Goal: Transaction & Acquisition: Purchase product/service

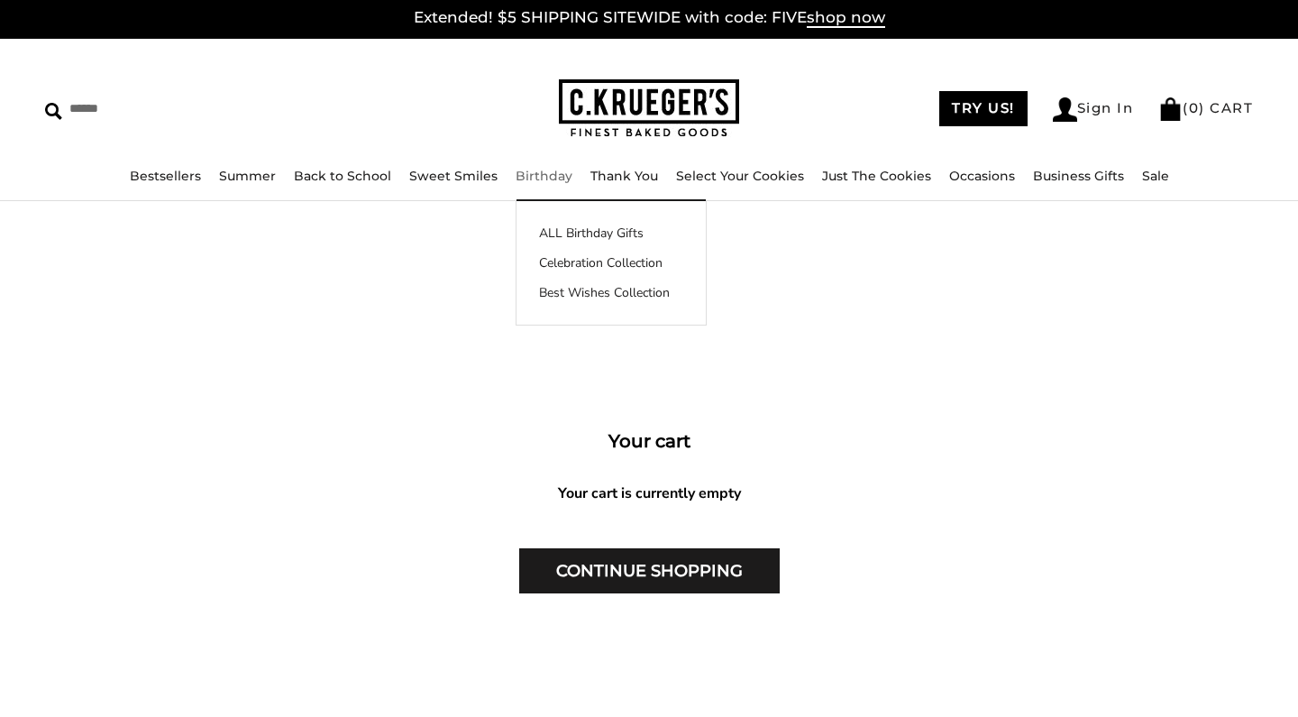
click at [527, 169] on link "Birthday" at bounding box center [544, 176] width 57 height 16
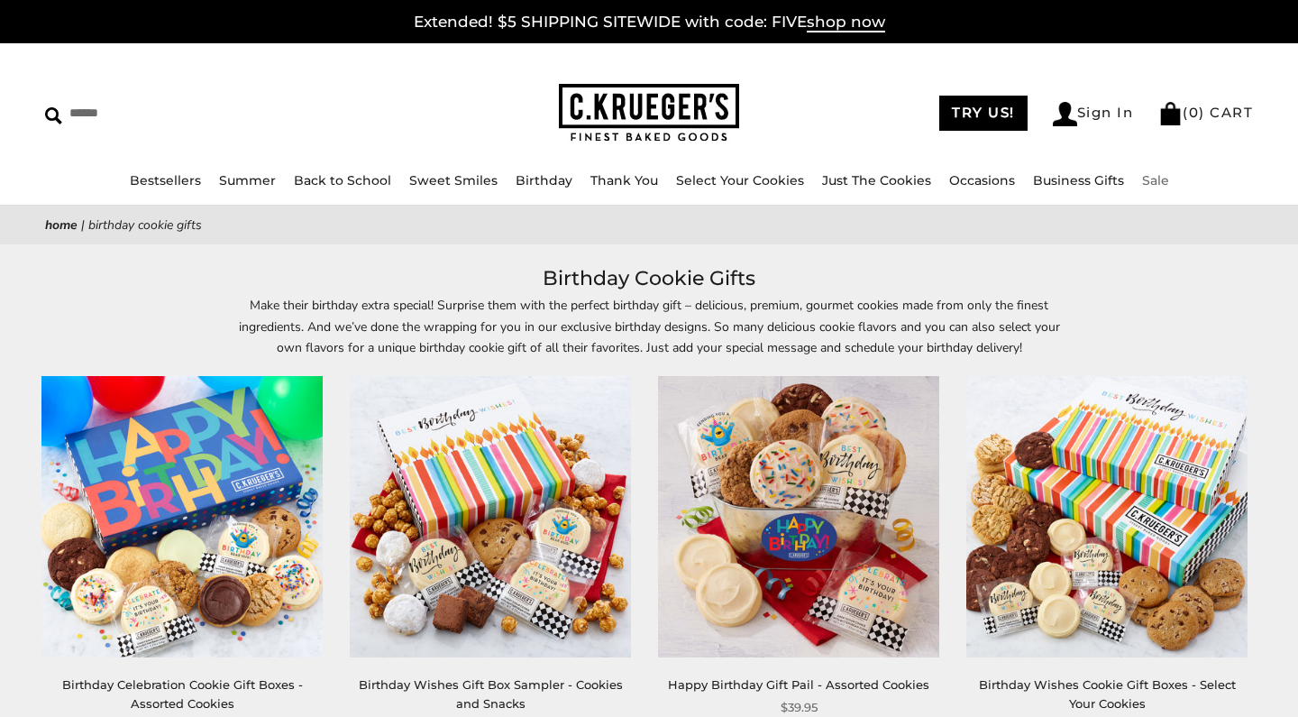
click at [1169, 176] on link "Sale" at bounding box center [1155, 180] width 27 height 16
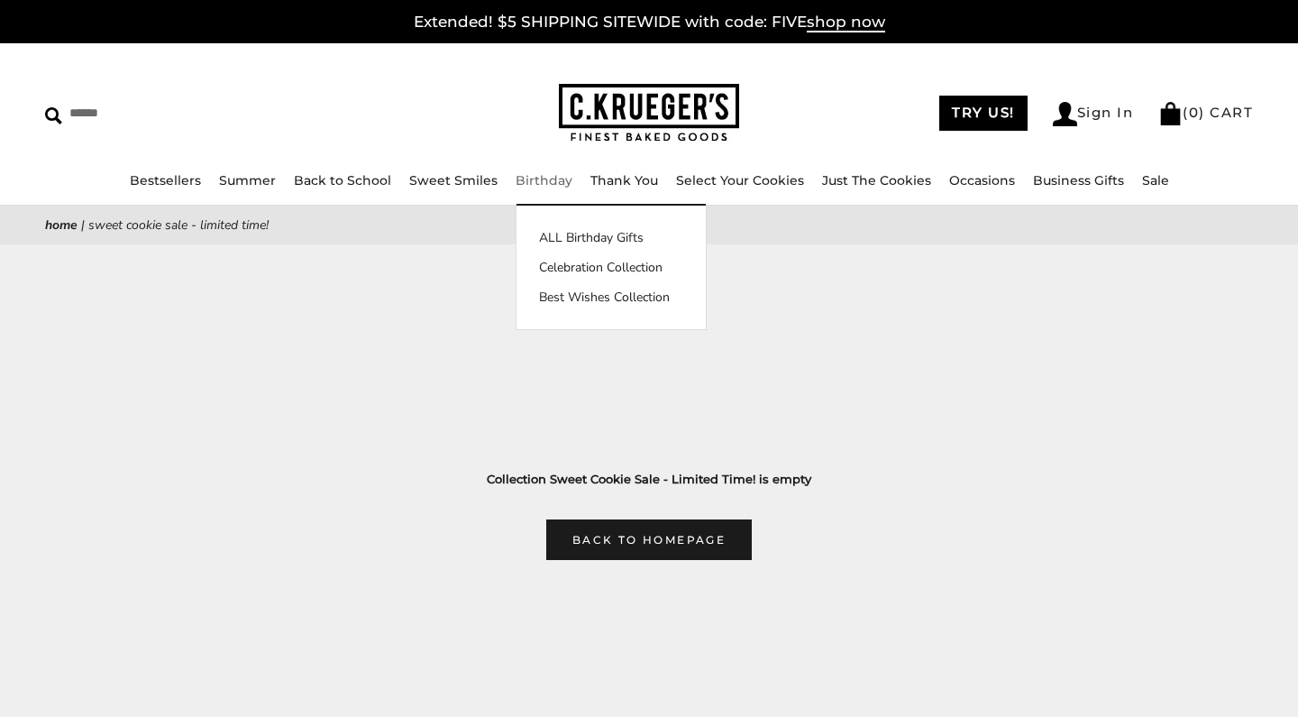
click at [549, 178] on link "Birthday" at bounding box center [544, 180] width 57 height 16
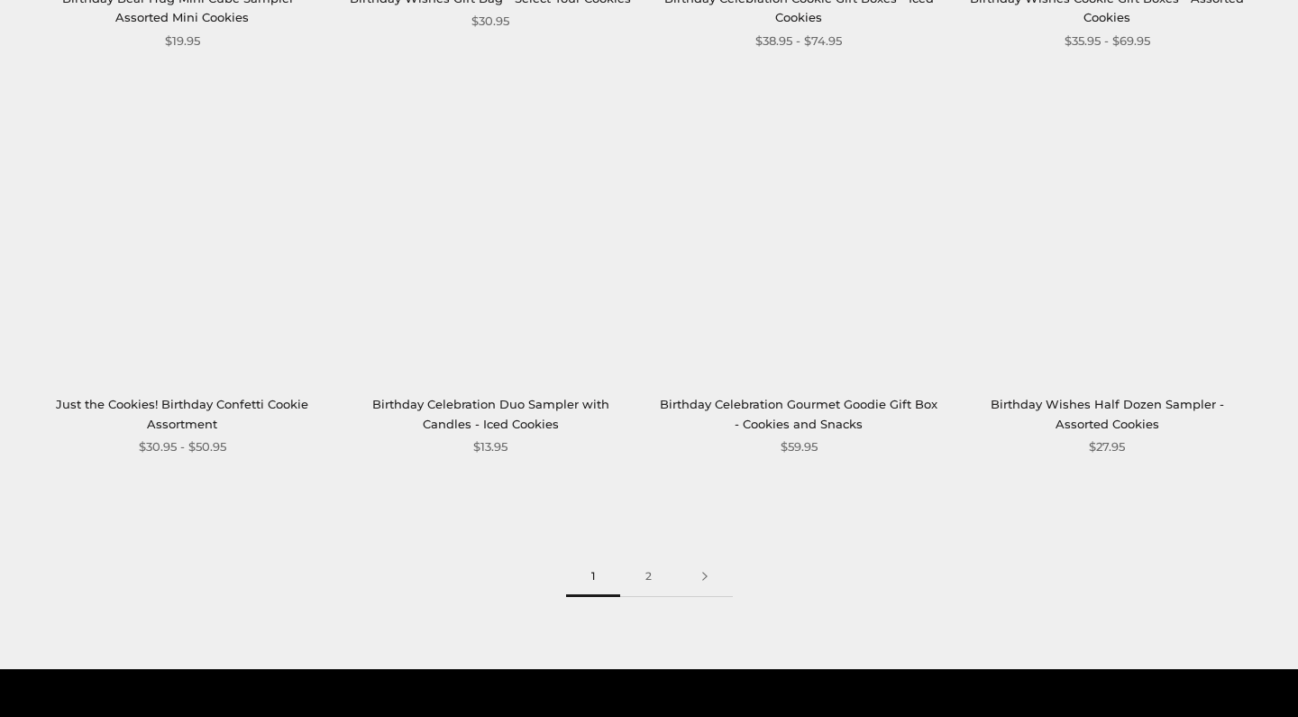
scroll to position [2311, 0]
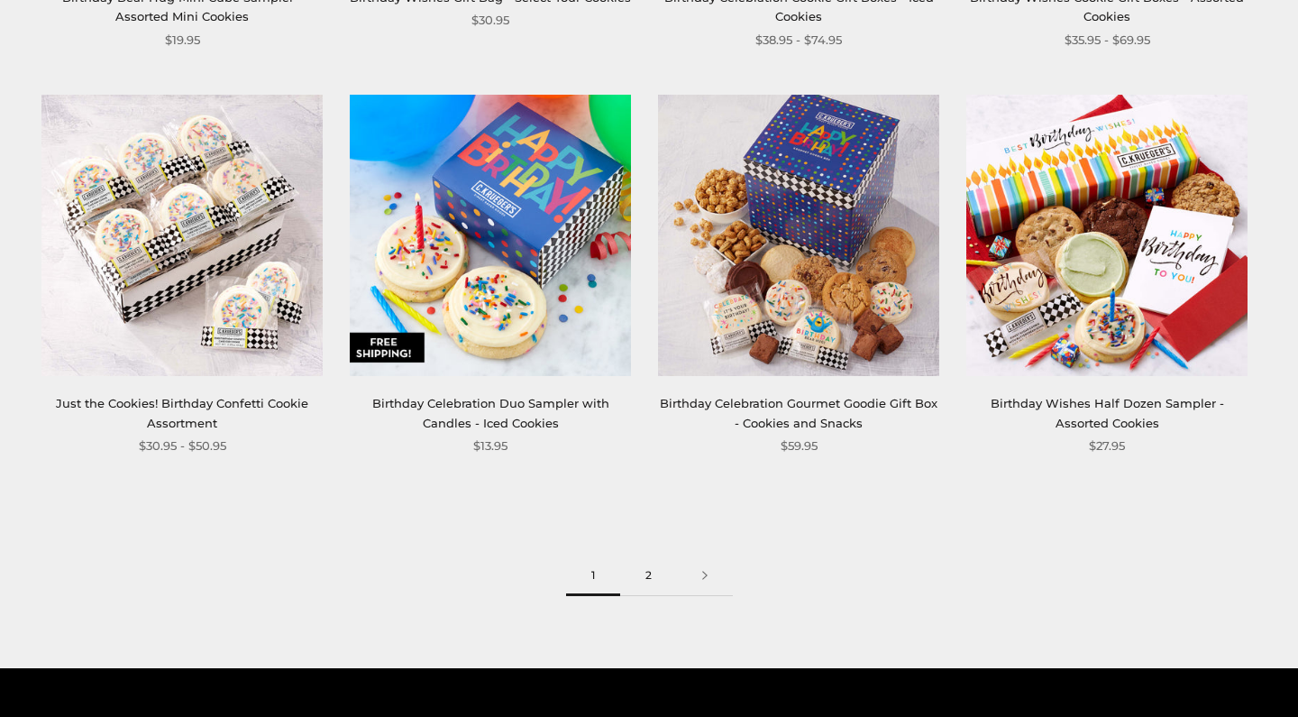
click at [644, 590] on link "2" at bounding box center [648, 575] width 57 height 41
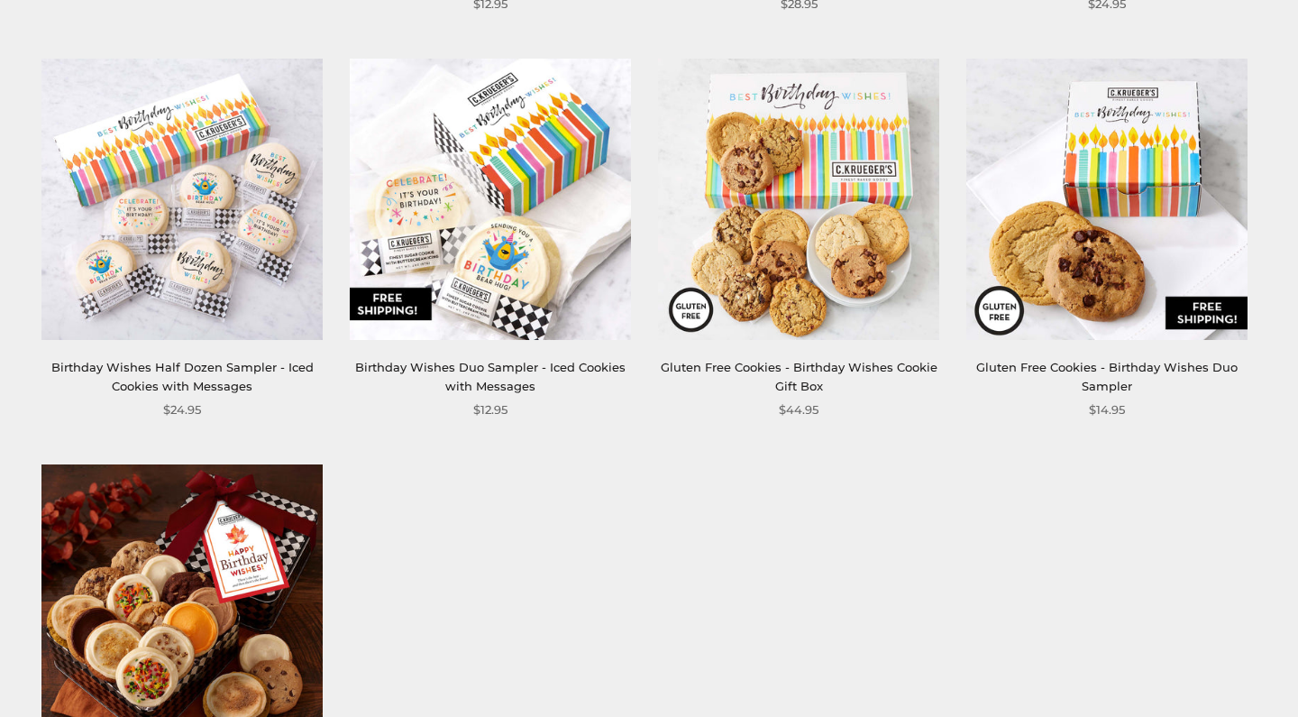
scroll to position [725, 0]
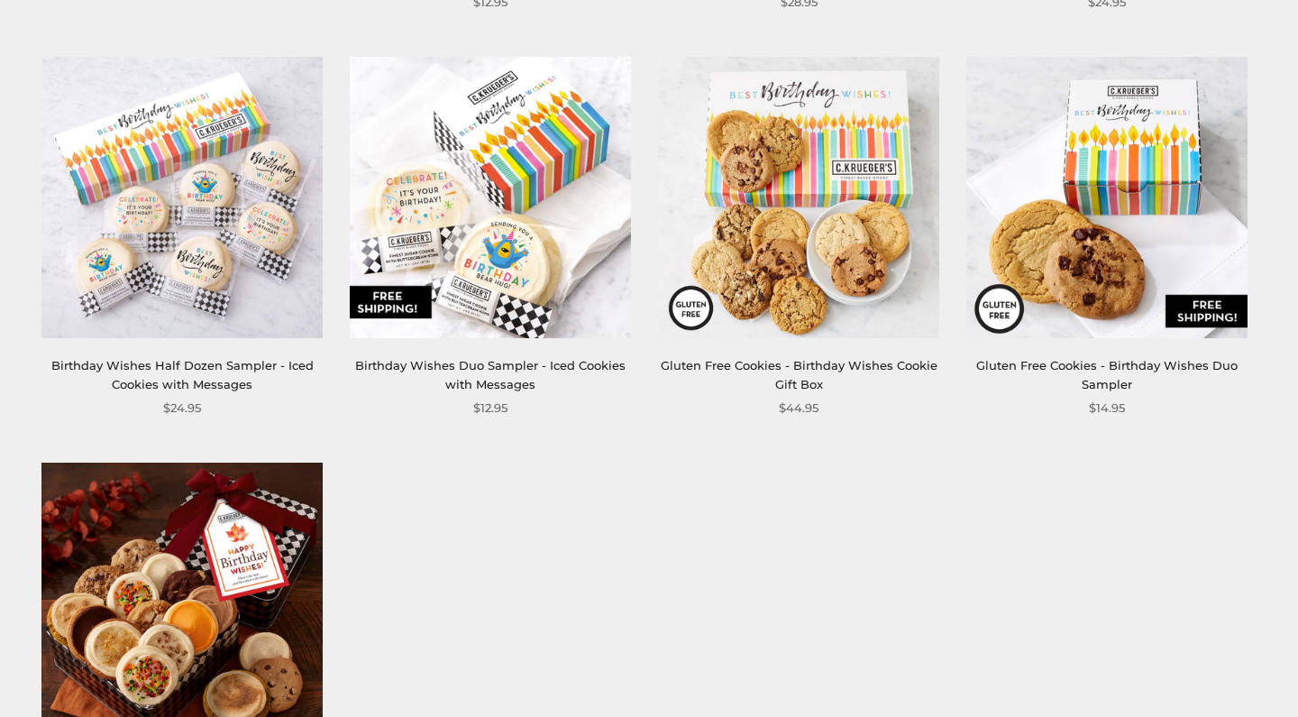
click at [518, 297] on img at bounding box center [490, 197] width 281 height 281
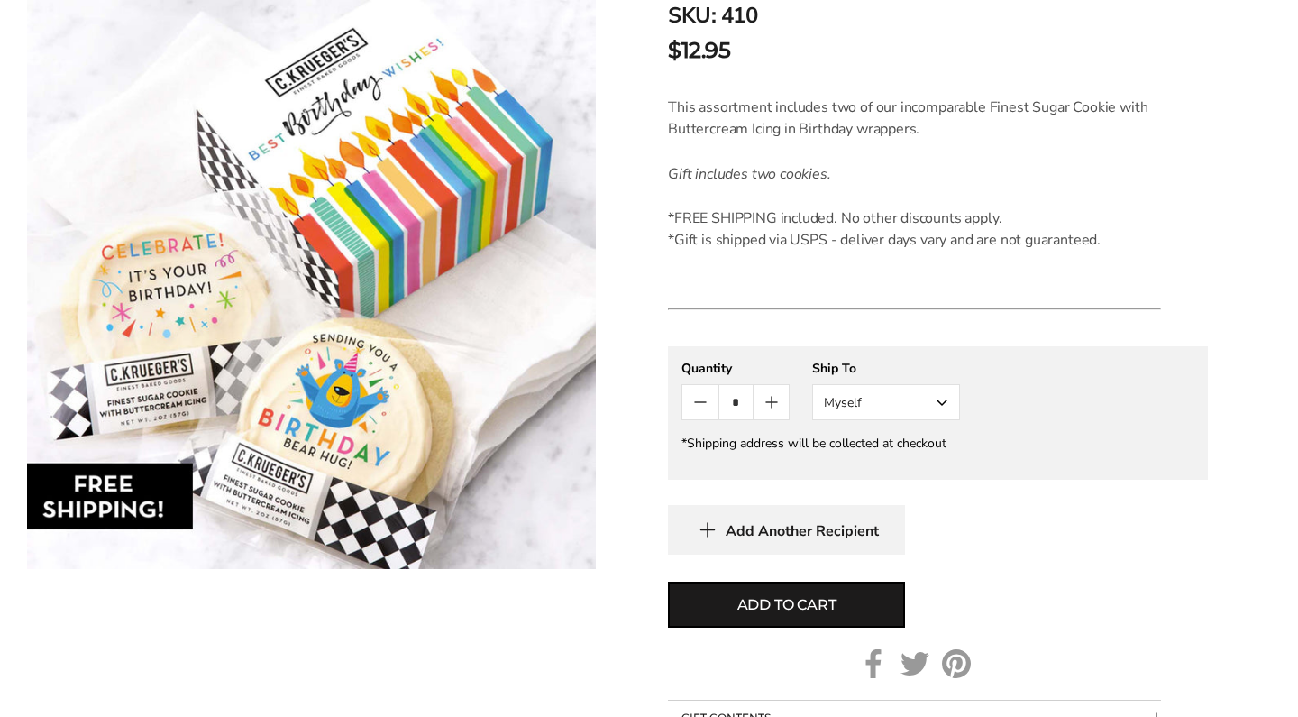
click at [942, 406] on button "Myself" at bounding box center [886, 402] width 148 height 36
click at [891, 472] on button "Other Recipient" at bounding box center [886, 469] width 146 height 32
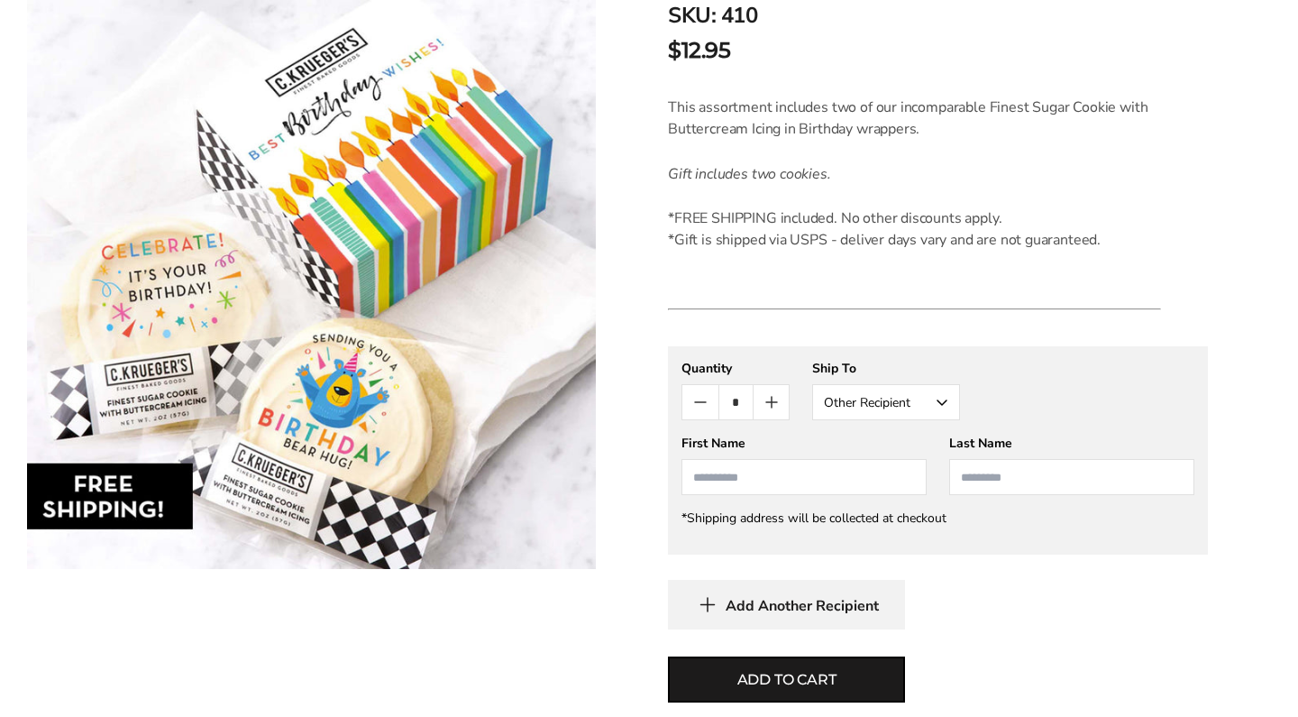
click at [837, 477] on input "First Name" at bounding box center [804, 477] width 245 height 36
type input "*******"
type input "******"
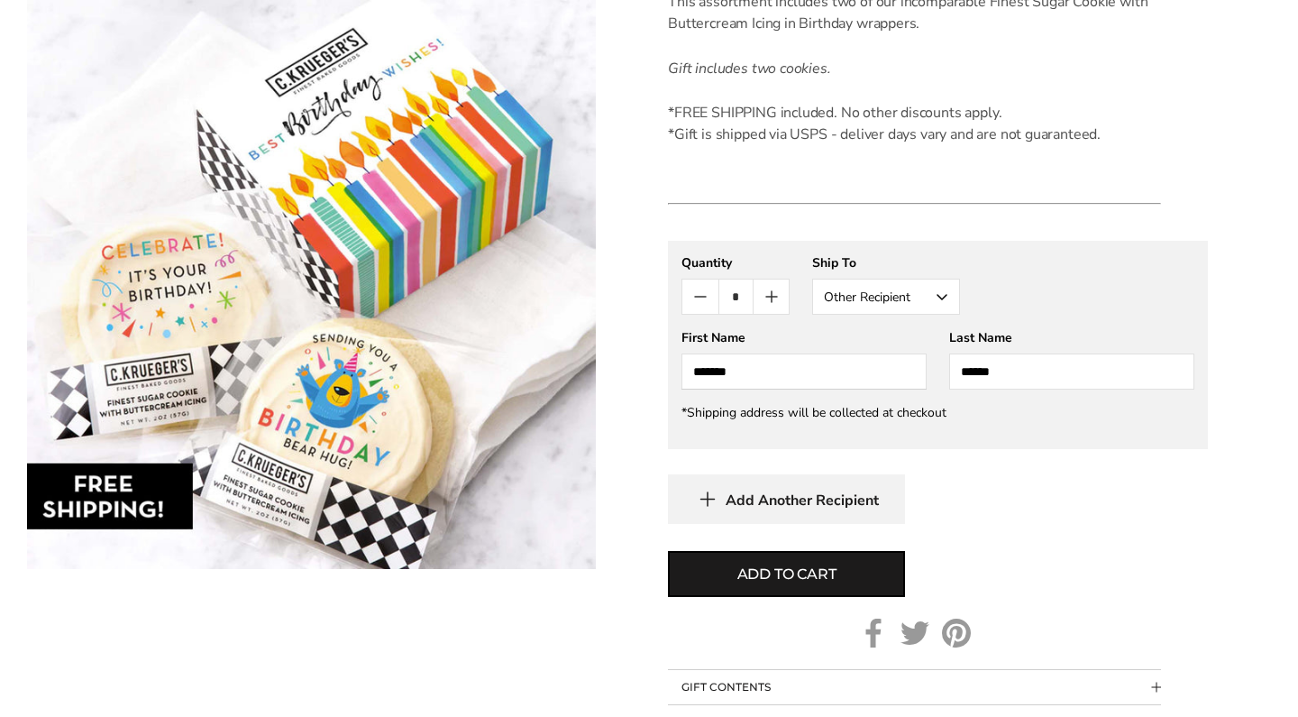
scroll to position [540, 0]
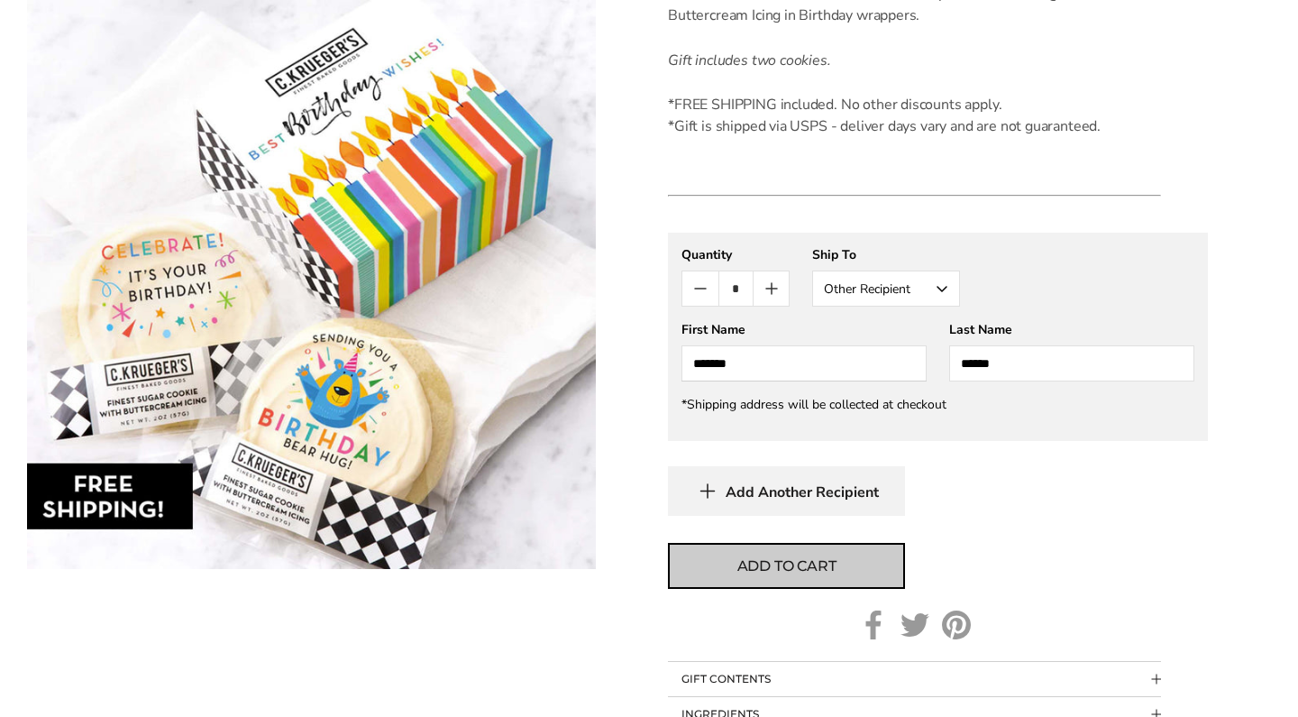
click at [864, 571] on button "Add to cart" at bounding box center [786, 566] width 237 height 46
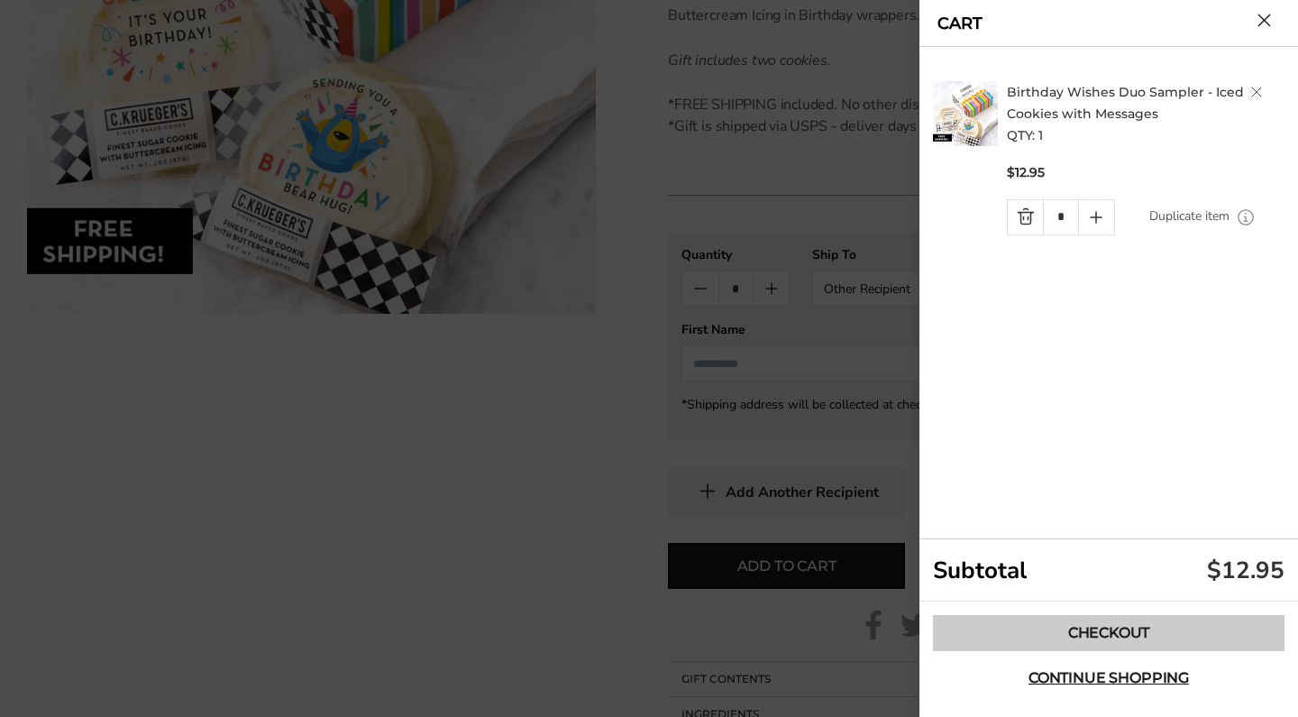
click at [1067, 632] on link "Checkout" at bounding box center [1109, 633] width 352 height 36
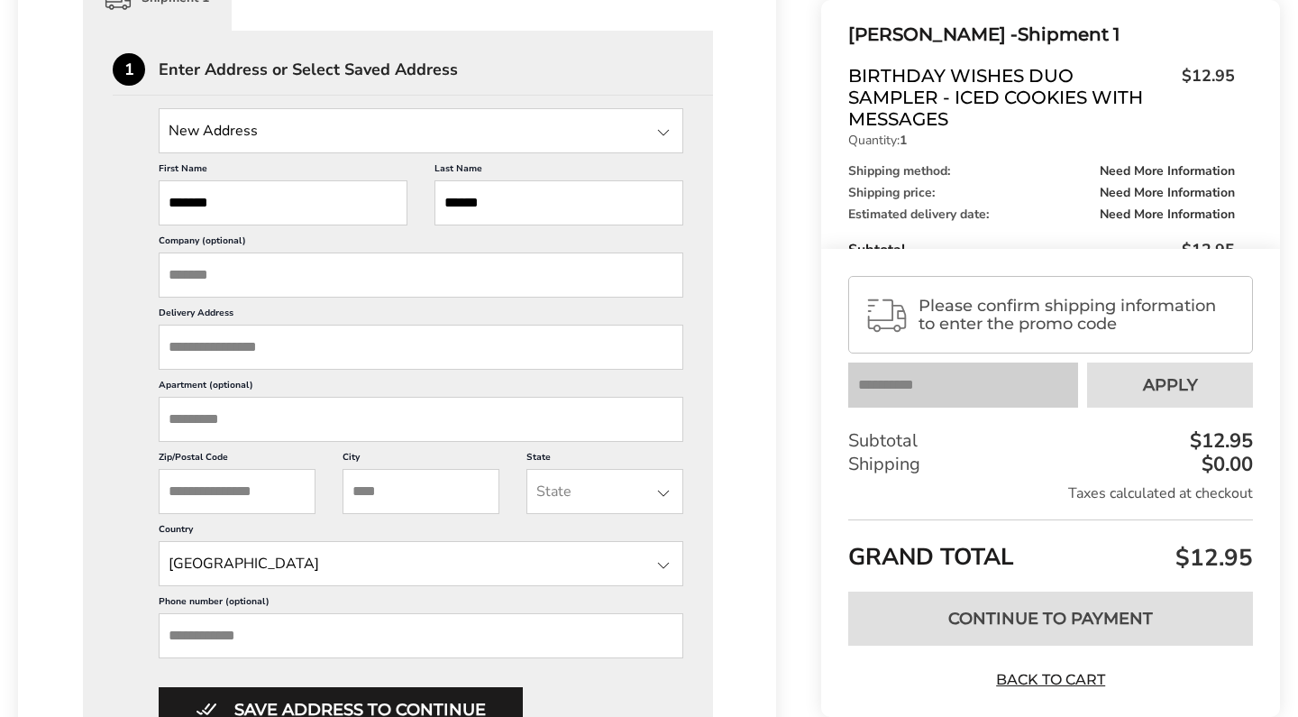
scroll to position [493, 0]
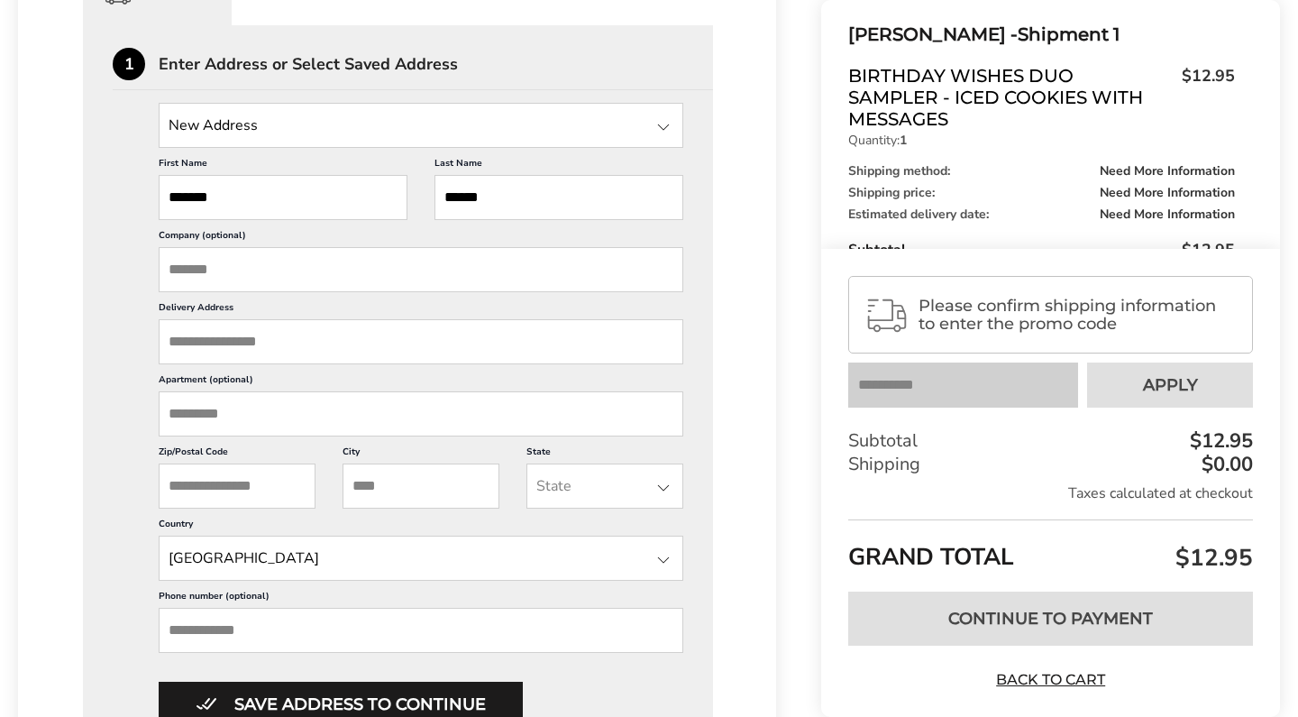
click at [469, 402] on div "First Name ******* This is a required field Last Name ****** This is a required…" at bounding box center [421, 437] width 525 height 579
click at [660, 364] on input "Delivery Address" at bounding box center [421, 341] width 525 height 45
click at [664, 364] on input "Delivery Address" at bounding box center [421, 341] width 525 height 45
click at [454, 353] on input "Delivery Address" at bounding box center [421, 341] width 525 height 45
click at [455, 364] on input "Delivery Address" at bounding box center [421, 341] width 525 height 45
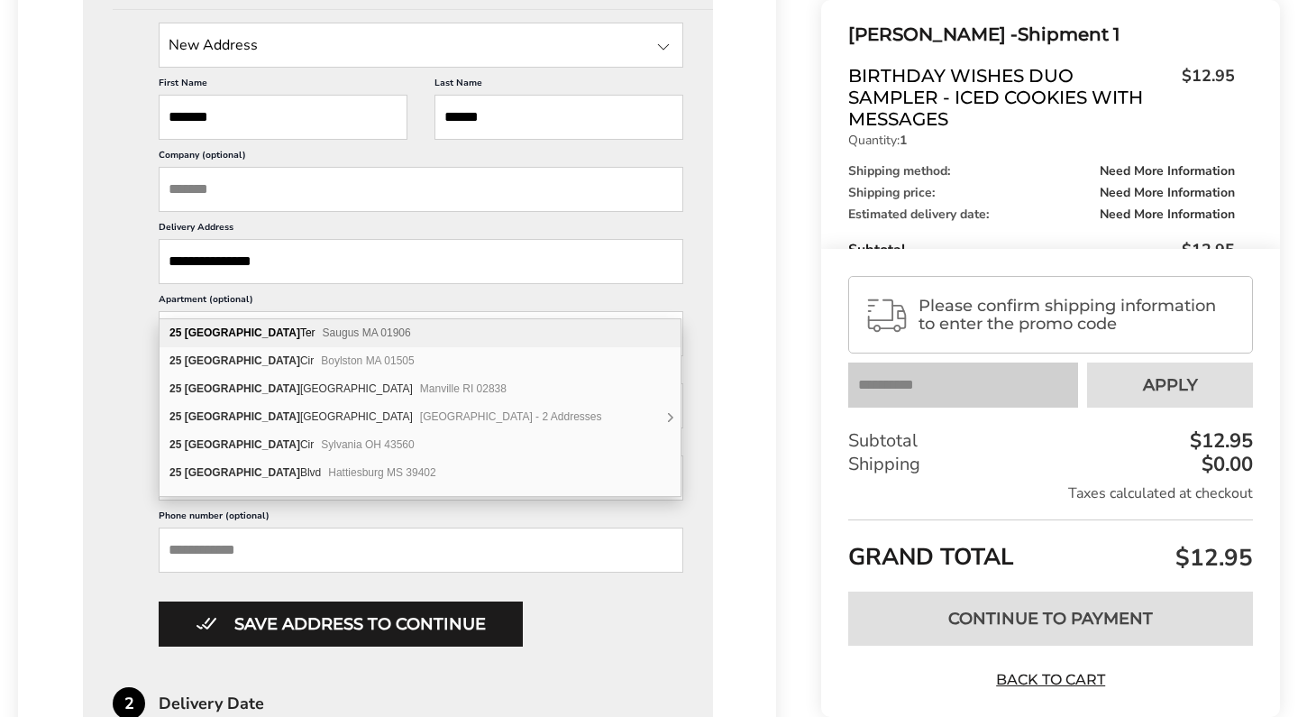
scroll to position [580, 0]
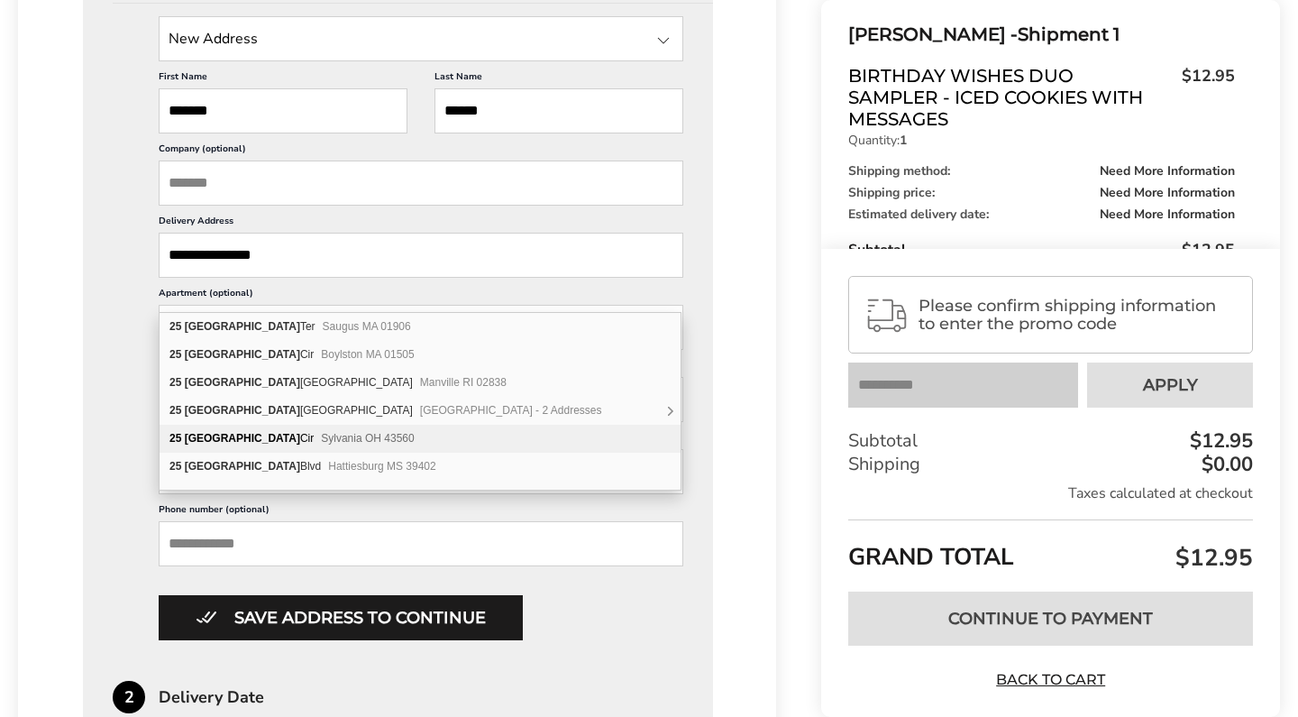
type input "**********"
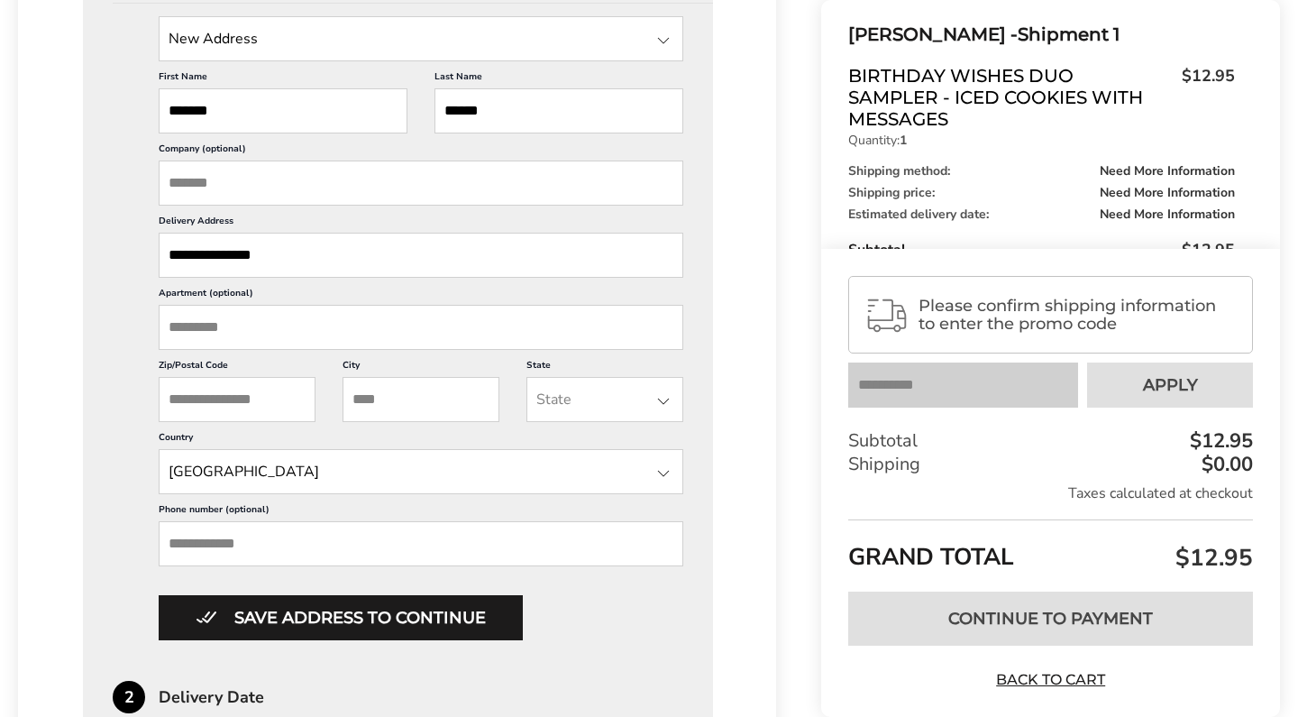
click at [119, 434] on div "**********" at bounding box center [398, 328] width 571 height 624
type input "******"
click at [656, 412] on div at bounding box center [664, 401] width 22 height 22
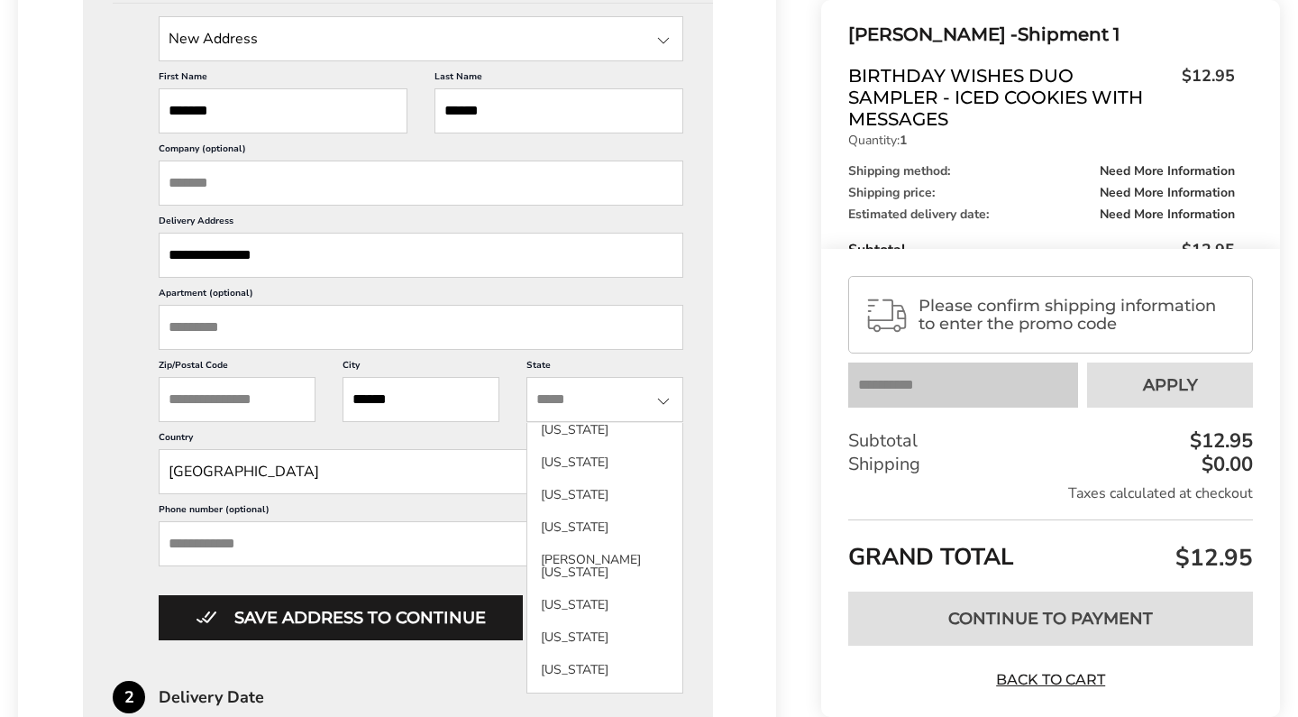
scroll to position [594, 0]
click at [573, 587] on li "Maine" at bounding box center [604, 565] width 155 height 45
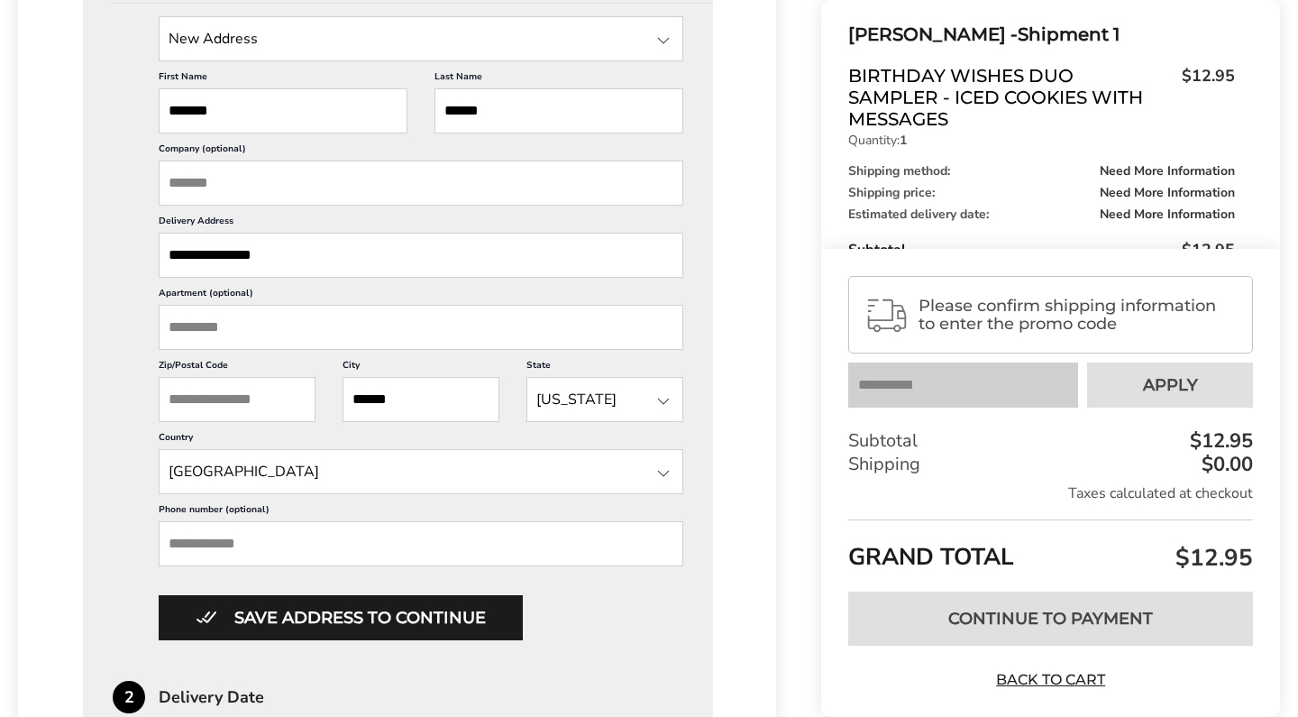
click at [235, 422] on input "Zip/Postal Code" at bounding box center [237, 399] width 157 height 45
click at [225, 422] on input "Zip/Postal Code" at bounding box center [237, 399] width 157 height 45
paste input "*****"
type input "*****"
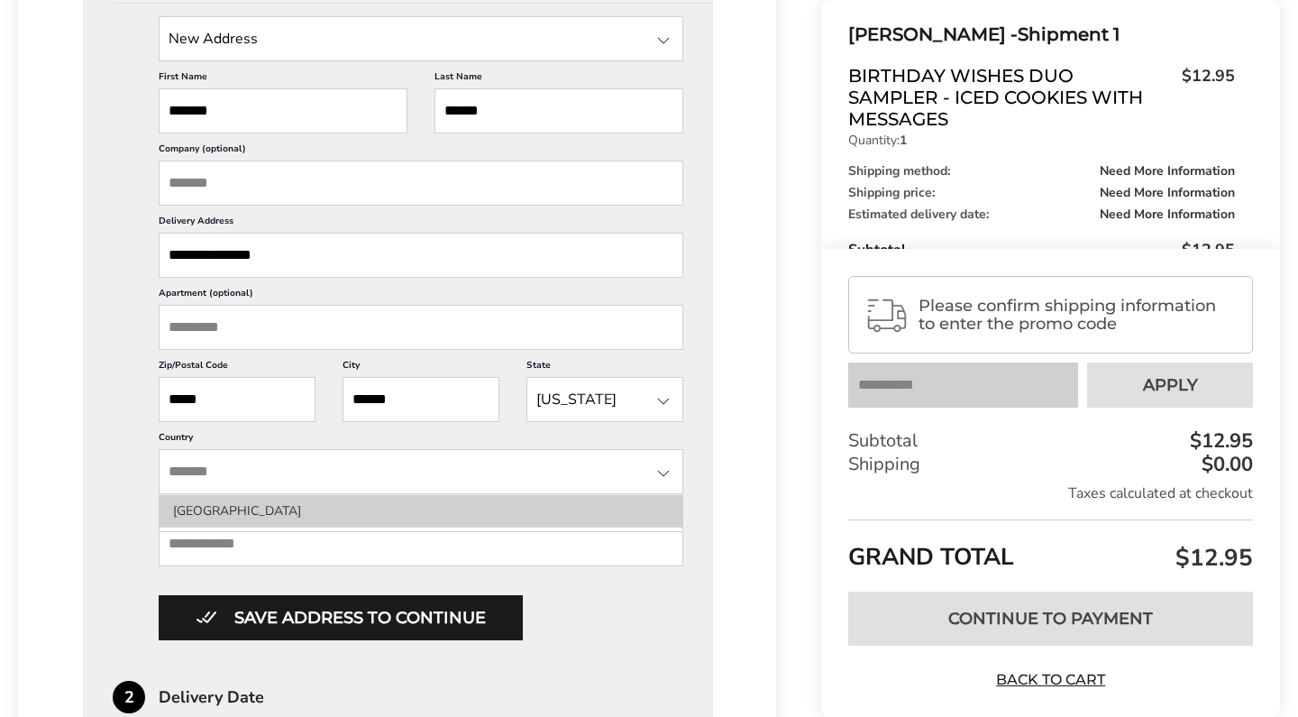
click at [256, 527] on li "United States" at bounding box center [421, 511] width 523 height 32
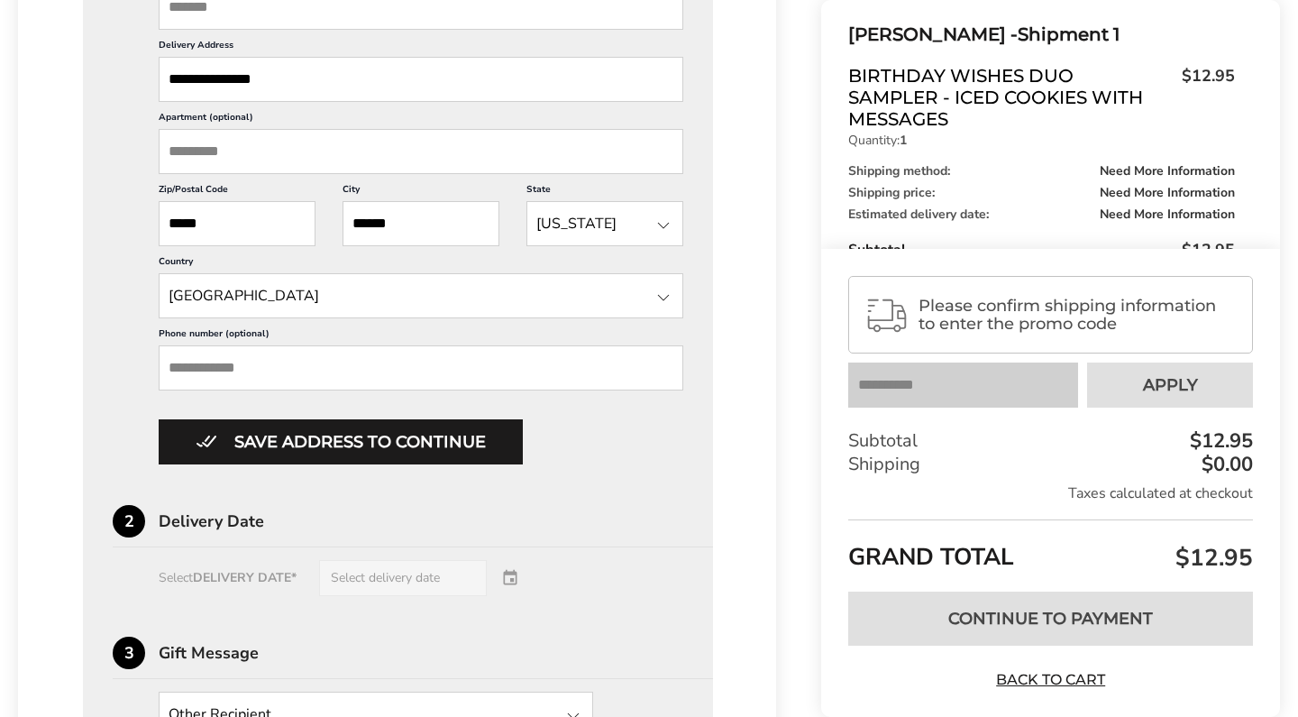
scroll to position [778, 0]
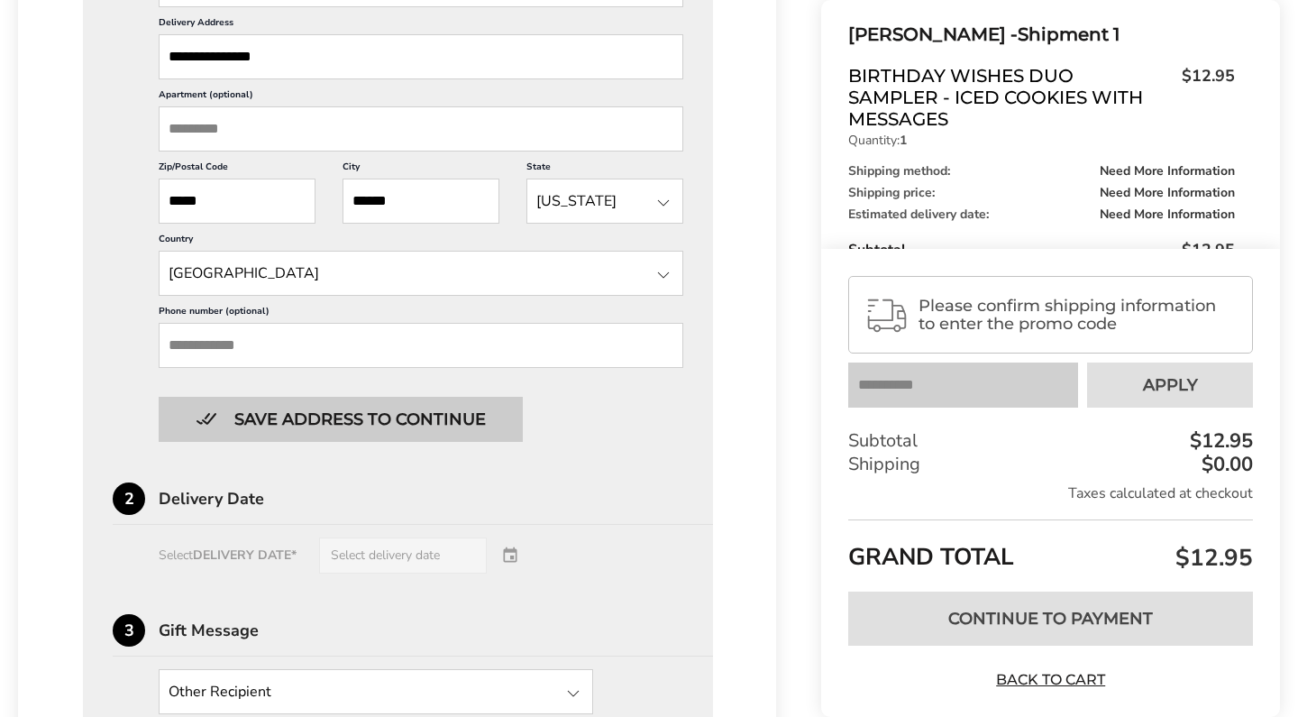
click at [314, 442] on button "Save address to continue" at bounding box center [341, 419] width 364 height 45
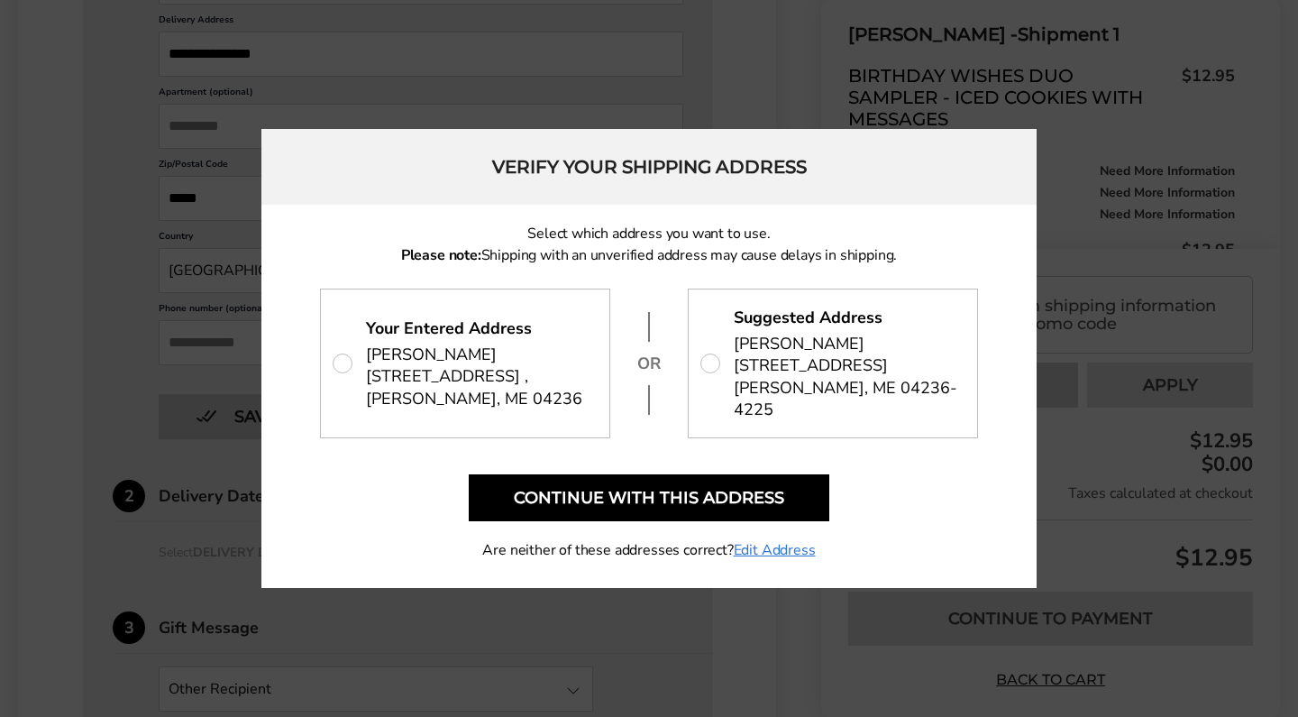
scroll to position [782, 0]
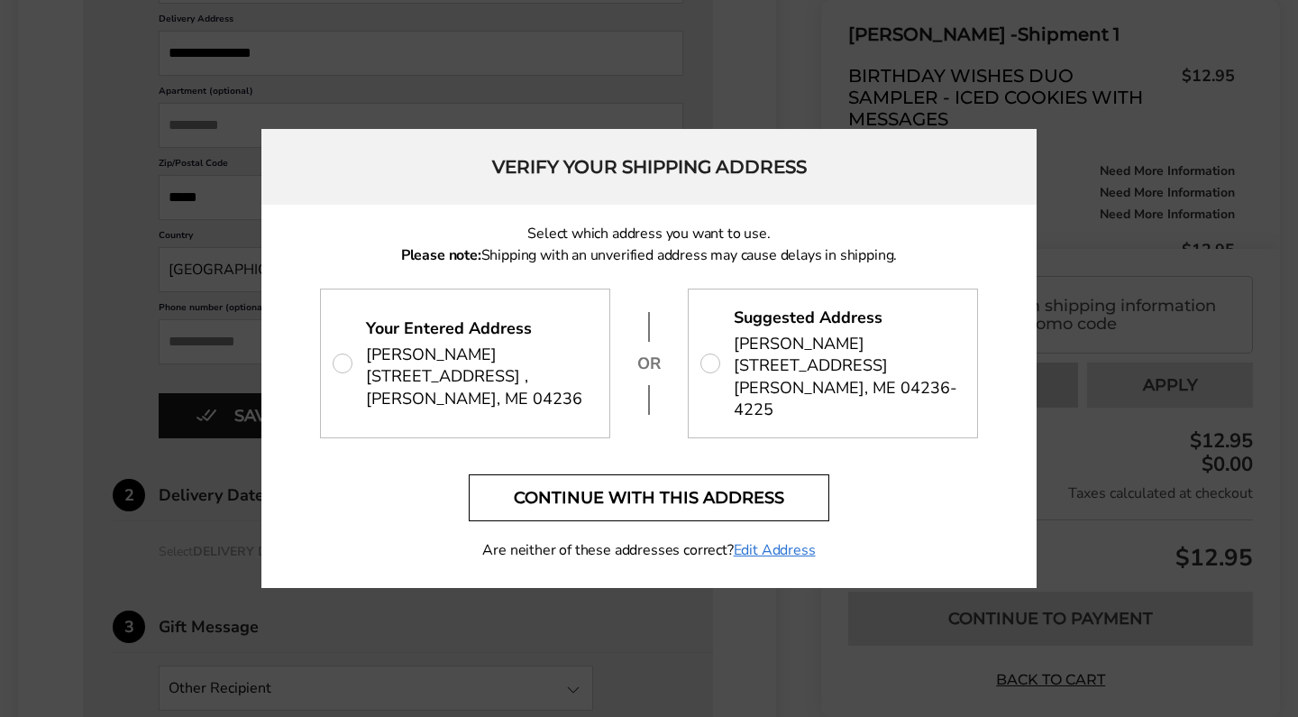
click at [572, 488] on button "Continue with this address" at bounding box center [649, 497] width 361 height 47
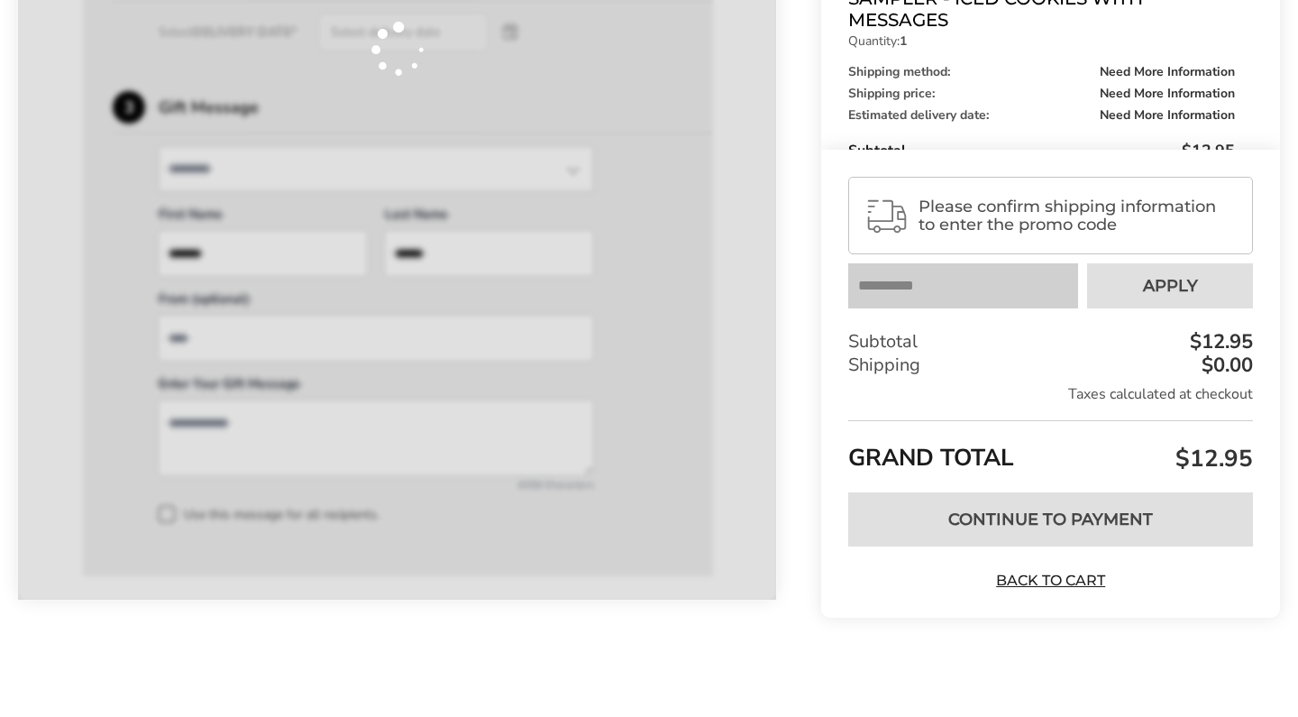
scroll to position [736, 0]
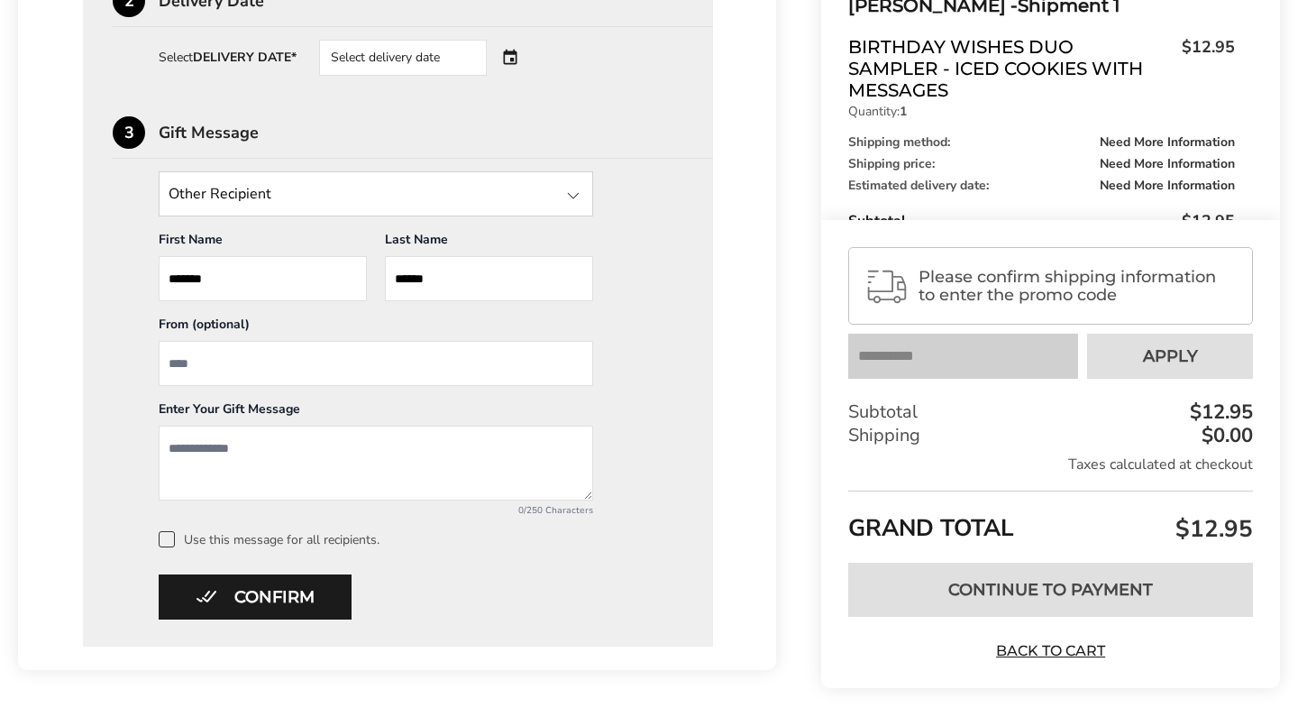
click at [572, 204] on div at bounding box center [574, 196] width 22 height 22
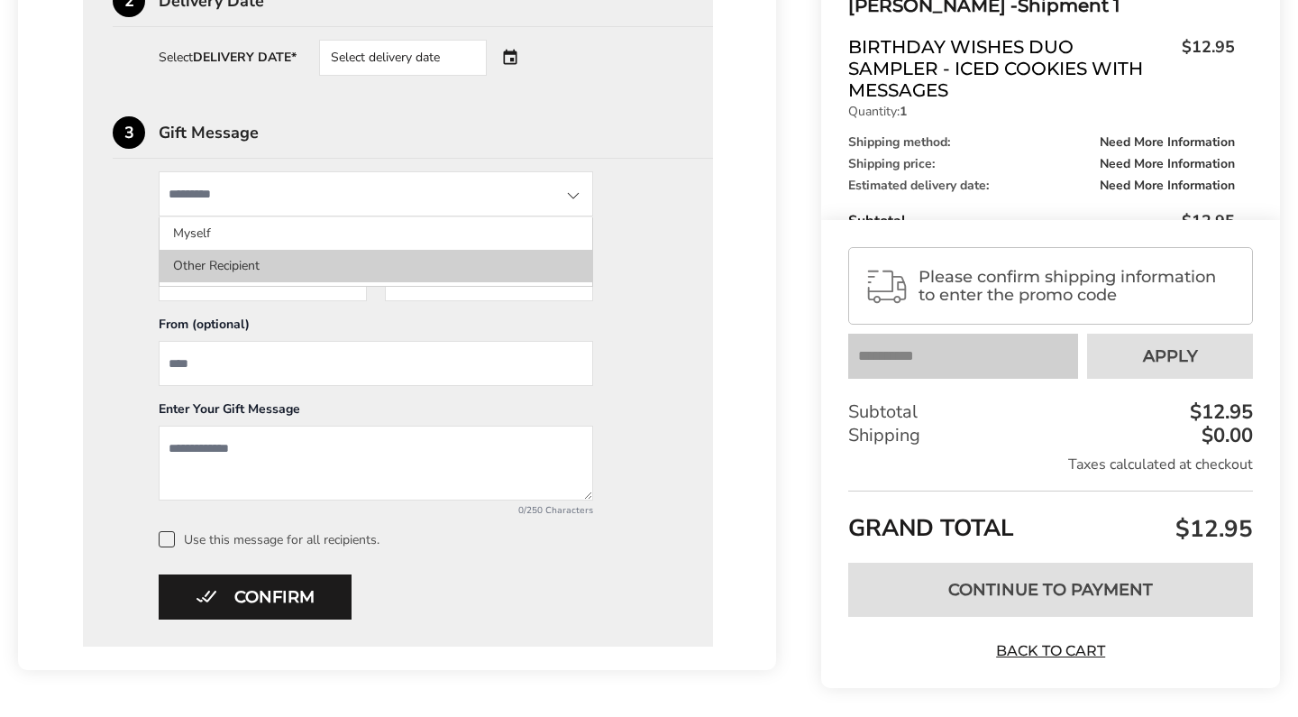
click at [445, 277] on li "Other Recipient" at bounding box center [376, 266] width 433 height 32
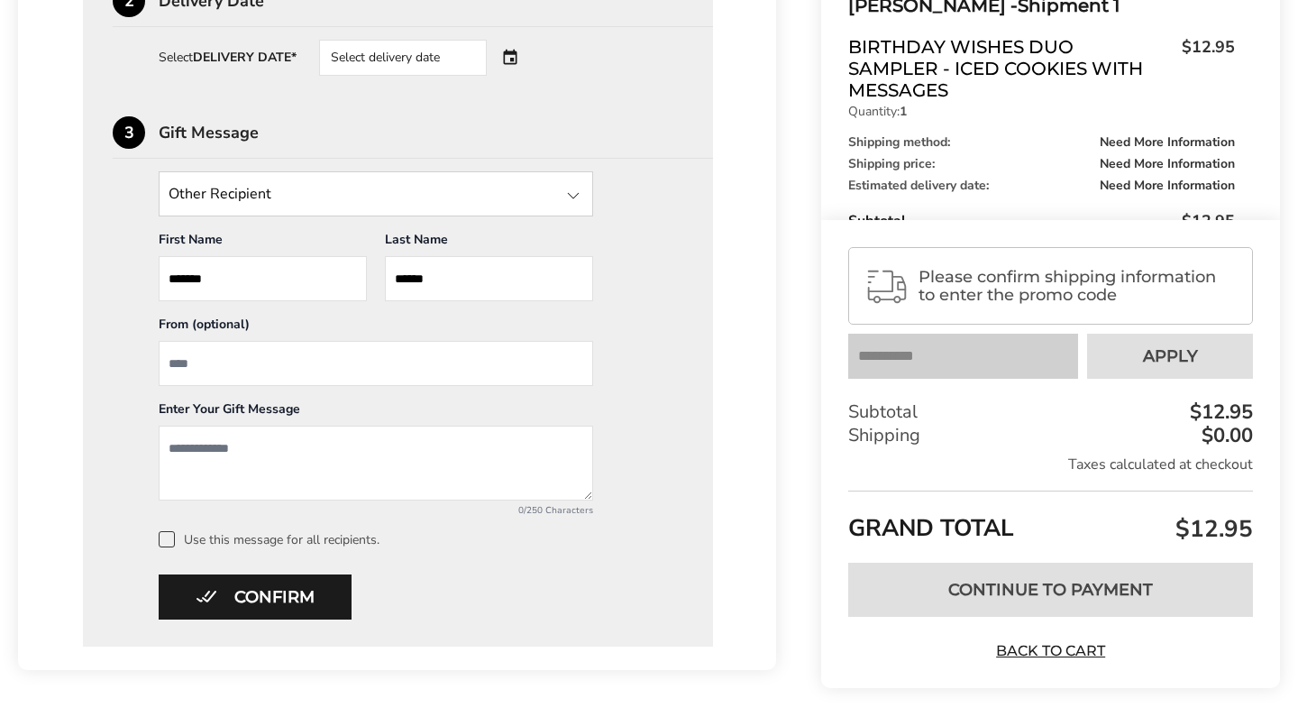
click at [323, 398] on div "Other Recipient Myself Other Recipient First Name * Enter recipient name ******…" at bounding box center [376, 343] width 435 height 345
click at [316, 383] on input "From" at bounding box center [376, 363] width 435 height 45
type input "*****"
click at [244, 468] on textarea "Add a message" at bounding box center [376, 463] width 435 height 75
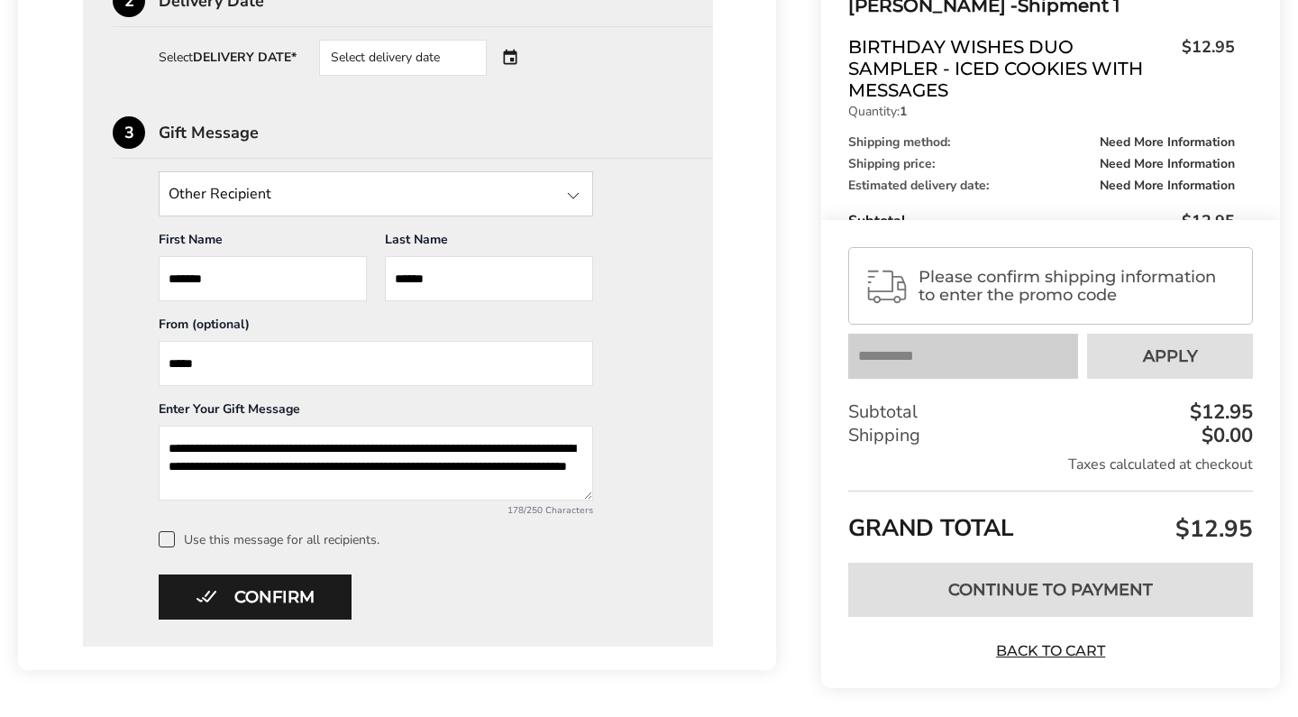
click at [561, 478] on textarea "**********" at bounding box center [376, 463] width 435 height 75
click at [170, 497] on textarea "**********" at bounding box center [376, 463] width 435 height 75
click at [424, 497] on textarea "**********" at bounding box center [376, 463] width 435 height 75
click at [194, 493] on textarea "**********" at bounding box center [376, 463] width 435 height 75
click at [168, 492] on textarea "**********" at bounding box center [376, 463] width 435 height 75
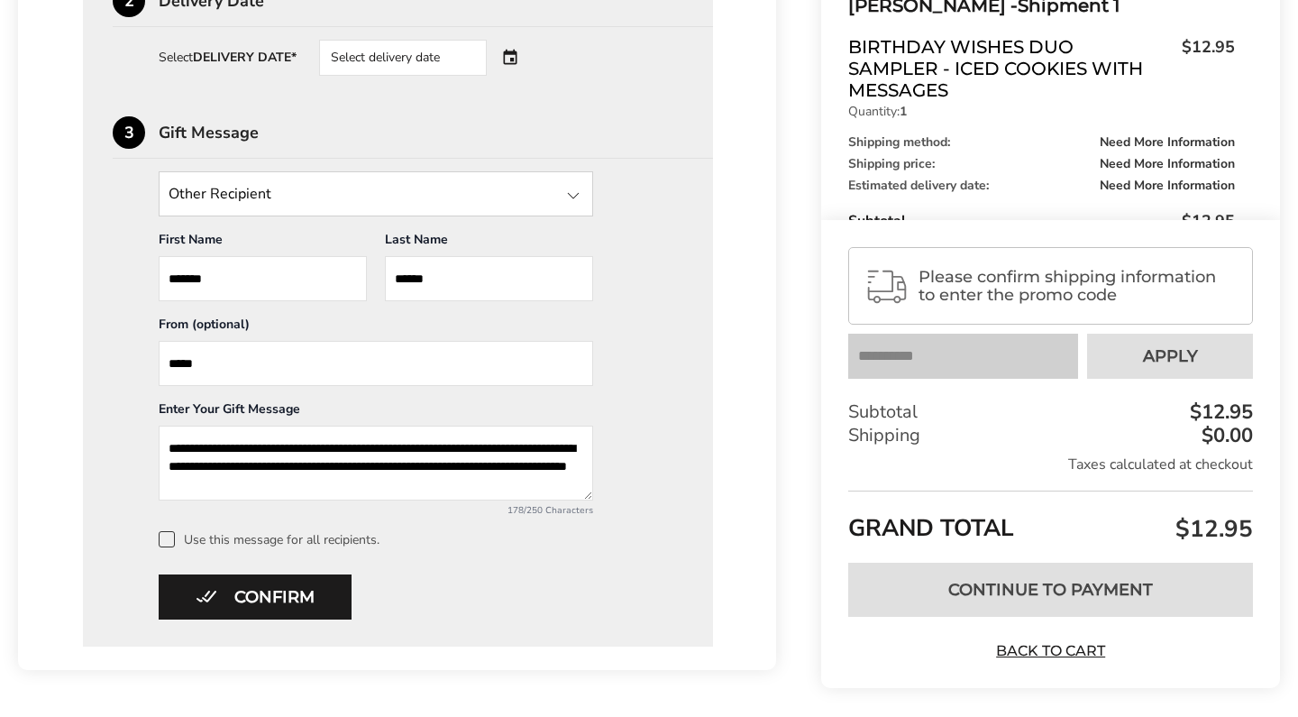
click at [423, 491] on textarea "**********" at bounding box center [376, 463] width 435 height 75
click at [283, 491] on textarea "**********" at bounding box center [376, 463] width 435 height 75
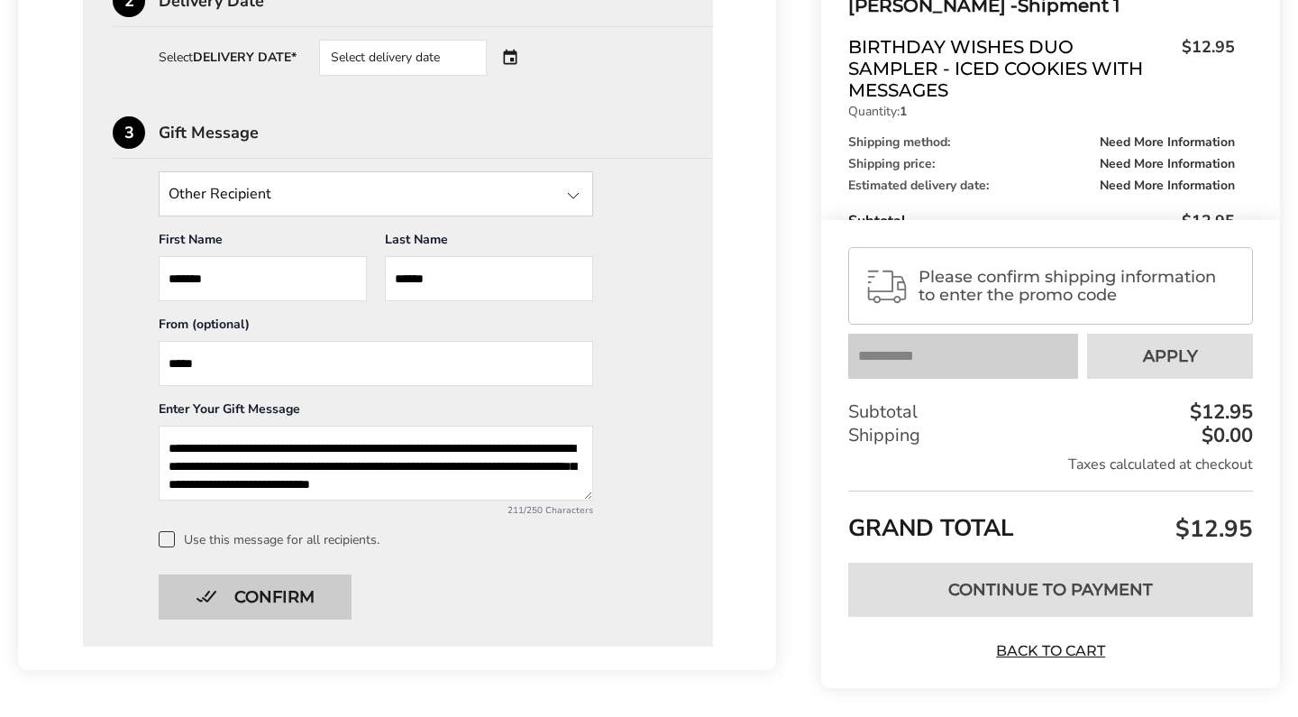
type textarea "**********"
click at [307, 607] on button "Confirm" at bounding box center [255, 596] width 193 height 45
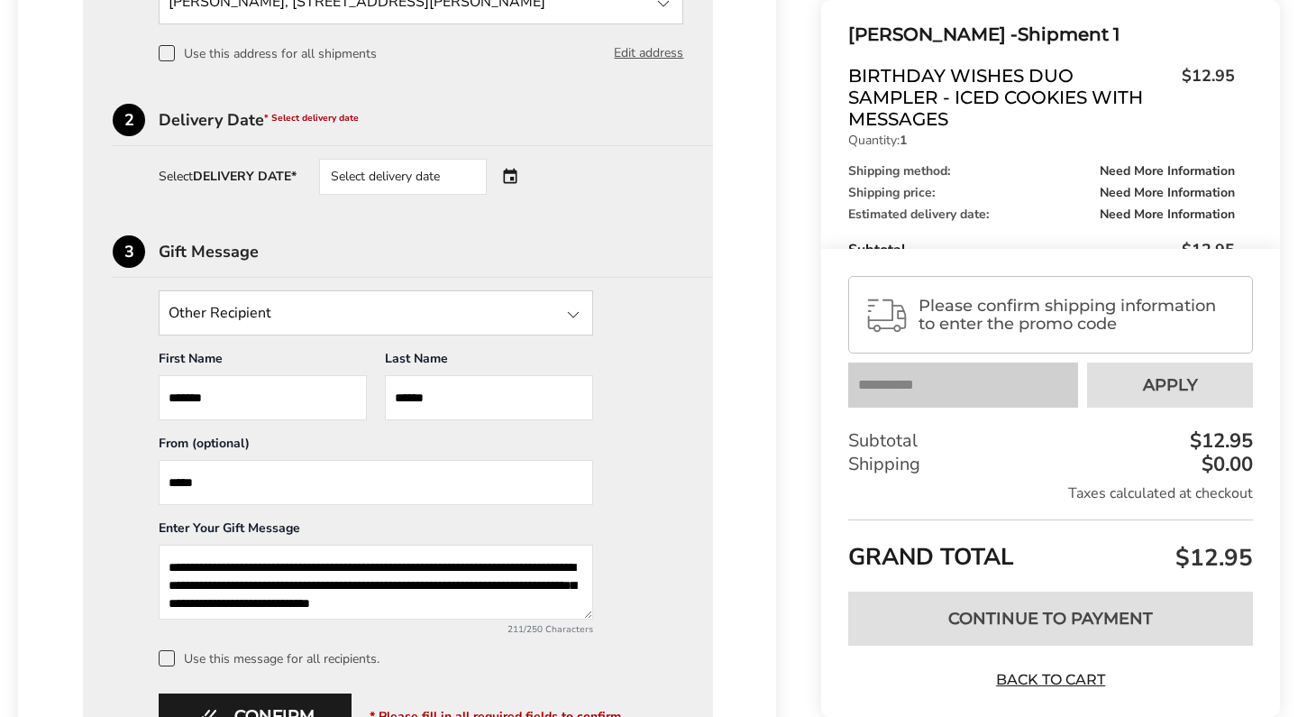
scroll to position [613, 0]
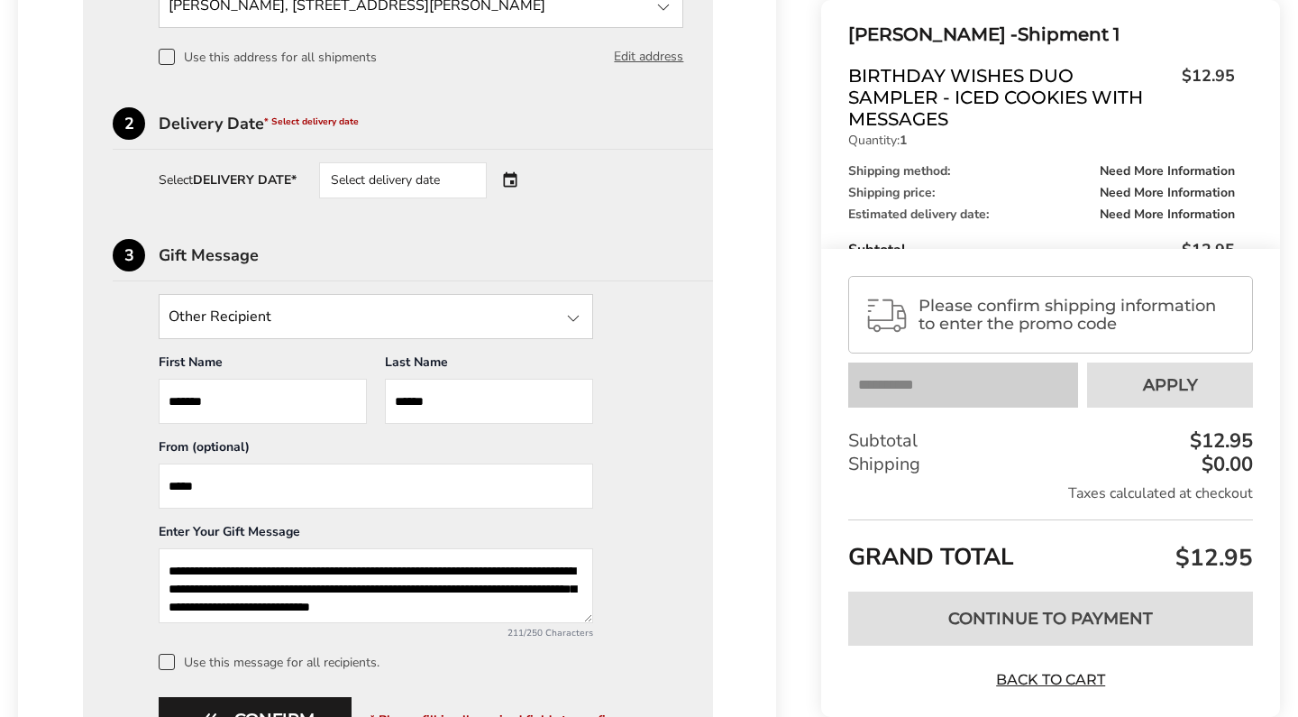
click at [514, 189] on div "Select delivery date" at bounding box center [428, 180] width 218 height 36
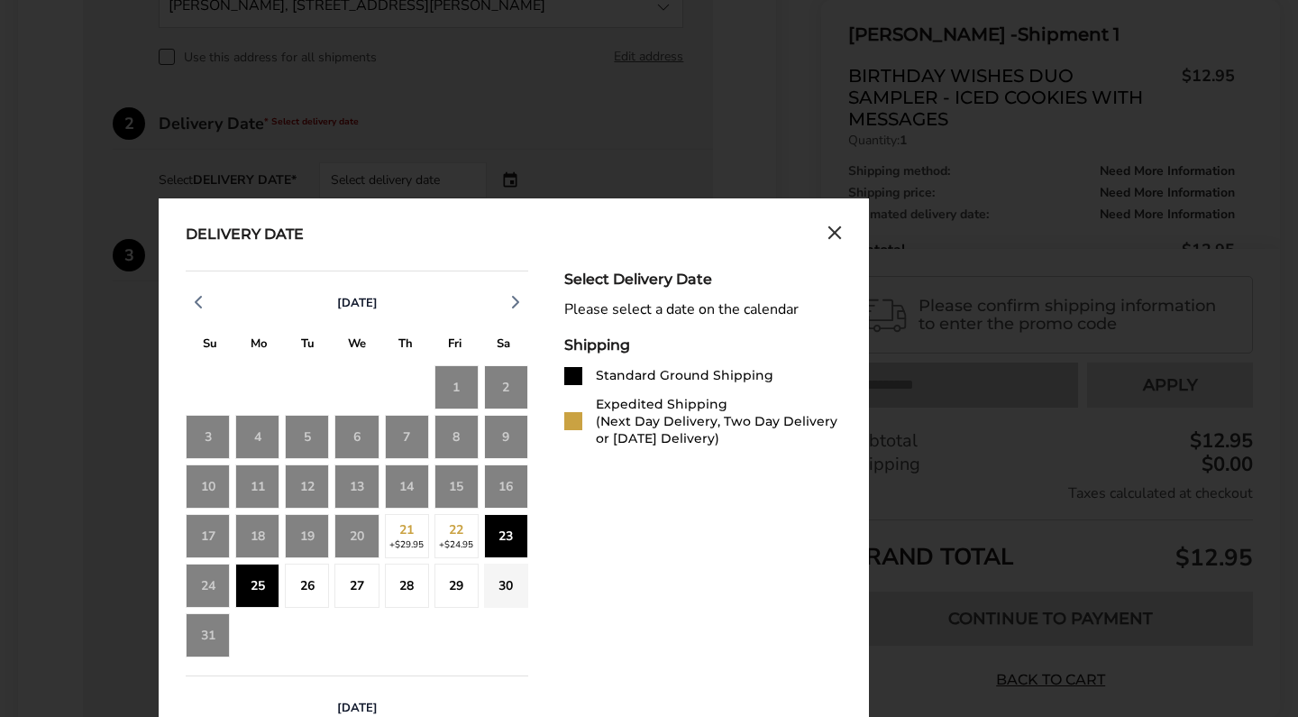
click at [528, 558] on div "23" at bounding box center [506, 536] width 44 height 44
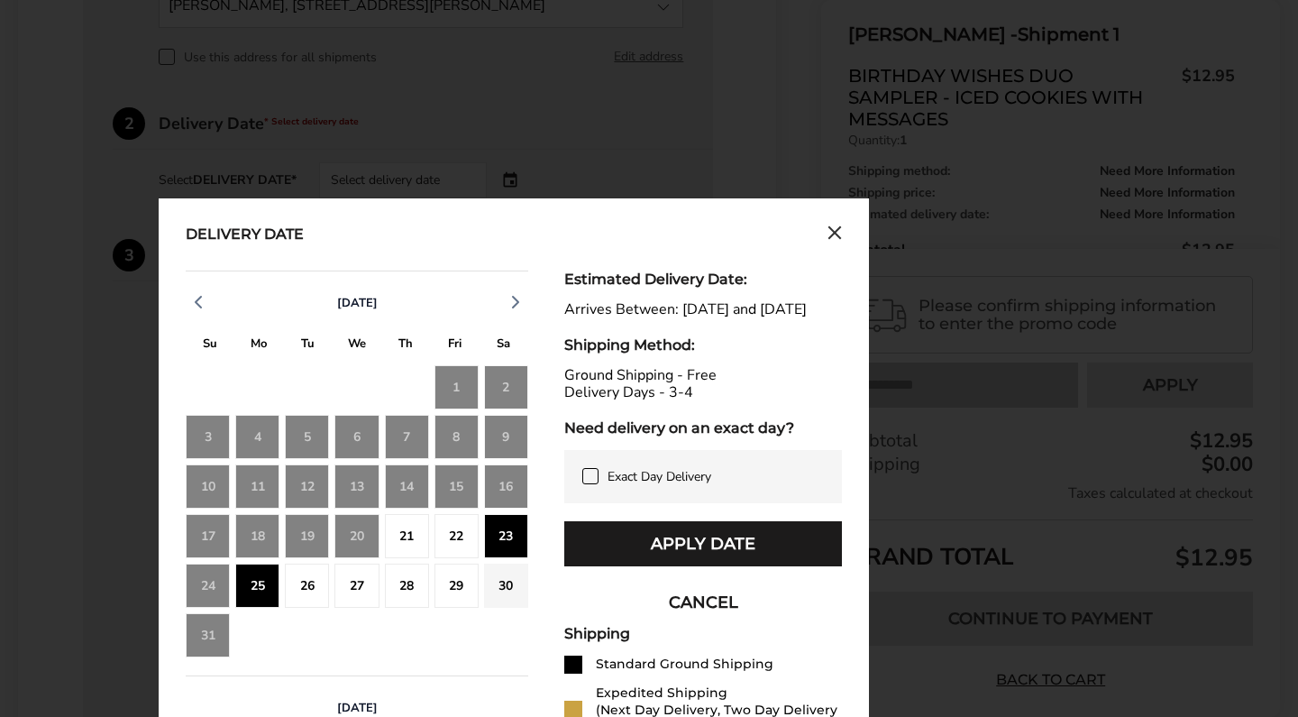
click at [415, 543] on div "21" at bounding box center [407, 536] width 44 height 44
click at [408, 549] on div "21" at bounding box center [407, 536] width 44 height 44
click at [457, 546] on div "22" at bounding box center [457, 536] width 44 height 44
click at [503, 542] on div "23" at bounding box center [506, 536] width 44 height 44
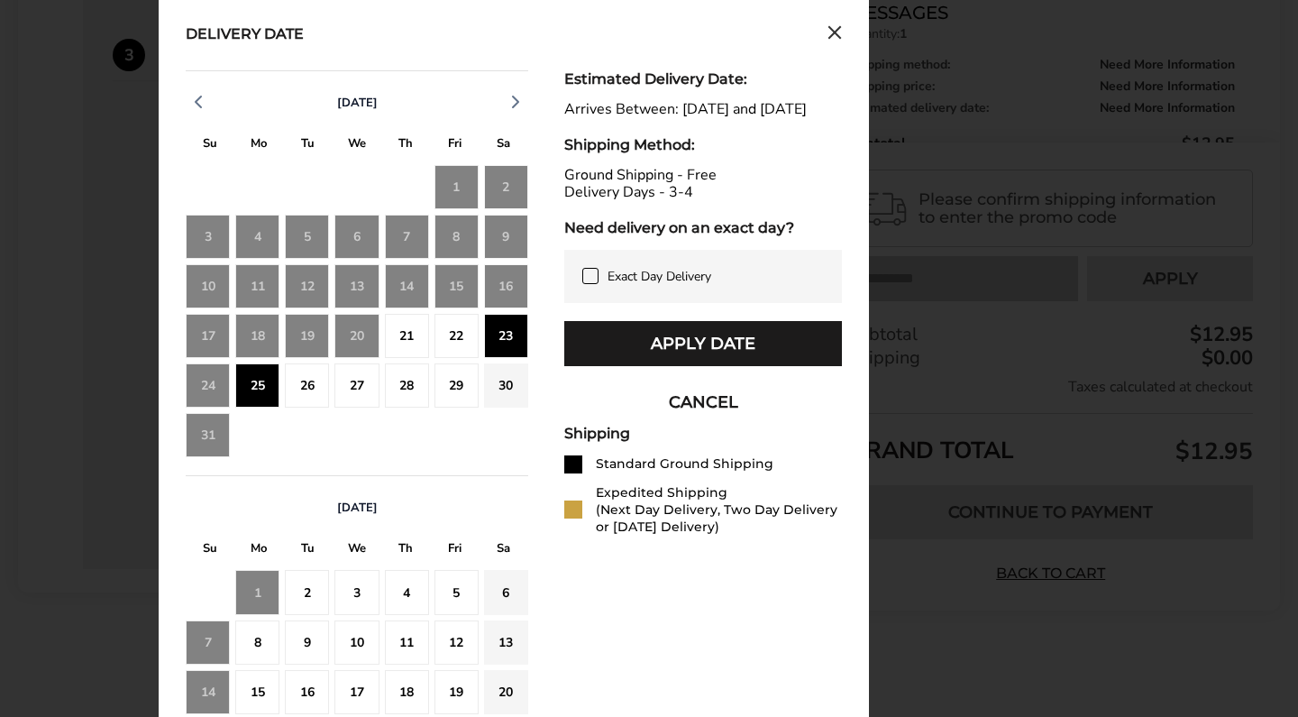
scroll to position [825, 0]
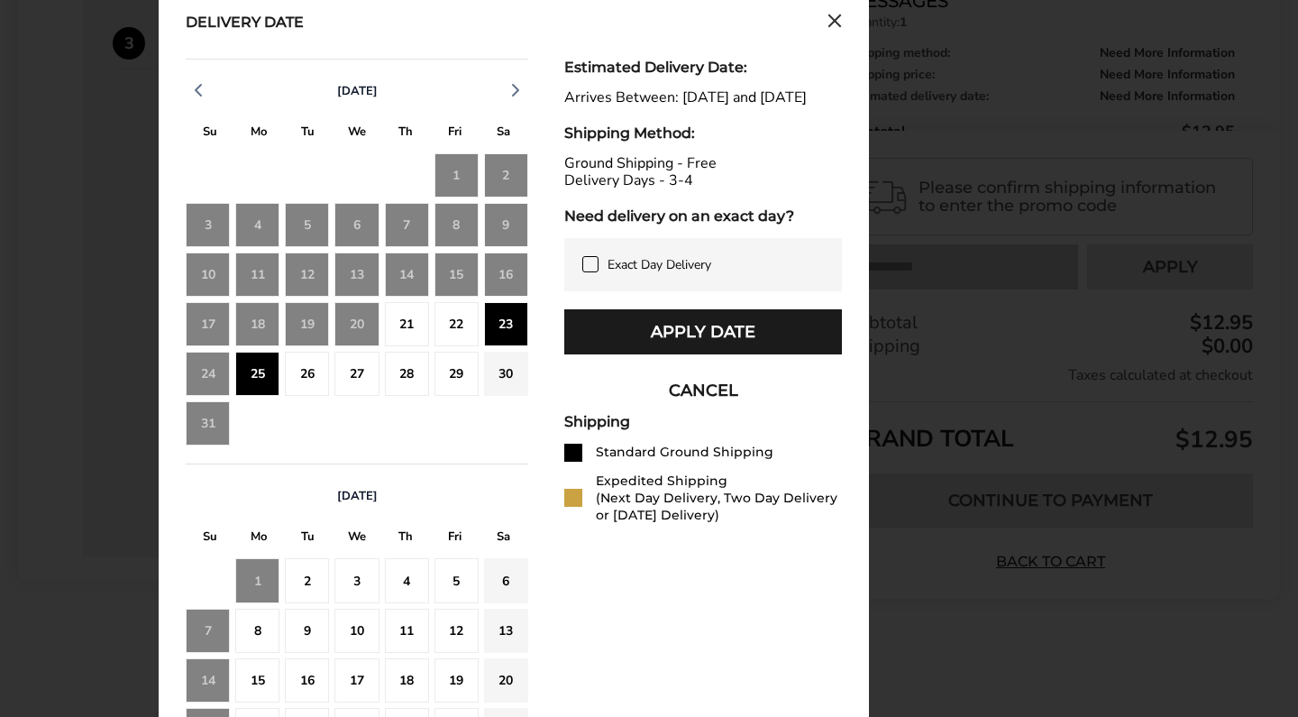
click at [597, 271] on icon at bounding box center [590, 264] width 14 height 14
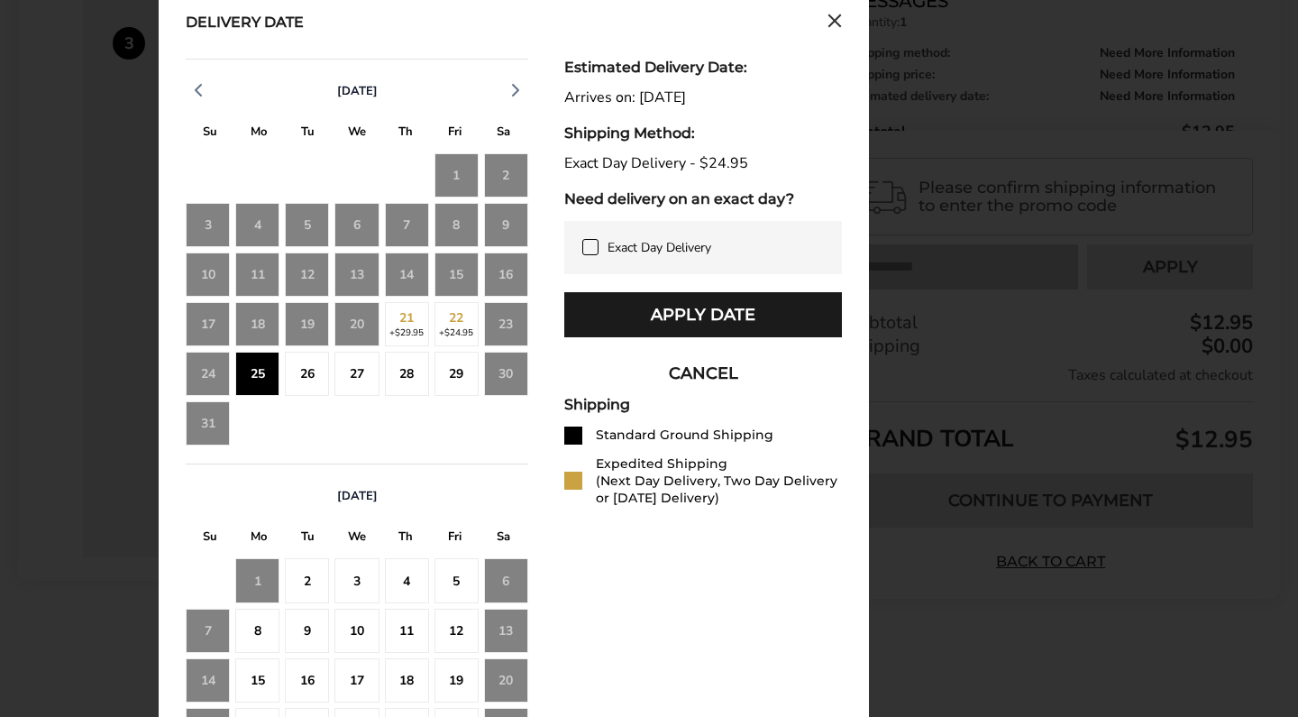
click at [528, 346] on div "23" at bounding box center [506, 324] width 44 height 44
click at [598, 254] on icon at bounding box center [590, 247] width 14 height 14
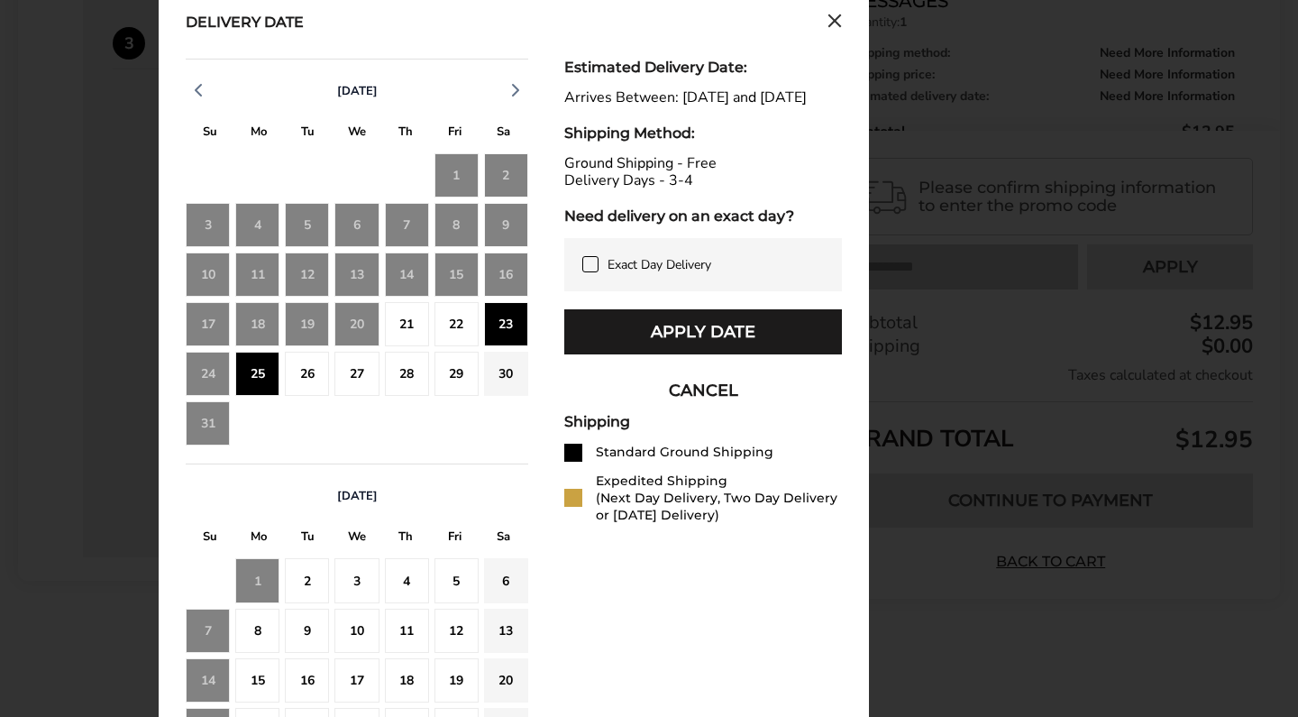
click at [503, 335] on div "23" at bounding box center [506, 324] width 44 height 44
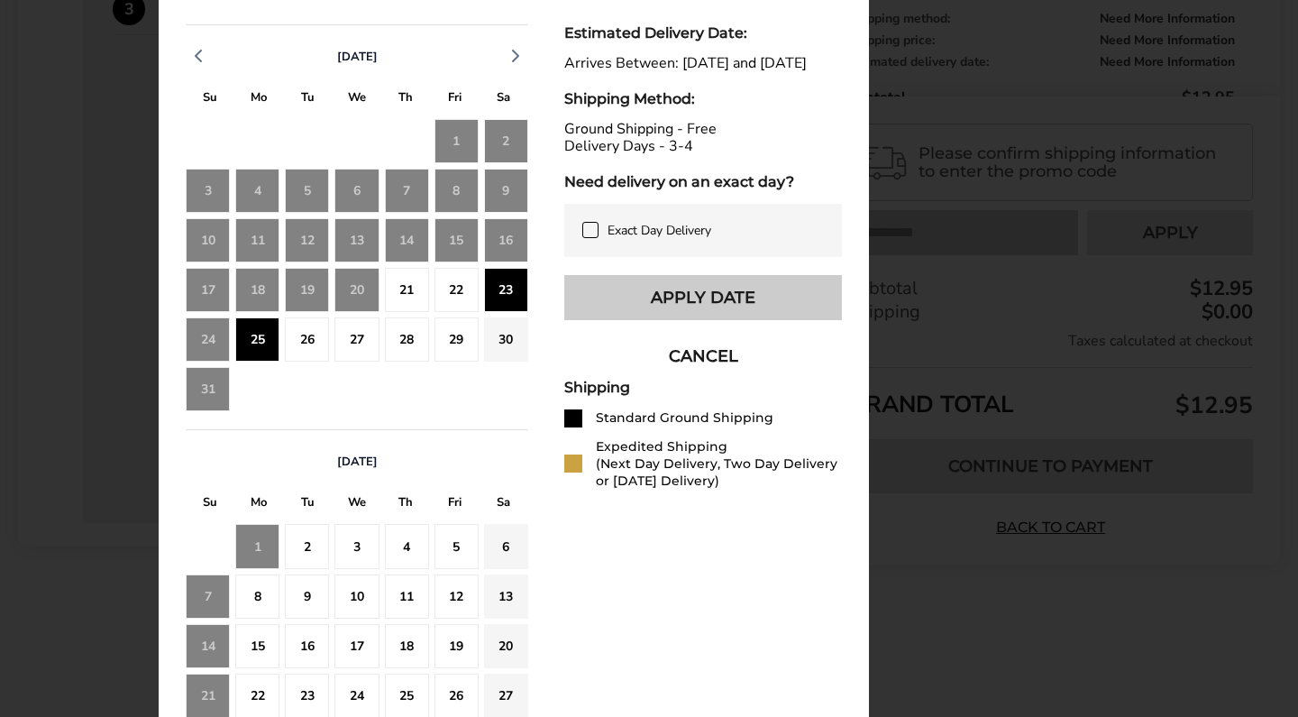
click at [680, 320] on button "Apply Date" at bounding box center [703, 297] width 278 height 45
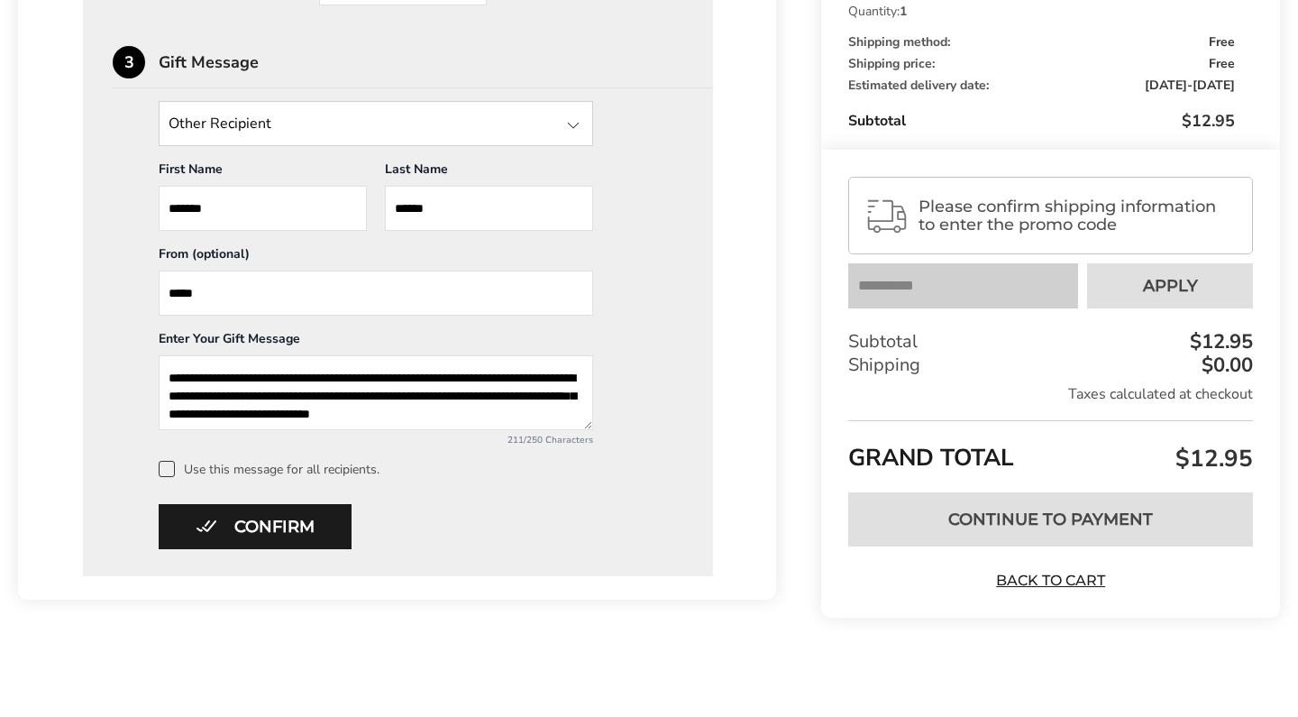
scroll to position [804, 0]
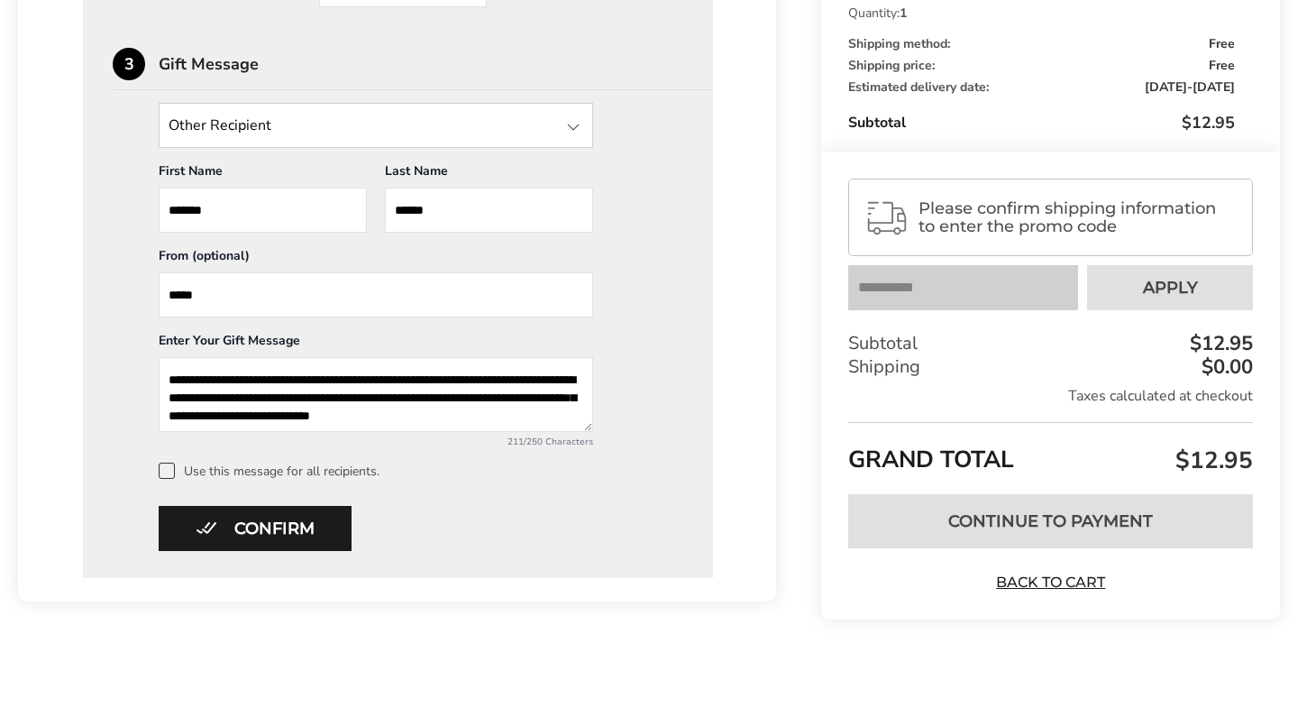
click at [1061, 229] on span "Please confirm shipping information to enter the promo code" at bounding box center [1078, 218] width 318 height 36
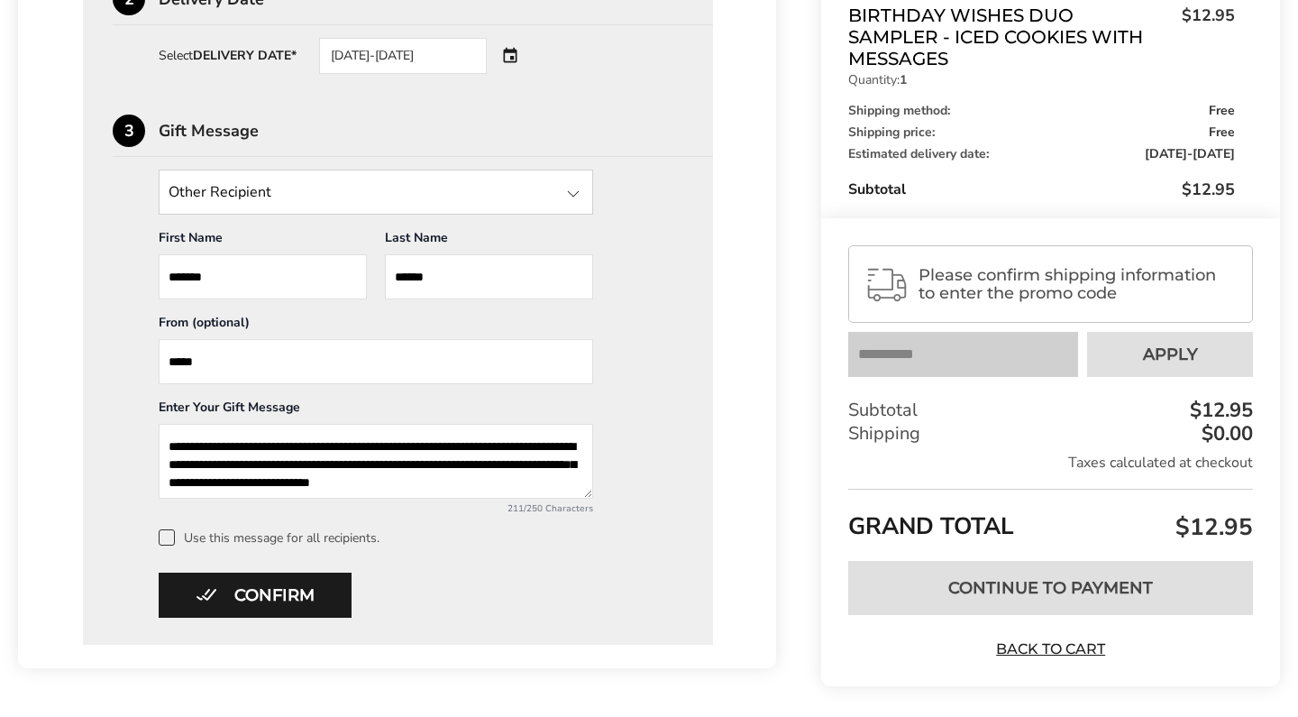
scroll to position [766, 0]
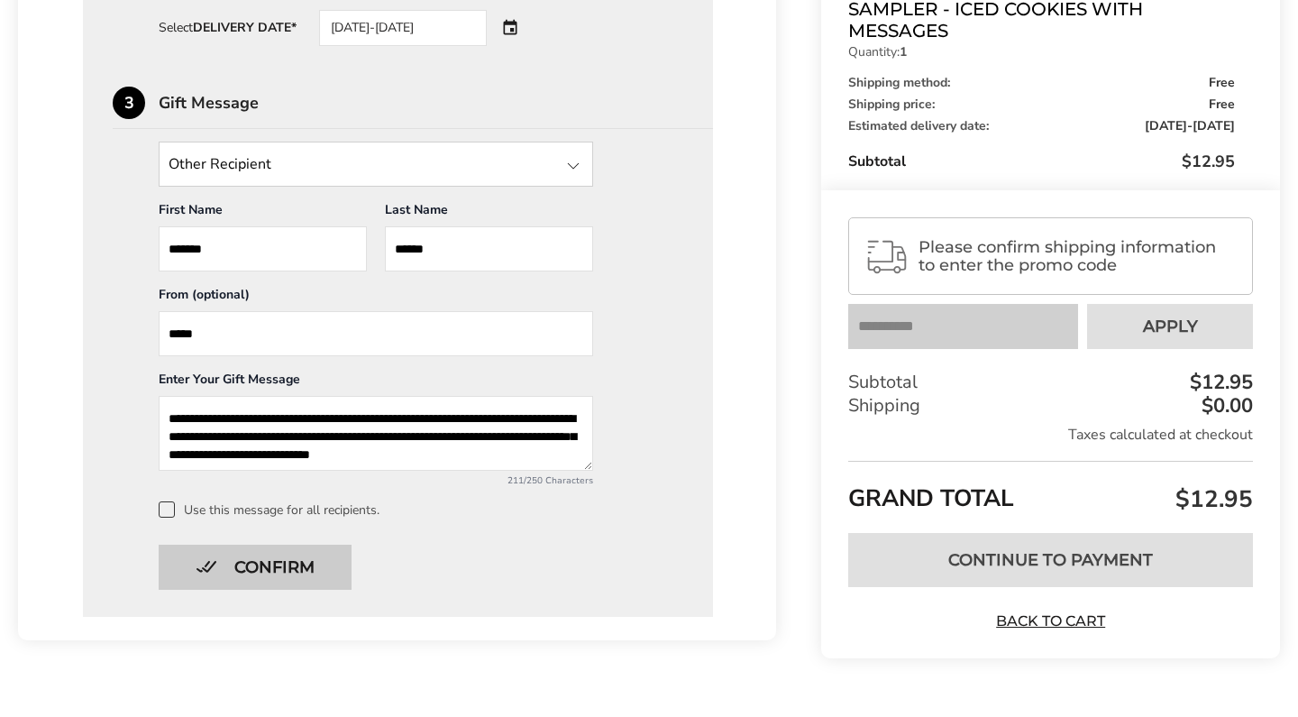
click at [323, 572] on button "Confirm" at bounding box center [255, 567] width 193 height 45
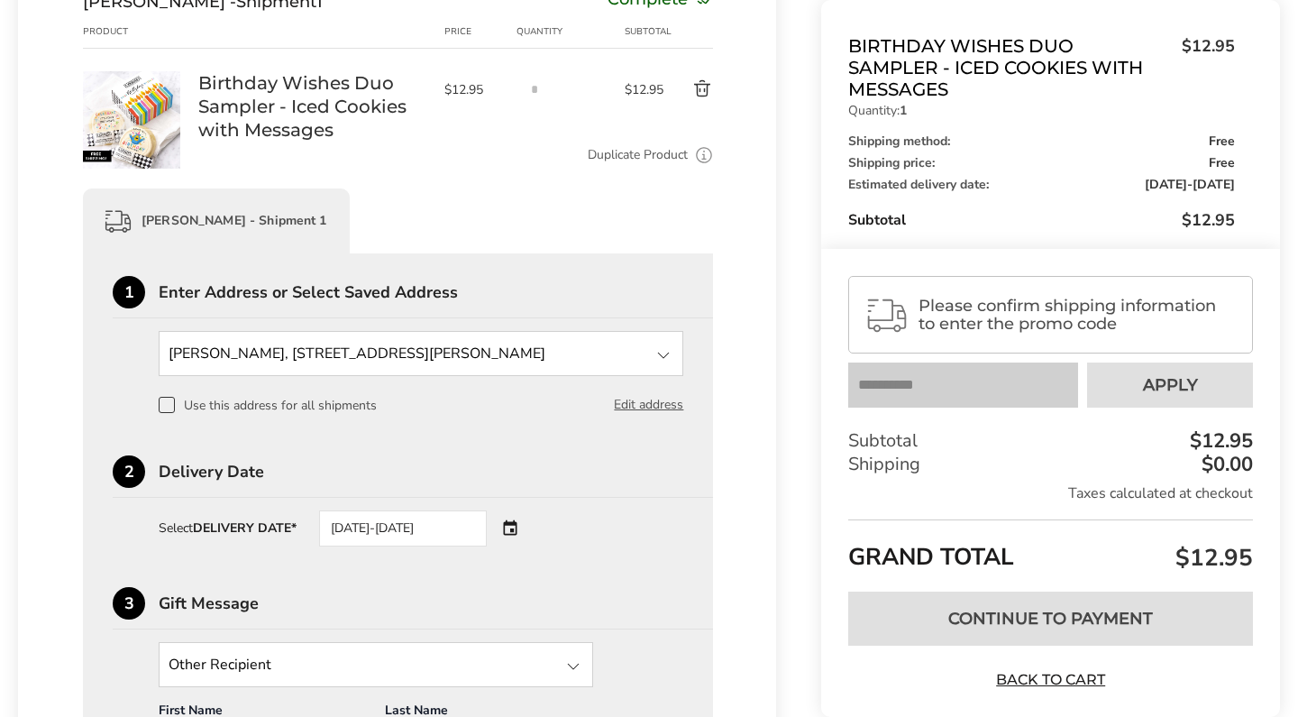
scroll to position [0, 0]
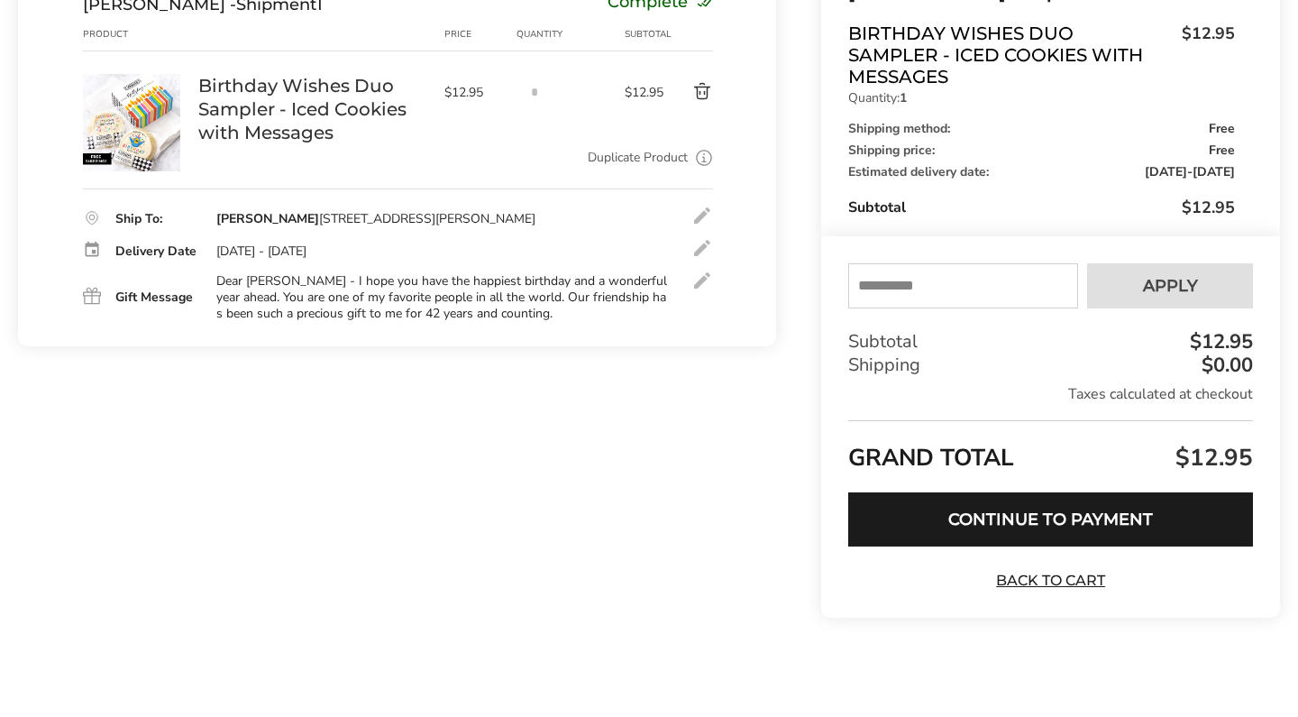
click at [709, 282] on div at bounding box center [703, 281] width 22 height 22
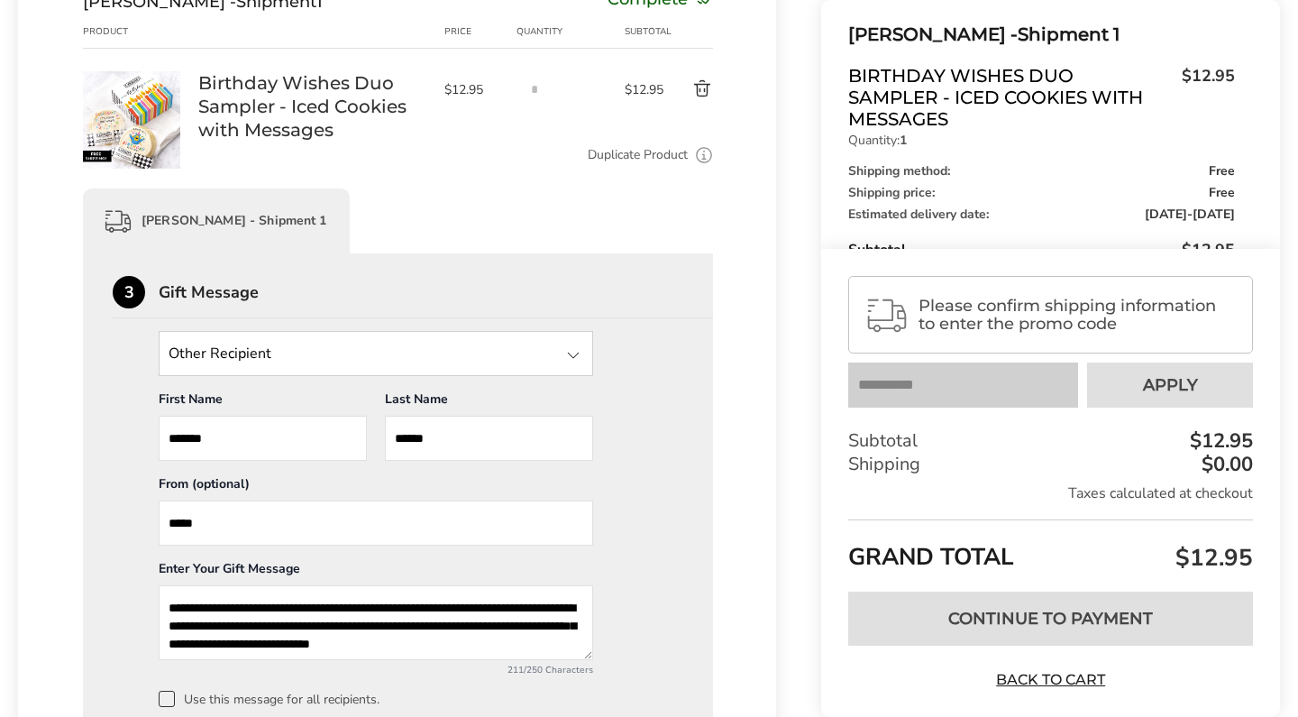
click at [231, 632] on textarea "**********" at bounding box center [376, 622] width 435 height 75
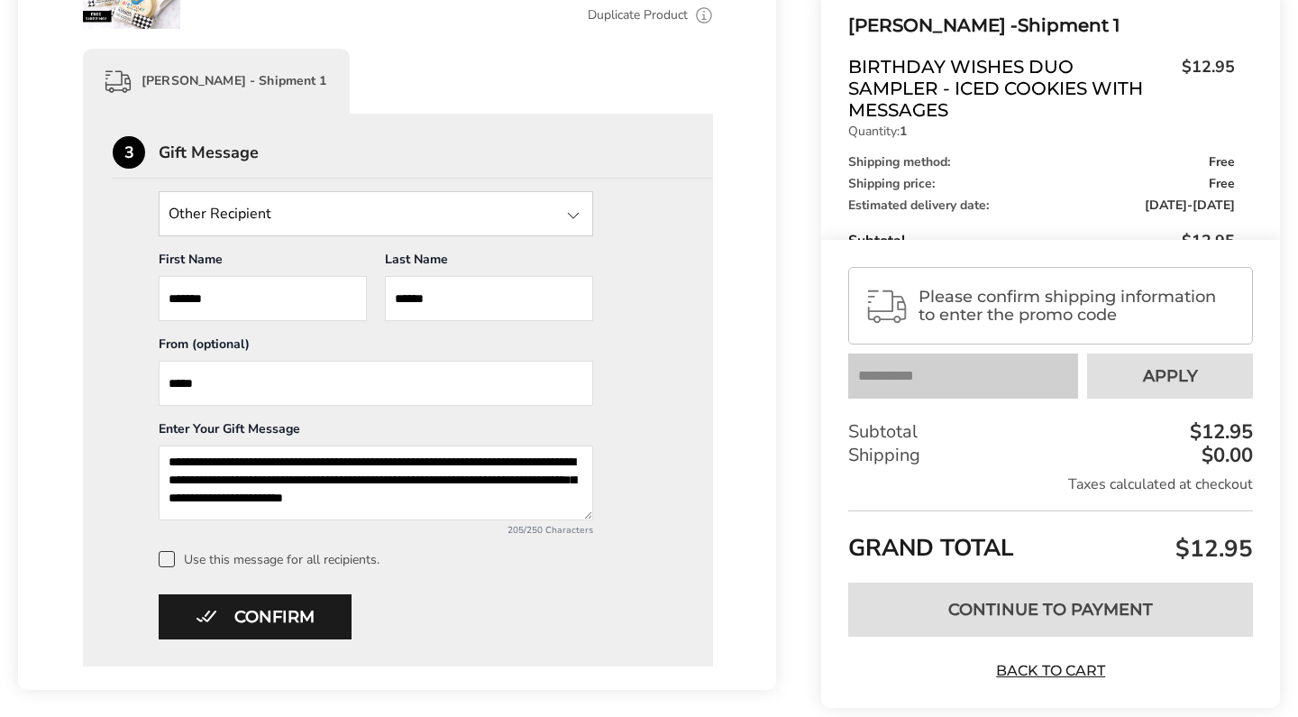
scroll to position [416, 0]
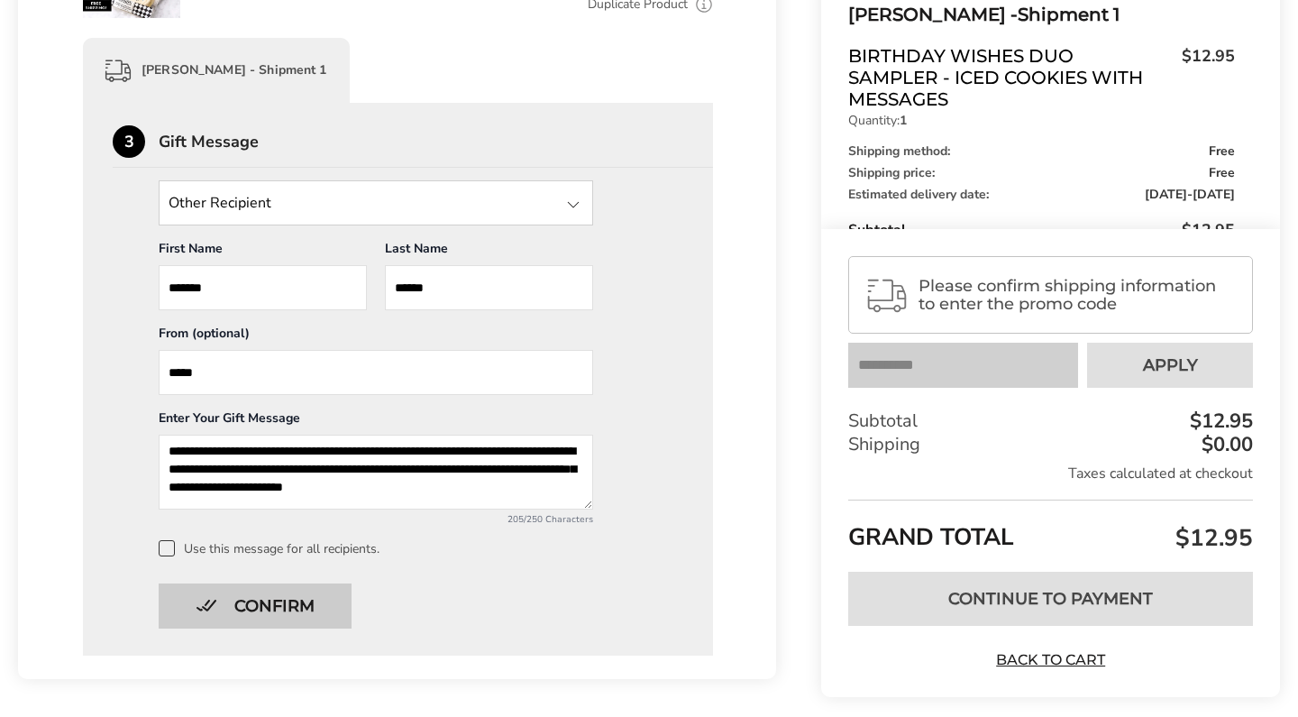
type textarea "**********"
click at [319, 617] on button "Confirm" at bounding box center [255, 605] width 193 height 45
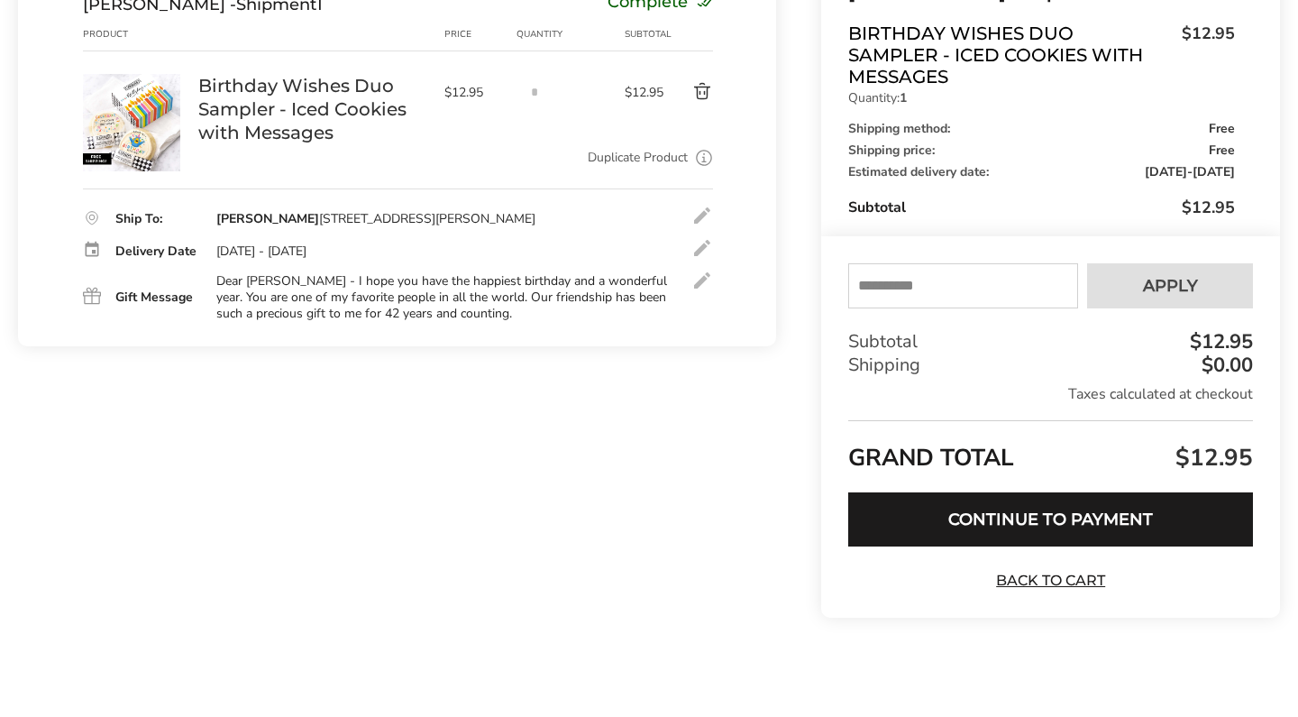
scroll to position [265, 0]
click at [701, 284] on div at bounding box center [703, 281] width 22 height 22
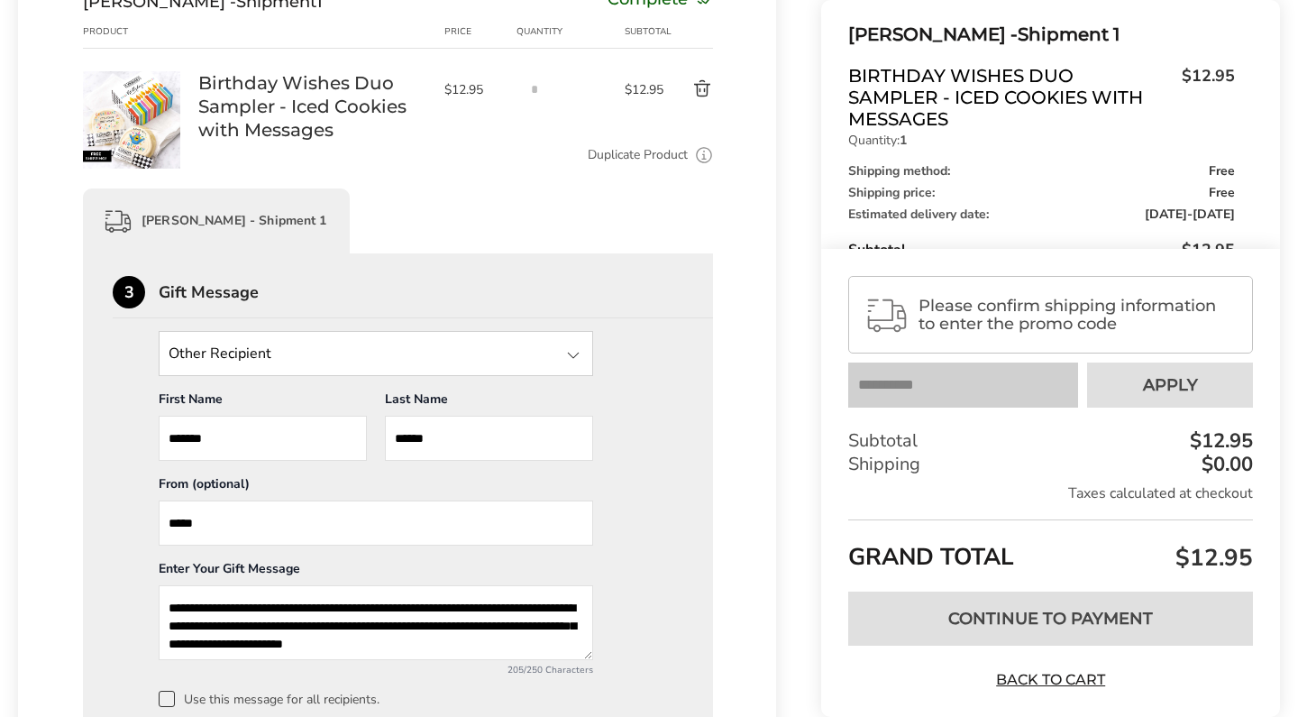
click at [193, 631] on textarea "**********" at bounding box center [376, 622] width 435 height 75
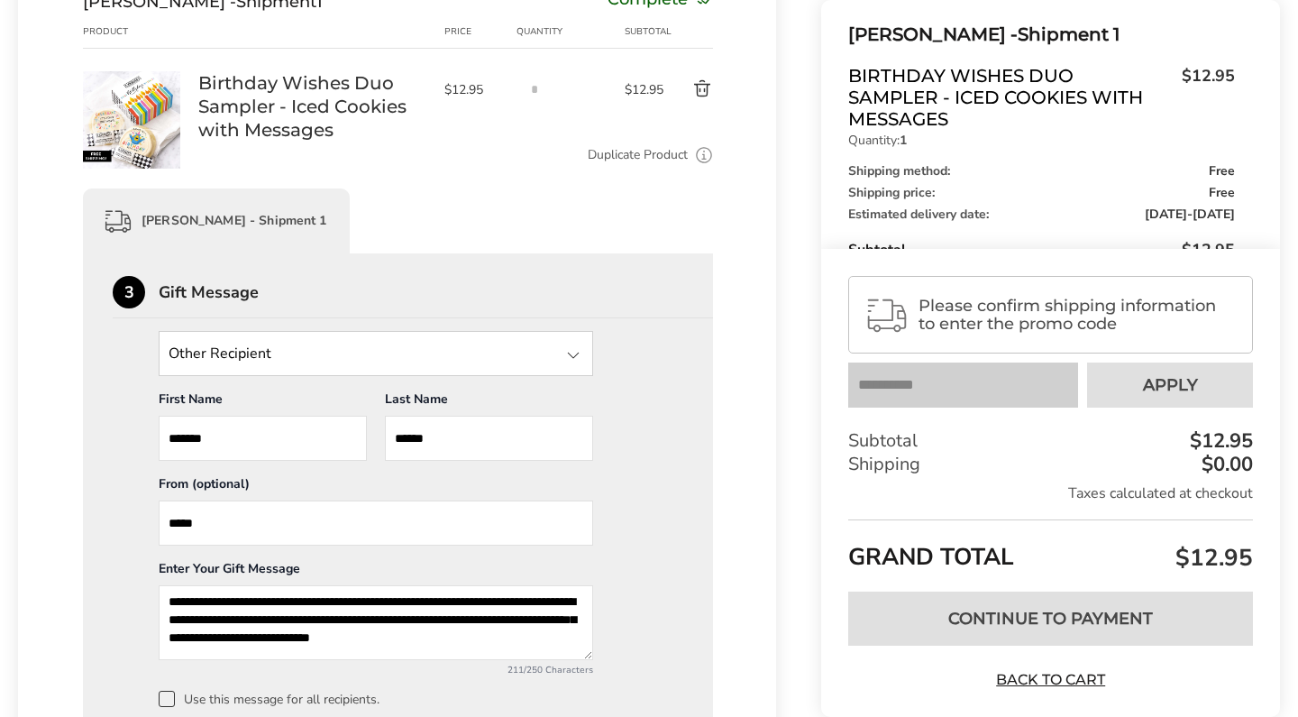
scroll to position [6, 0]
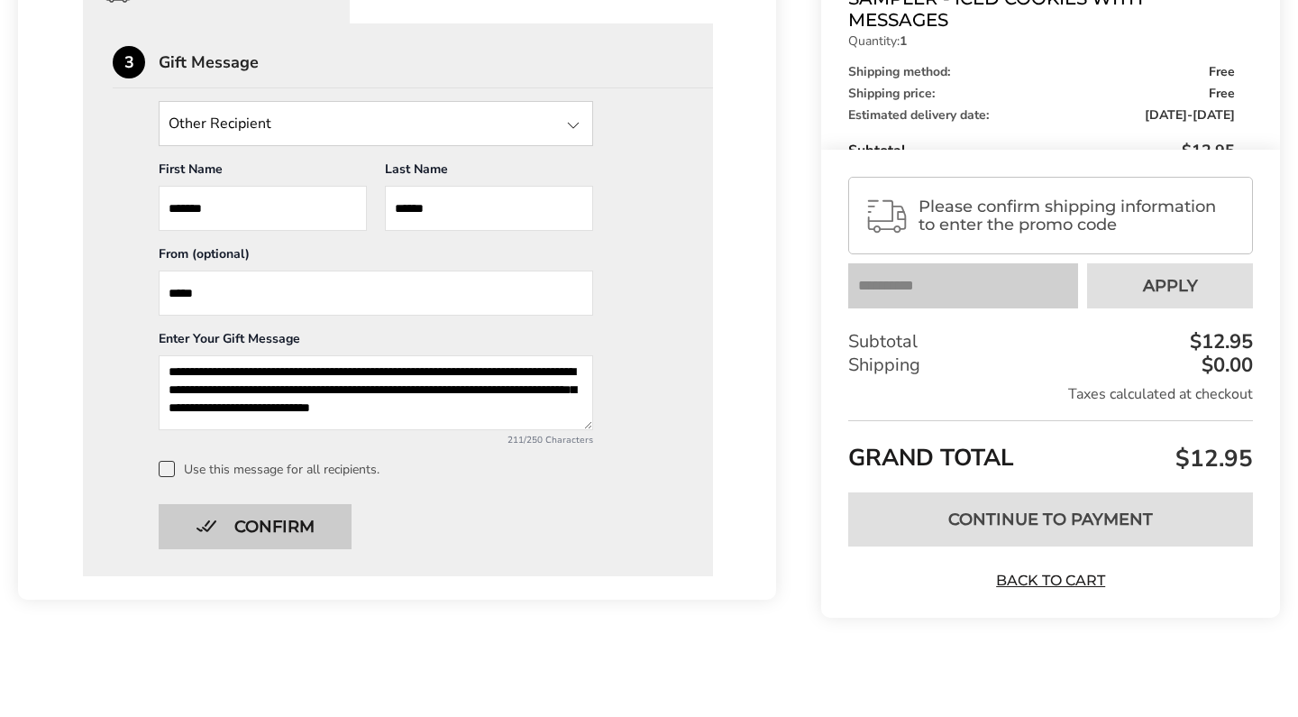
type textarea "**********"
click at [311, 518] on button "Confirm" at bounding box center [255, 526] width 193 height 45
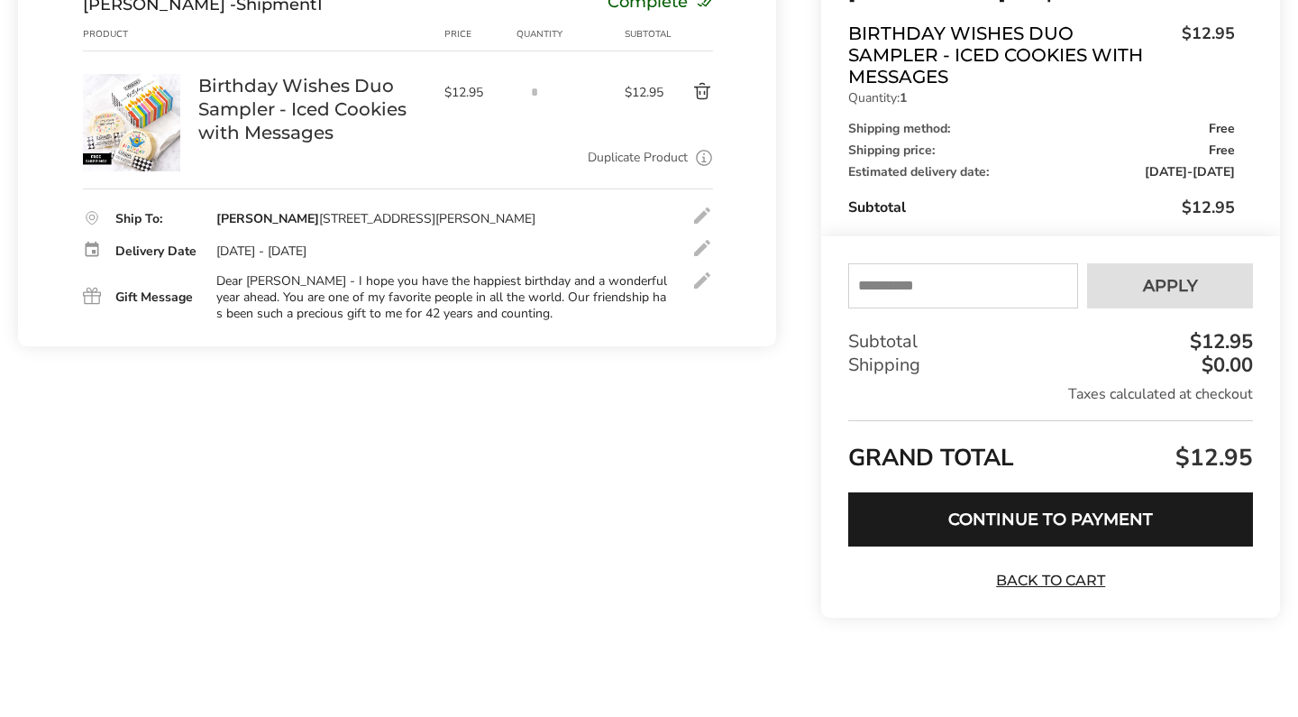
scroll to position [265, 0]
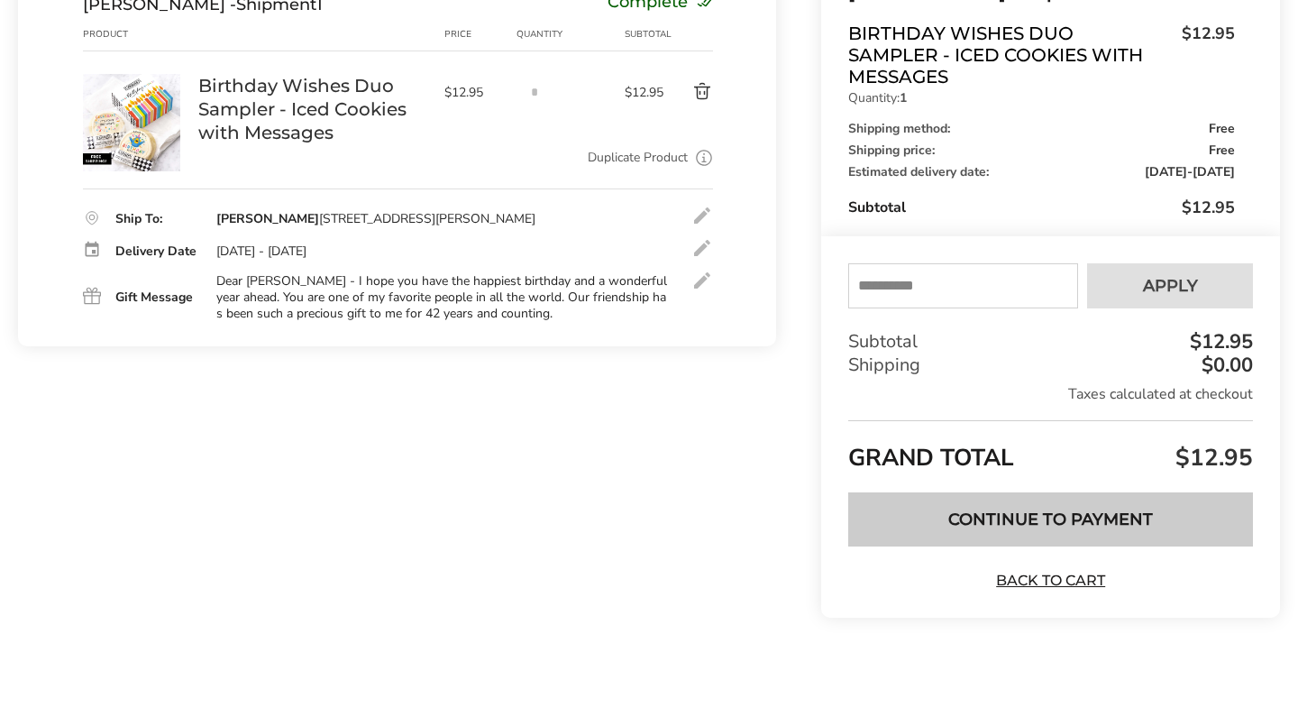
click at [983, 519] on button "Continue to Payment" at bounding box center [1050, 519] width 405 height 54
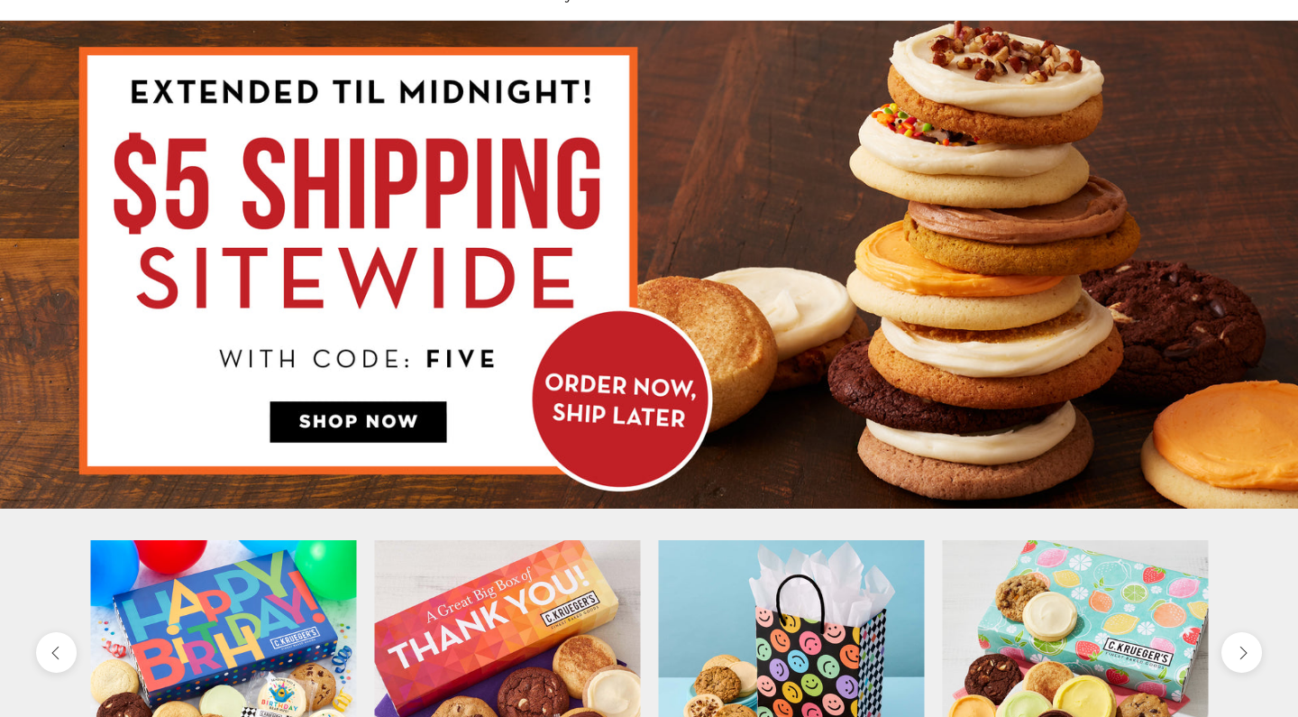
scroll to position [189, 0]
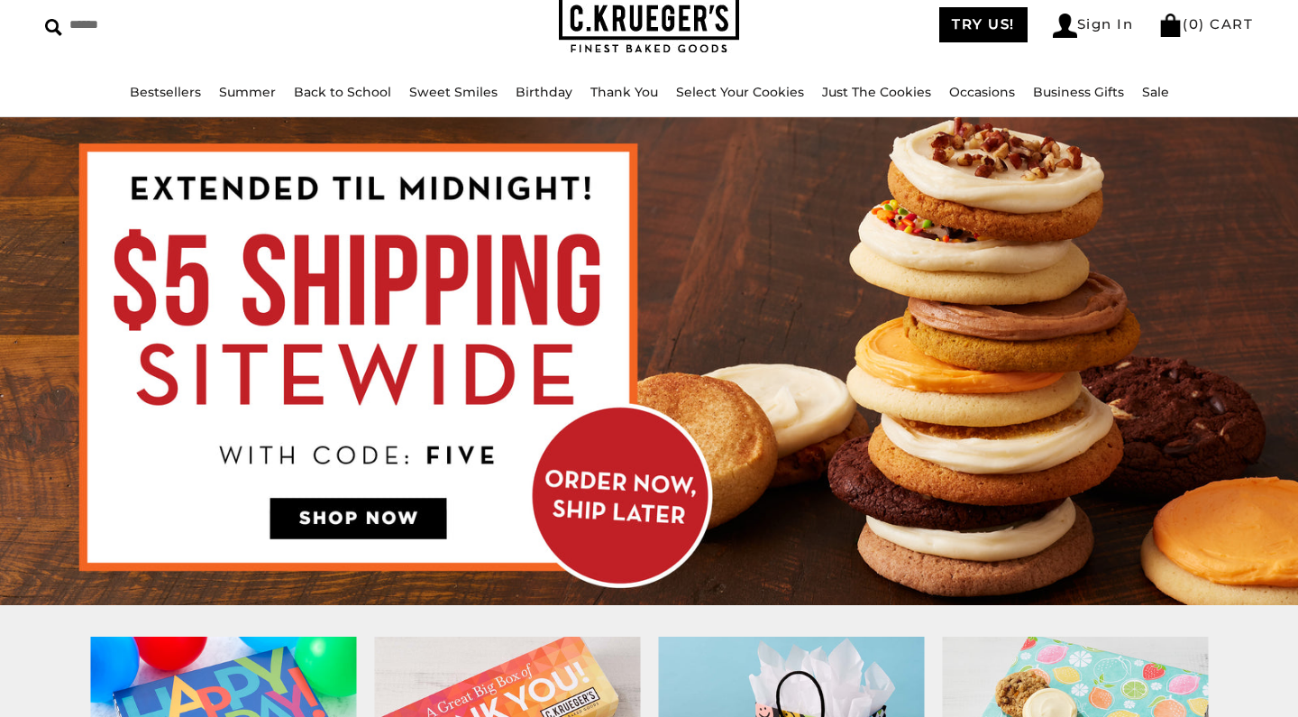
scroll to position [108, 0]
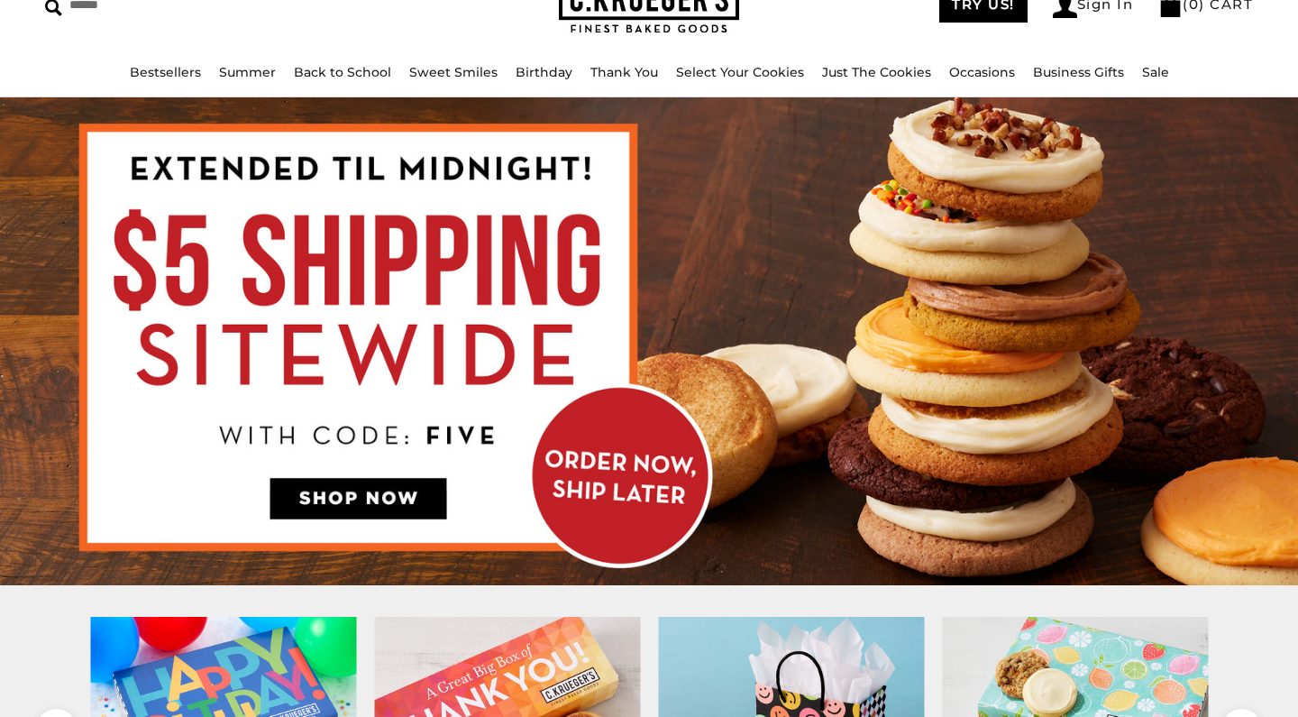
click at [367, 493] on img at bounding box center [649, 341] width 1298 height 488
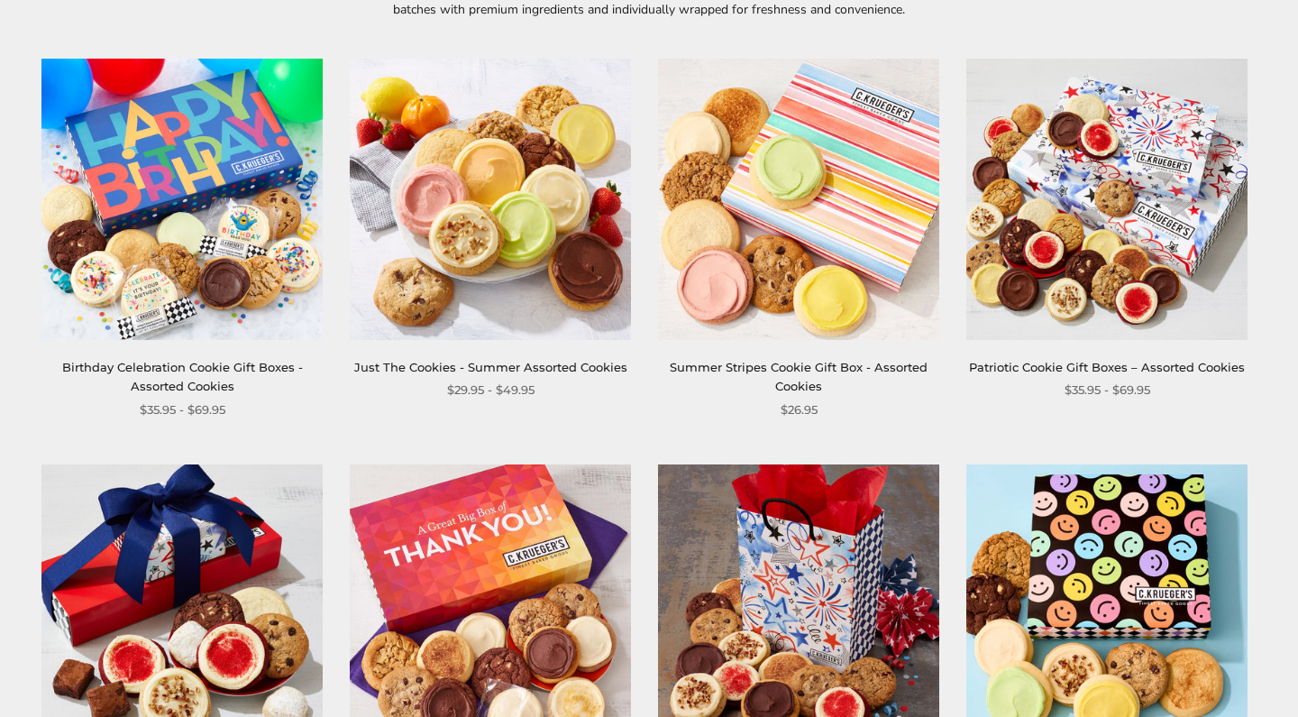
scroll to position [136, 0]
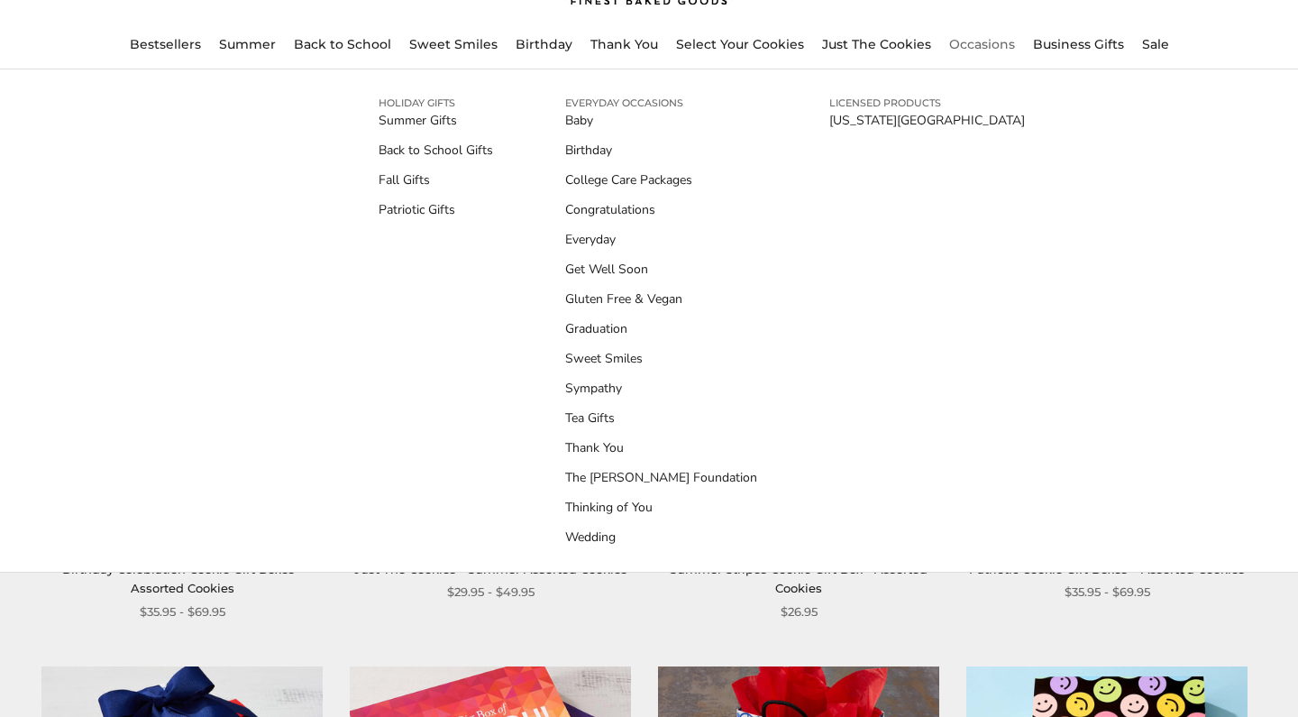
click at [975, 44] on link "Occasions" at bounding box center [982, 44] width 66 height 16
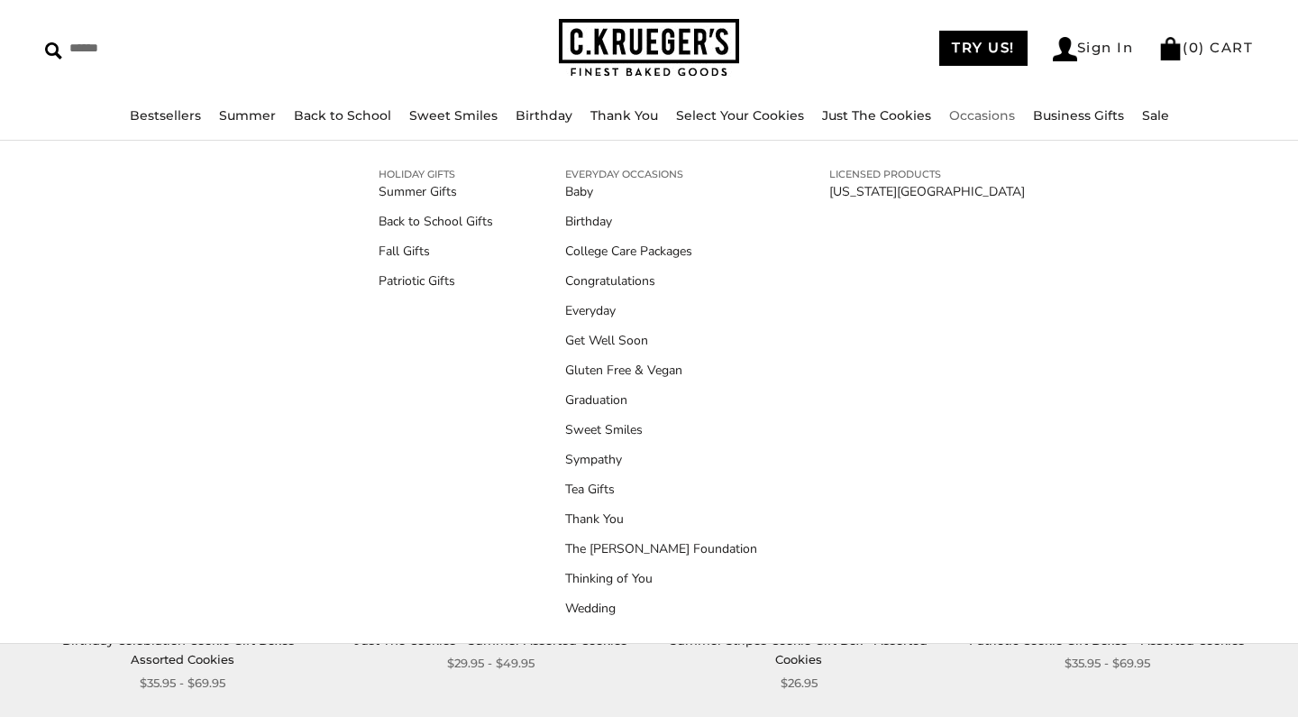
scroll to position [68, 0]
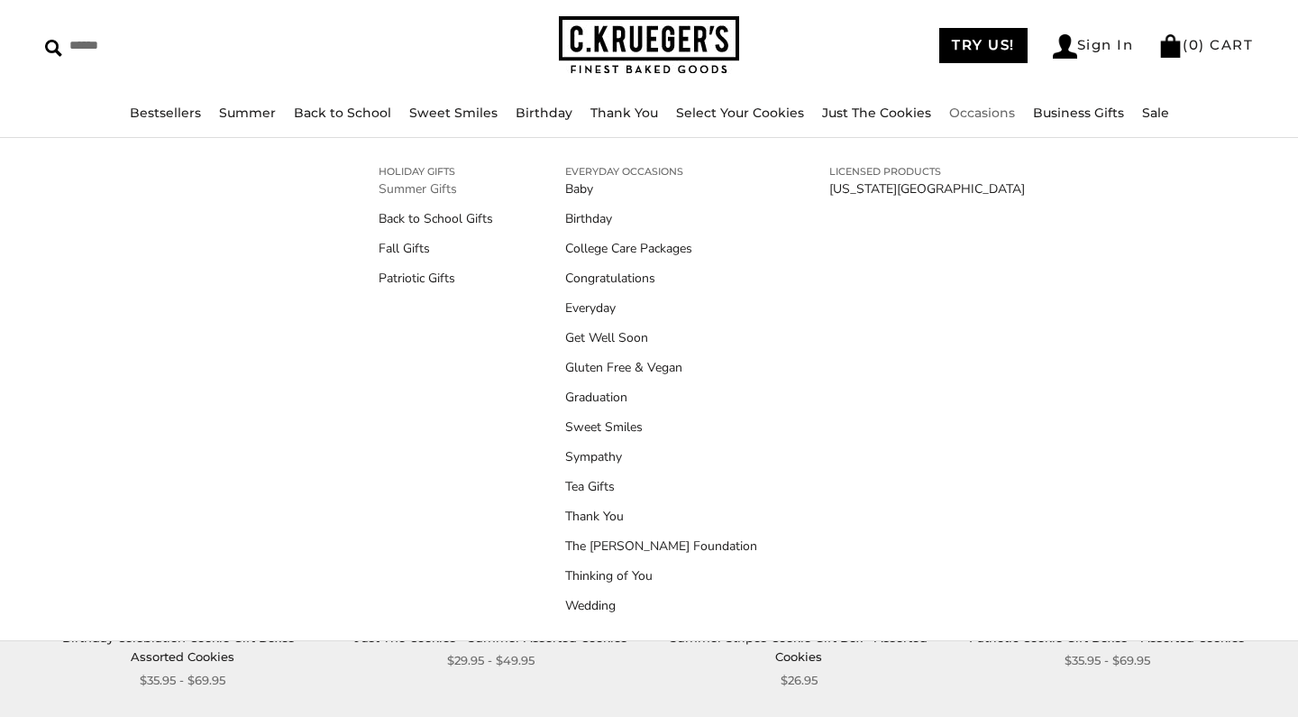
click at [433, 192] on link "Summer Gifts" at bounding box center [436, 188] width 115 height 19
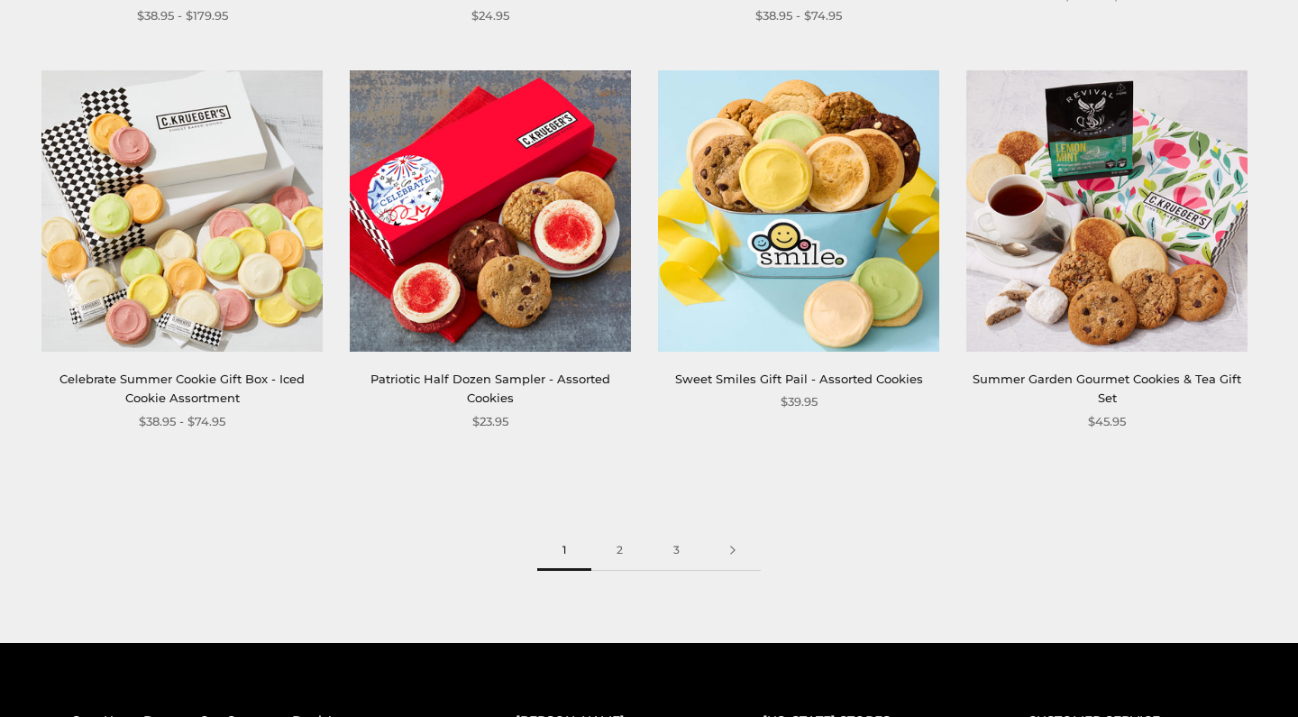
scroll to position [2280, 0]
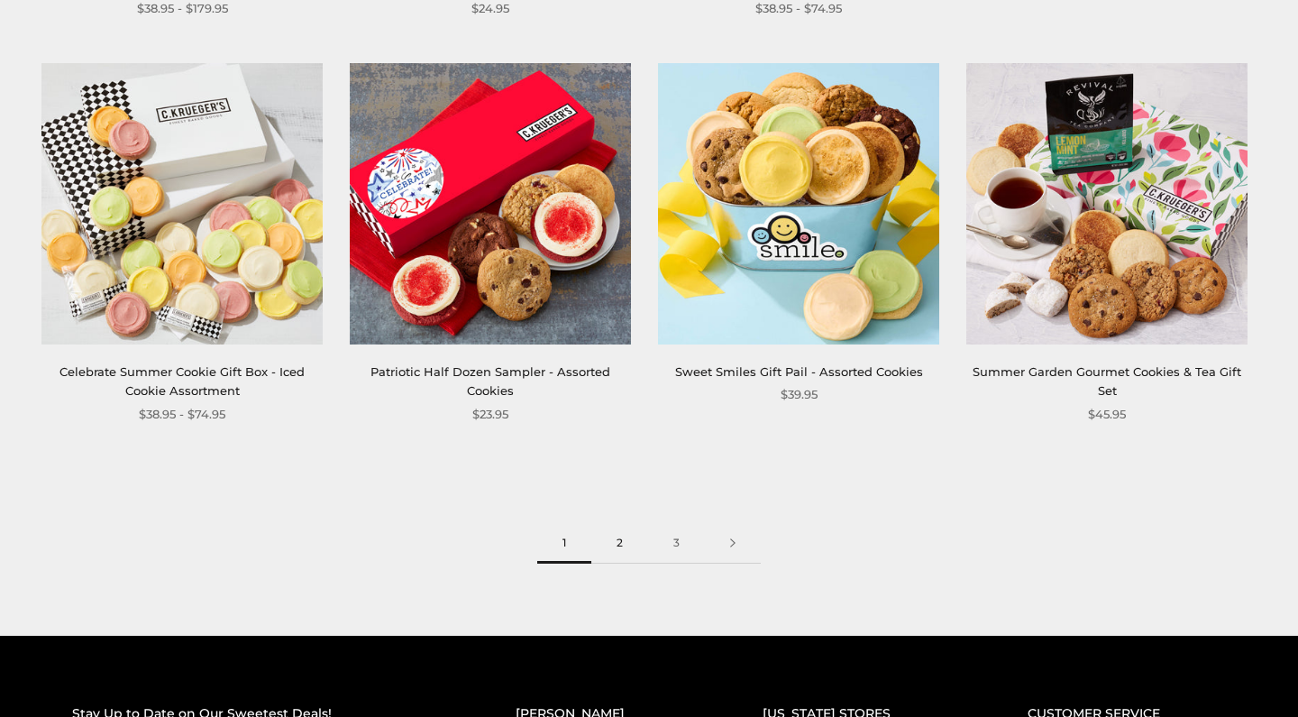
click at [626, 564] on link "2" at bounding box center [619, 543] width 57 height 41
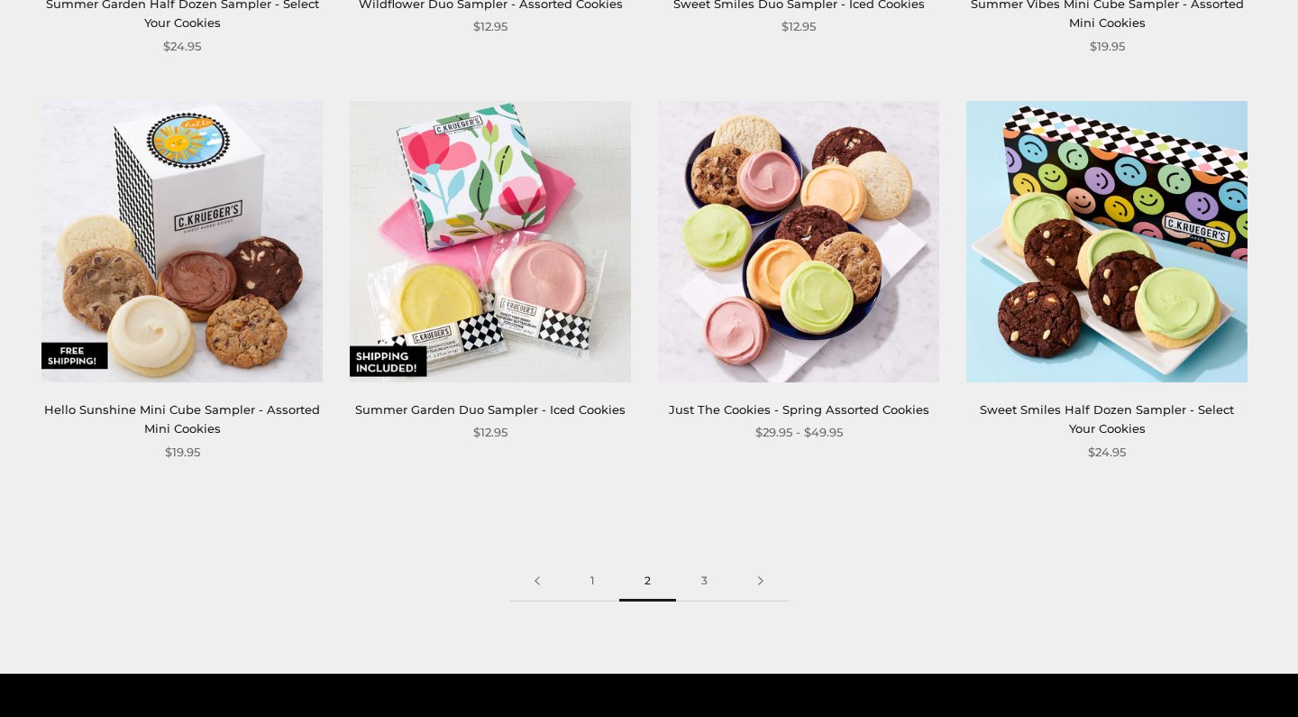
scroll to position [2243, 0]
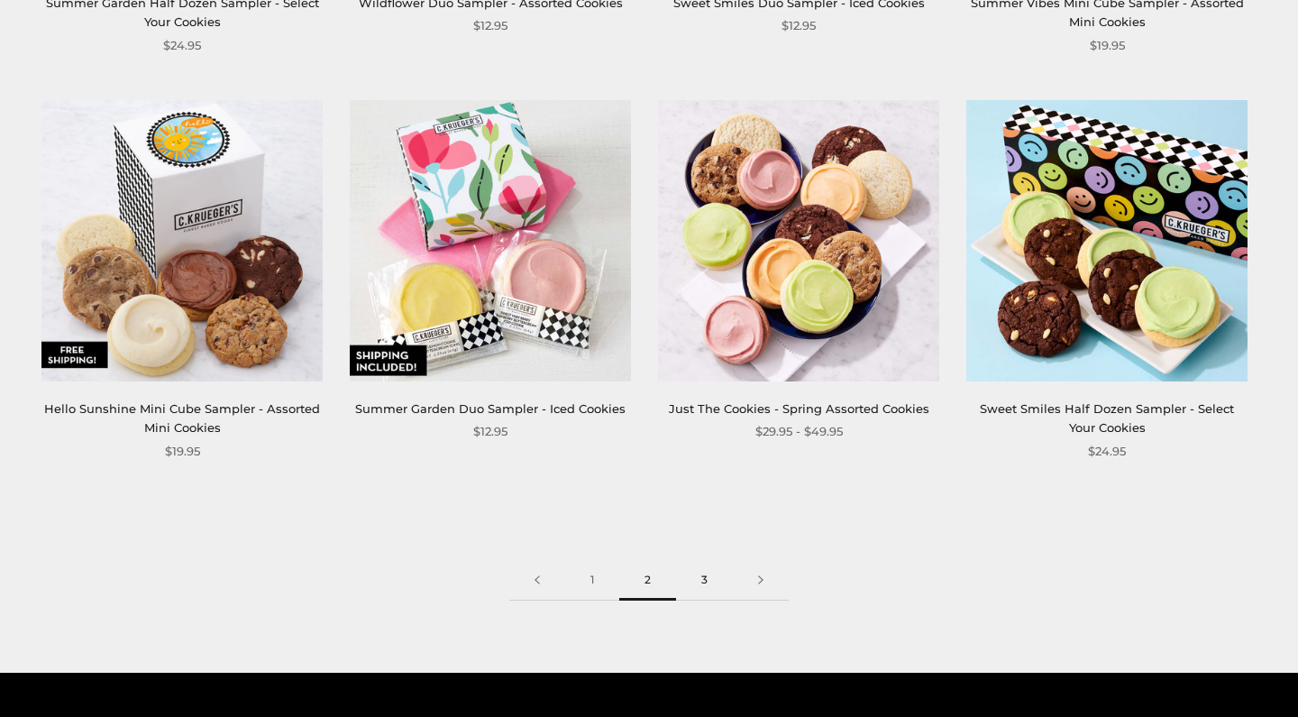
click at [699, 601] on link "3" at bounding box center [704, 580] width 57 height 41
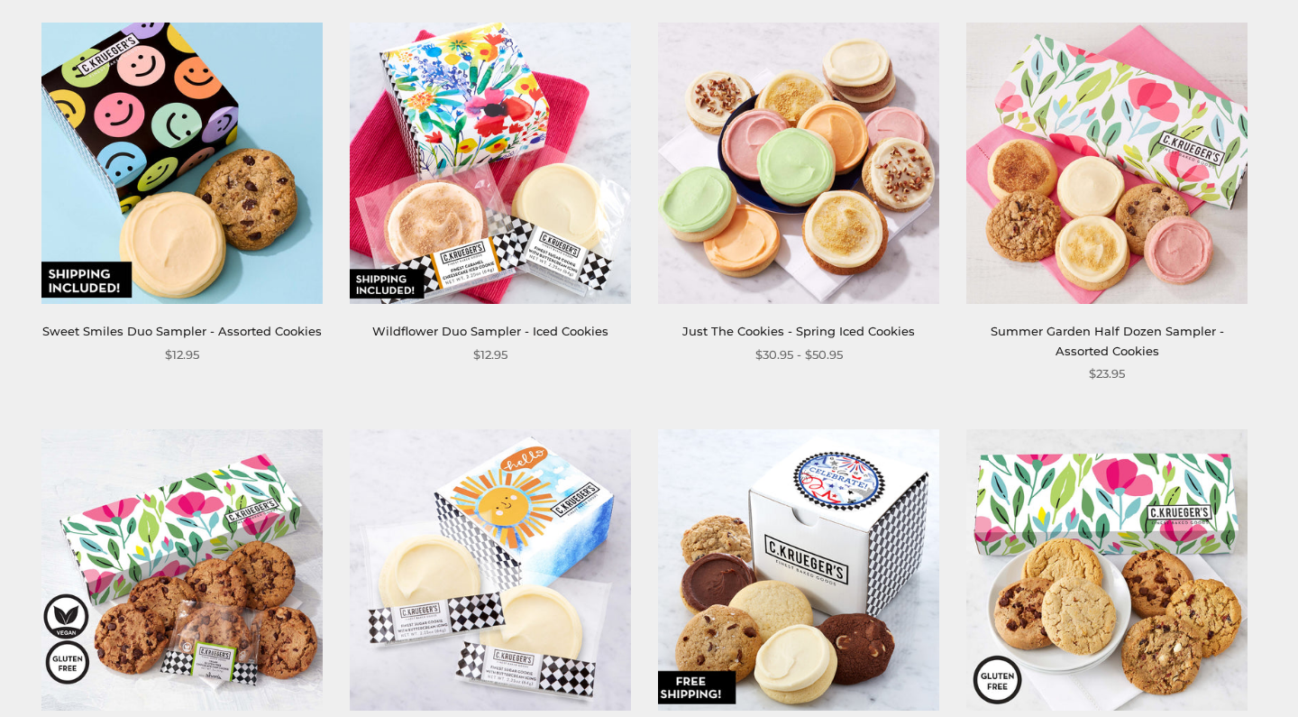
scroll to position [284, 0]
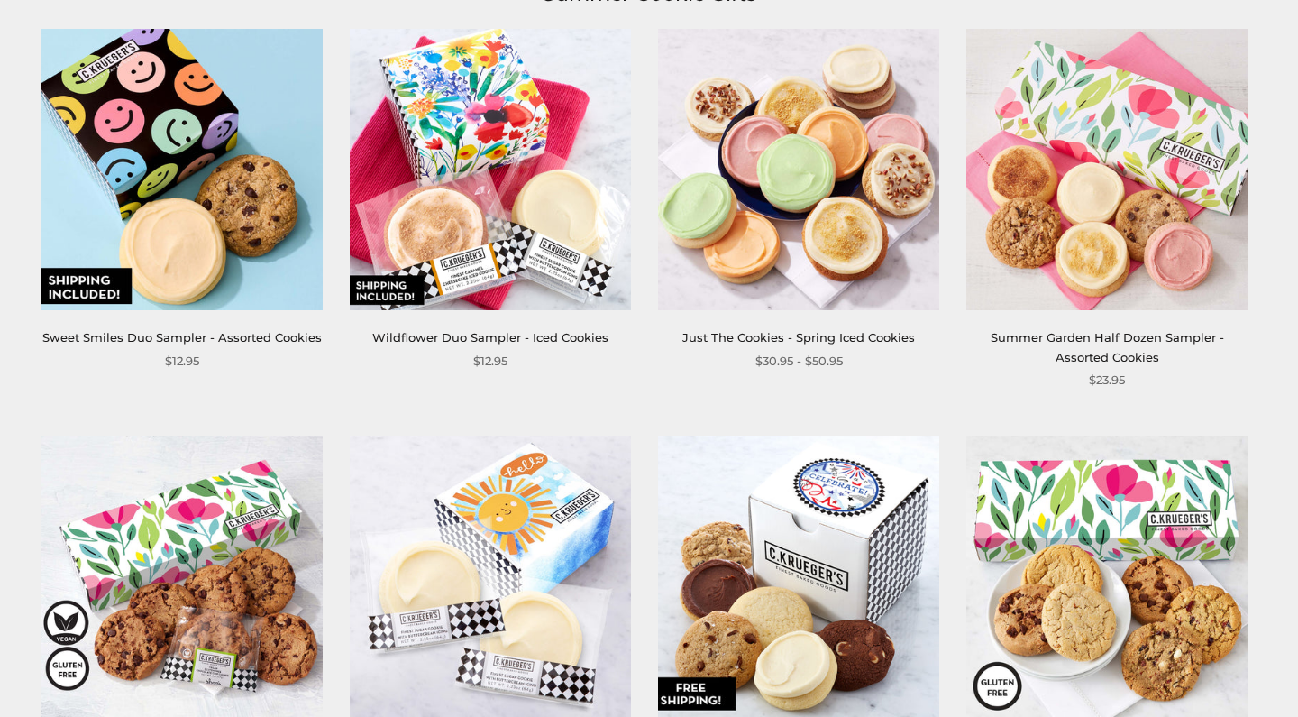
click at [817, 268] on img at bounding box center [798, 169] width 281 height 281
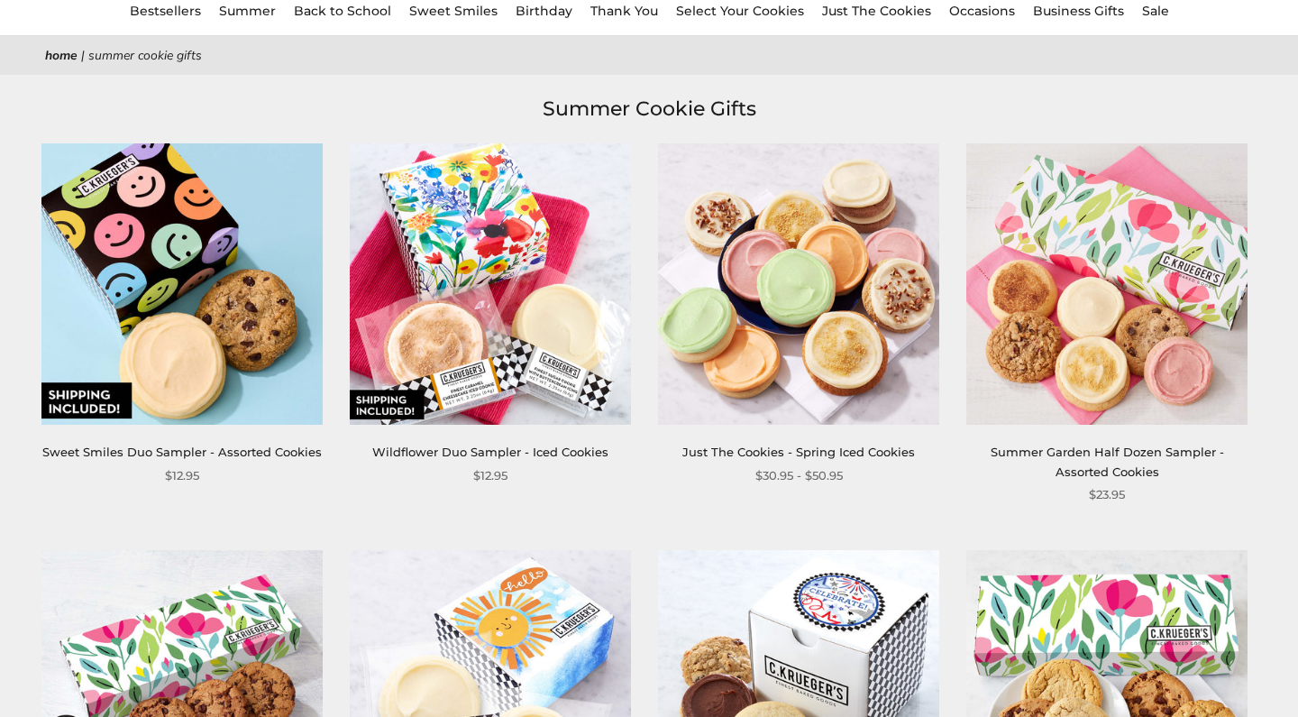
scroll to position [152, 0]
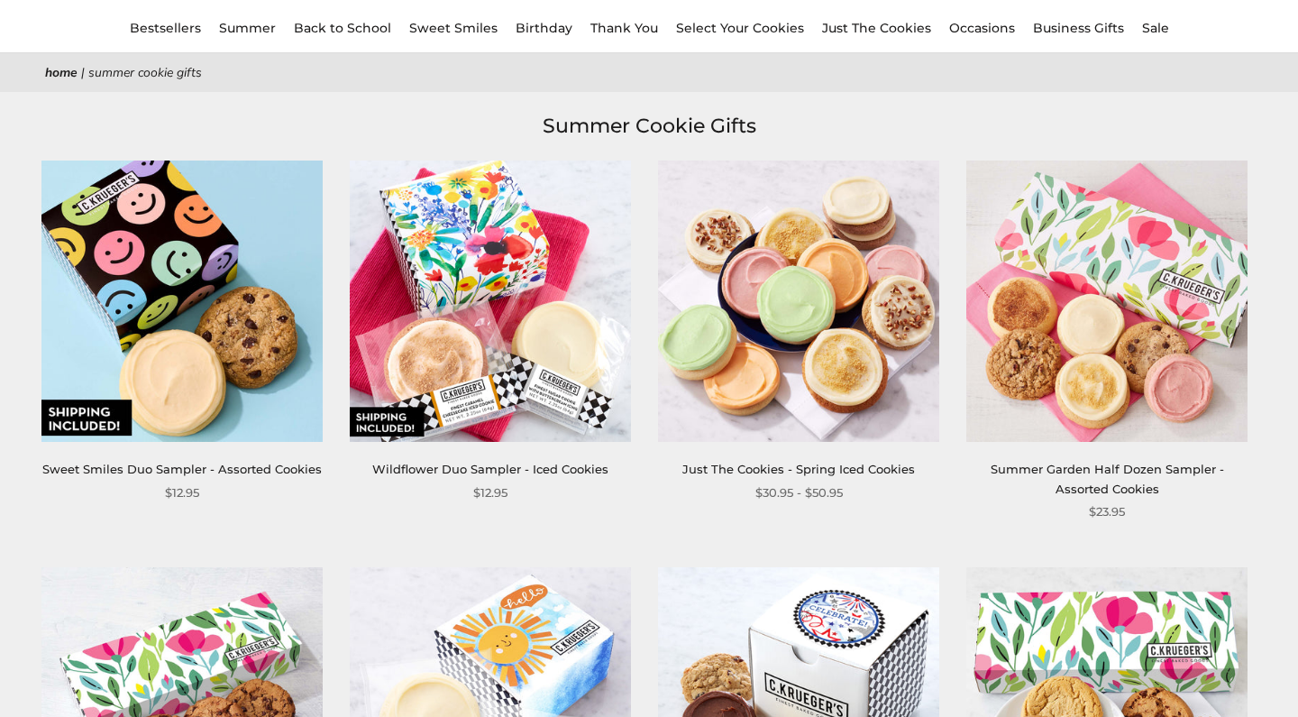
click at [1051, 304] on img at bounding box center [1107, 300] width 281 height 281
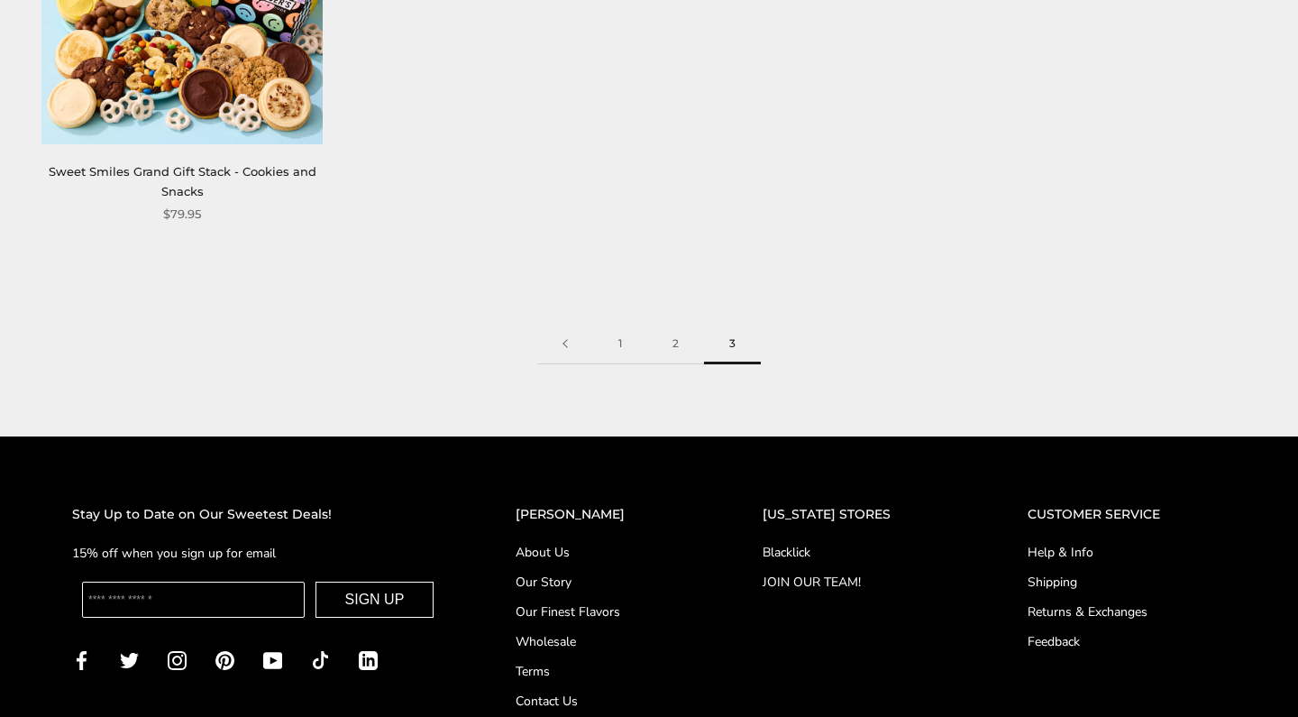
scroll to position [1773, 0]
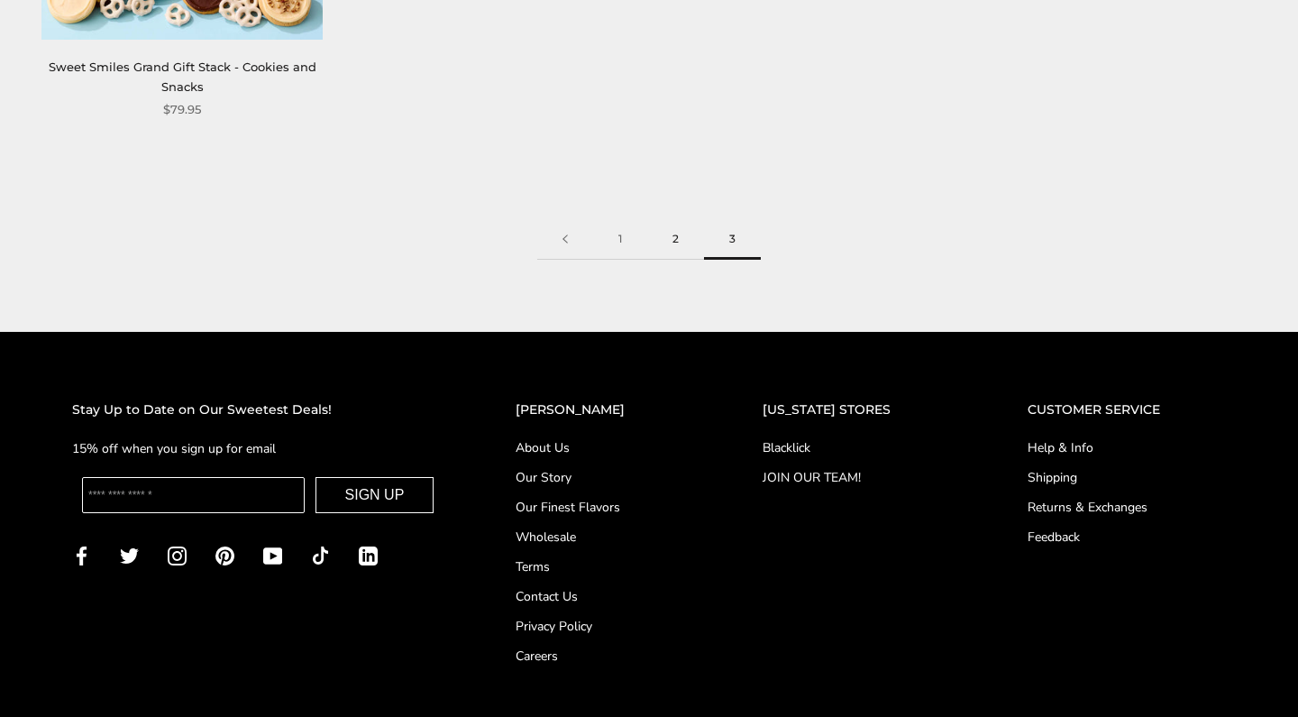
click at [678, 260] on link "2" at bounding box center [675, 239] width 57 height 41
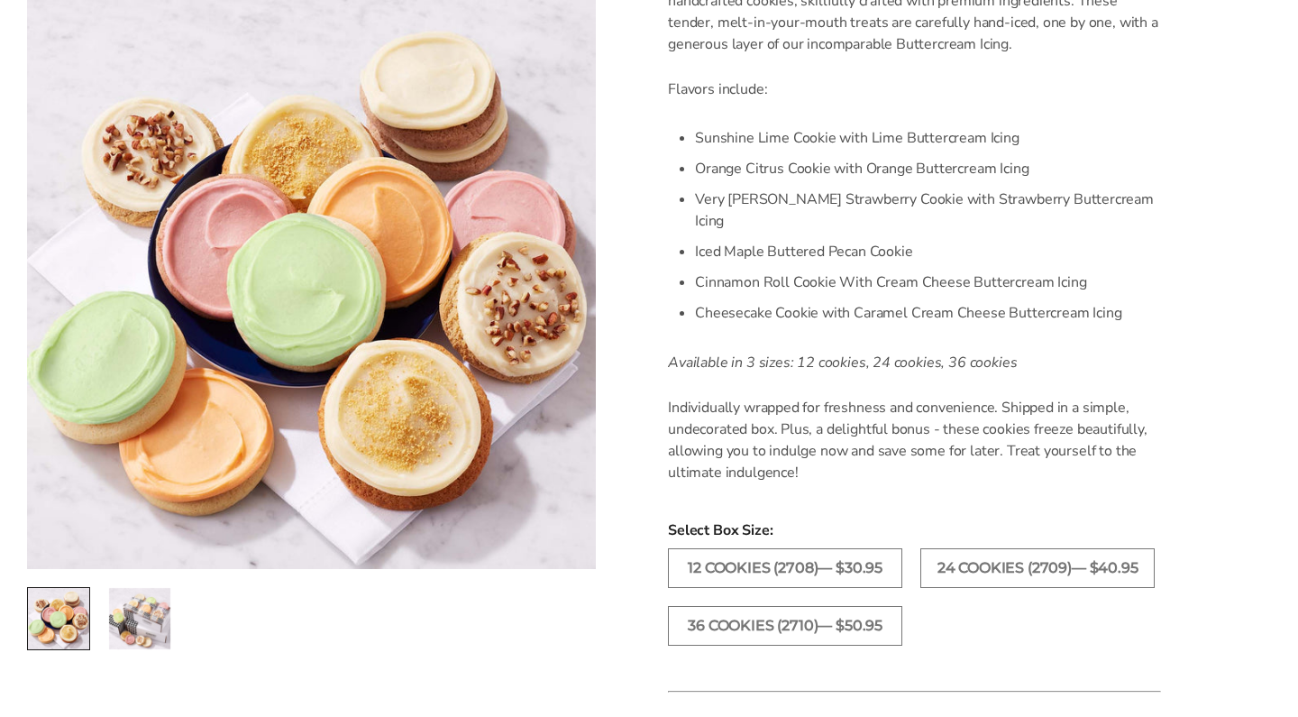
scroll to position [573, 0]
click at [144, 628] on img "2 / 2" at bounding box center [139, 618] width 61 height 61
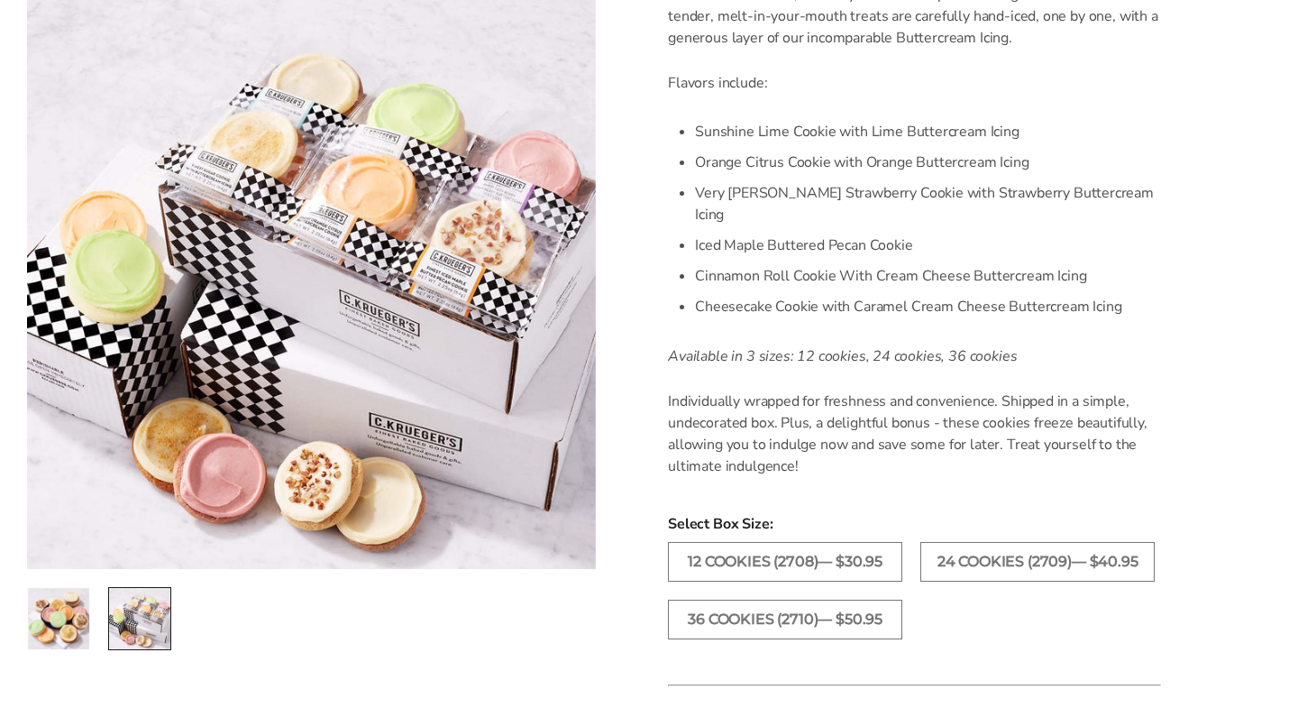
scroll to position [584, 0]
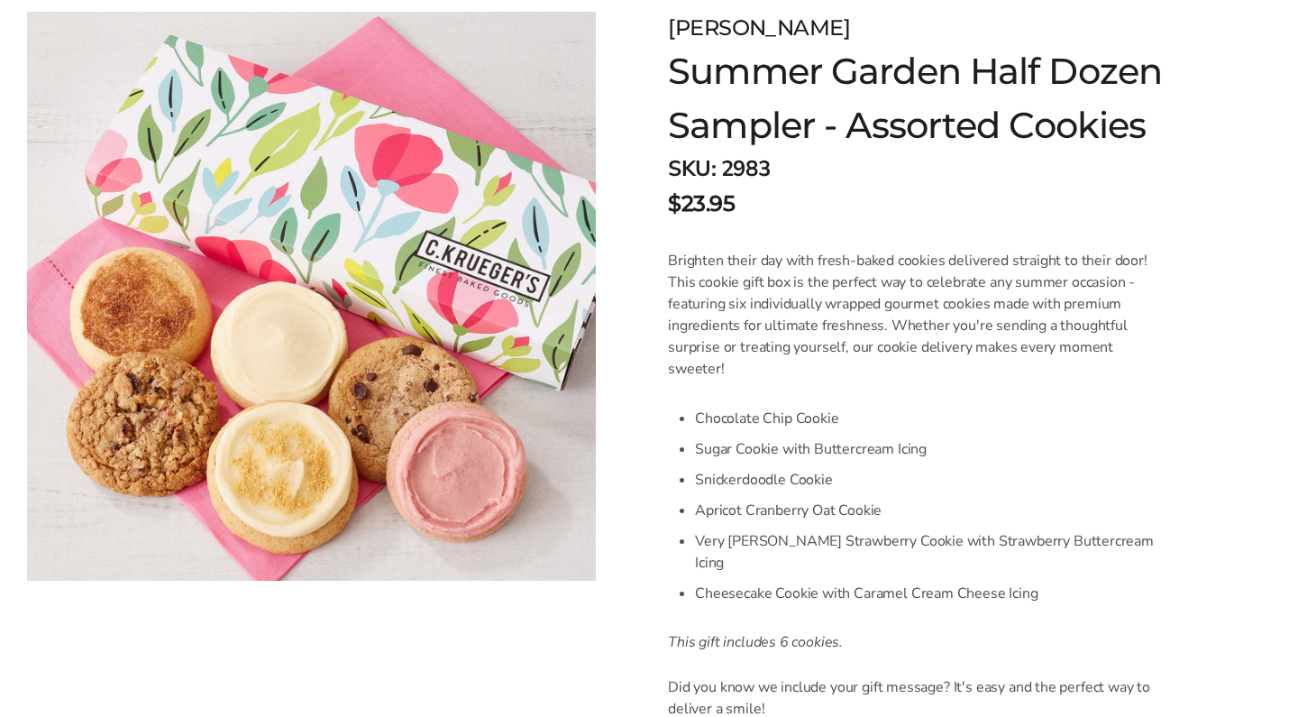
scroll to position [261, 0]
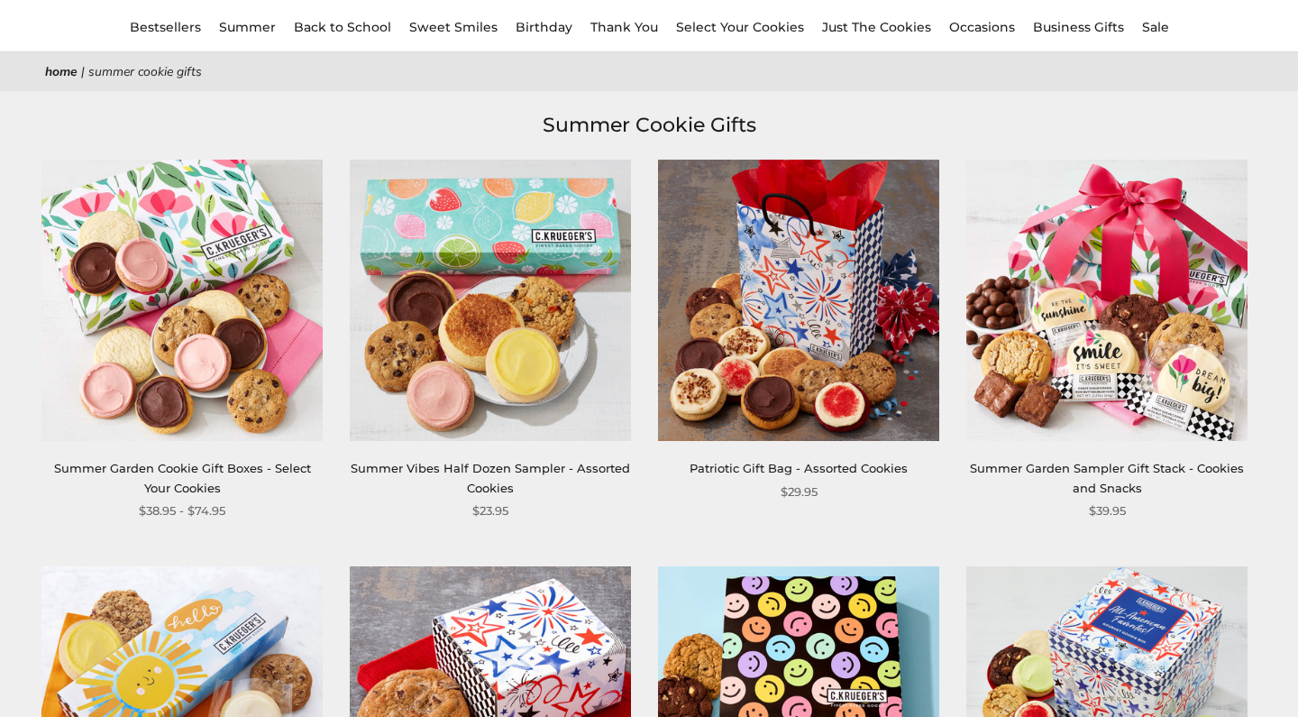
scroll to position [153, 0]
click at [209, 373] on img at bounding box center [181, 300] width 281 height 281
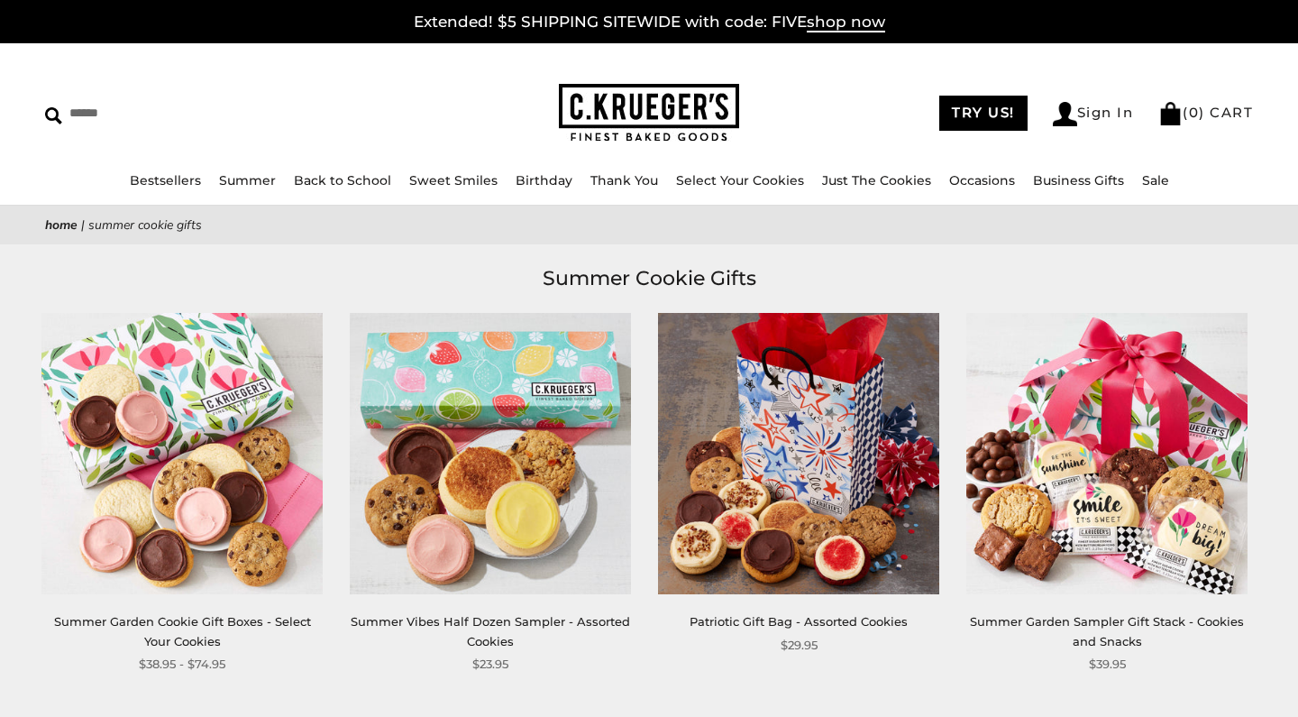
scroll to position [0, 0]
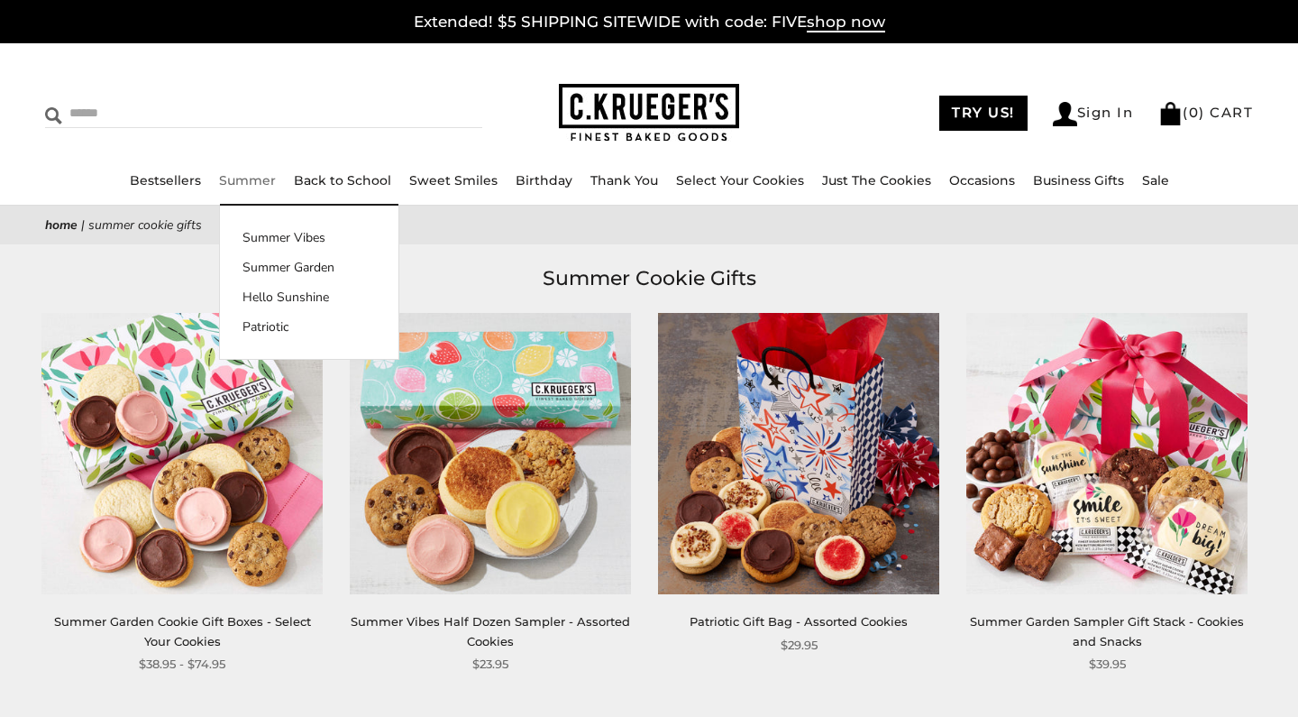
click at [135, 112] on input "Search" at bounding box center [187, 113] width 284 height 28
type input "**********"
click at [446, 111] on input "******" at bounding box center [458, 111] width 49 height 24
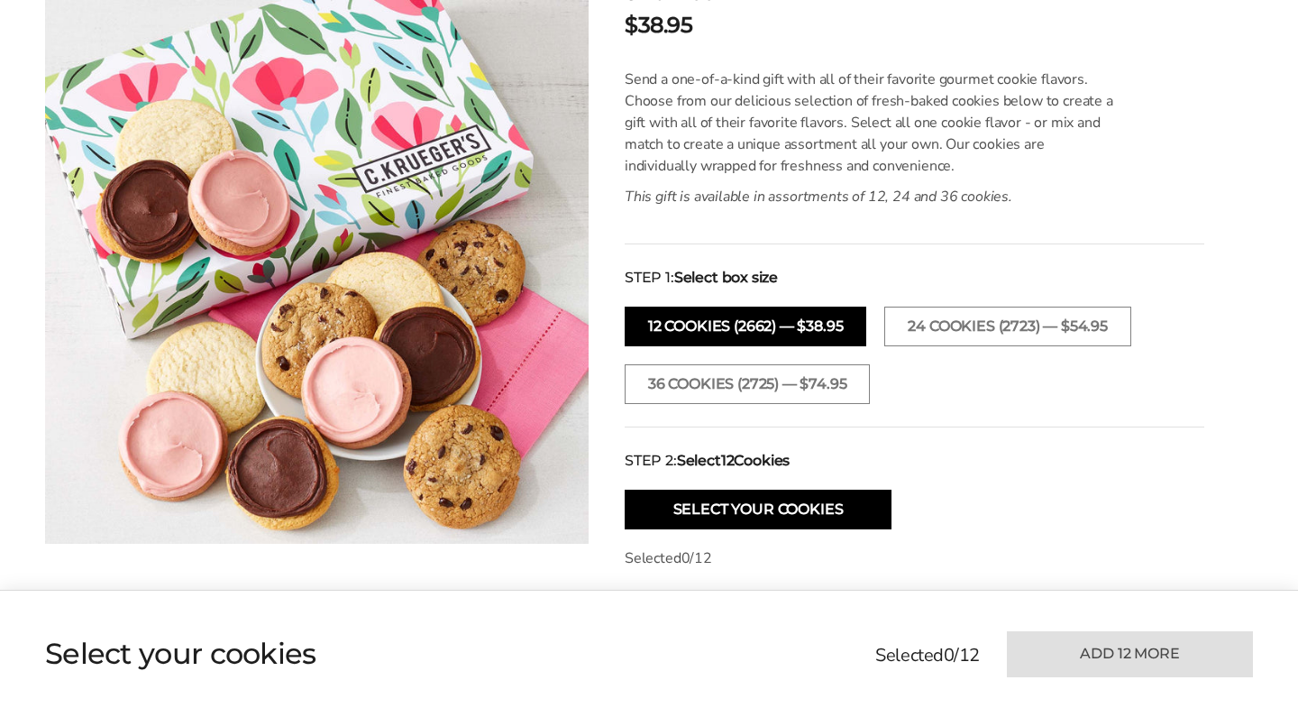
scroll to position [464, 0]
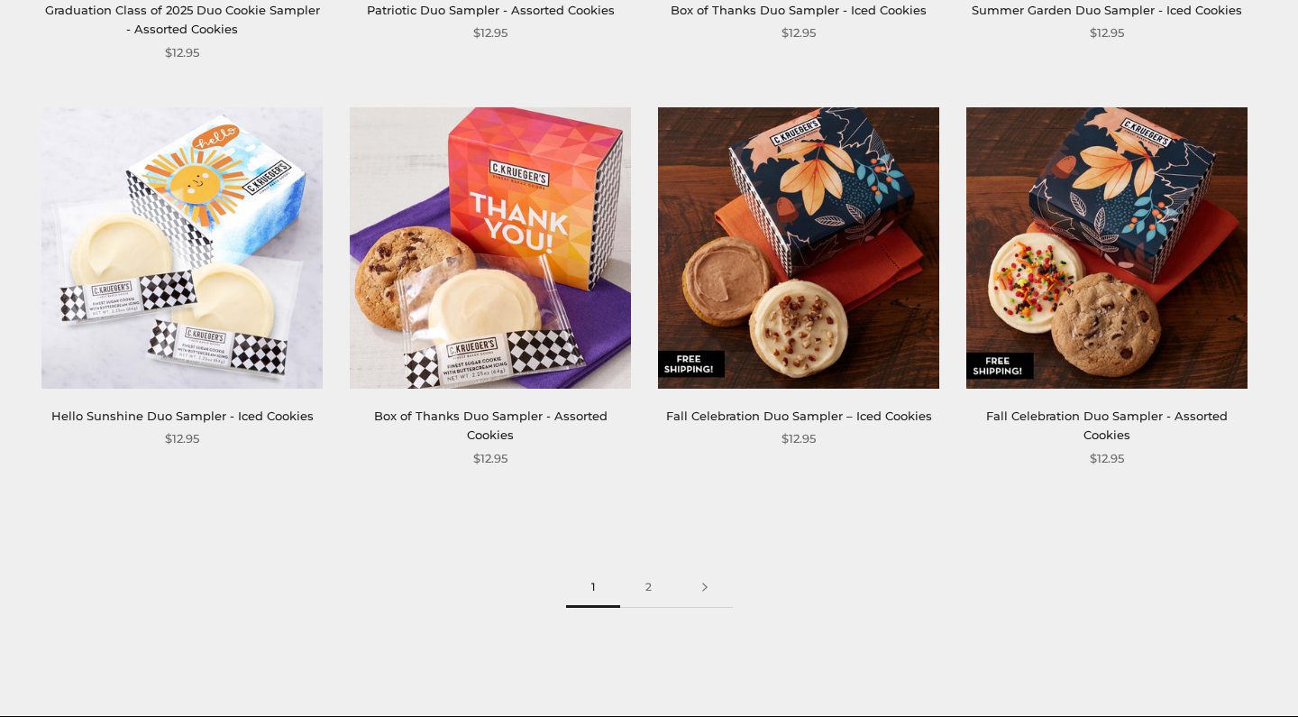
scroll to position [3512, 0]
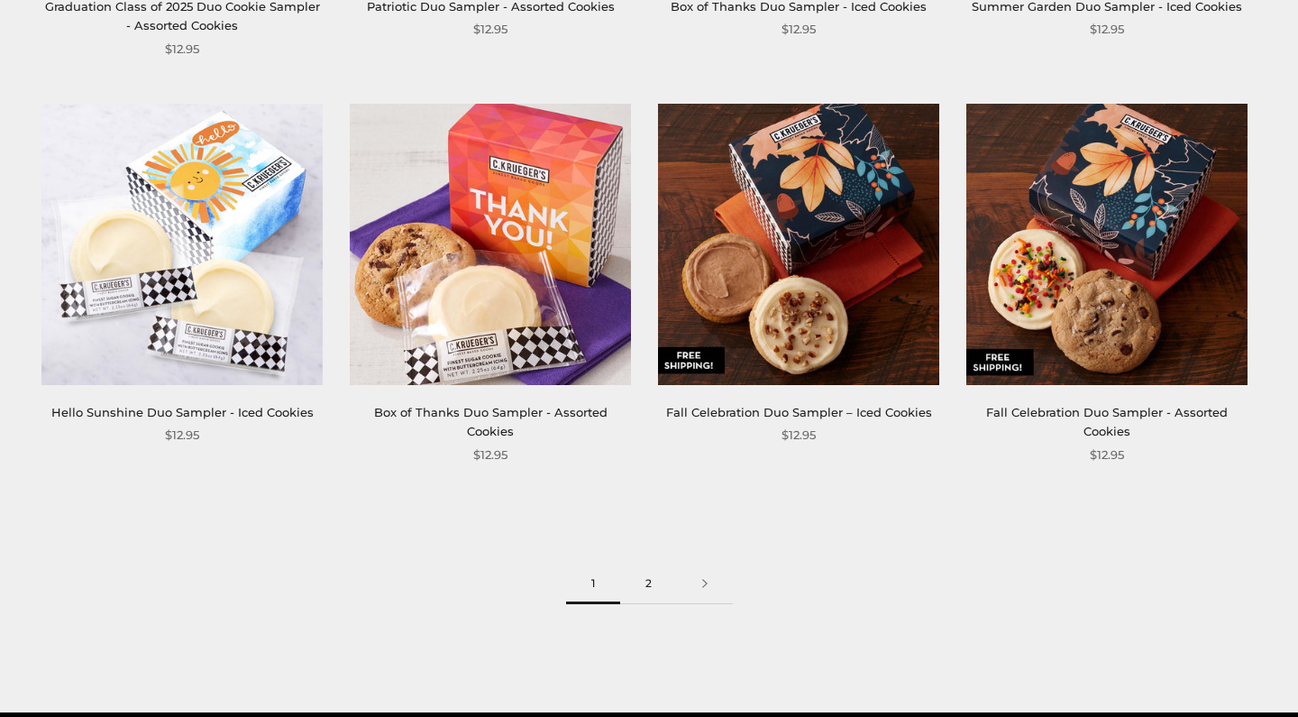
click at [651, 604] on link "2" at bounding box center [648, 584] width 57 height 41
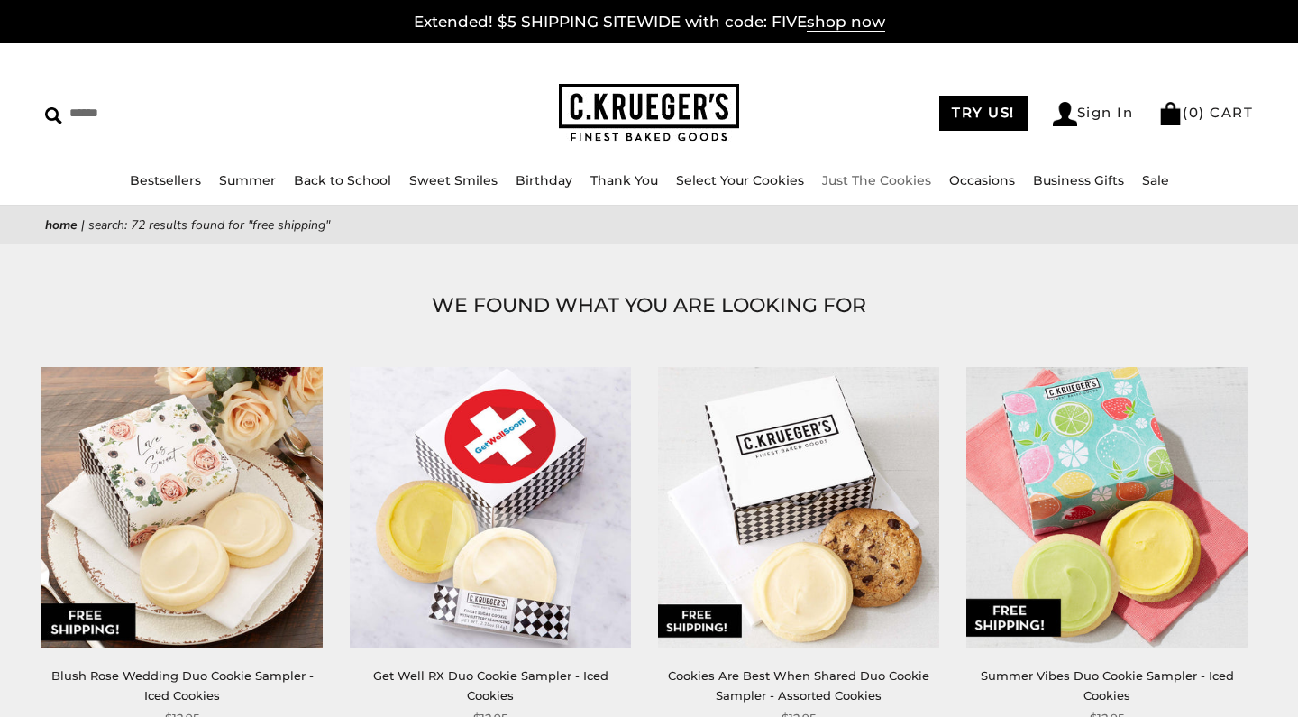
click at [854, 184] on link "Just The Cookies" at bounding box center [876, 180] width 109 height 16
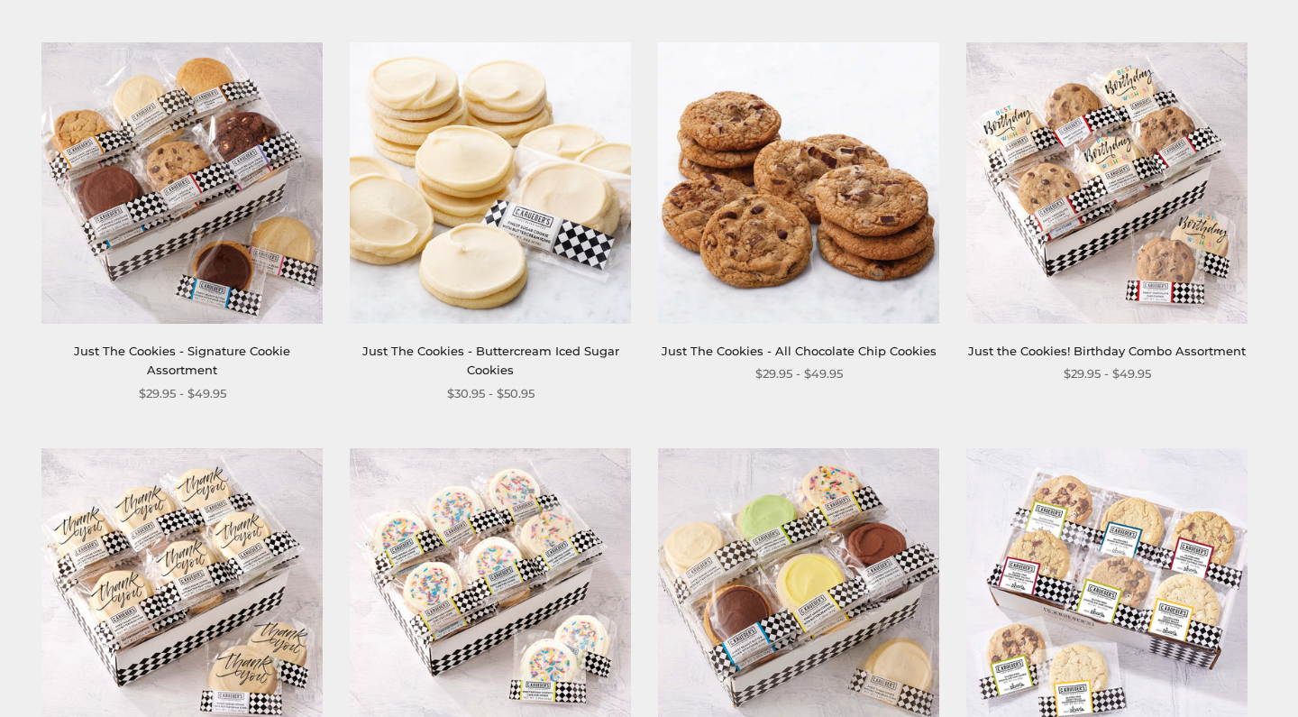
scroll to position [731, 0]
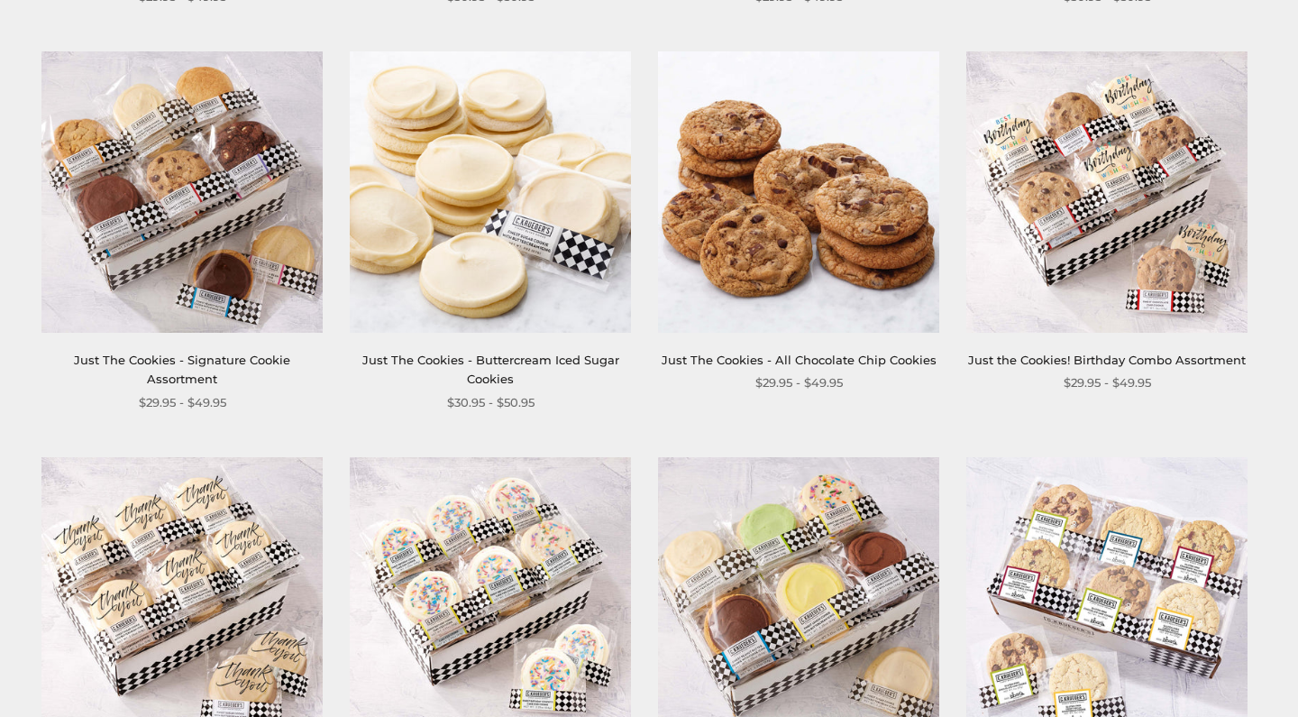
click at [228, 333] on img at bounding box center [181, 191] width 281 height 281
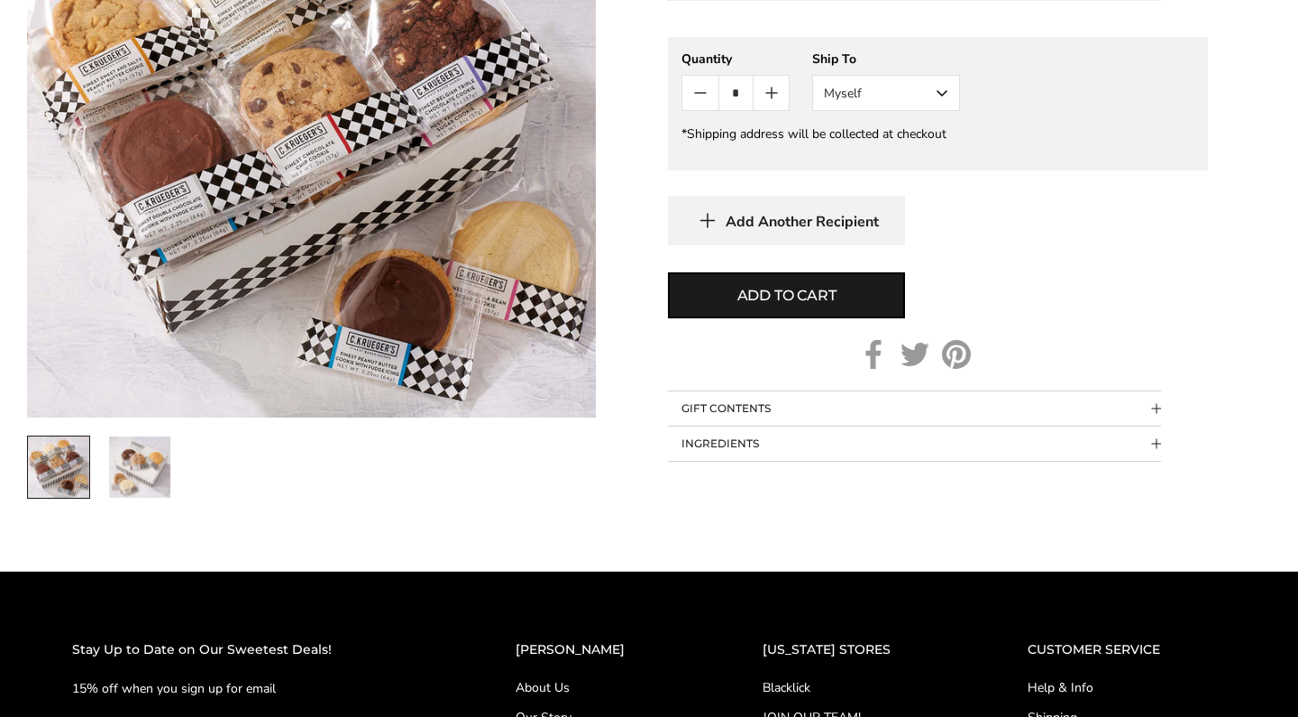
scroll to position [977, 0]
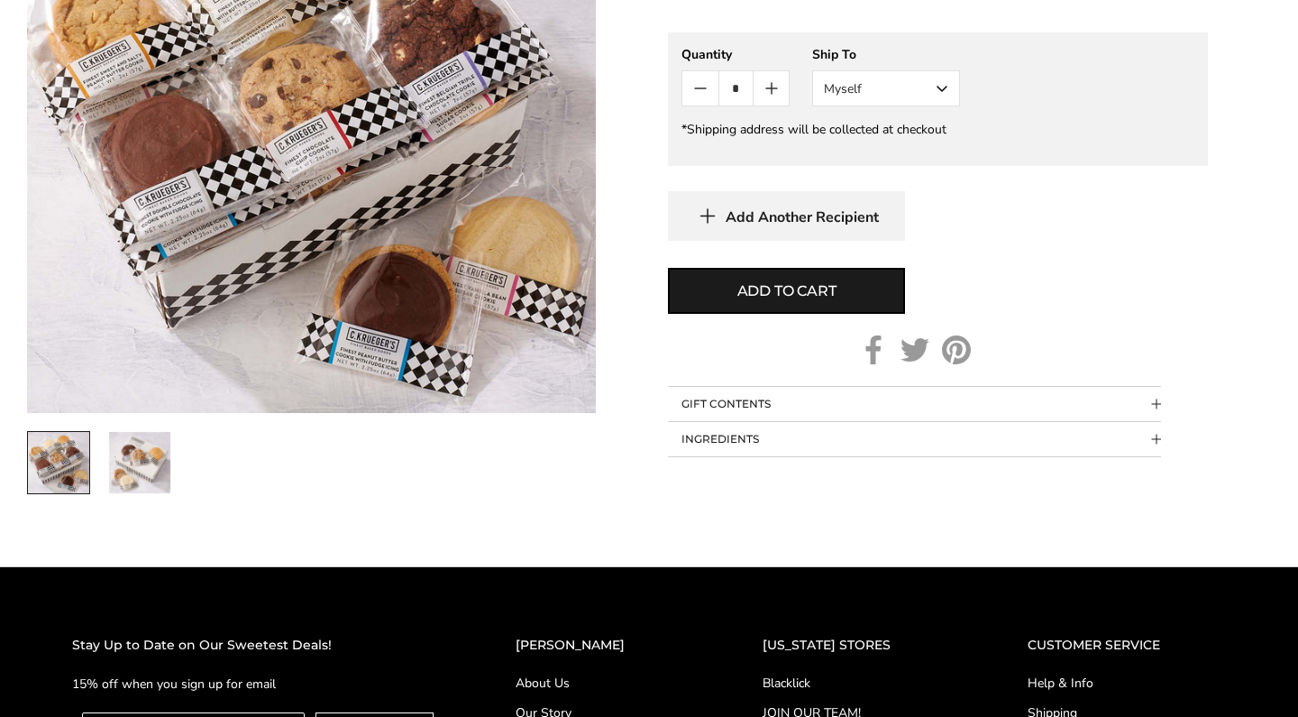
click at [747, 421] on button "GIFT CONTENTS" at bounding box center [914, 404] width 493 height 34
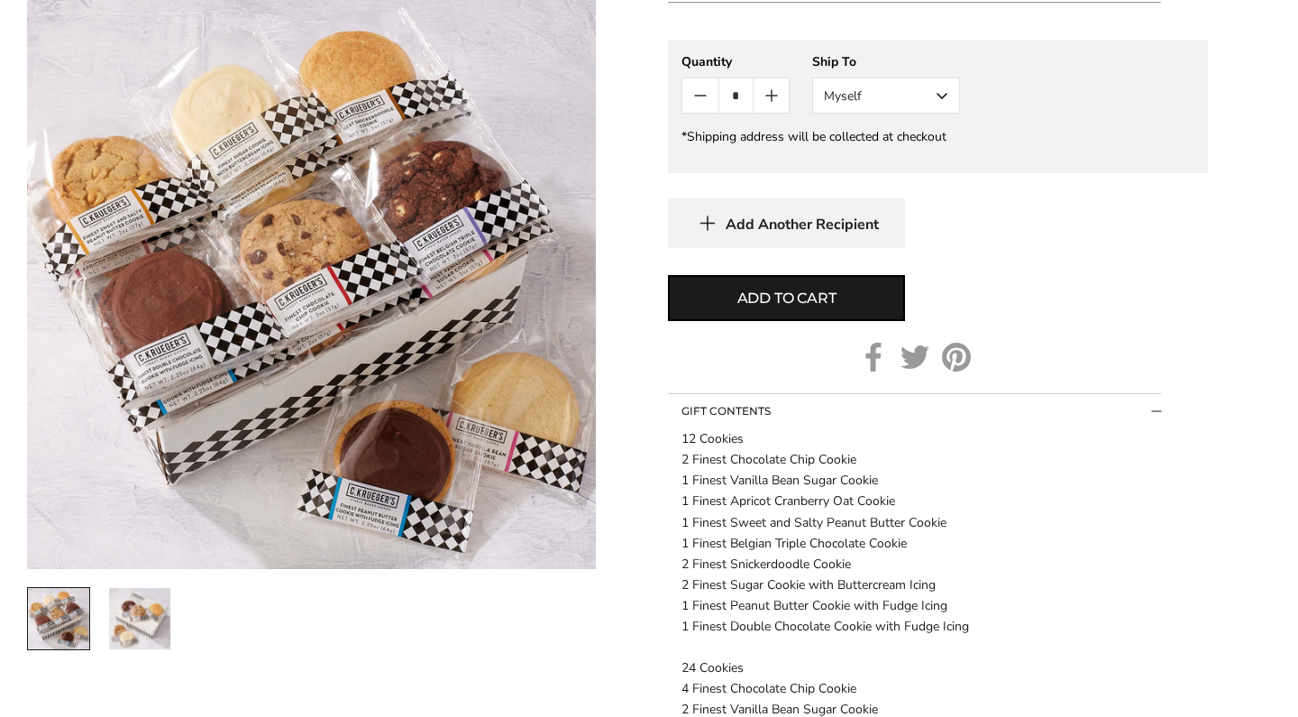
scroll to position [967, 0]
click at [939, 115] on button "Myself" at bounding box center [886, 97] width 148 height 36
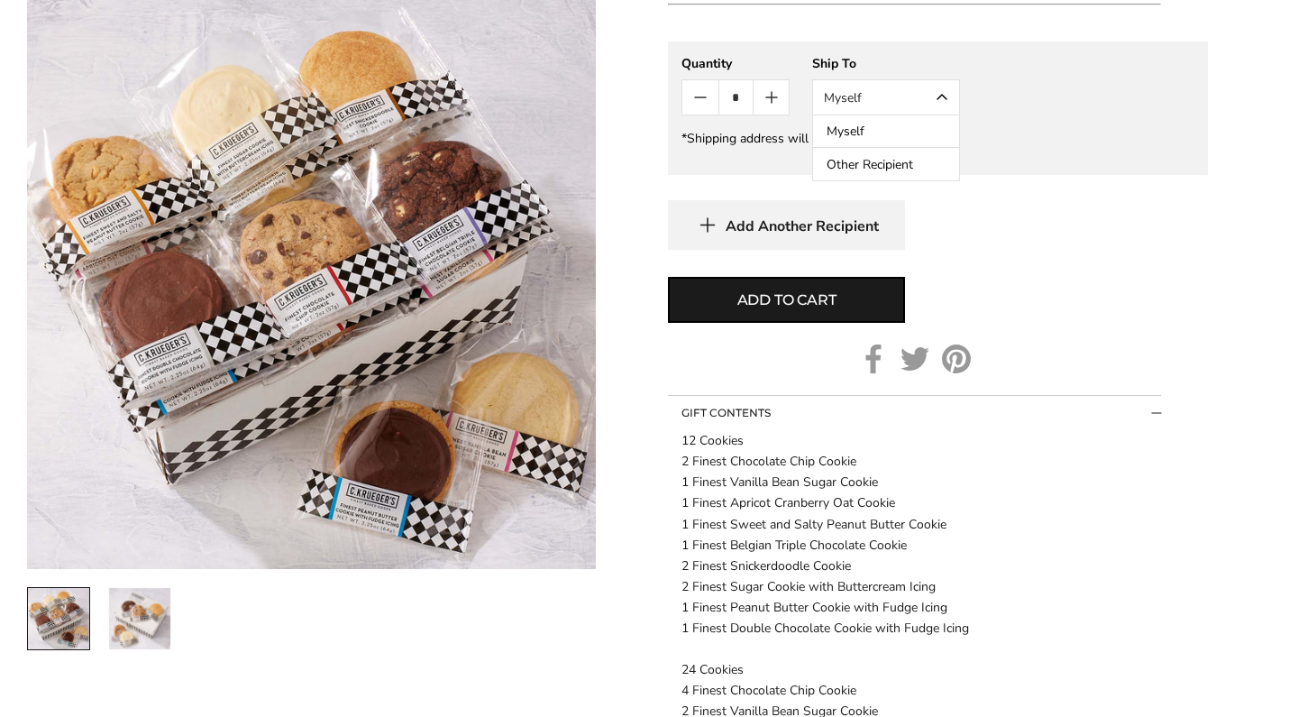
click at [916, 180] on button "Other Recipient" at bounding box center [886, 164] width 146 height 32
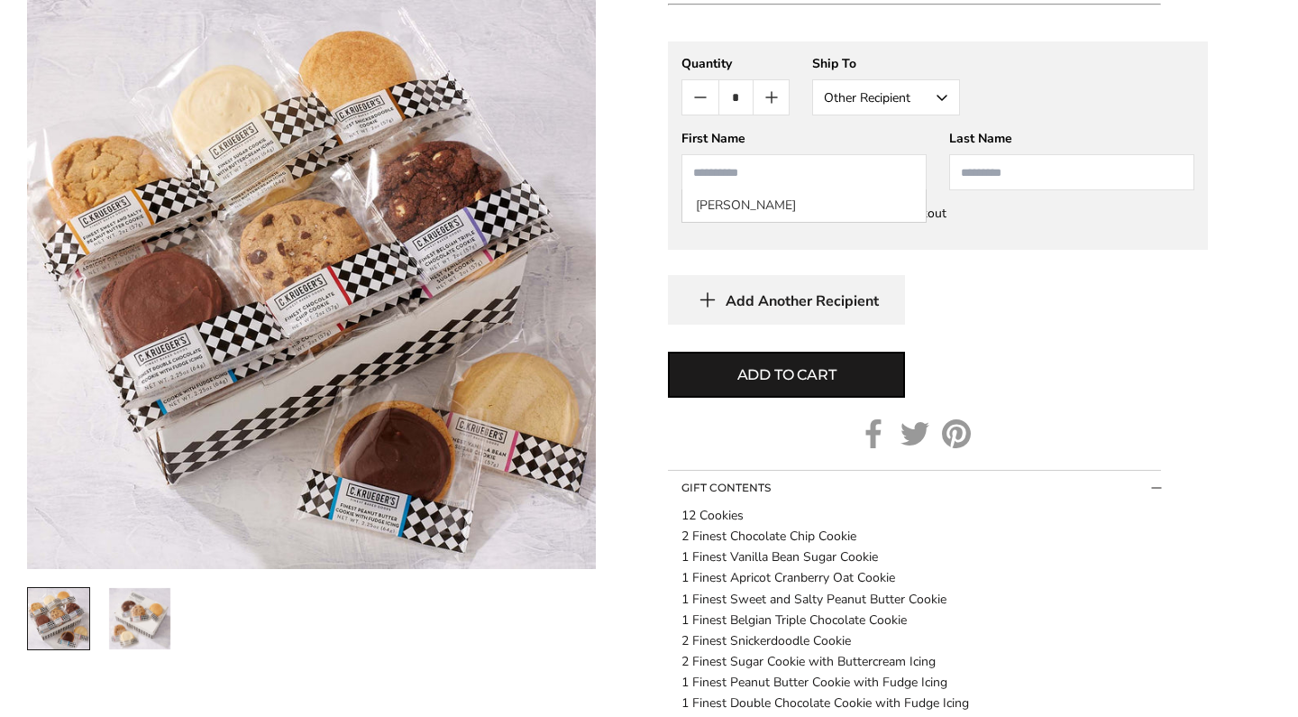
click at [848, 190] on input "First Name" at bounding box center [804, 172] width 245 height 36
click at [802, 190] on input "First Name" at bounding box center [804, 172] width 245 height 36
click at [791, 190] on input "First Name" at bounding box center [804, 172] width 245 height 36
type input "*******"
click at [1068, 190] on input "Last Name" at bounding box center [1071, 172] width 245 height 36
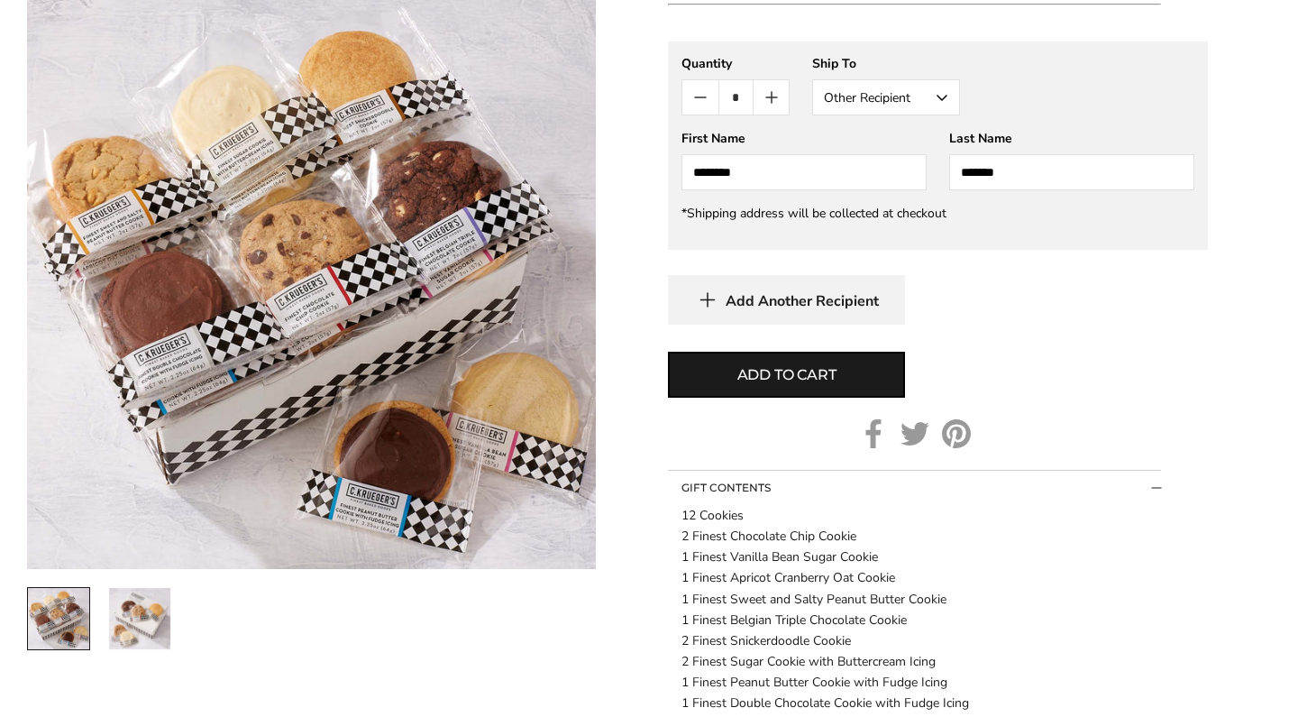
type input "*******"
click at [1066, 301] on div "**********" at bounding box center [938, 182] width 540 height 283
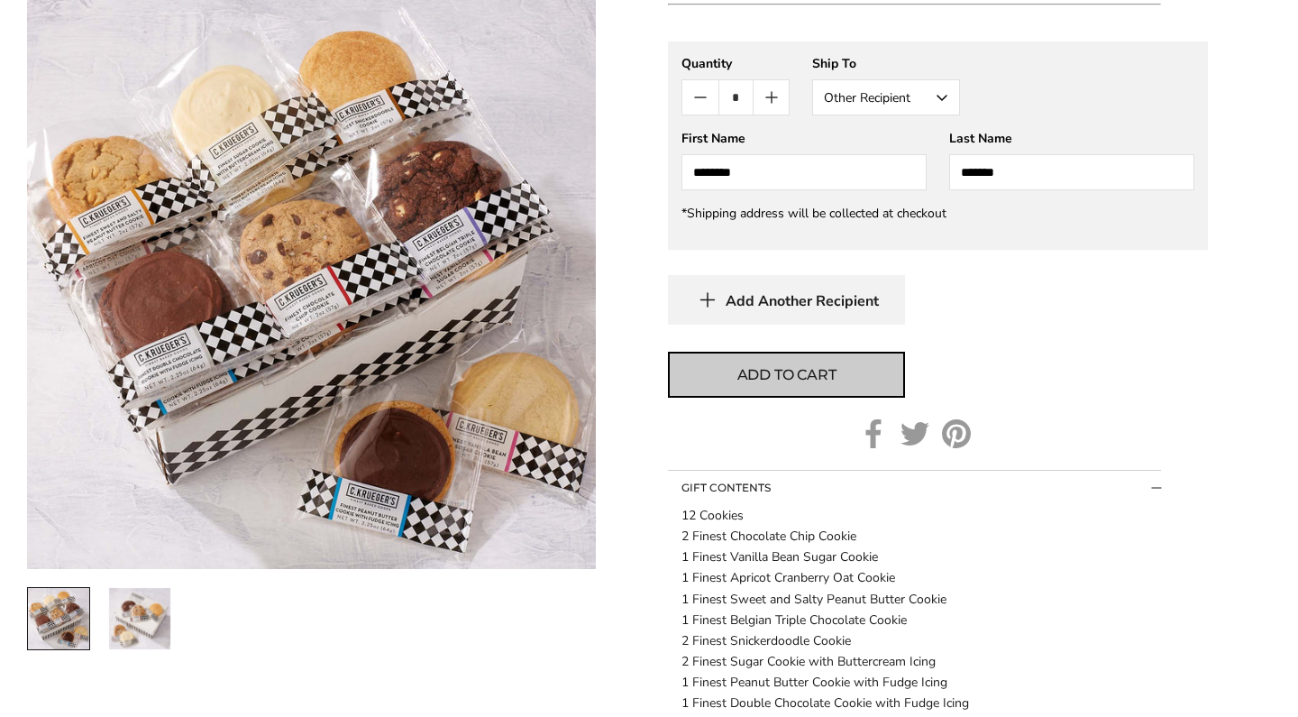
click at [861, 398] on button "Add to cart" at bounding box center [786, 375] width 237 height 46
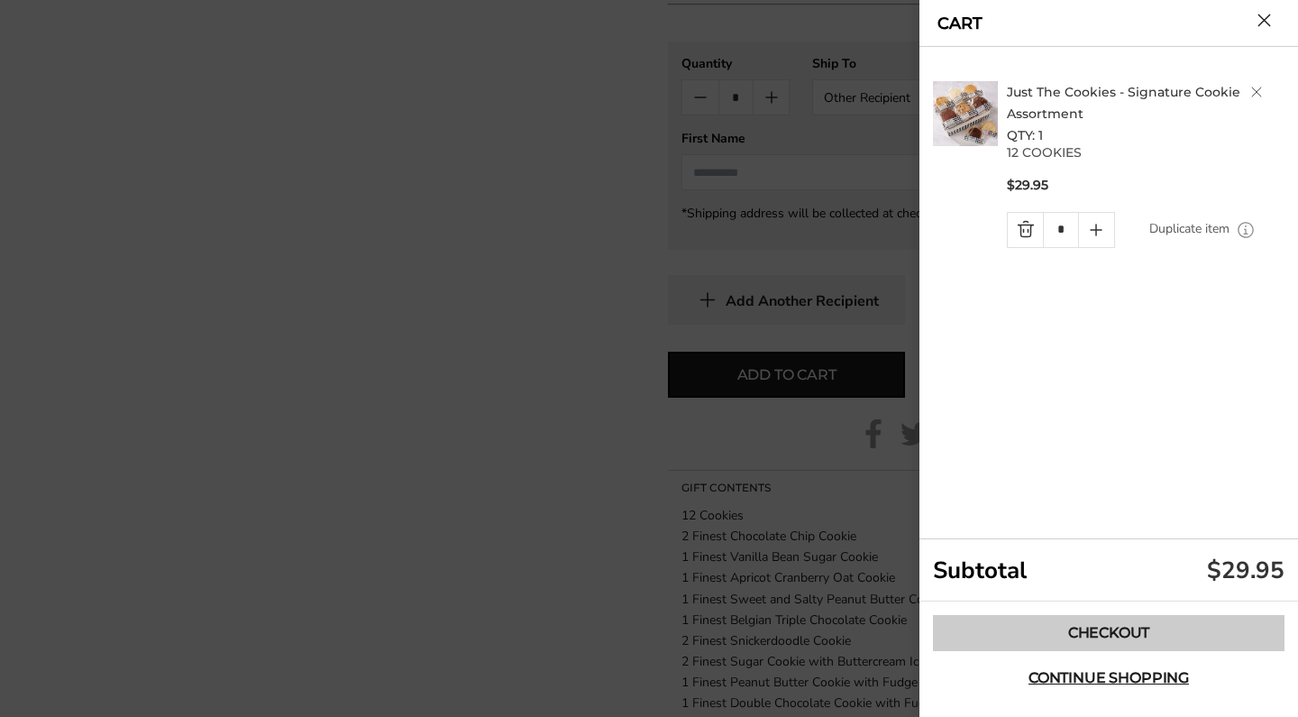
click at [1096, 620] on link "Checkout" at bounding box center [1109, 633] width 352 height 36
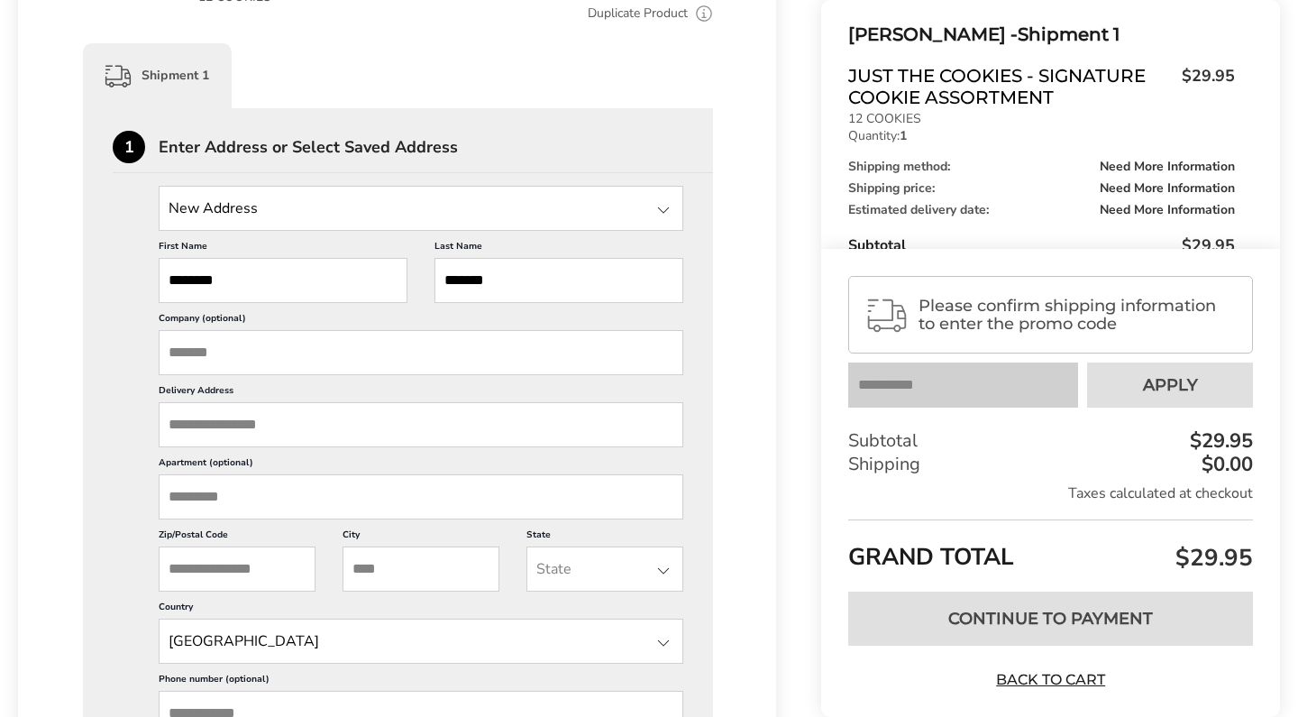
scroll to position [443, 0]
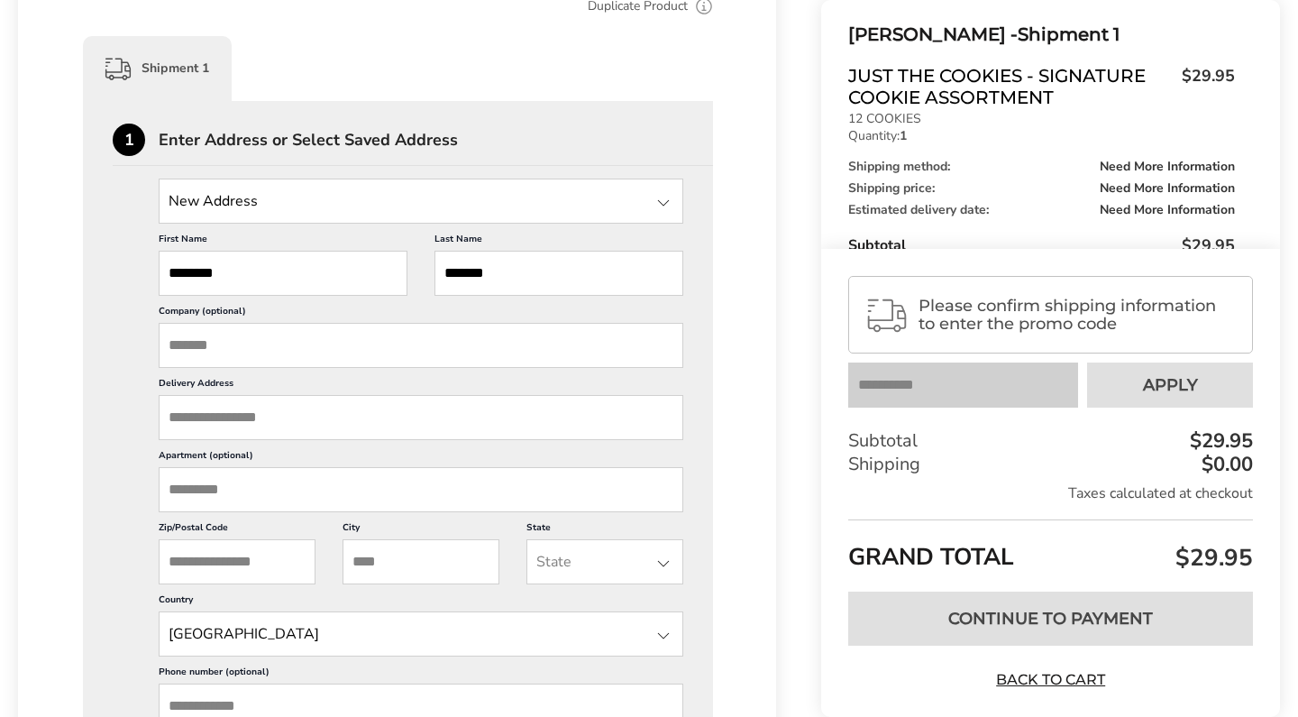
paste input "**********"
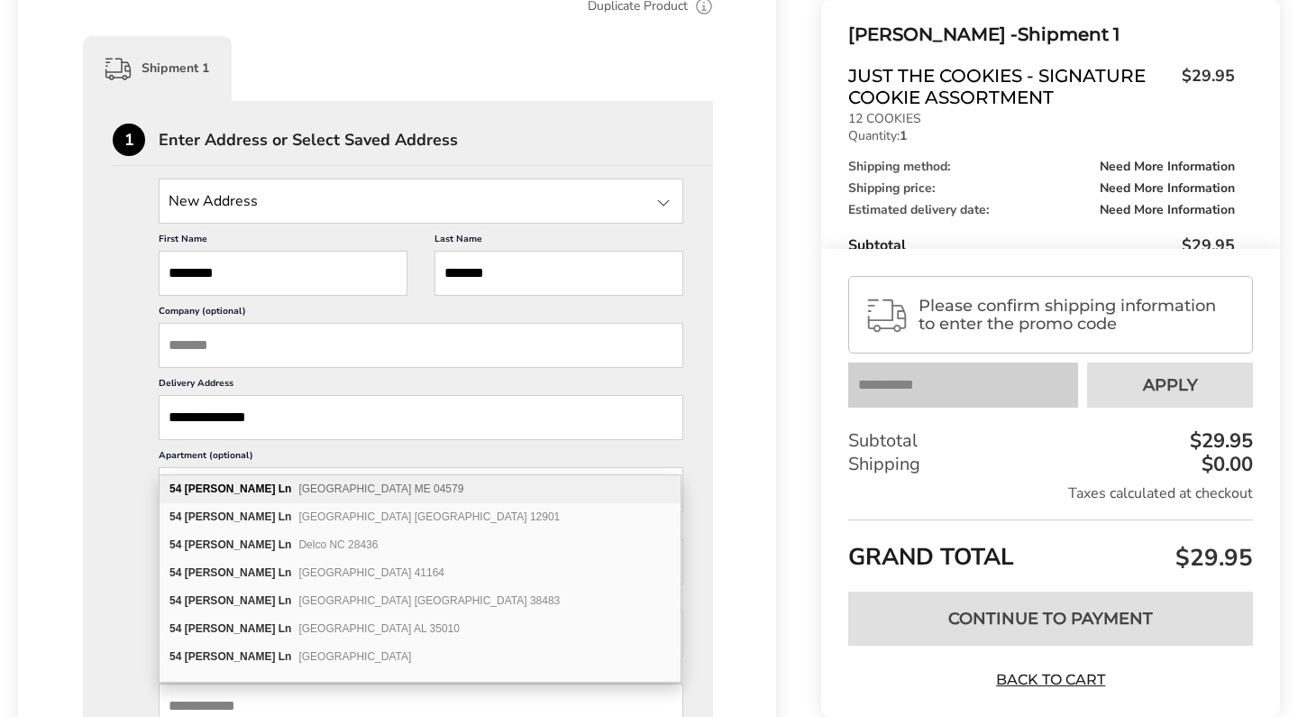
click at [362, 490] on span "[GEOGRAPHIC_DATA] ME 04579" at bounding box center [380, 488] width 165 height 13
type input "**********"
type input "********"
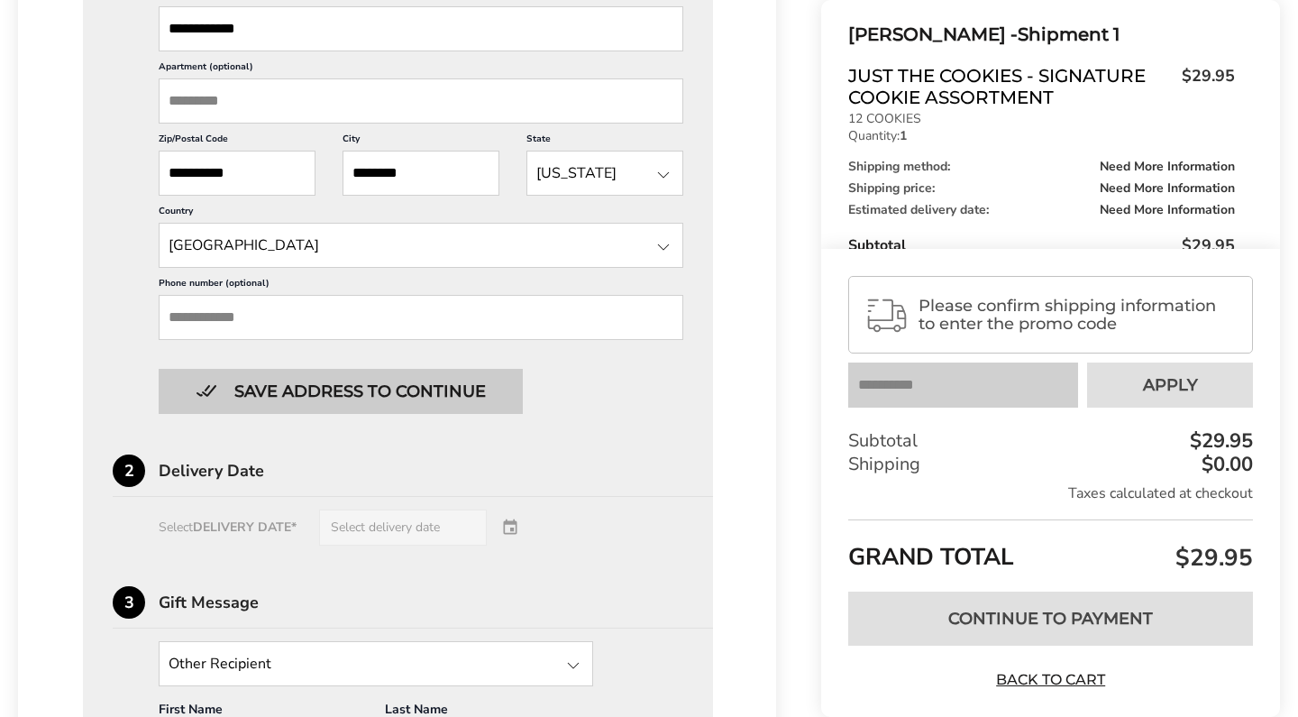
scroll to position [835, 0]
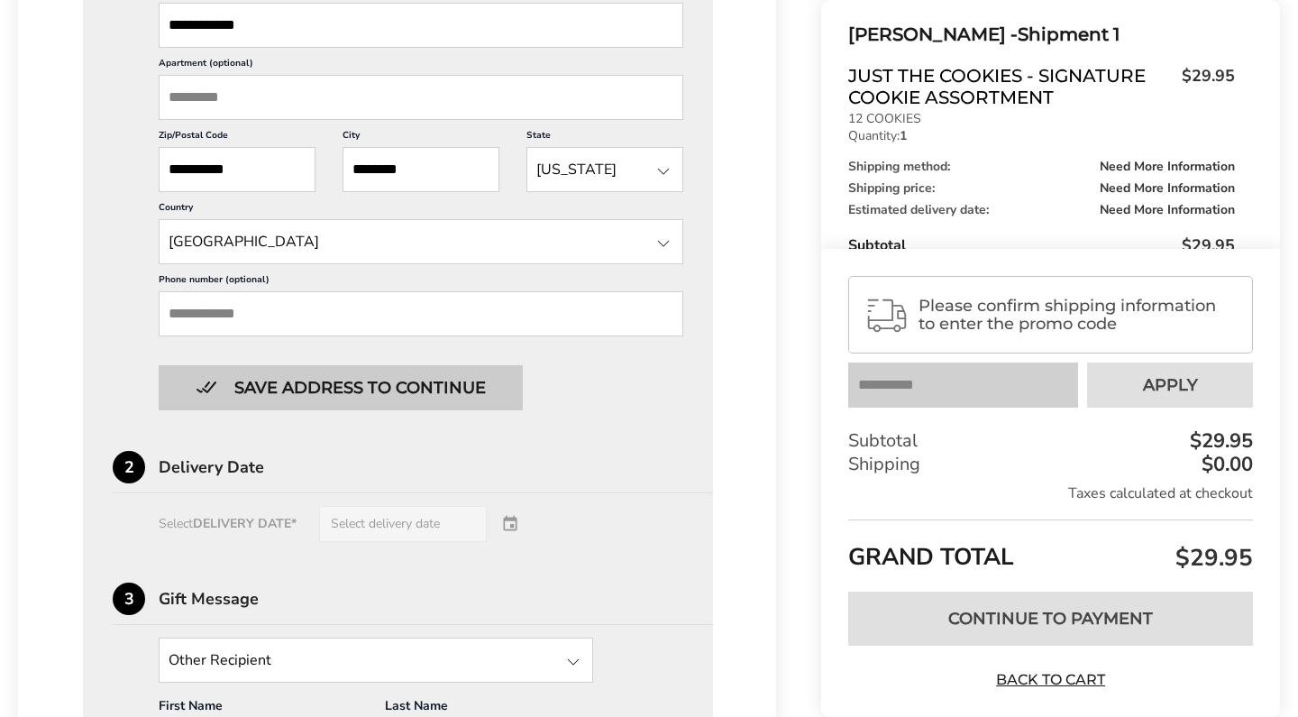
click at [409, 410] on button "Save address to continue" at bounding box center [341, 387] width 364 height 45
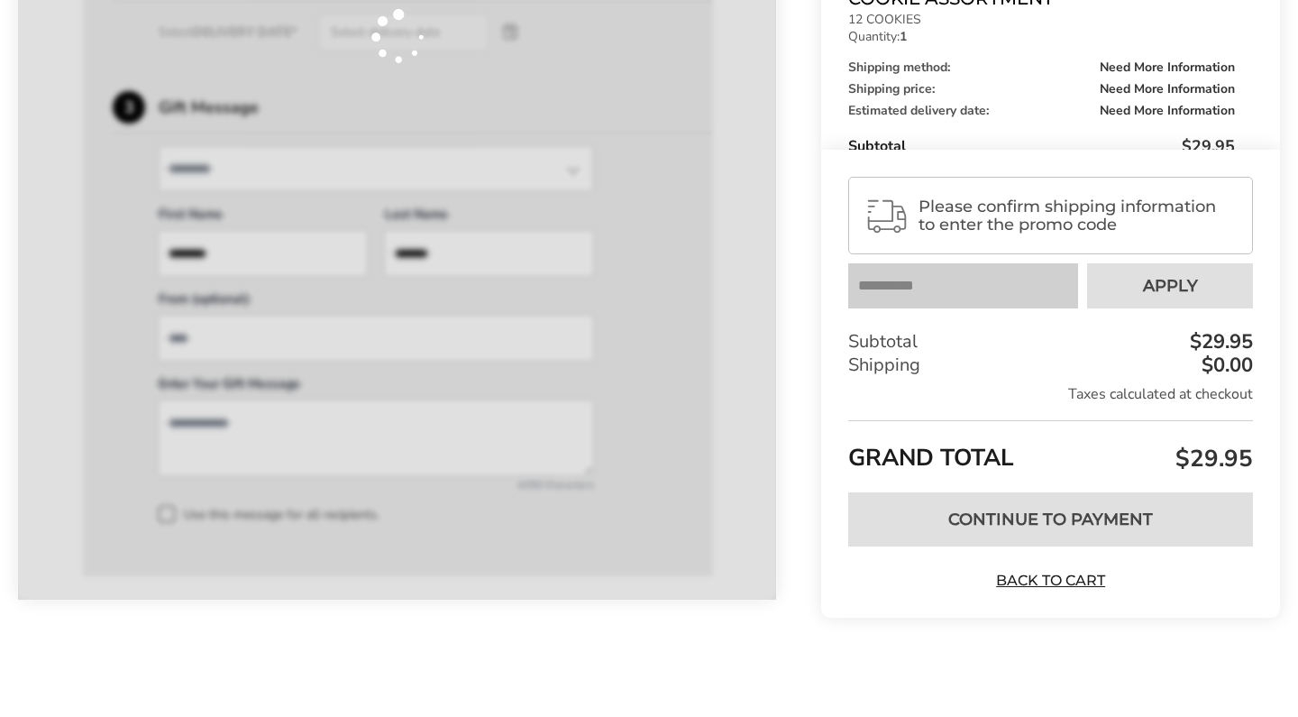
scroll to position [761, 0]
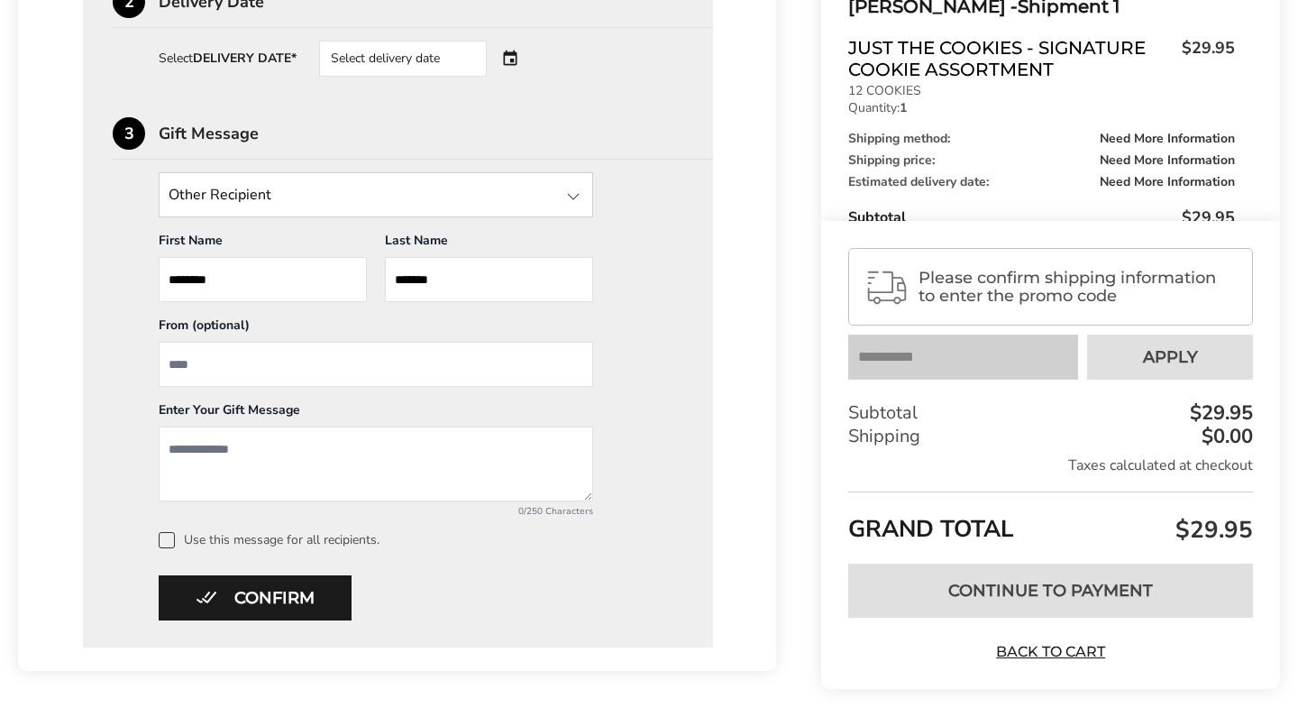
click at [336, 379] on input "From" at bounding box center [376, 364] width 435 height 45
type input "*****"
click at [277, 445] on textarea "Add a message" at bounding box center [376, 463] width 435 height 75
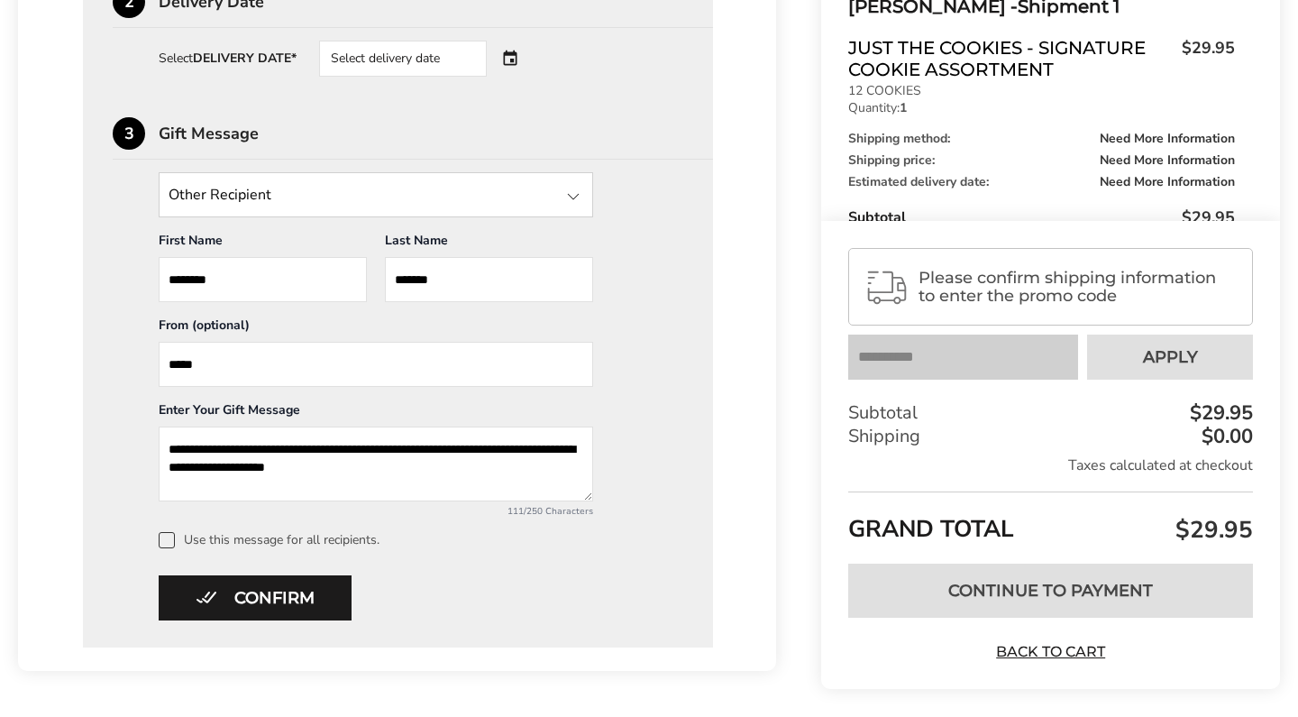
click at [466, 457] on textarea "**********" at bounding box center [376, 463] width 435 height 75
click at [454, 459] on textarea "**********" at bounding box center [376, 463] width 435 height 75
click at [437, 478] on textarea "**********" at bounding box center [376, 463] width 435 height 75
click at [500, 460] on textarea "**********" at bounding box center [376, 463] width 435 height 75
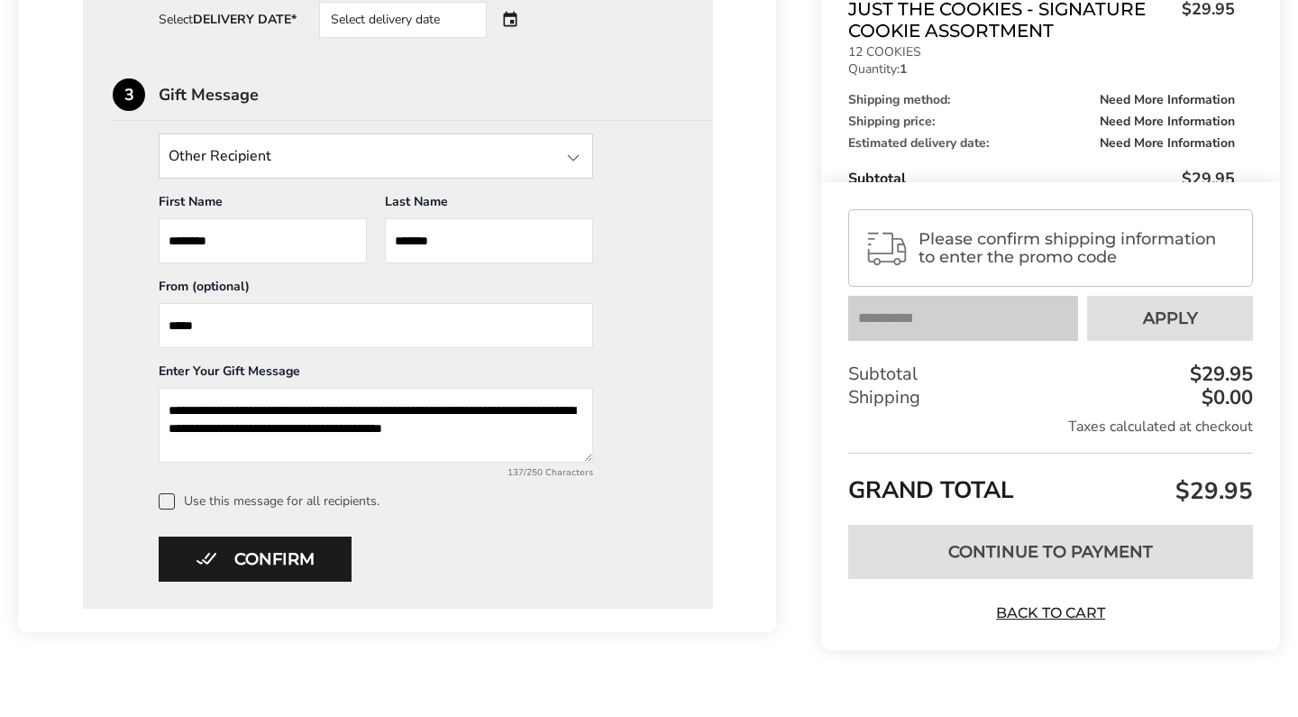
scroll to position [821, 0]
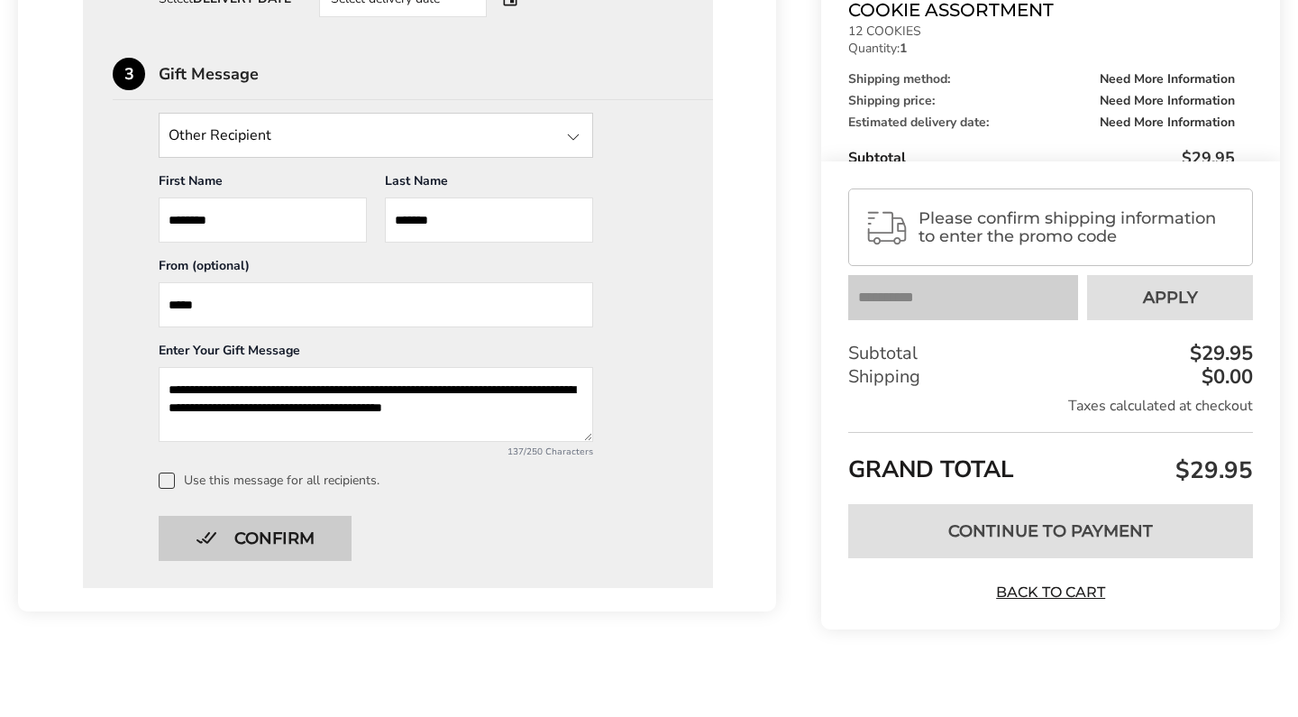
type textarea "**********"
click at [325, 556] on button "Confirm" at bounding box center [255, 538] width 193 height 45
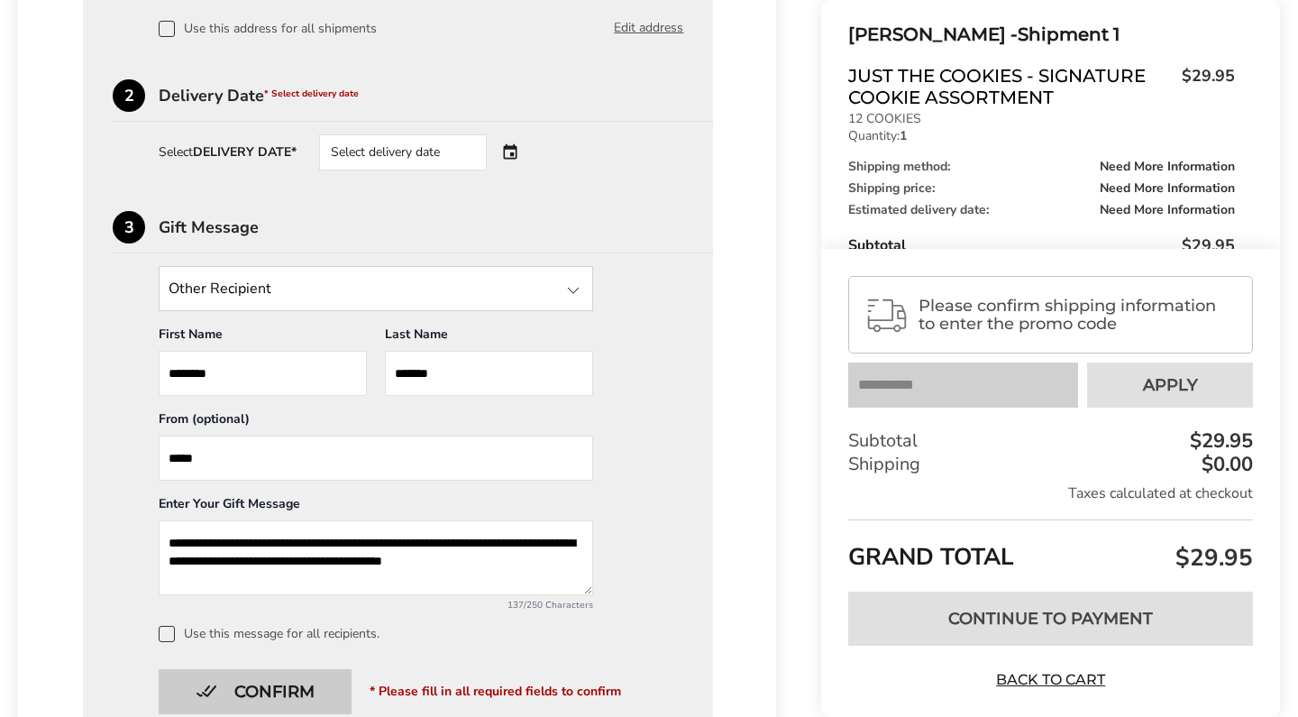
scroll to position [665, 0]
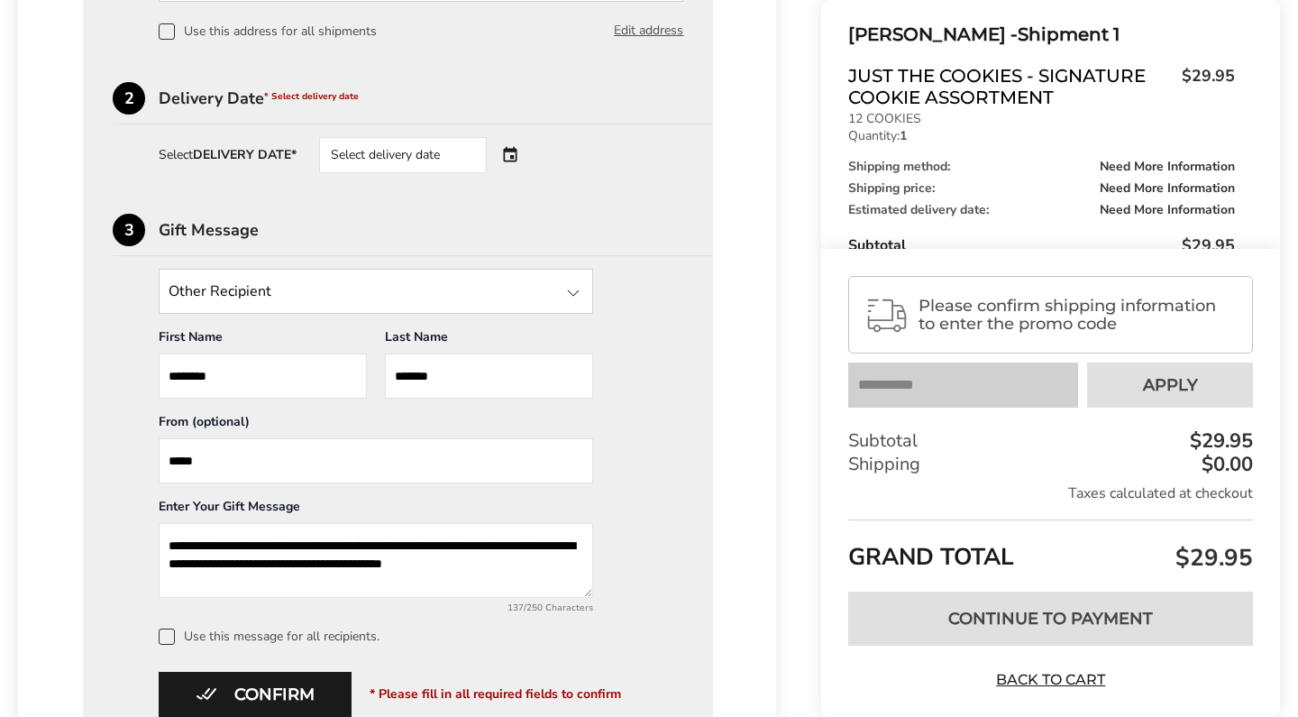
click at [509, 161] on div "Select delivery date" at bounding box center [428, 155] width 218 height 36
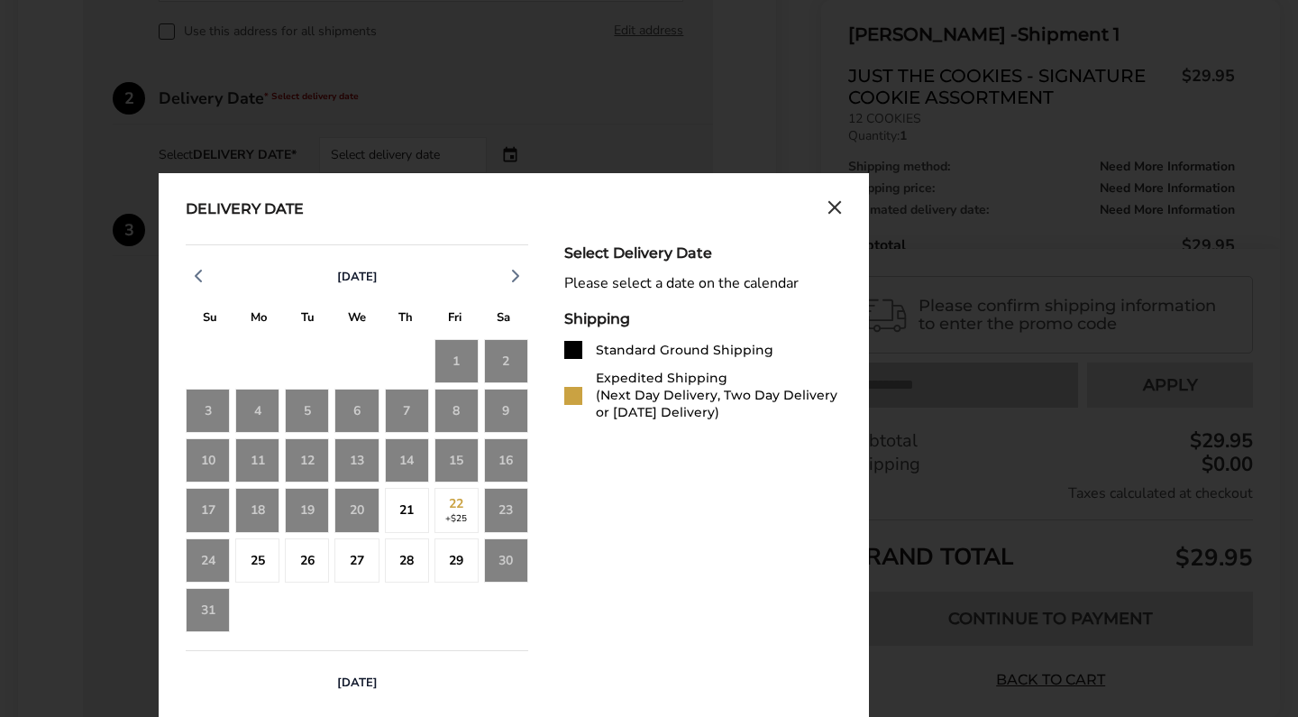
click at [500, 520] on div "23" at bounding box center [506, 510] width 44 height 44
click at [259, 576] on div "25" at bounding box center [257, 560] width 44 height 44
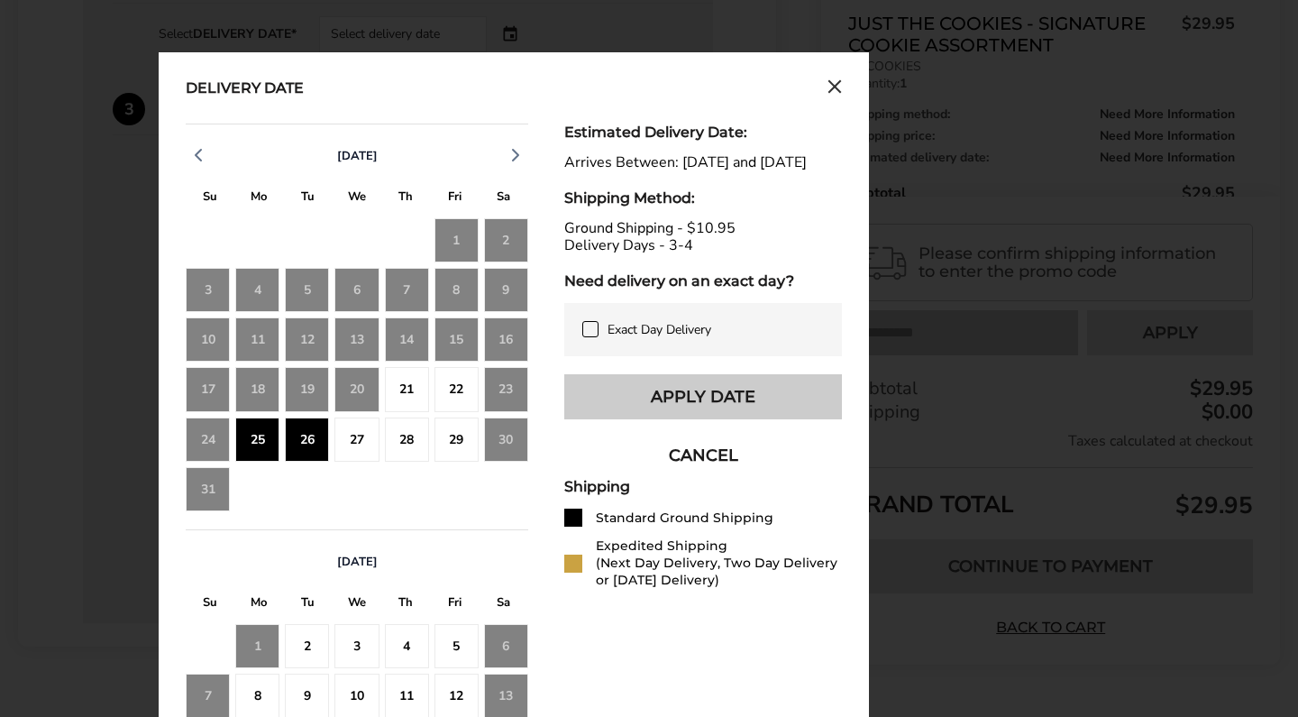
scroll to position [796, 0]
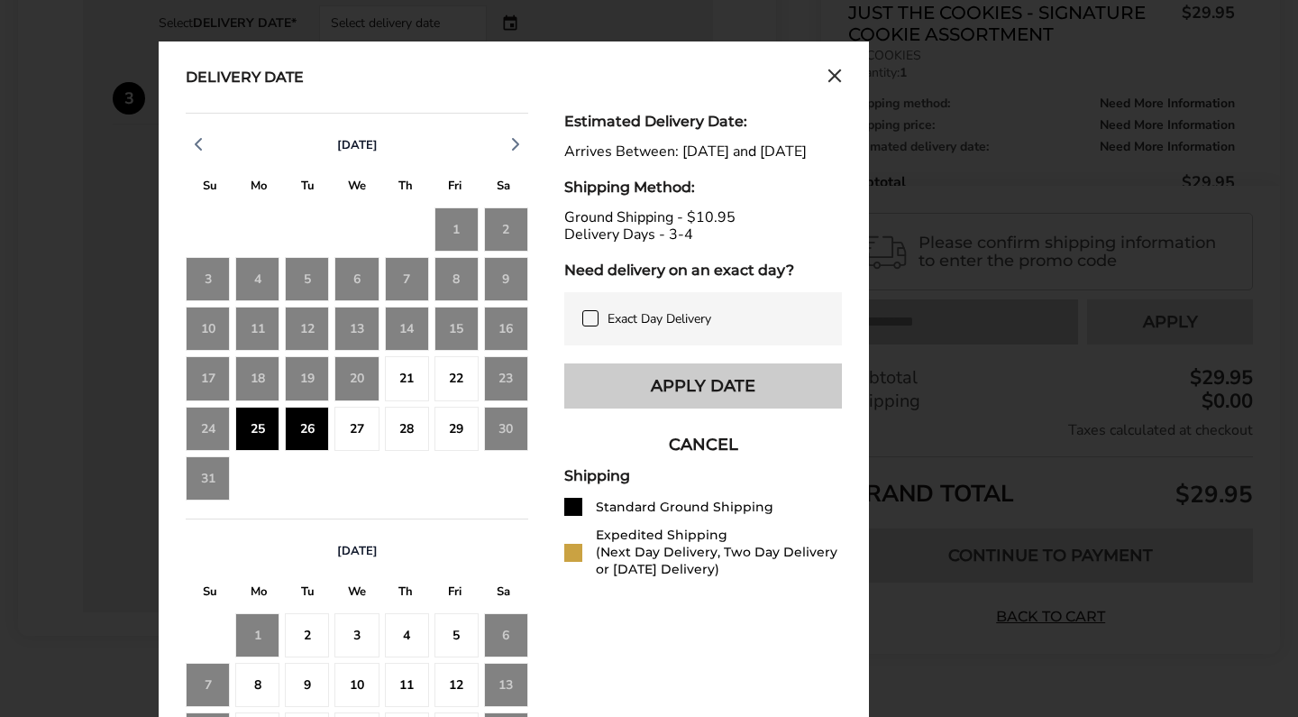
click at [659, 408] on button "Apply Date" at bounding box center [703, 385] width 278 height 45
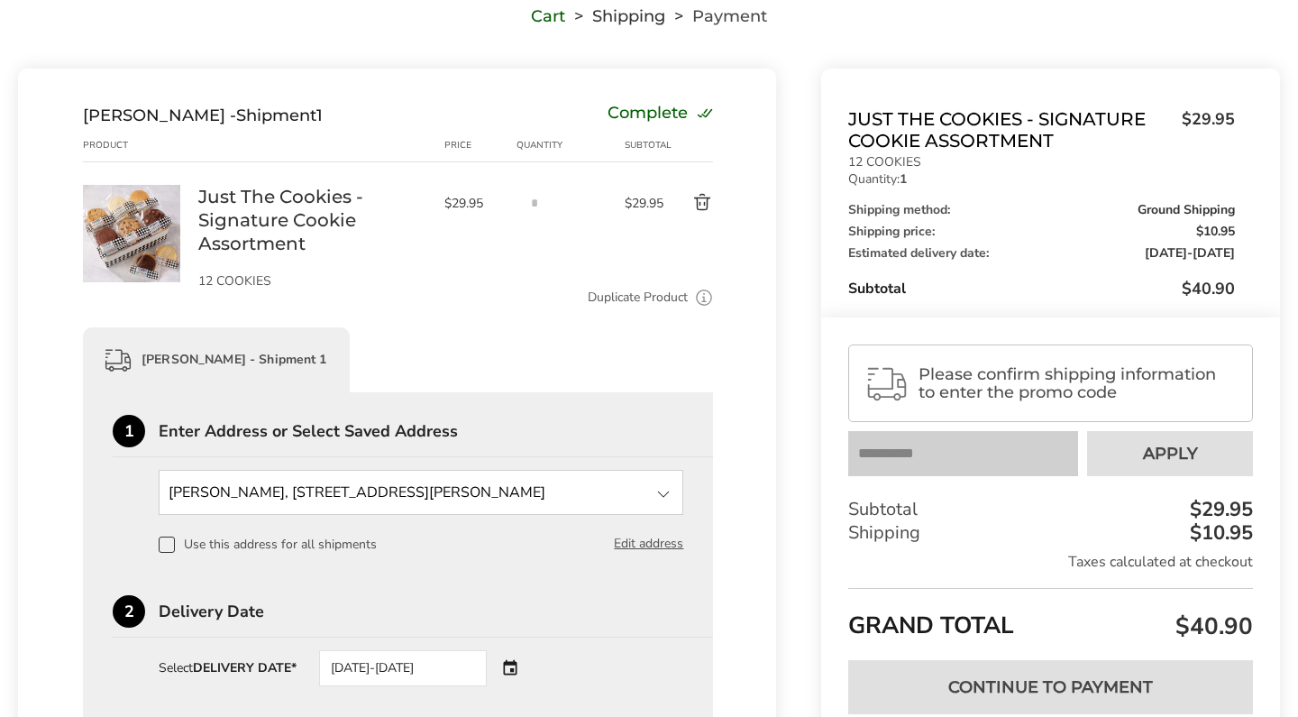
scroll to position [28, 0]
click at [907, 456] on input "text" at bounding box center [963, 453] width 230 height 45
click at [902, 456] on input "text" at bounding box center [963, 453] width 230 height 45
click at [987, 450] on input "text" at bounding box center [963, 453] width 230 height 45
click at [960, 458] on input "text" at bounding box center [963, 453] width 230 height 45
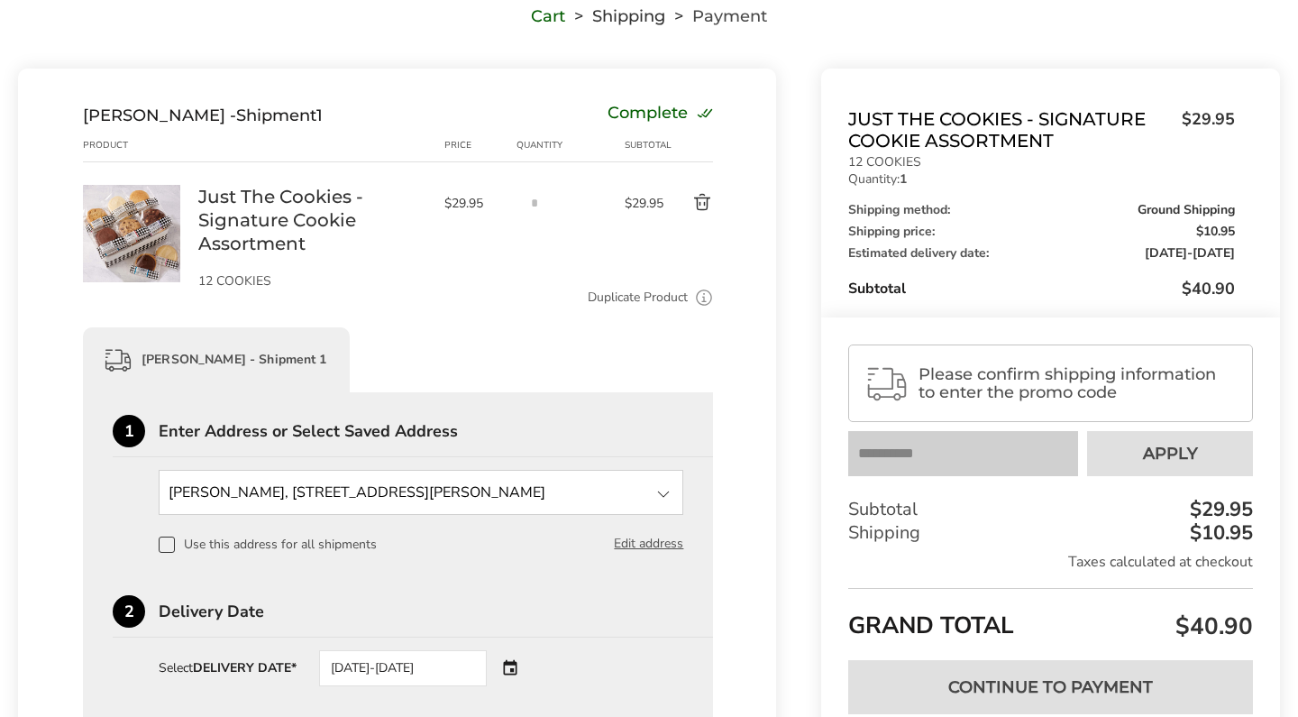
click at [974, 457] on input "text" at bounding box center [963, 453] width 230 height 45
click at [1074, 378] on span "Please confirm shipping information to enter the promo code" at bounding box center [1078, 383] width 318 height 36
click at [930, 369] on span "Please confirm shipping information to enter the promo code" at bounding box center [1078, 383] width 318 height 36
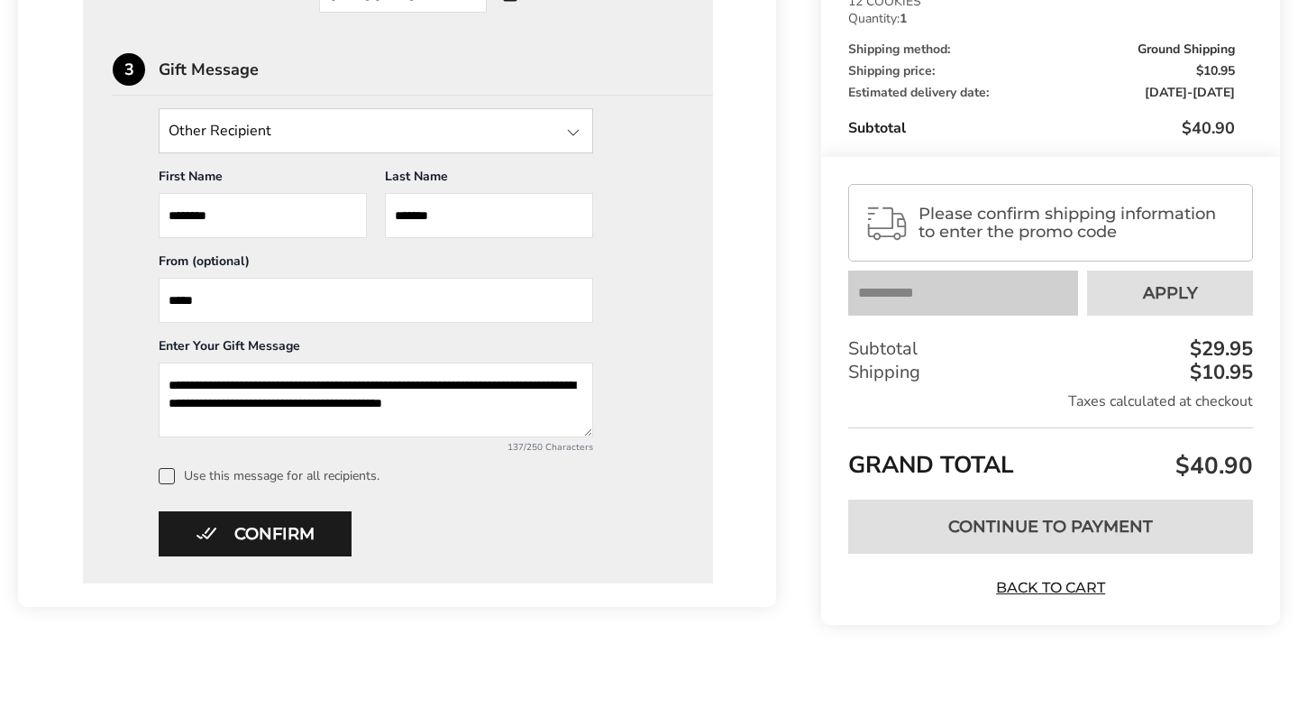
scroll to position [839, 0]
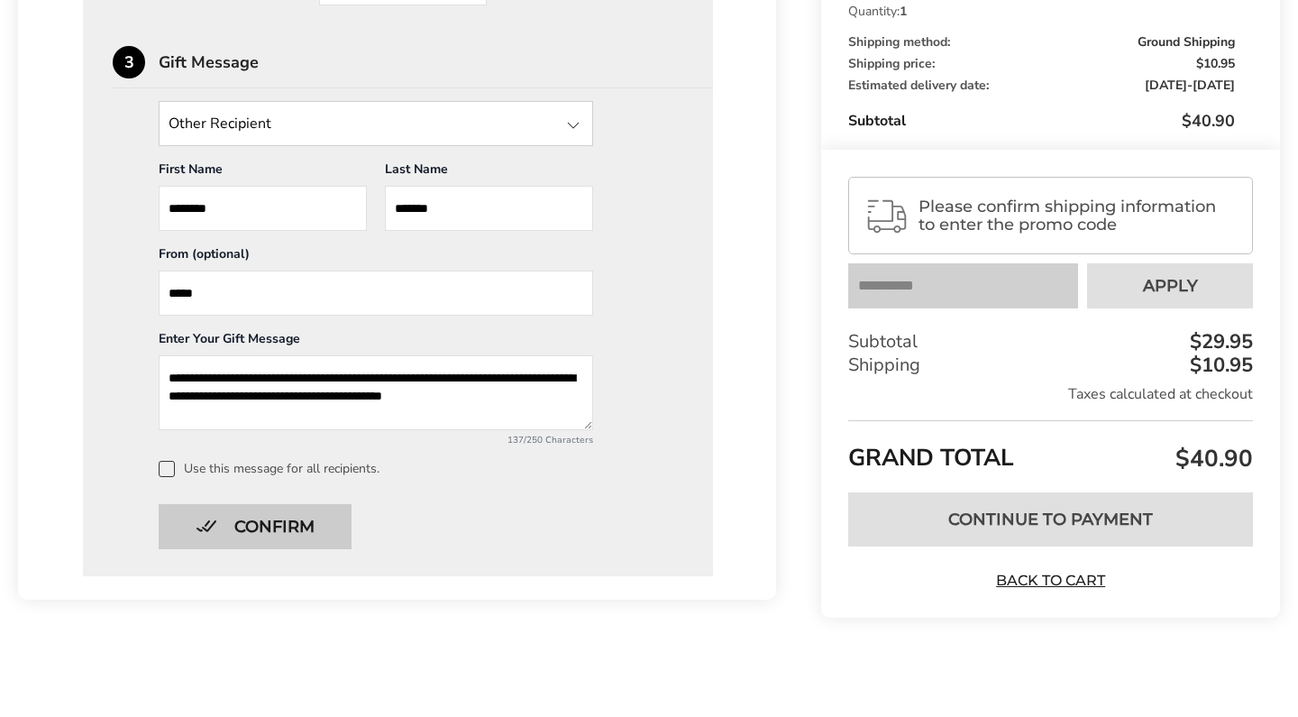
click at [333, 523] on button "Confirm" at bounding box center [255, 526] width 193 height 45
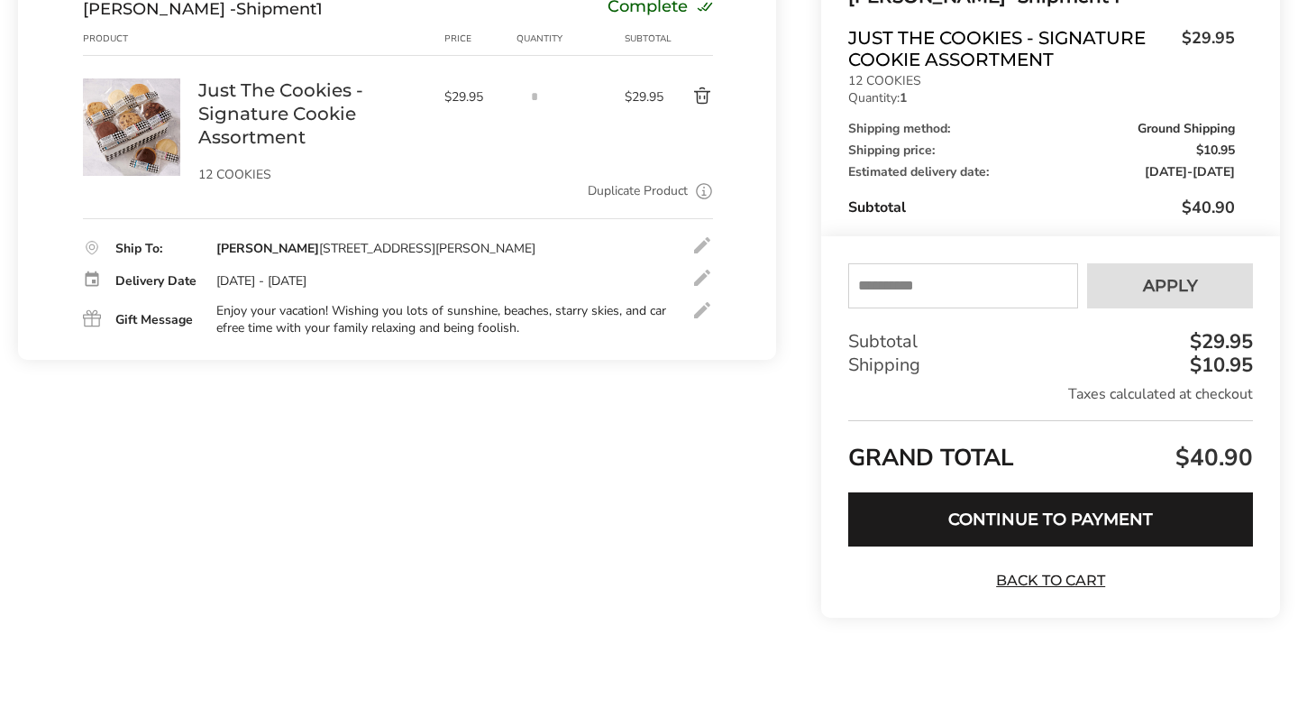
click at [905, 289] on input "text" at bounding box center [963, 285] width 230 height 45
type input "****"
click at [1160, 278] on span "Apply" at bounding box center [1170, 286] width 55 height 16
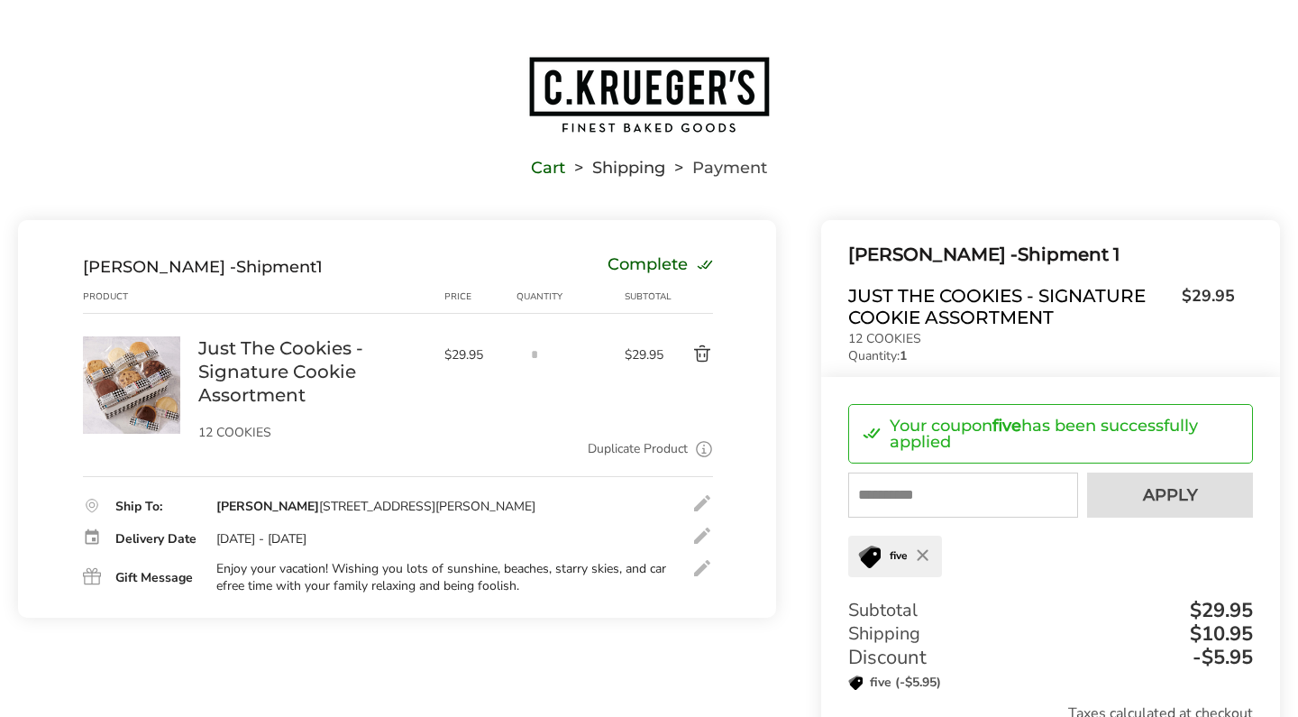
scroll to position [0, 0]
click at [449, 510] on div "Abigail Messina 54 Reeves Ln Woolwich, ME, 04579-5040, United States" at bounding box center [375, 507] width 319 height 16
drag, startPoint x: 394, startPoint y: 514, endPoint x: 314, endPoint y: 512, distance: 80.3
click at [314, 512] on div "Abigail Messina 54 Reeves Ln Woolwich, ME, 04579-5040, United States" at bounding box center [375, 507] width 319 height 16
copy div "54 Reeves Ln"
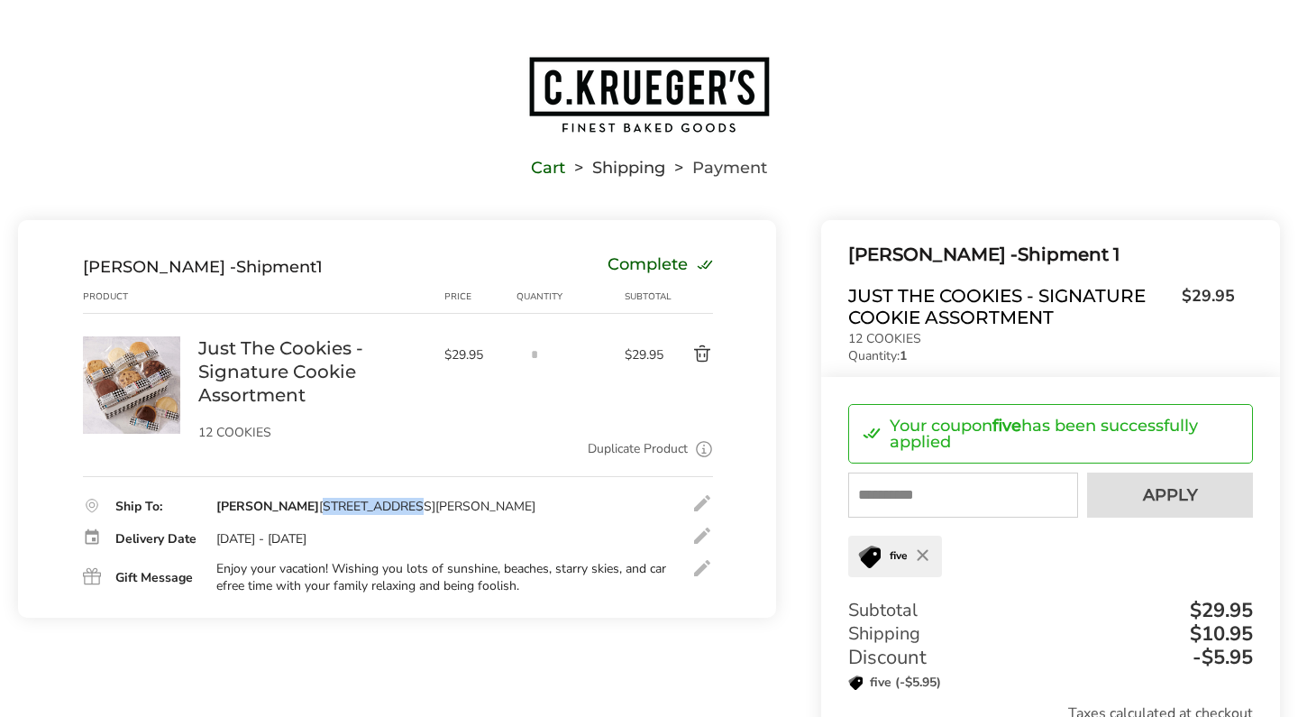
click at [598, 94] on img "Go to home page" at bounding box center [648, 94] width 243 height 79
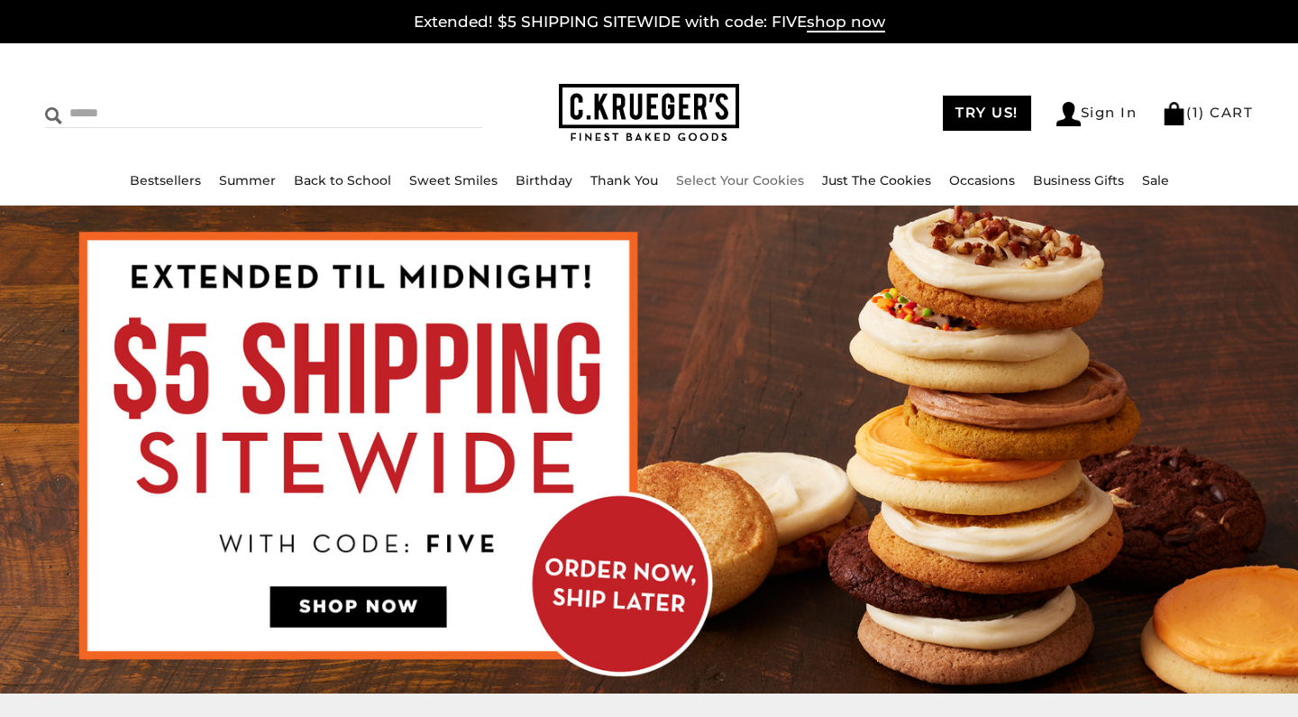
click at [140, 108] on input "Search" at bounding box center [187, 113] width 284 height 28
type input "**********"
click at [446, 111] on input "******" at bounding box center [458, 111] width 49 height 24
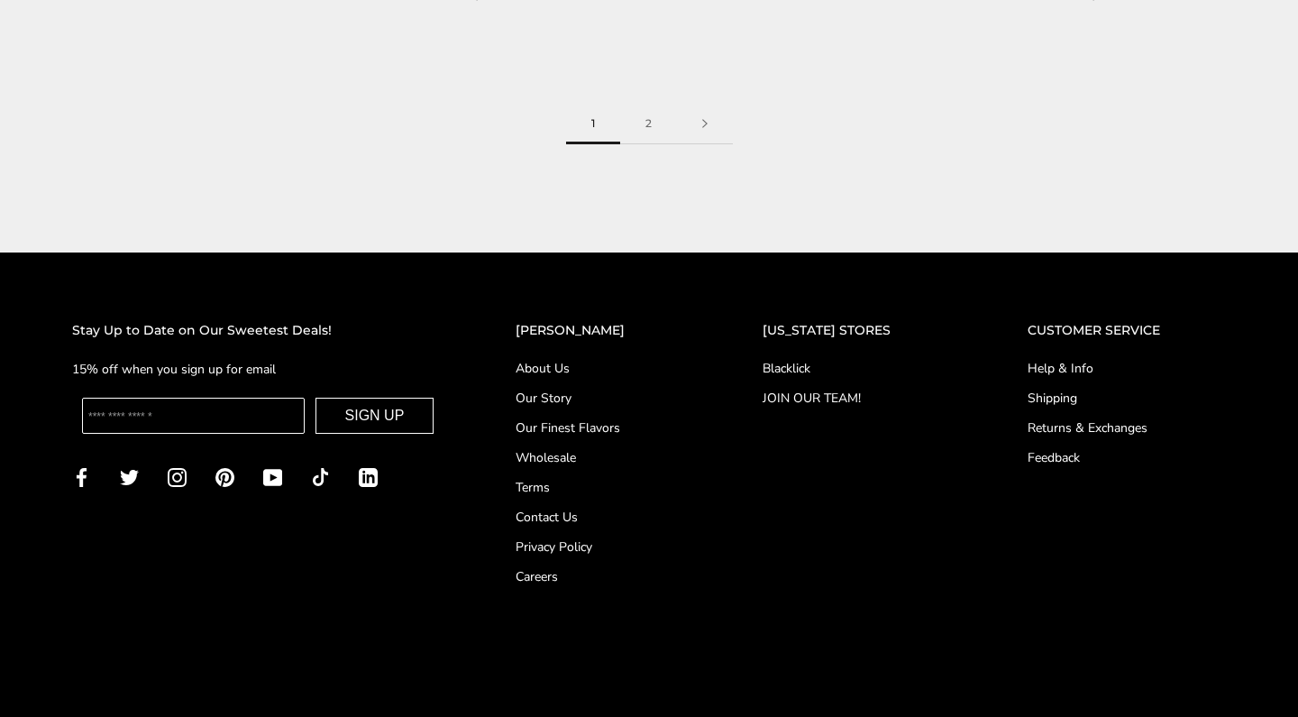
scroll to position [4023, 0]
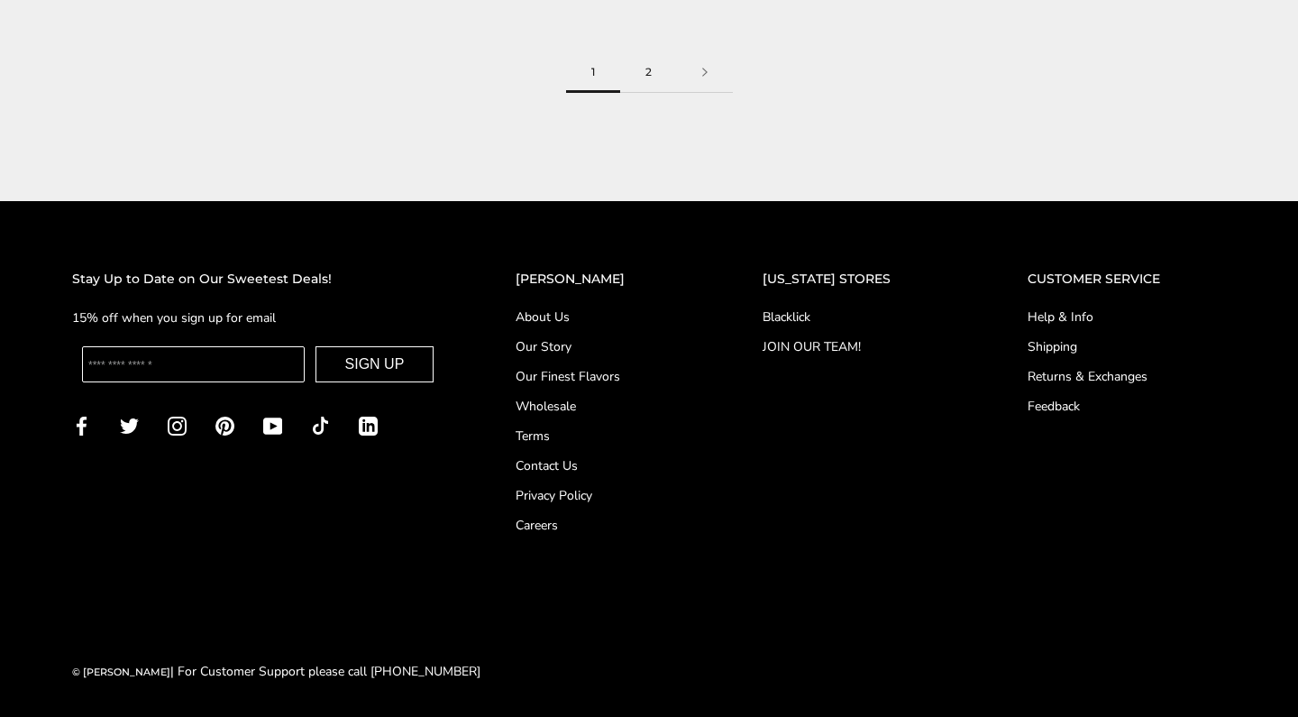
click at [643, 93] on link "2" at bounding box center [648, 72] width 57 height 41
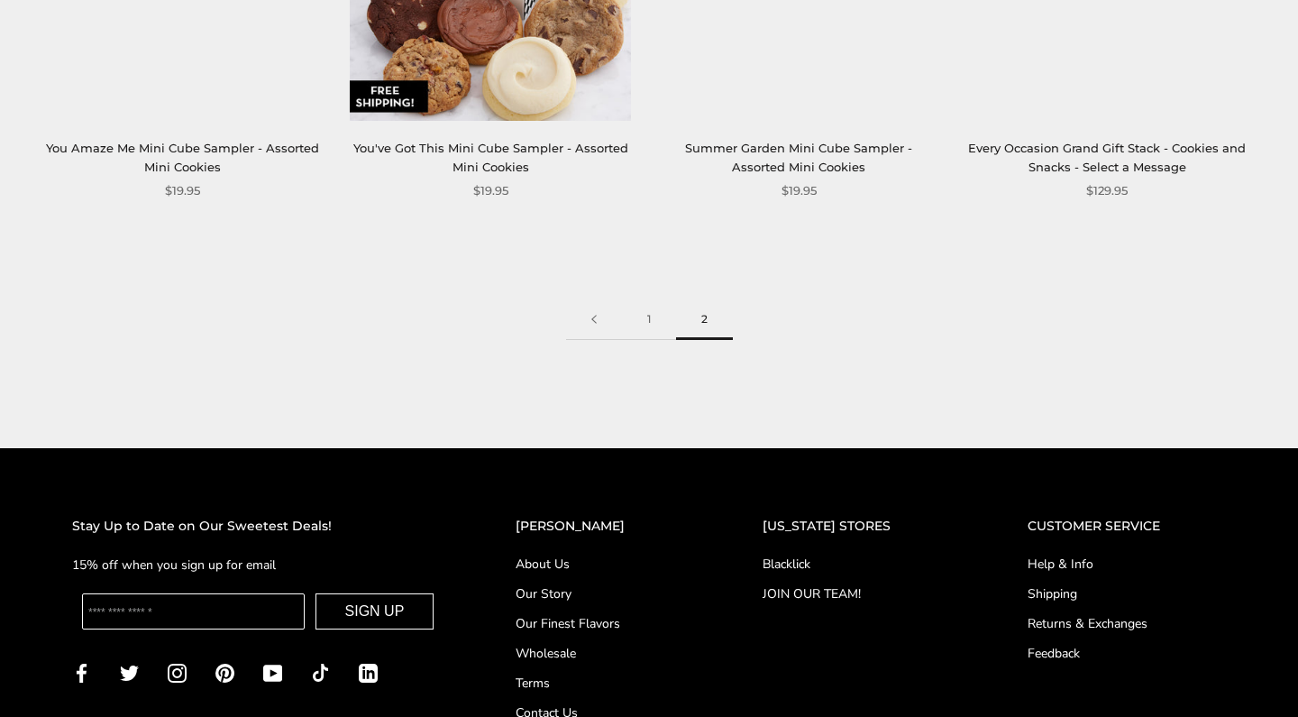
scroll to position [3795, 0]
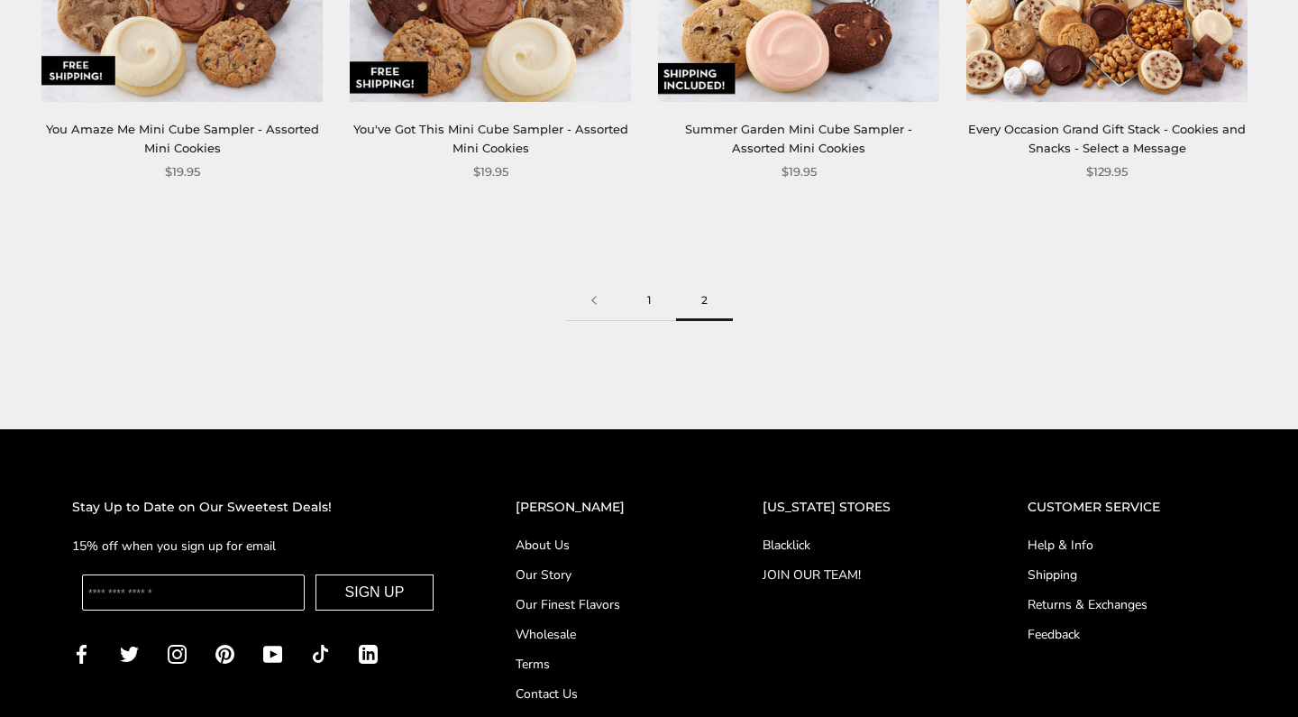
click at [643, 321] on link "1" at bounding box center [649, 300] width 54 height 41
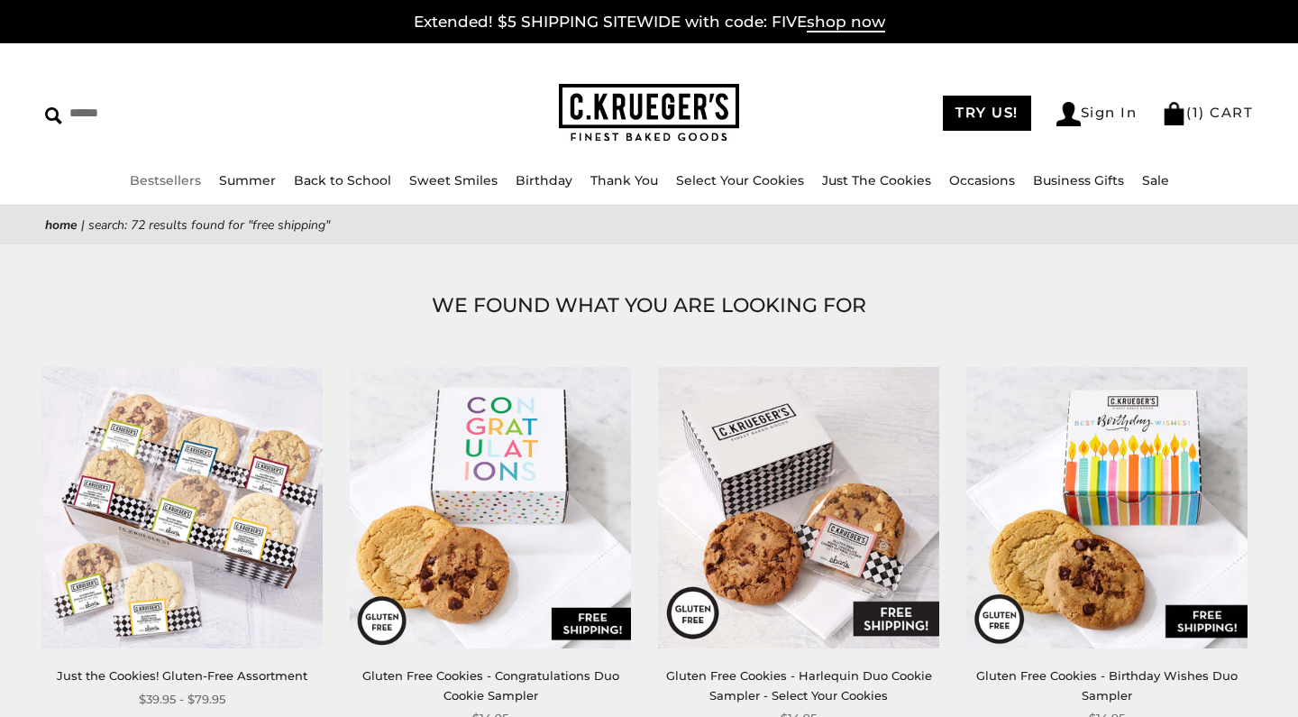
click at [145, 181] on link "Bestsellers" at bounding box center [165, 180] width 71 height 16
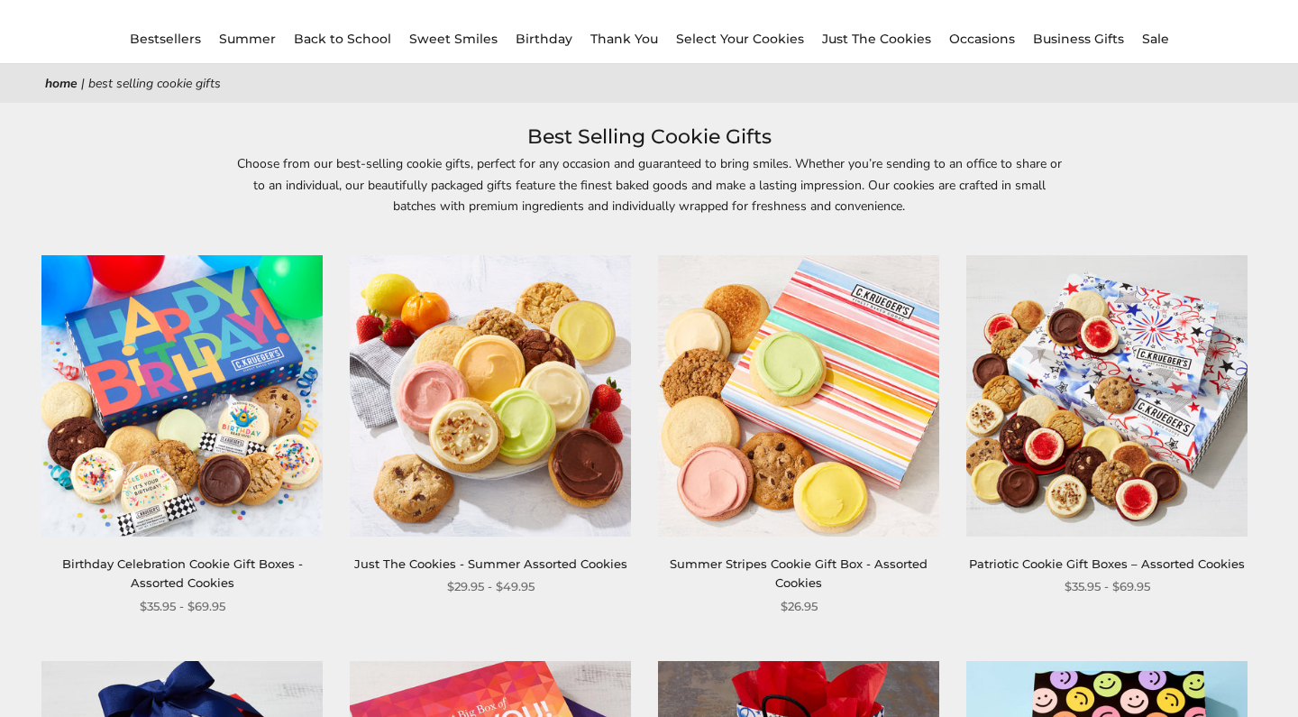
scroll to position [142, 0]
click at [491, 452] on img at bounding box center [490, 395] width 281 height 281
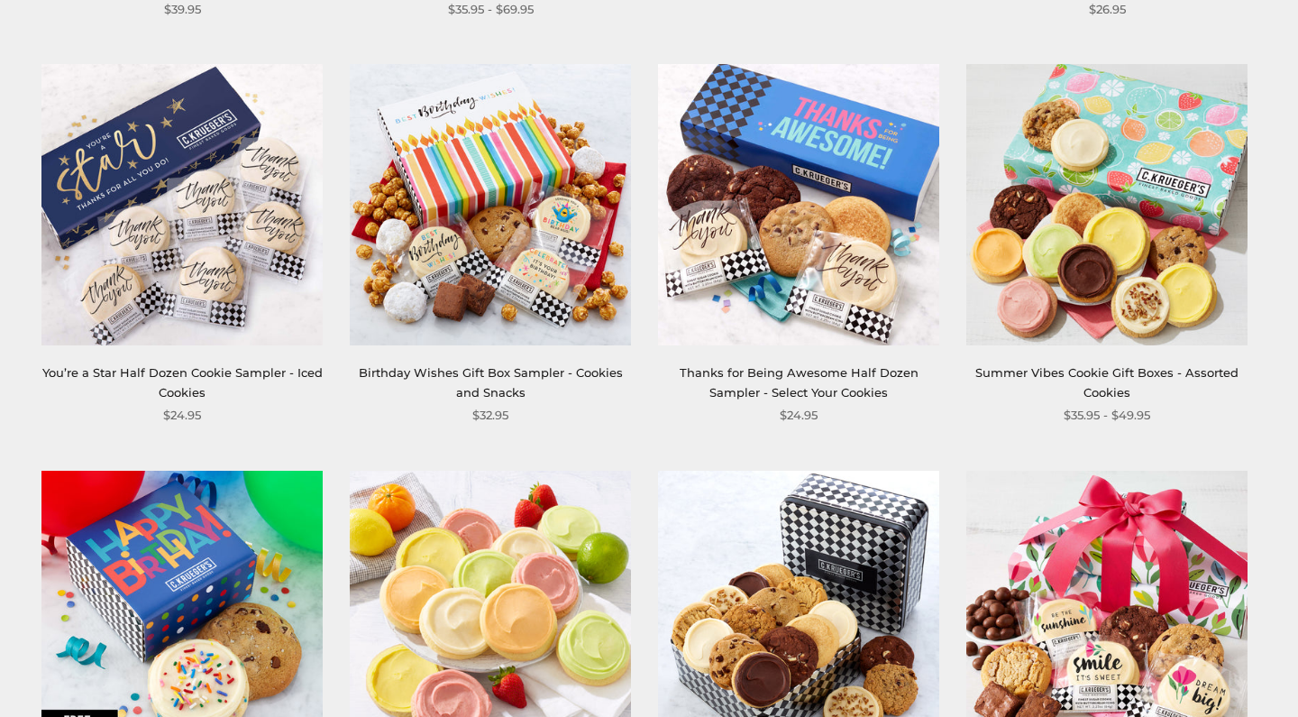
scroll to position [1141, 0]
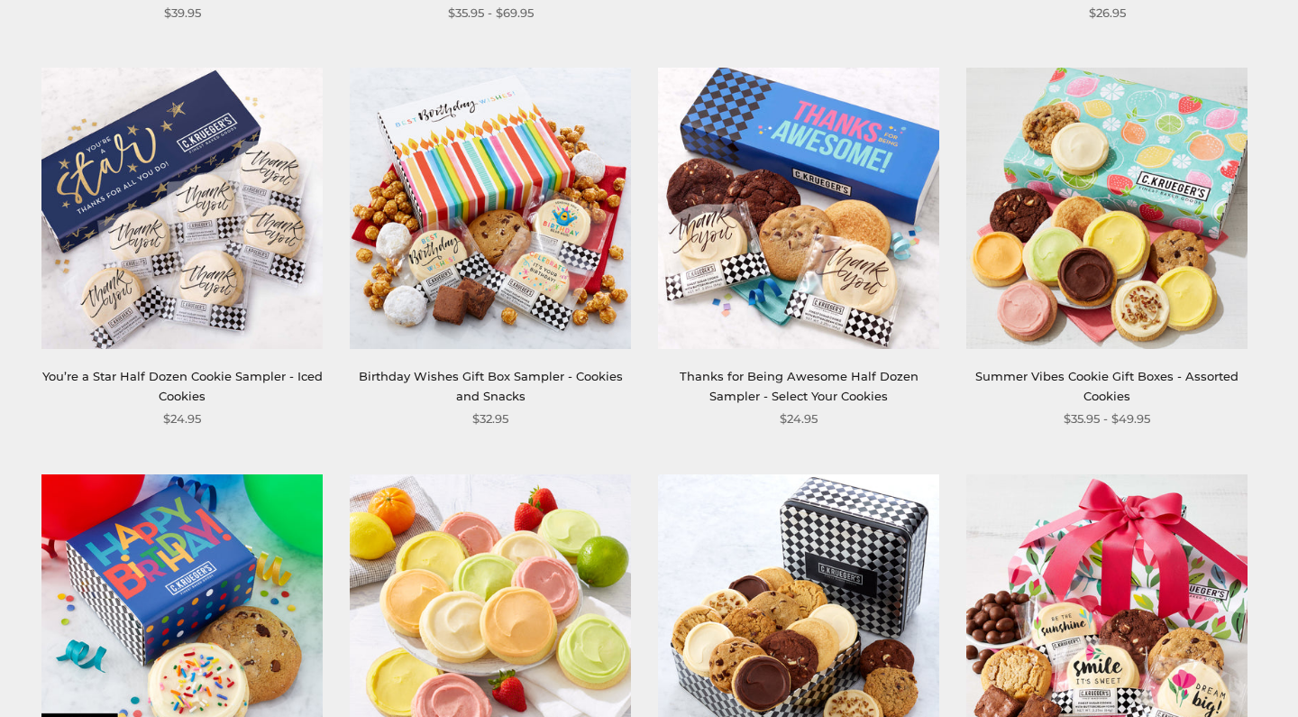
click at [762, 148] on img at bounding box center [798, 208] width 281 height 281
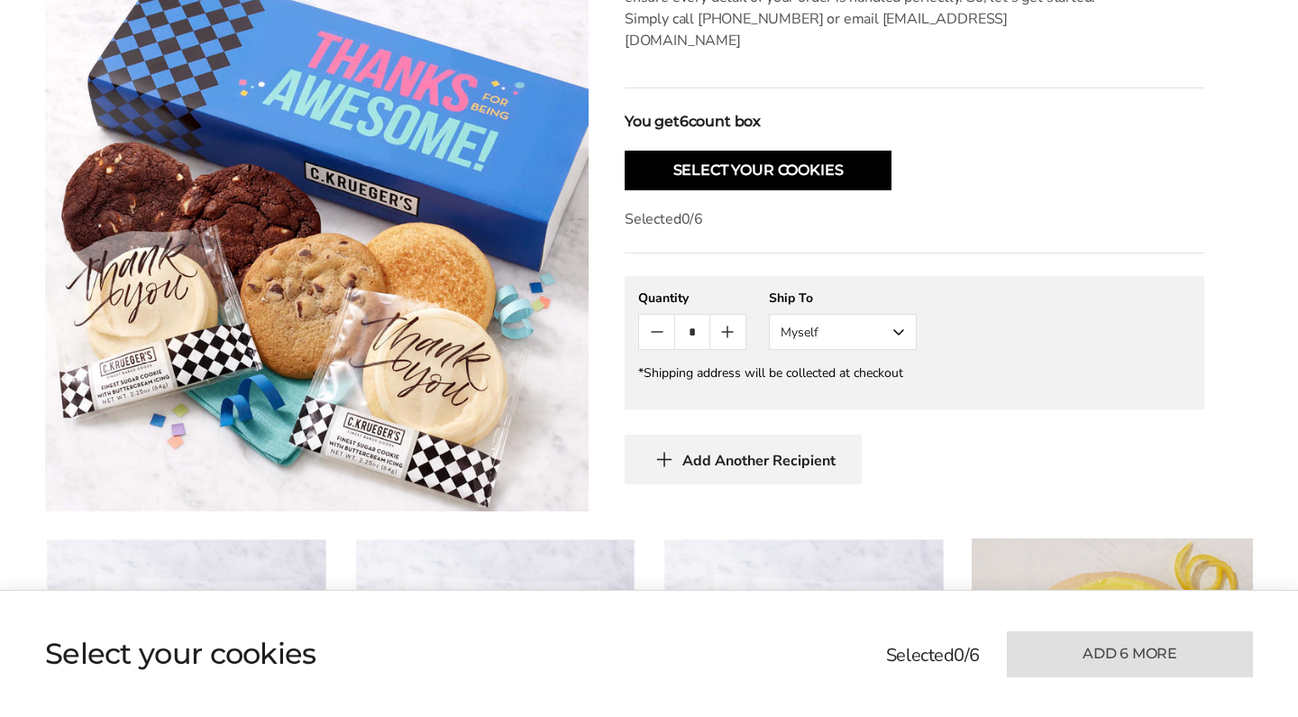
scroll to position [763, 0]
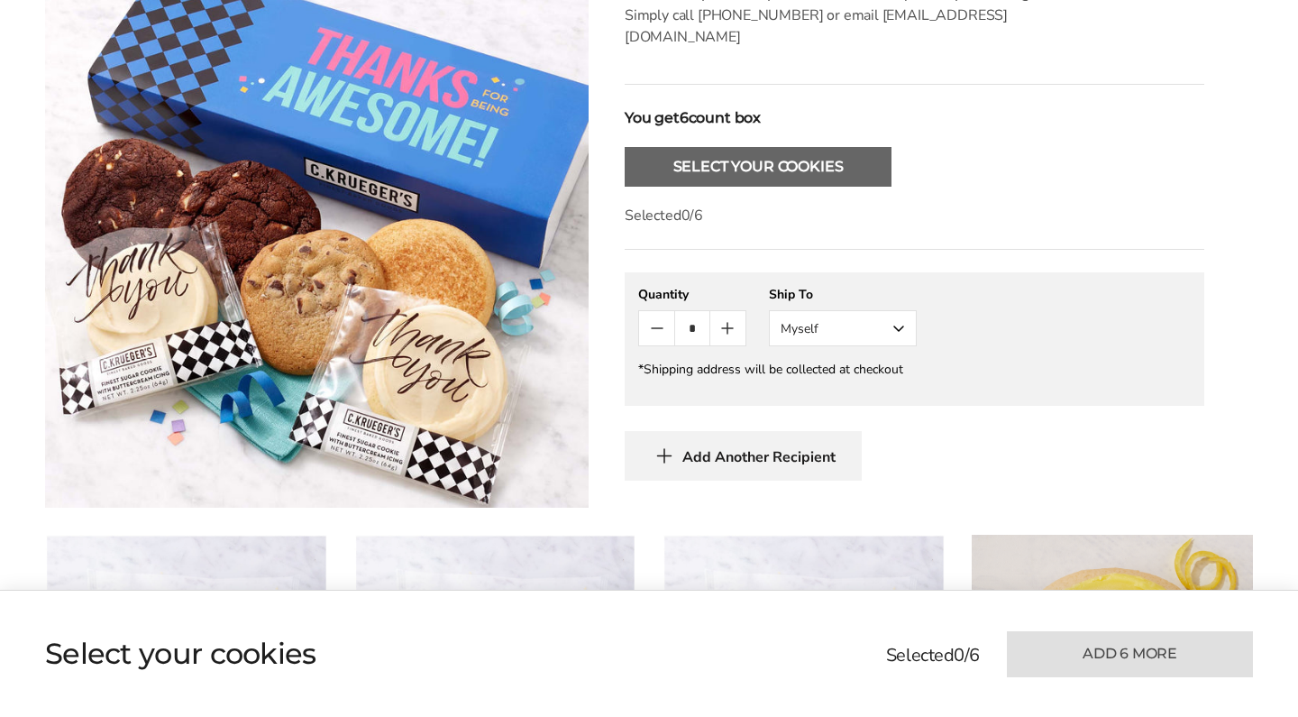
click at [754, 153] on button "Select Your Cookies" at bounding box center [758, 167] width 267 height 40
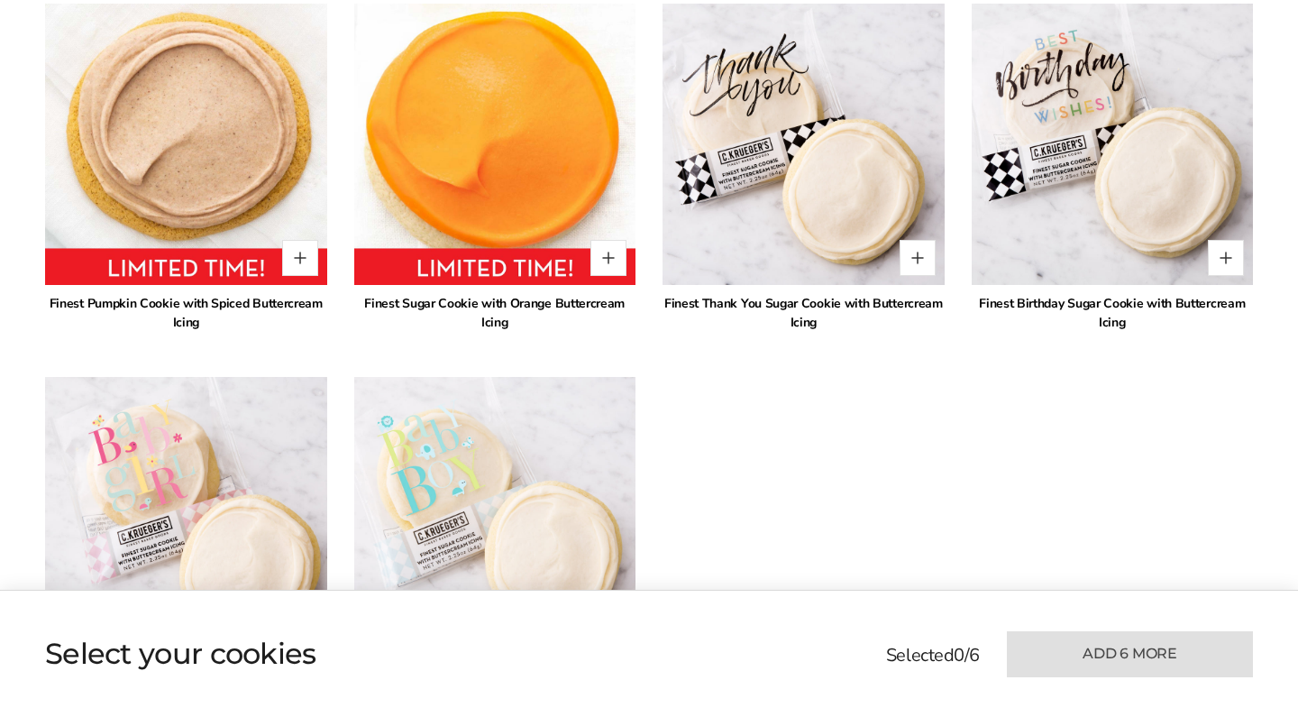
scroll to position [3847, 0]
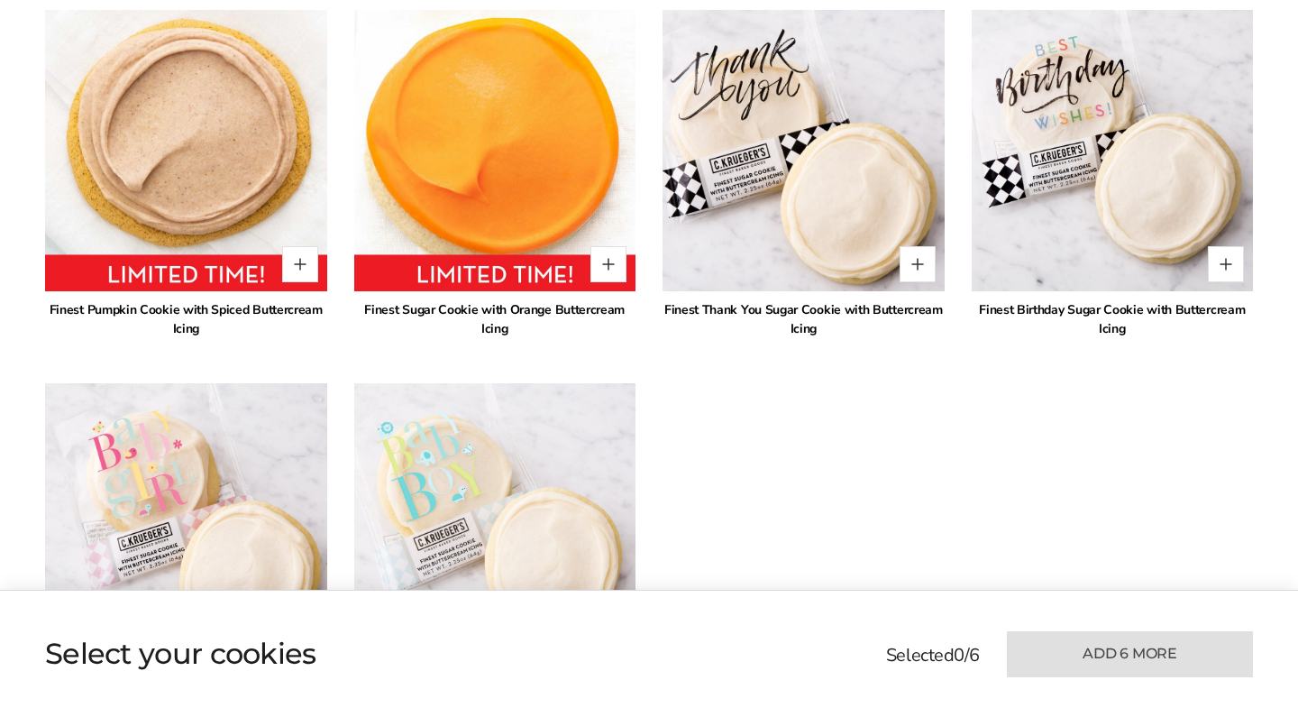
click at [793, 199] on img at bounding box center [803, 150] width 310 height 310
click at [913, 247] on button "Quantity button plus" at bounding box center [918, 264] width 36 height 36
type input "*"
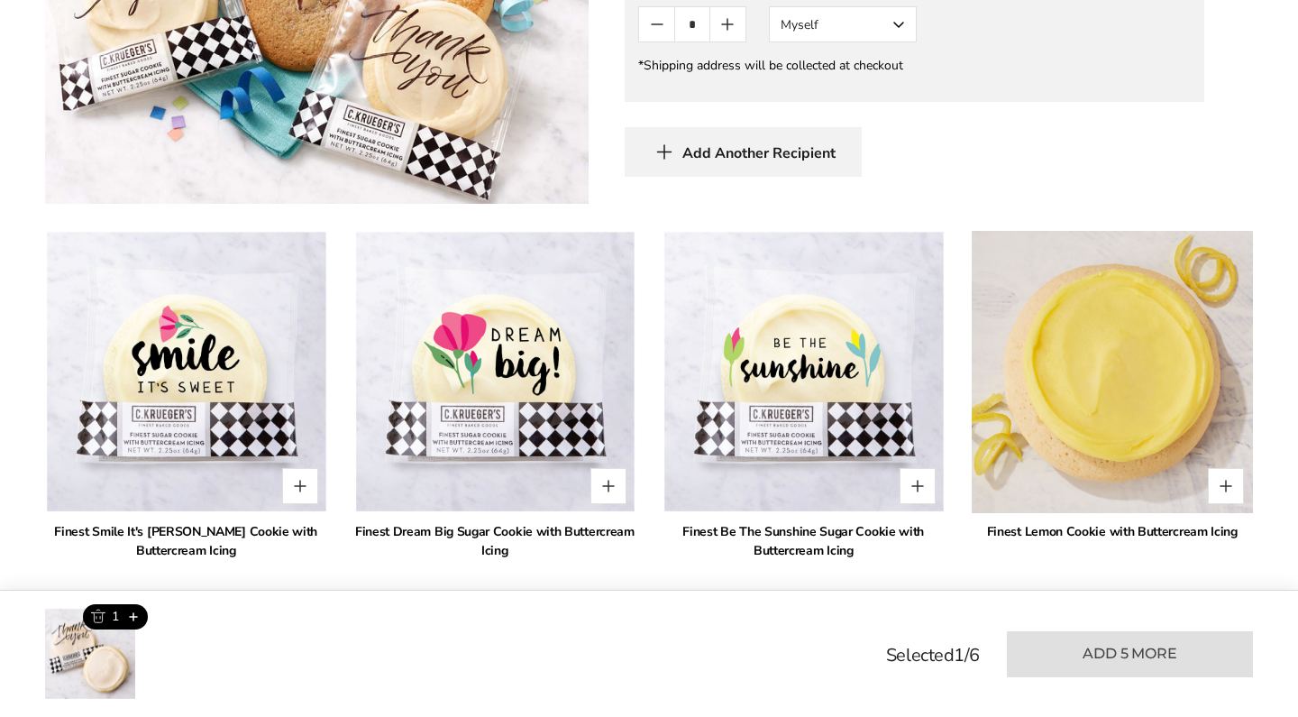
scroll to position [1072, 0]
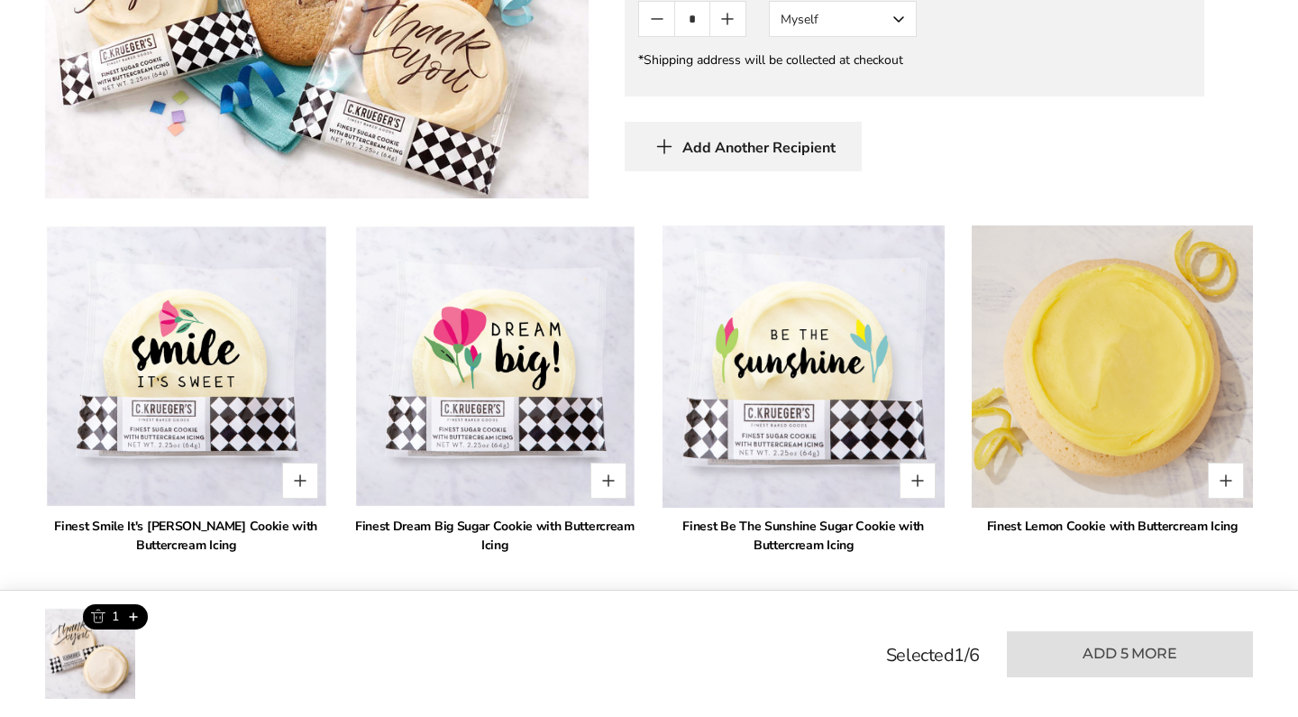
click at [833, 323] on img at bounding box center [803, 367] width 310 height 310
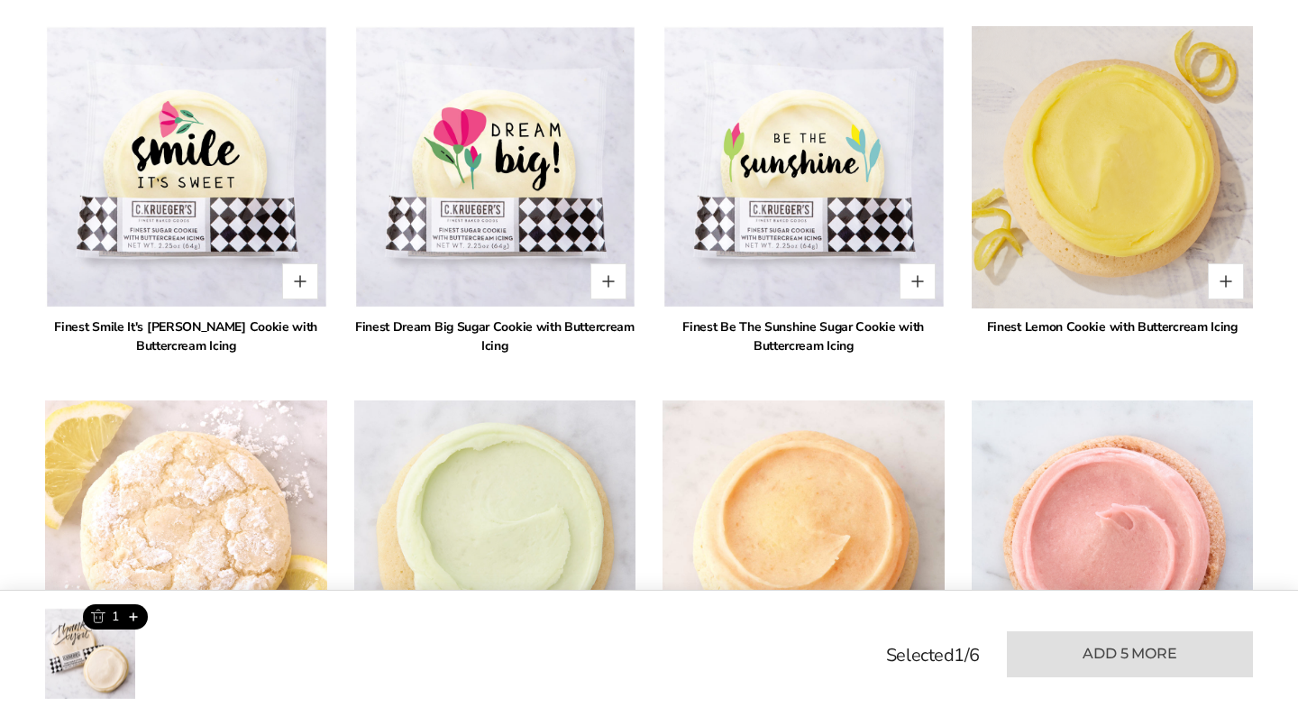
scroll to position [1274, 0]
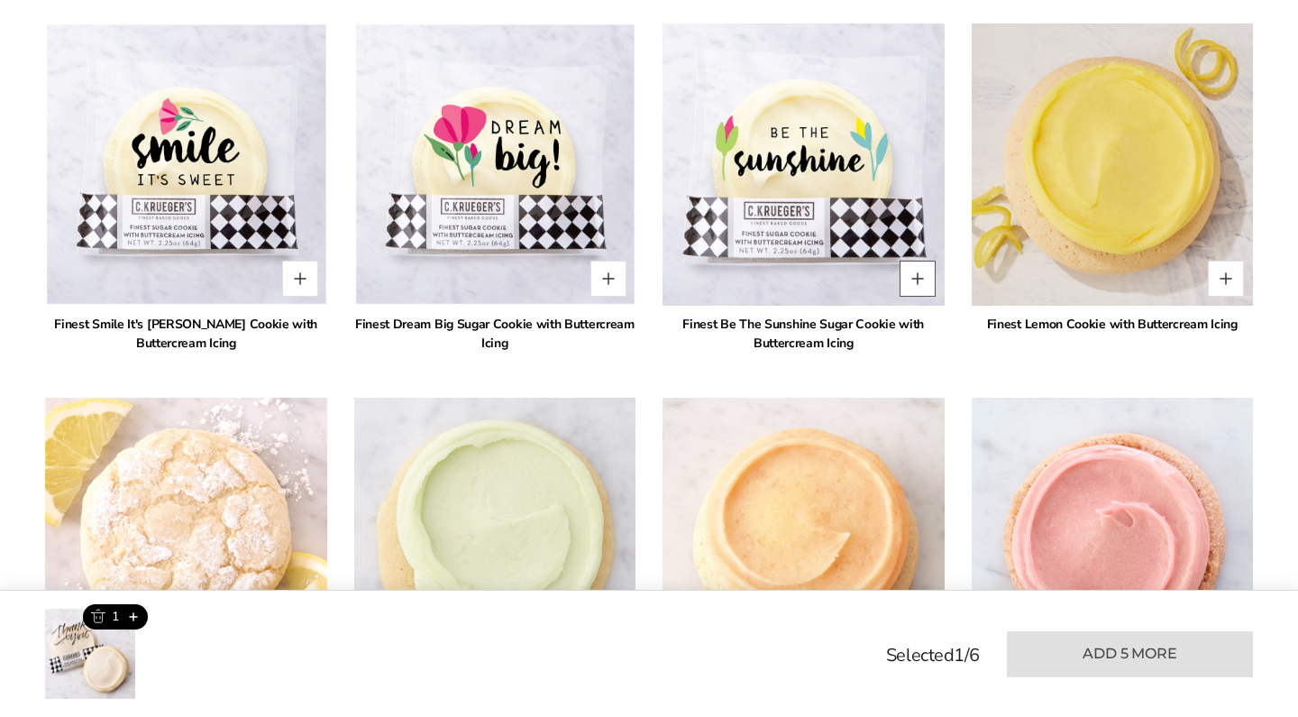
click at [913, 261] on button "Quantity button plus" at bounding box center [918, 279] width 36 height 36
type input "*"
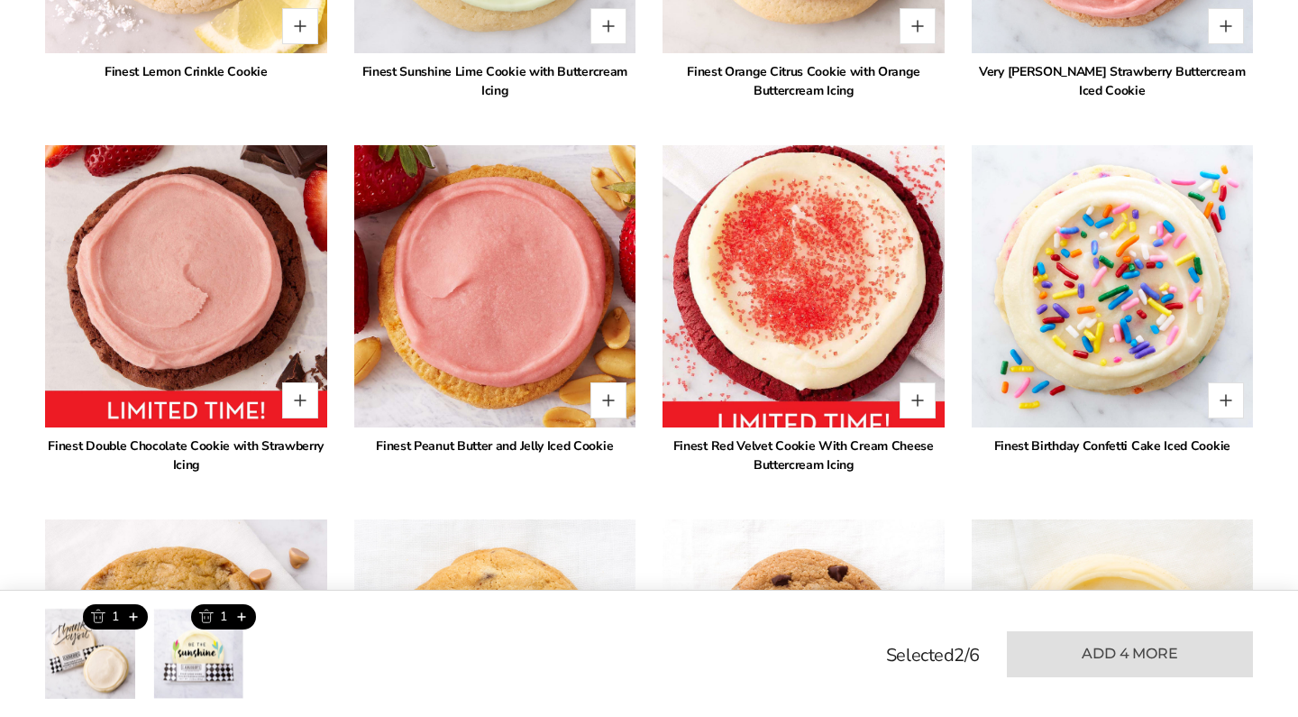
scroll to position [1905, 0]
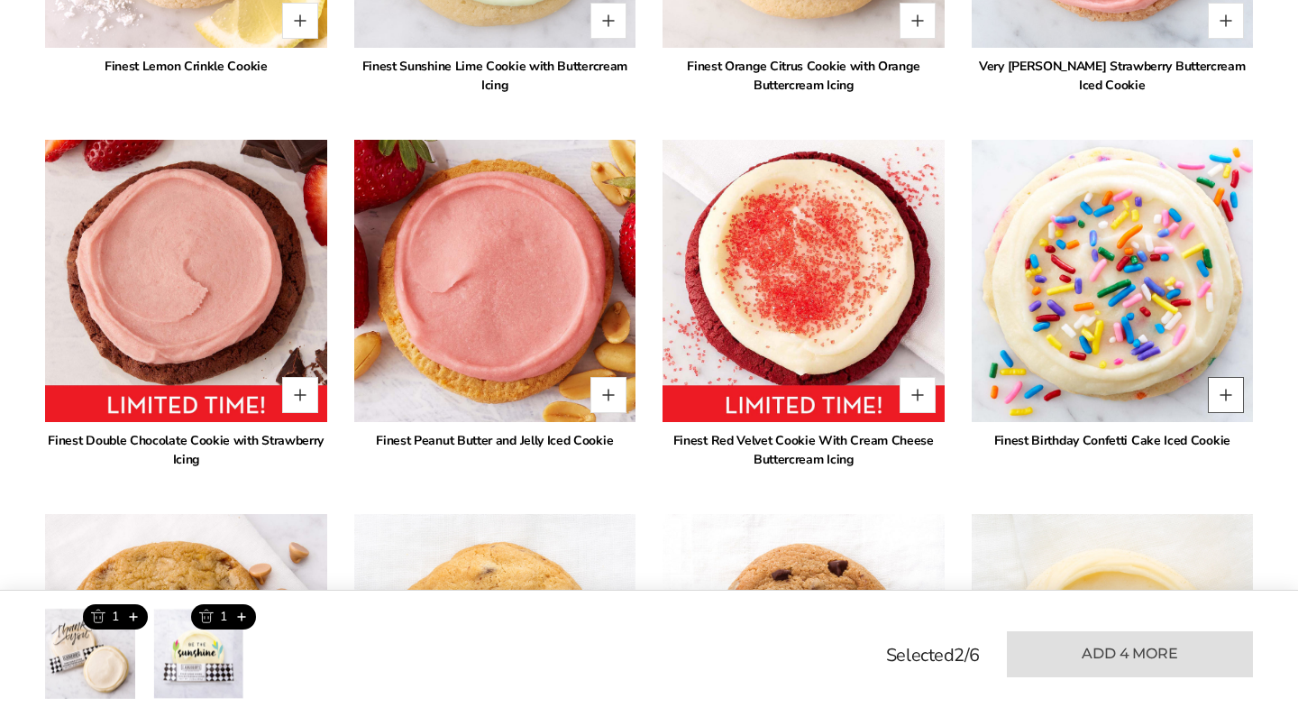
click at [1219, 377] on button "Quantity button plus" at bounding box center [1226, 395] width 36 height 36
type input "*"
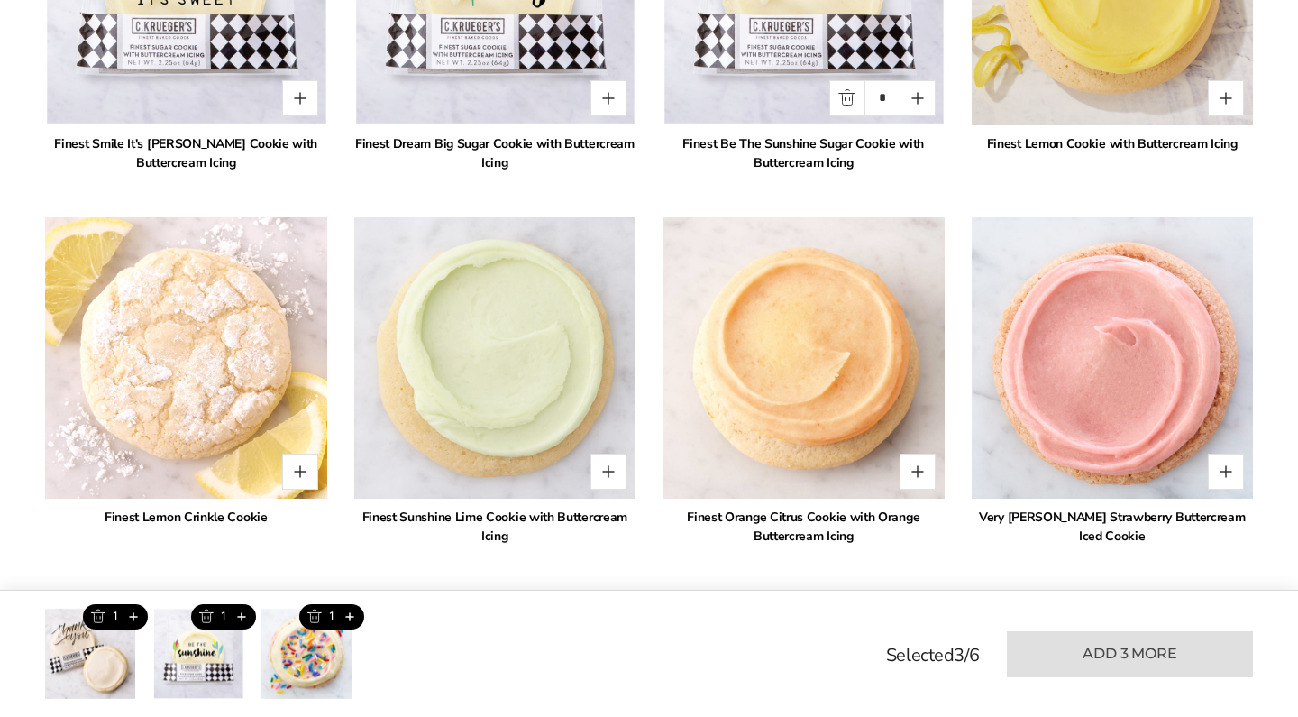
scroll to position [1472, 0]
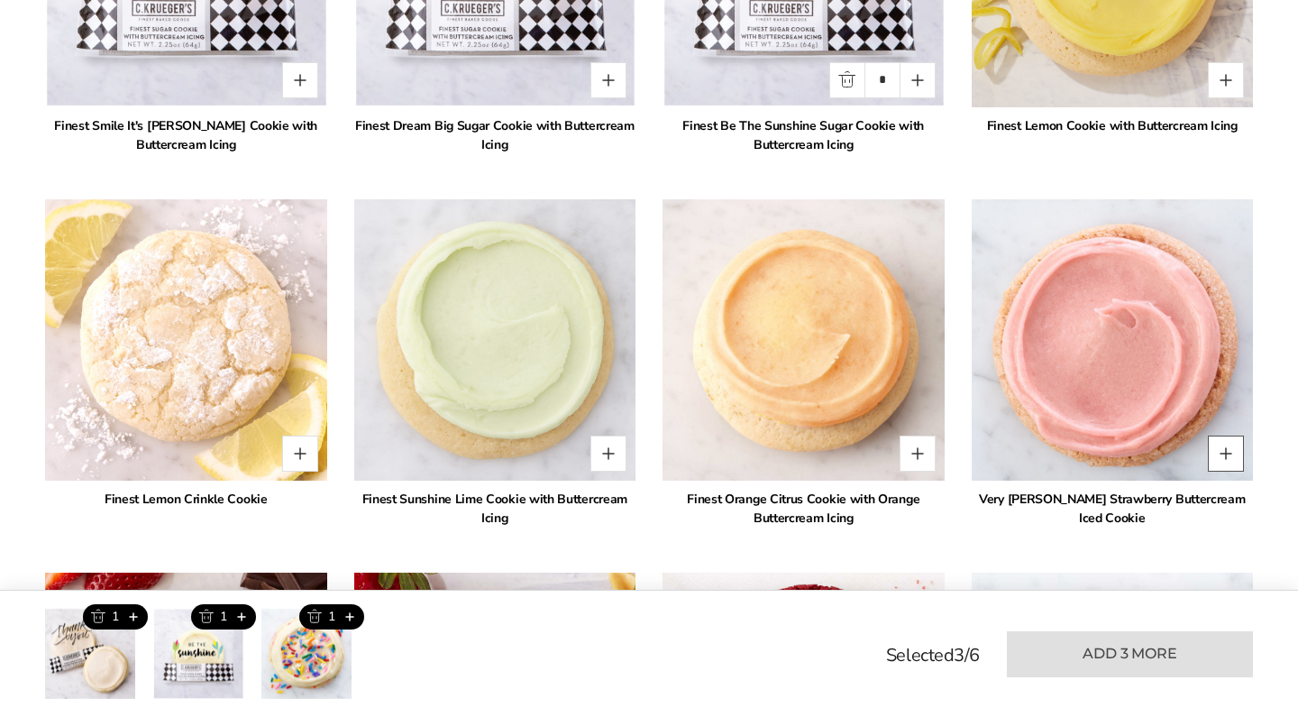
click at [1225, 436] on button "Quantity button plus" at bounding box center [1226, 454] width 36 height 36
type input "*"
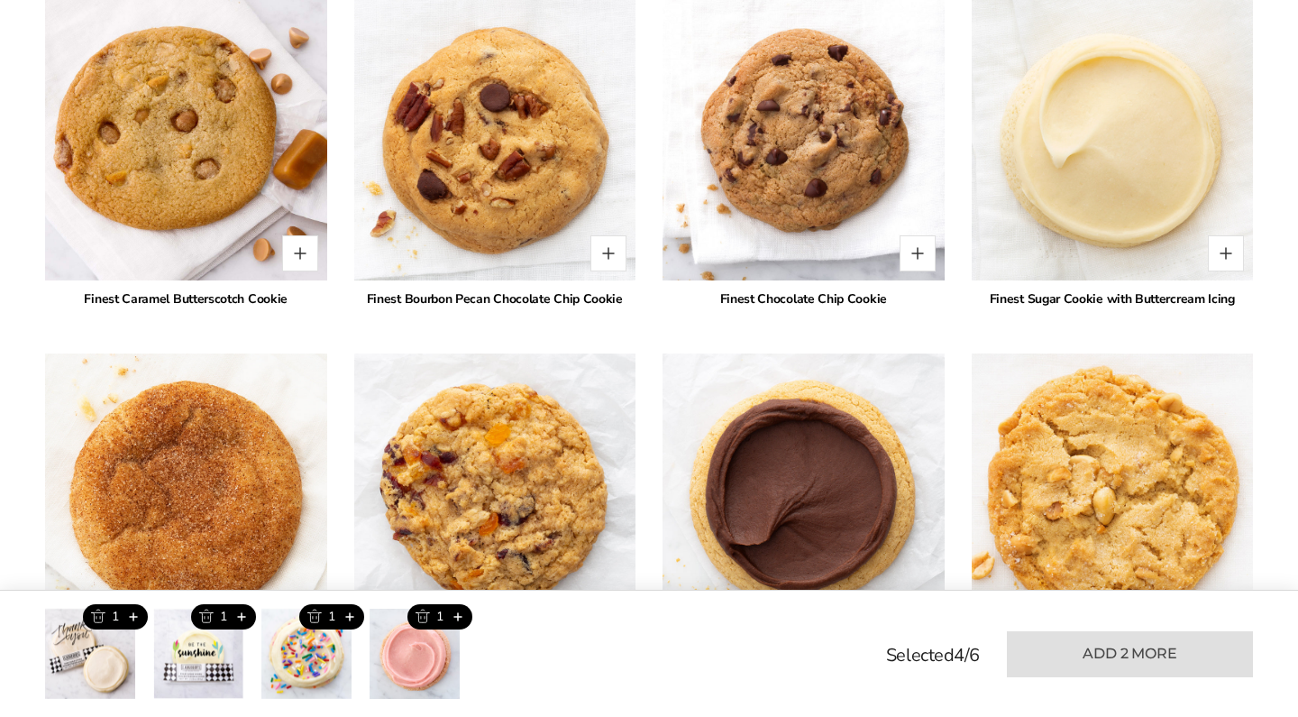
scroll to position [2419, 0]
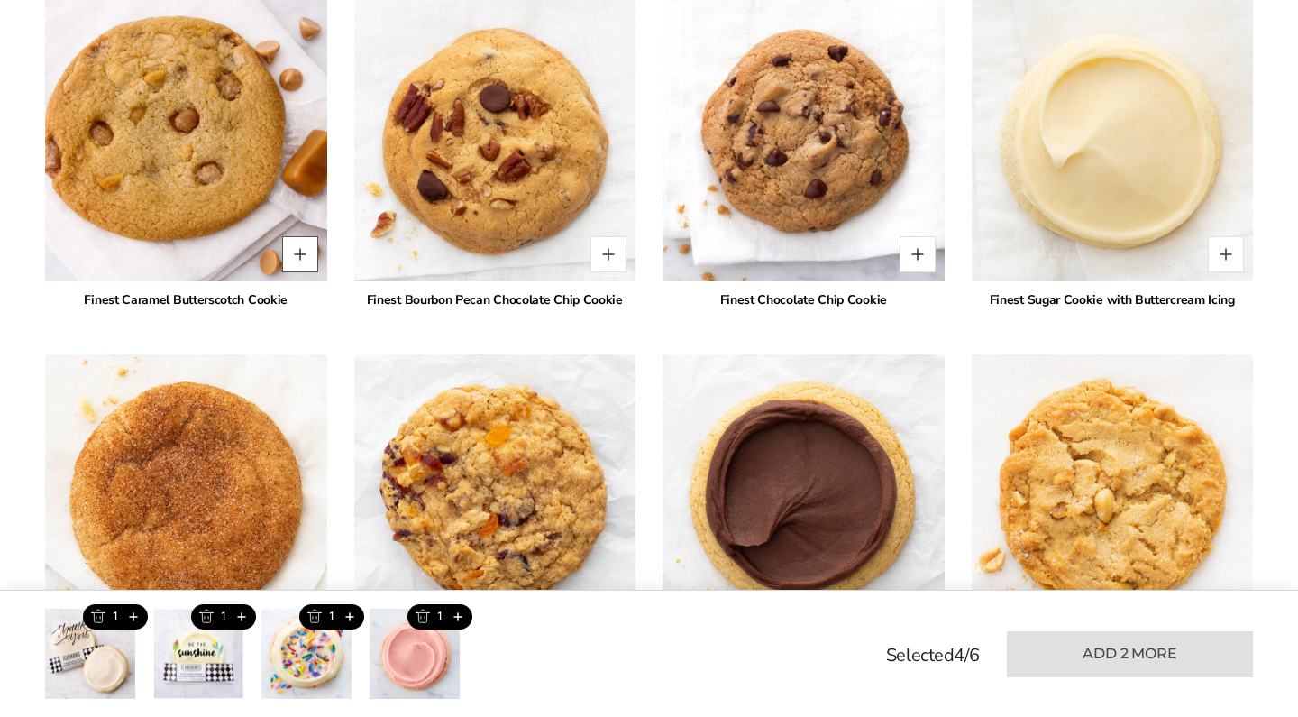
click at [298, 241] on button "Quantity button plus" at bounding box center [300, 254] width 36 height 36
type input "*"
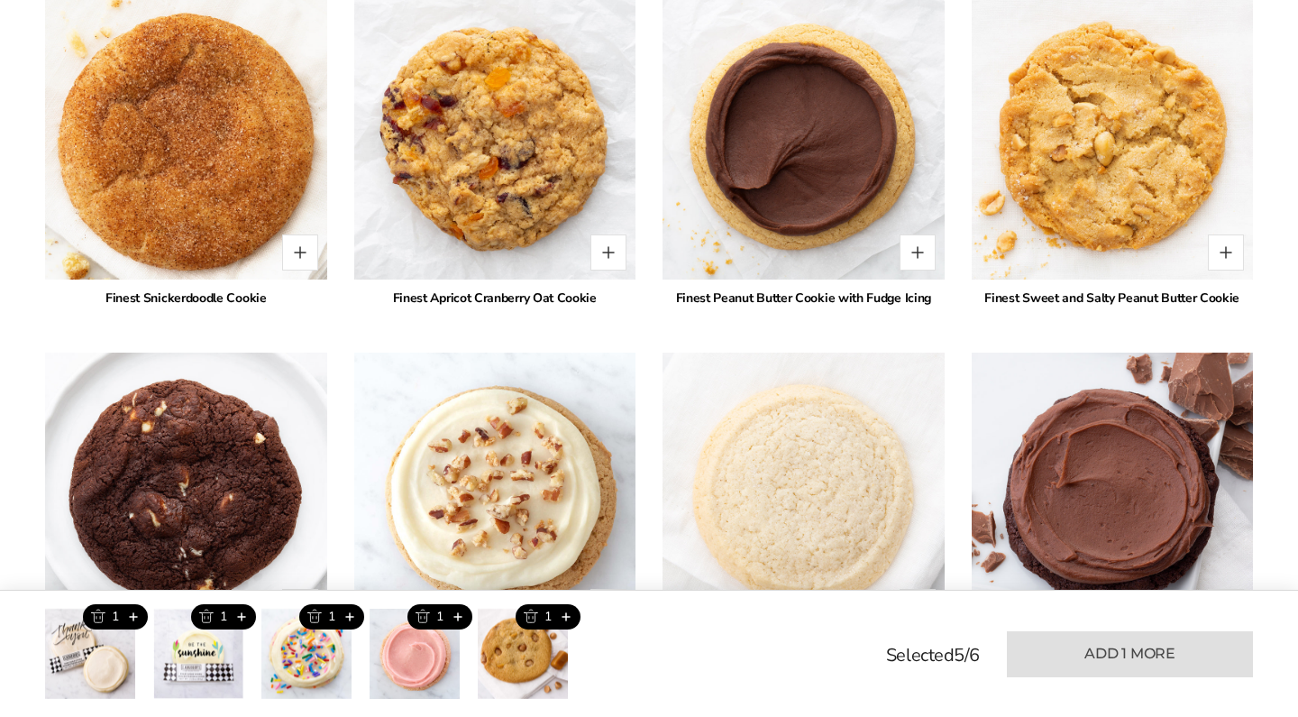
scroll to position [2783, 0]
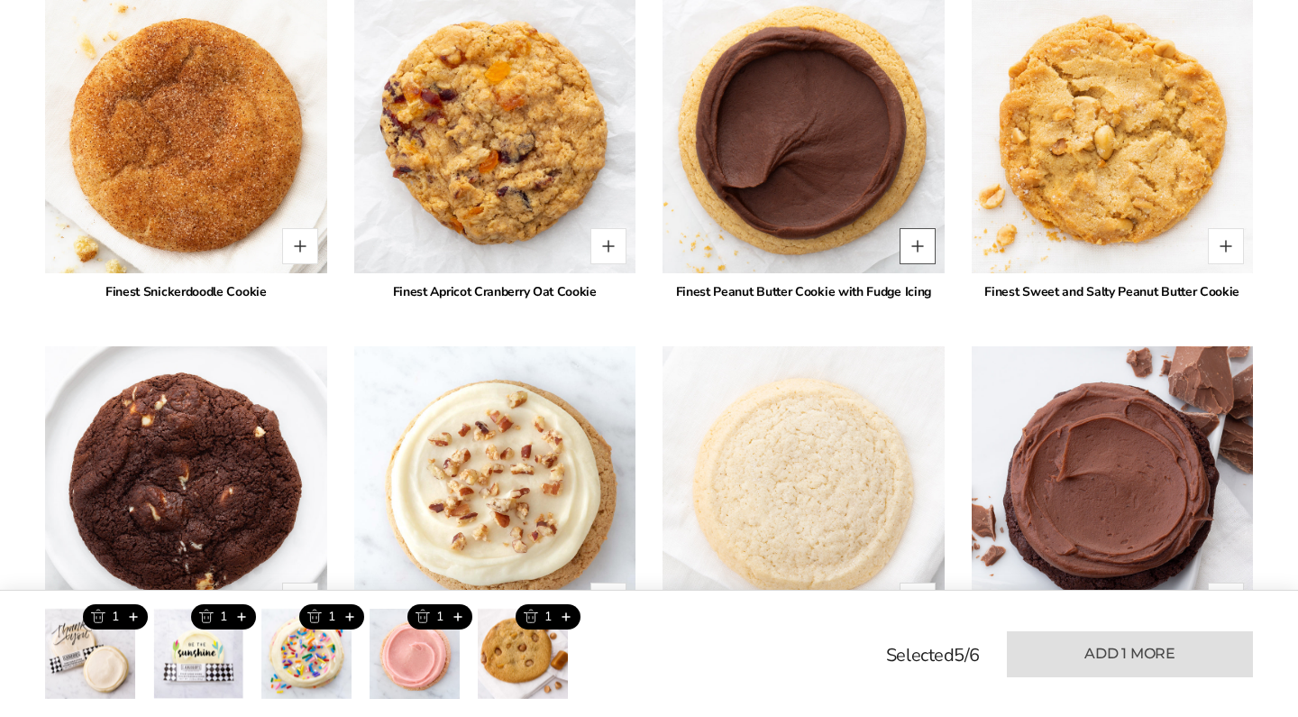
click at [907, 234] on button "Quantity button plus" at bounding box center [918, 246] width 36 height 36
type input "*"
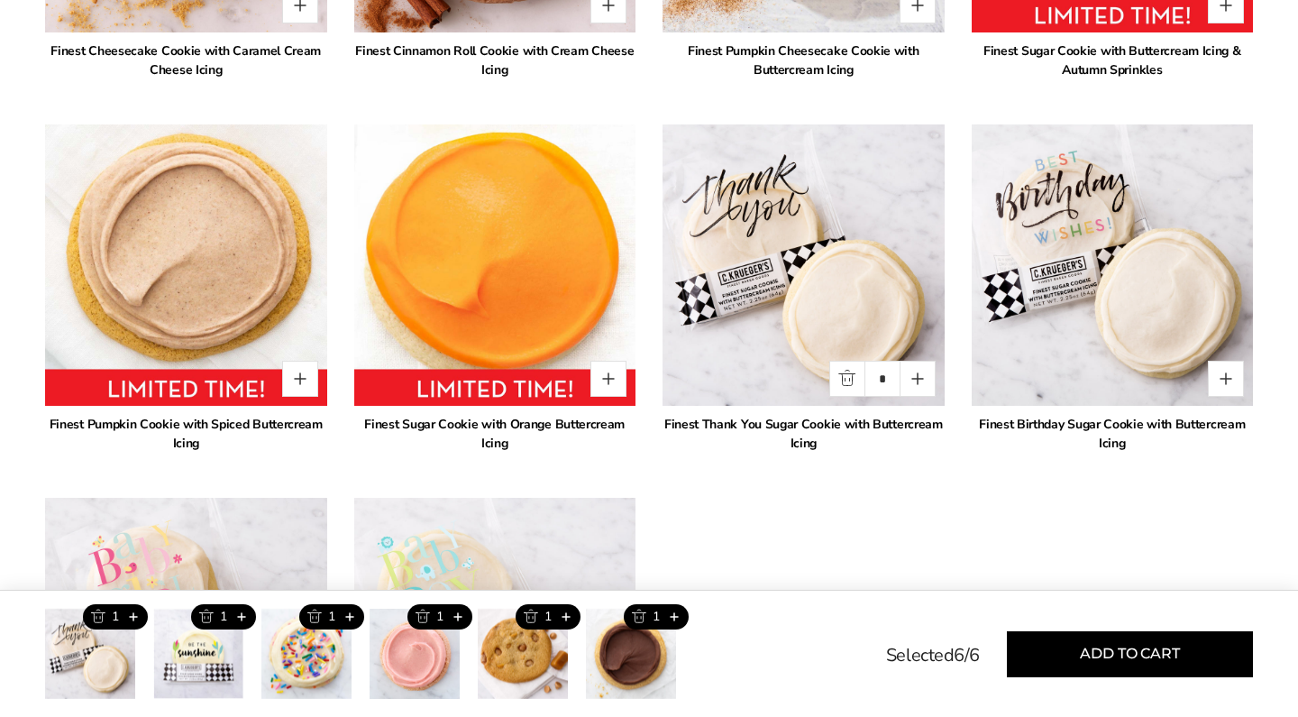
scroll to position [3763, 0]
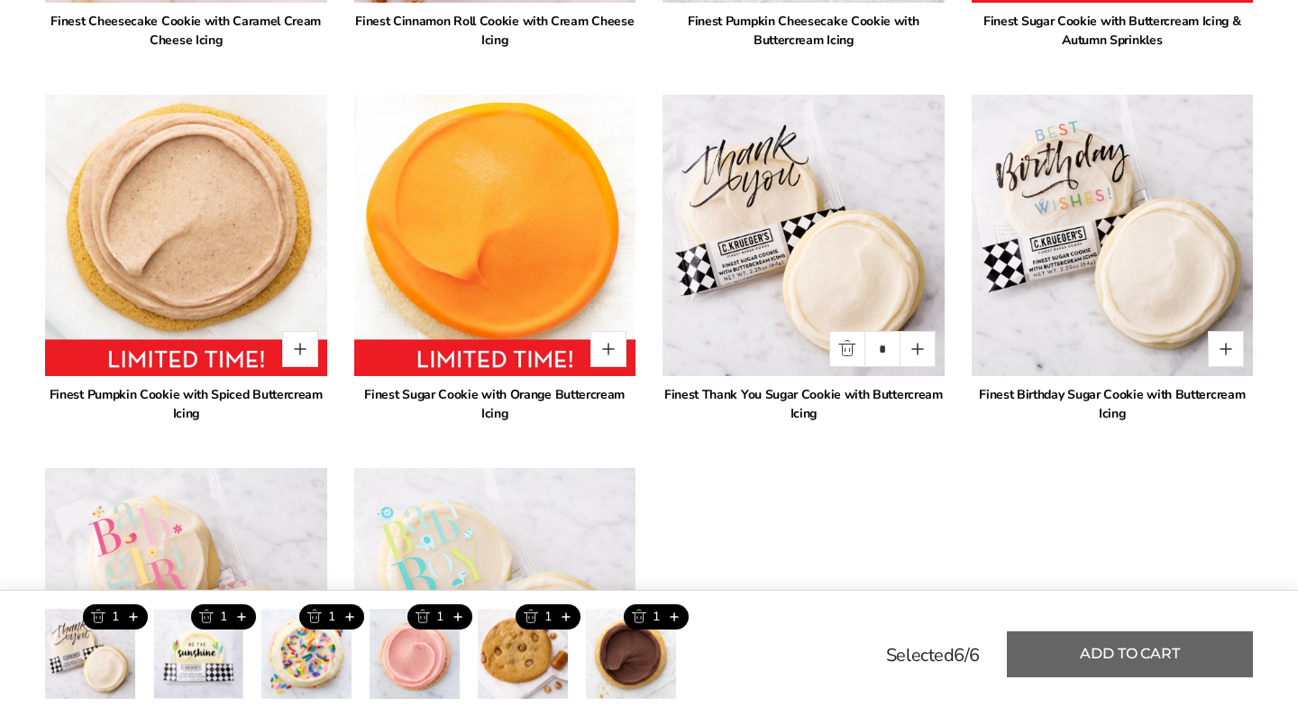
click at [1166, 654] on button "Add to cart" at bounding box center [1130, 654] width 246 height 46
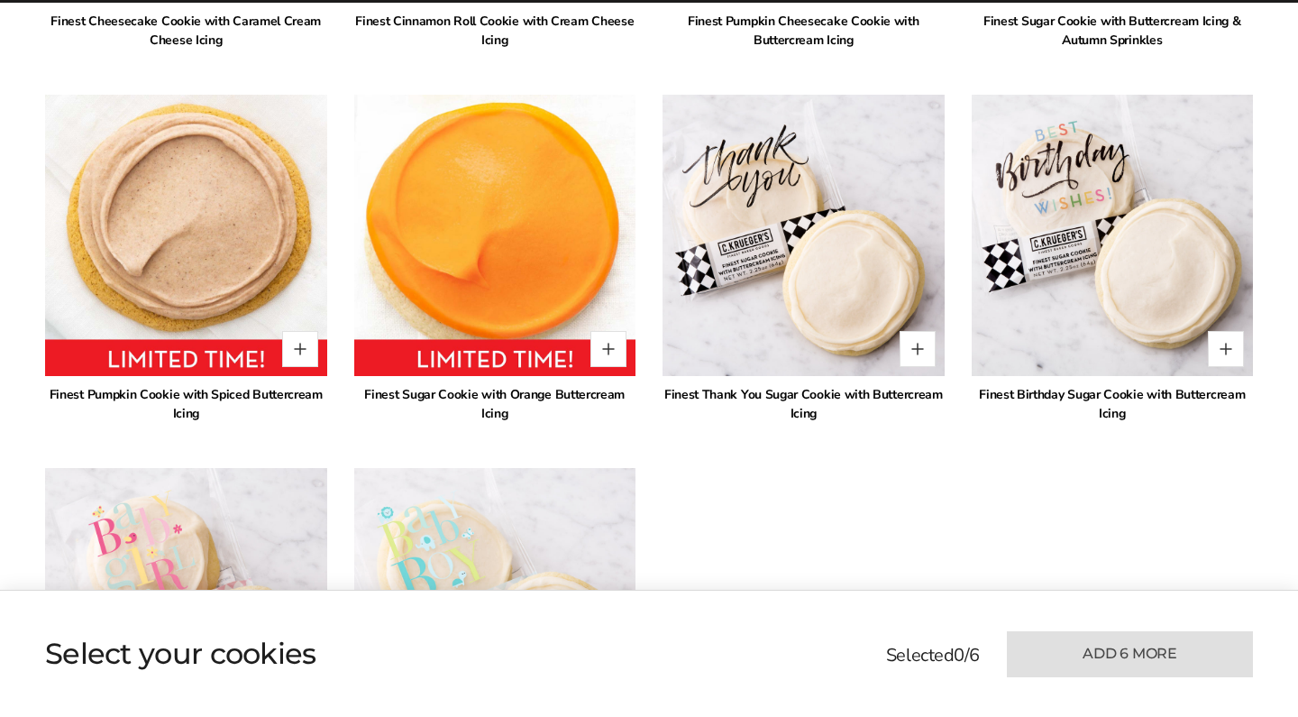
type input "*"
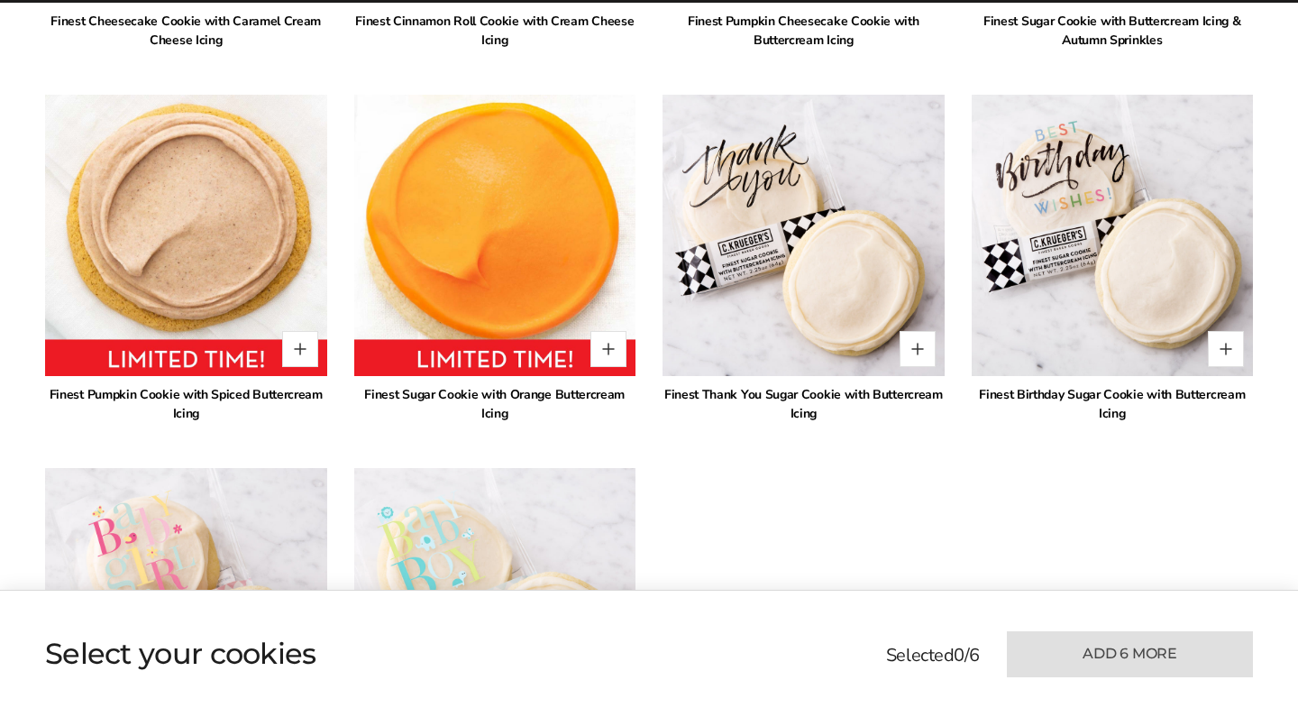
type input "*"
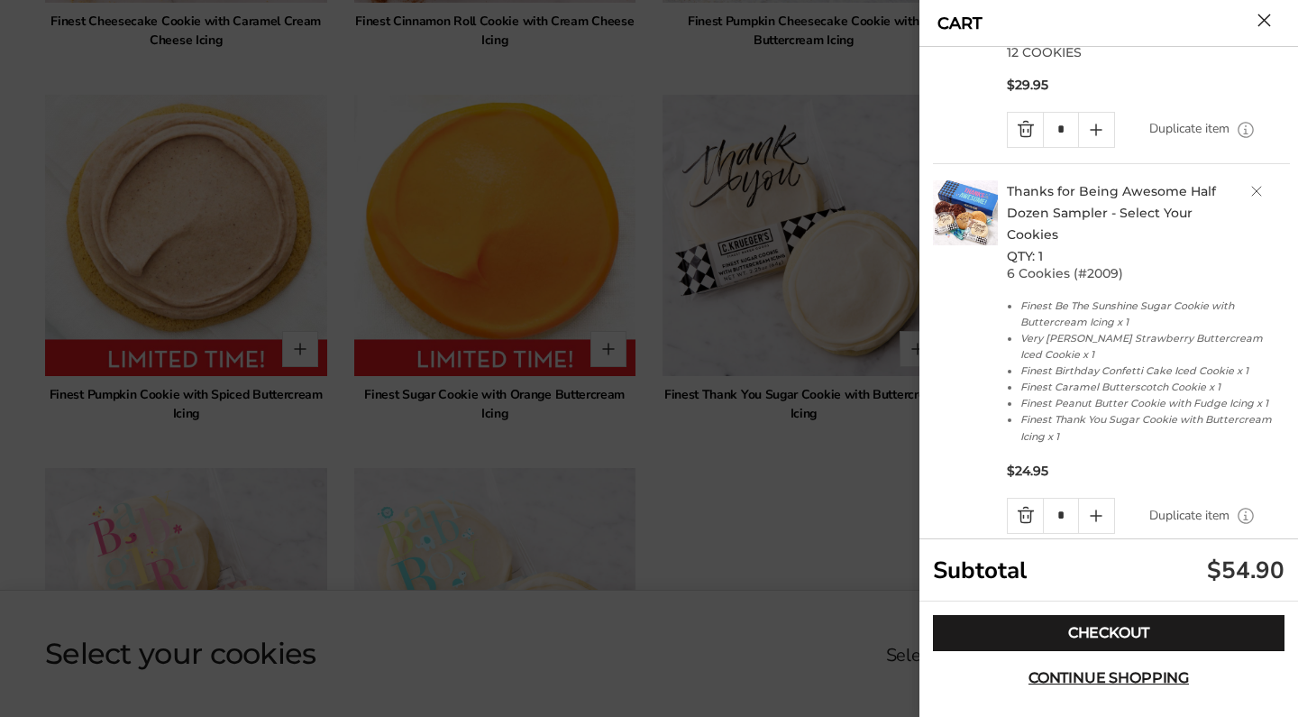
scroll to position [0, 0]
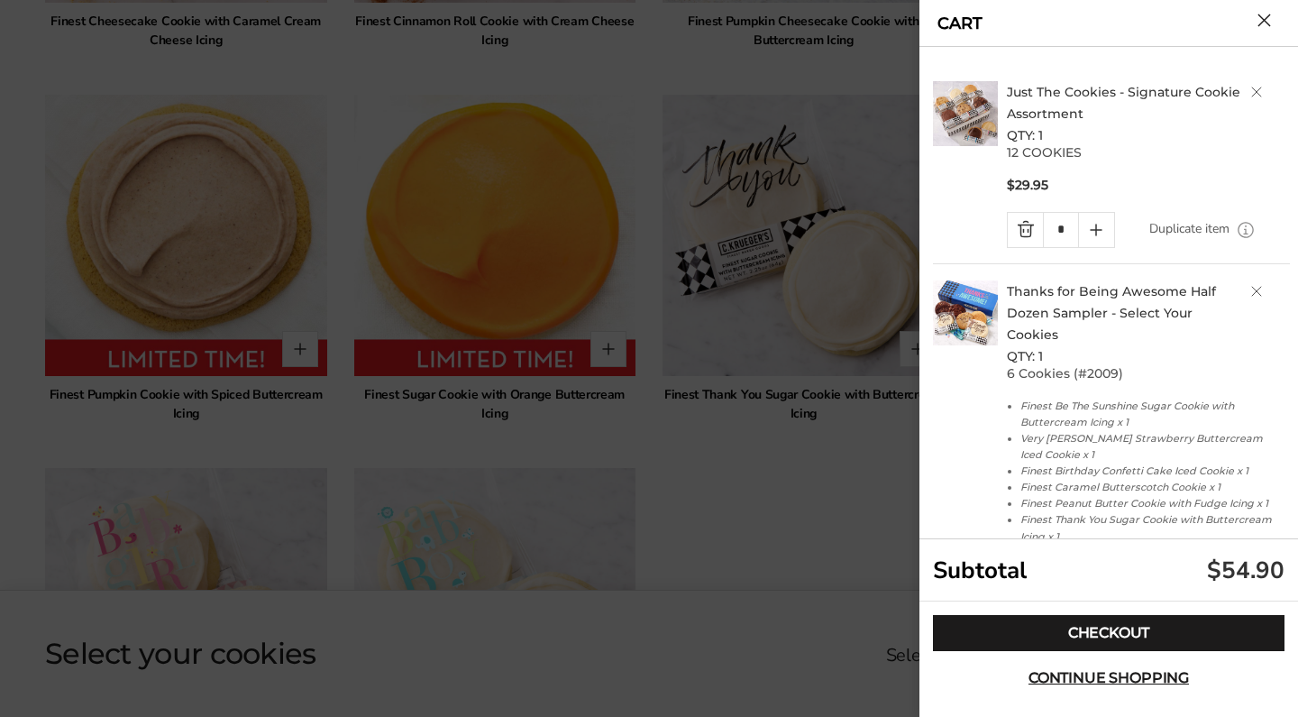
click at [1254, 92] on link "Delete product" at bounding box center [1257, 92] width 11 height 11
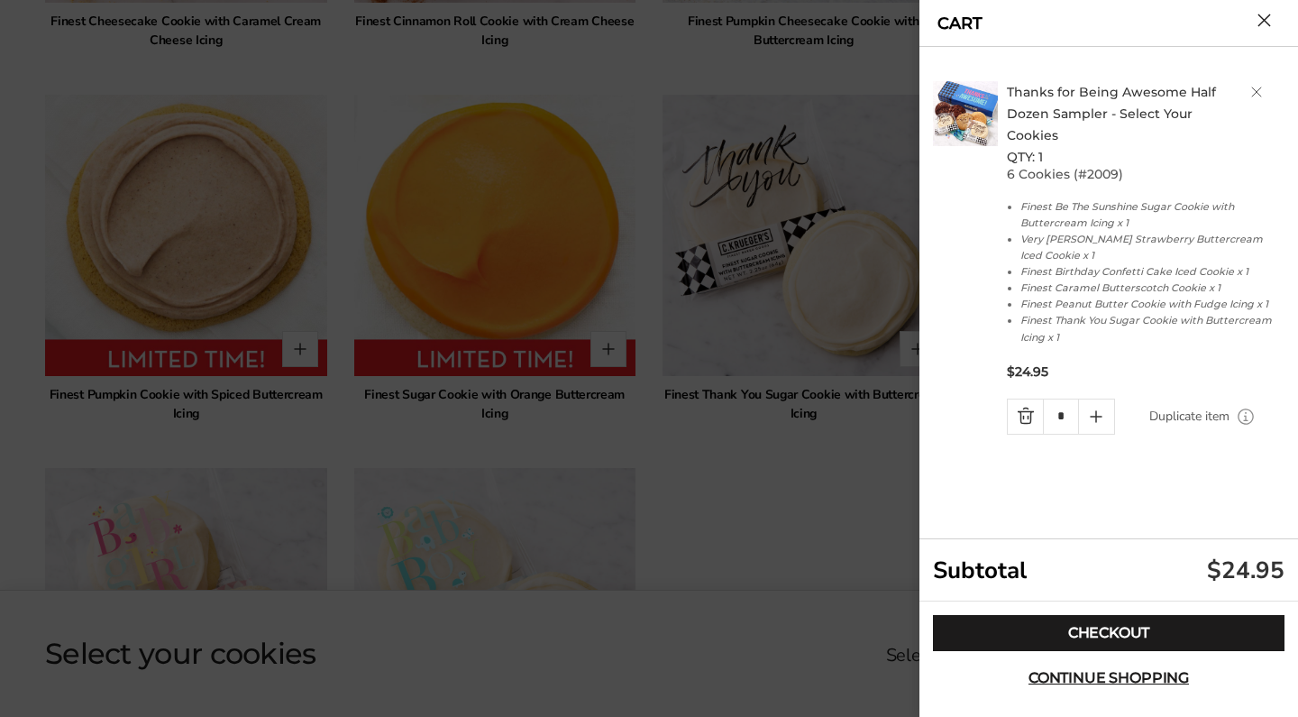
click at [775, 518] on div at bounding box center [649, 358] width 1298 height 717
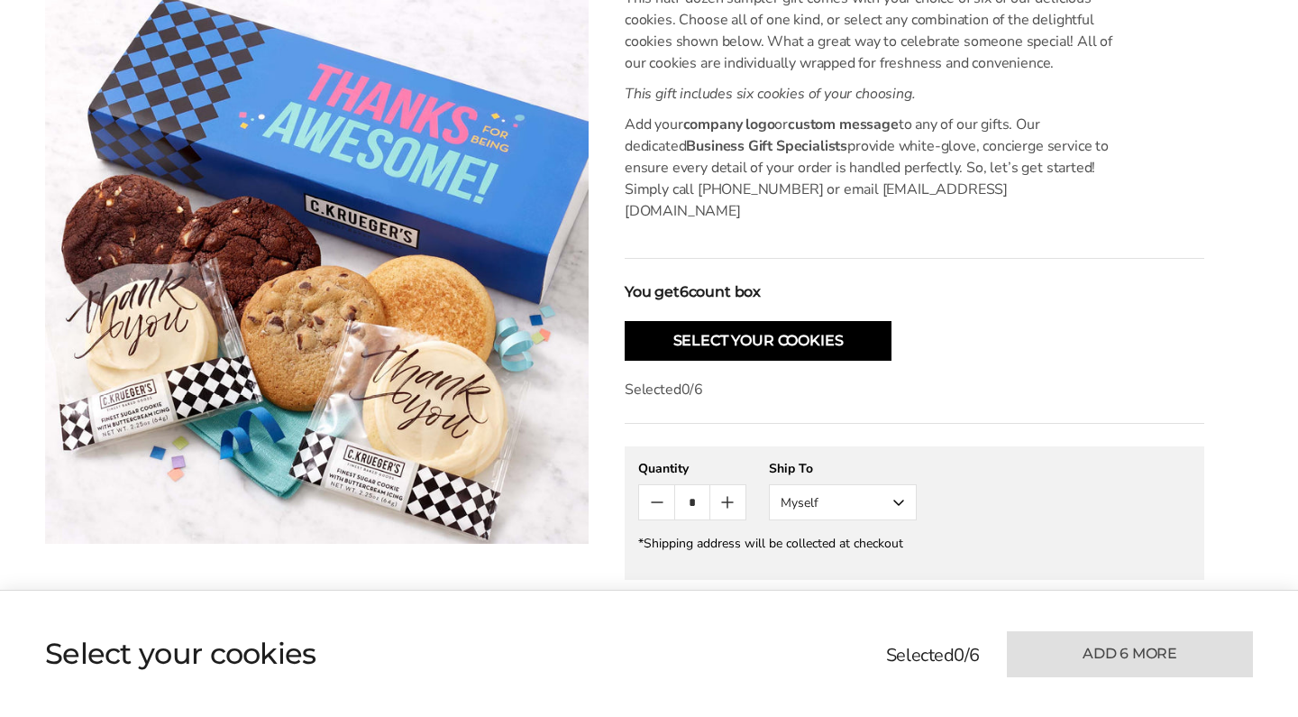
scroll to position [591, 0]
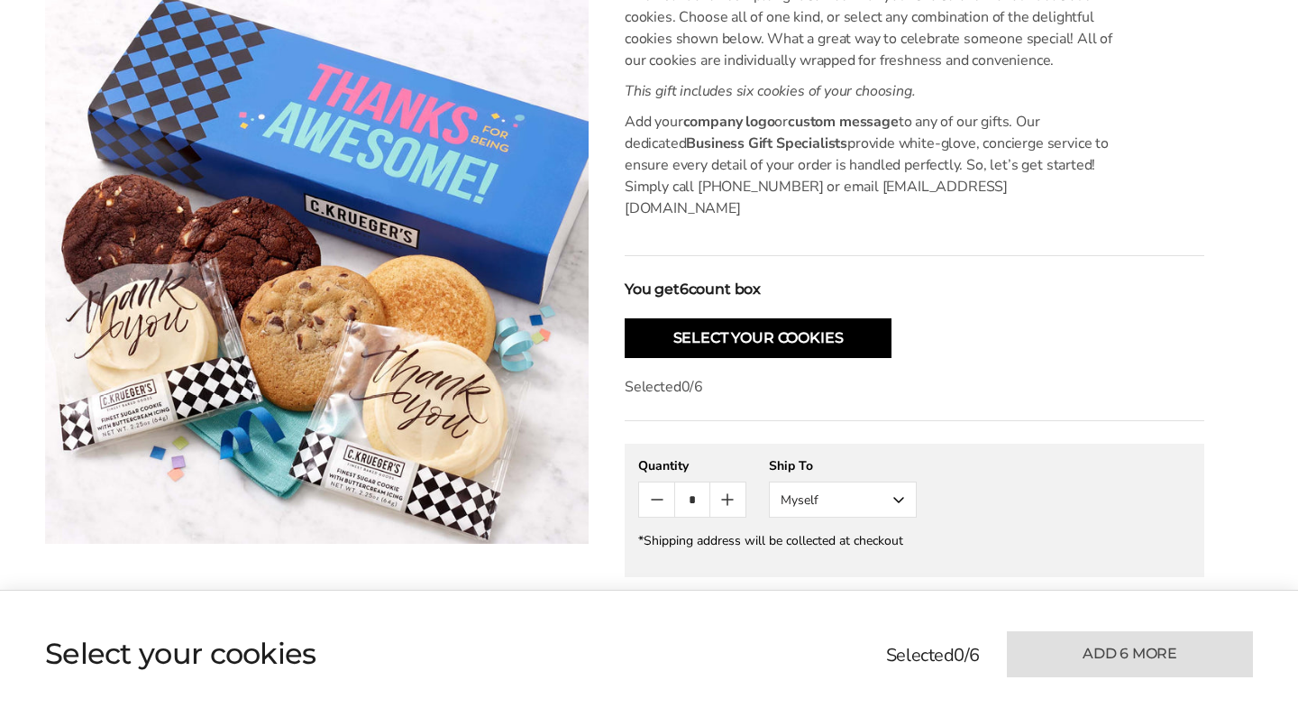
click at [888, 481] on button "Myself" at bounding box center [843, 499] width 148 height 36
click at [854, 550] on button "Other Recipient" at bounding box center [843, 566] width 146 height 32
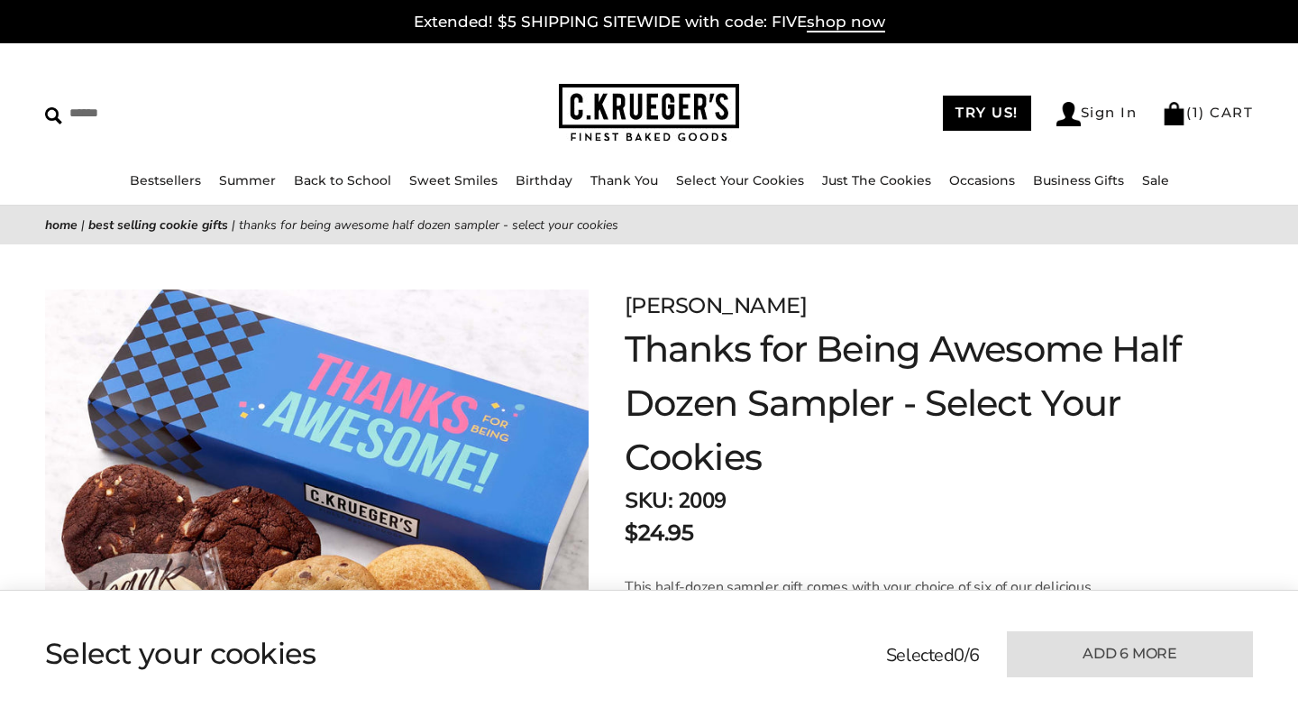
scroll to position [0, 0]
click at [1206, 110] on link "( 1 ) CART" at bounding box center [1207, 112] width 91 height 17
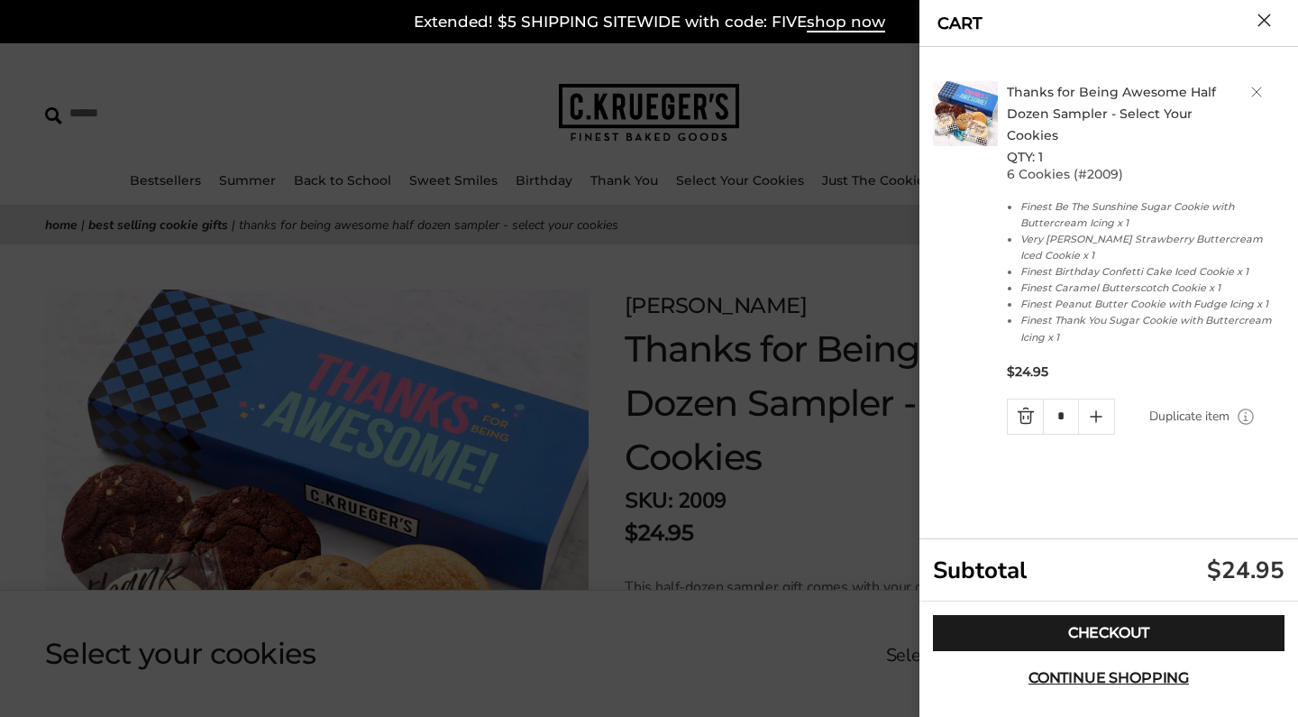
click at [1259, 88] on link "Delete product" at bounding box center [1257, 92] width 11 height 11
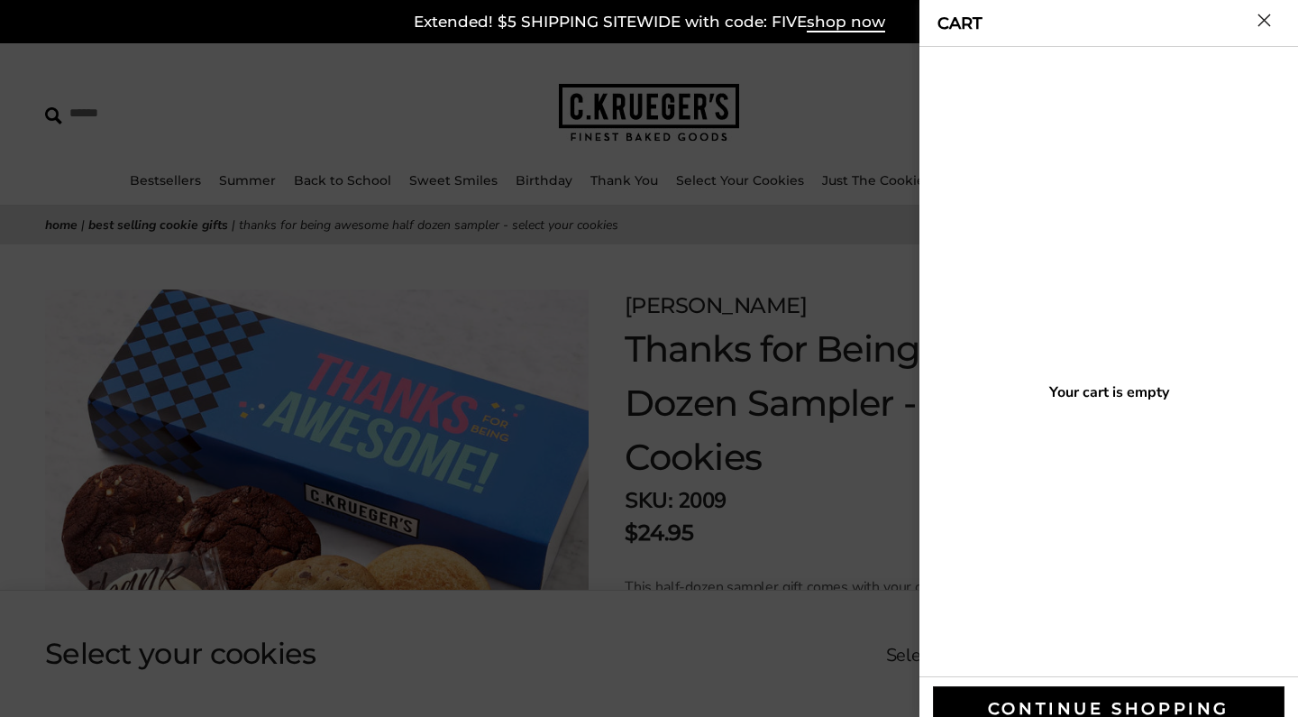
click at [664, 253] on div at bounding box center [649, 358] width 1298 height 717
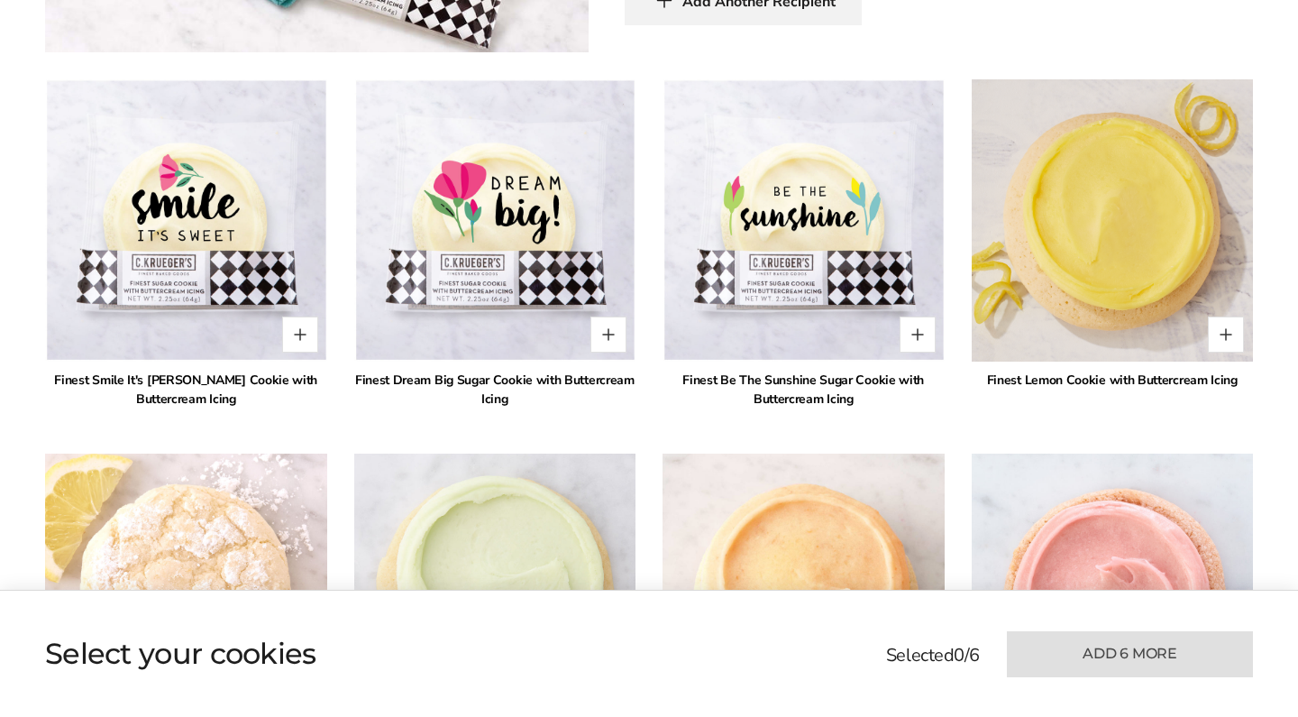
scroll to position [1300, 0]
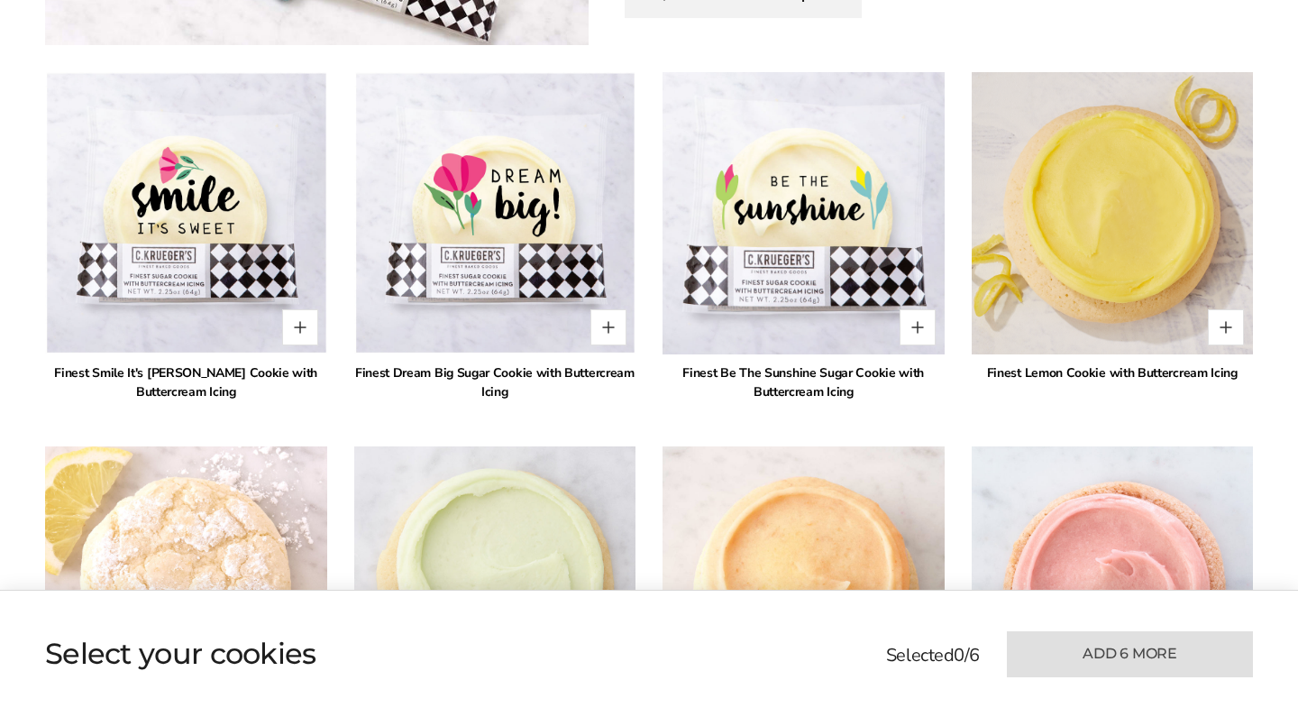
click at [782, 237] on img at bounding box center [803, 214] width 310 height 310
click at [926, 309] on button "Quantity button plus" at bounding box center [918, 327] width 36 height 36
type input "*"
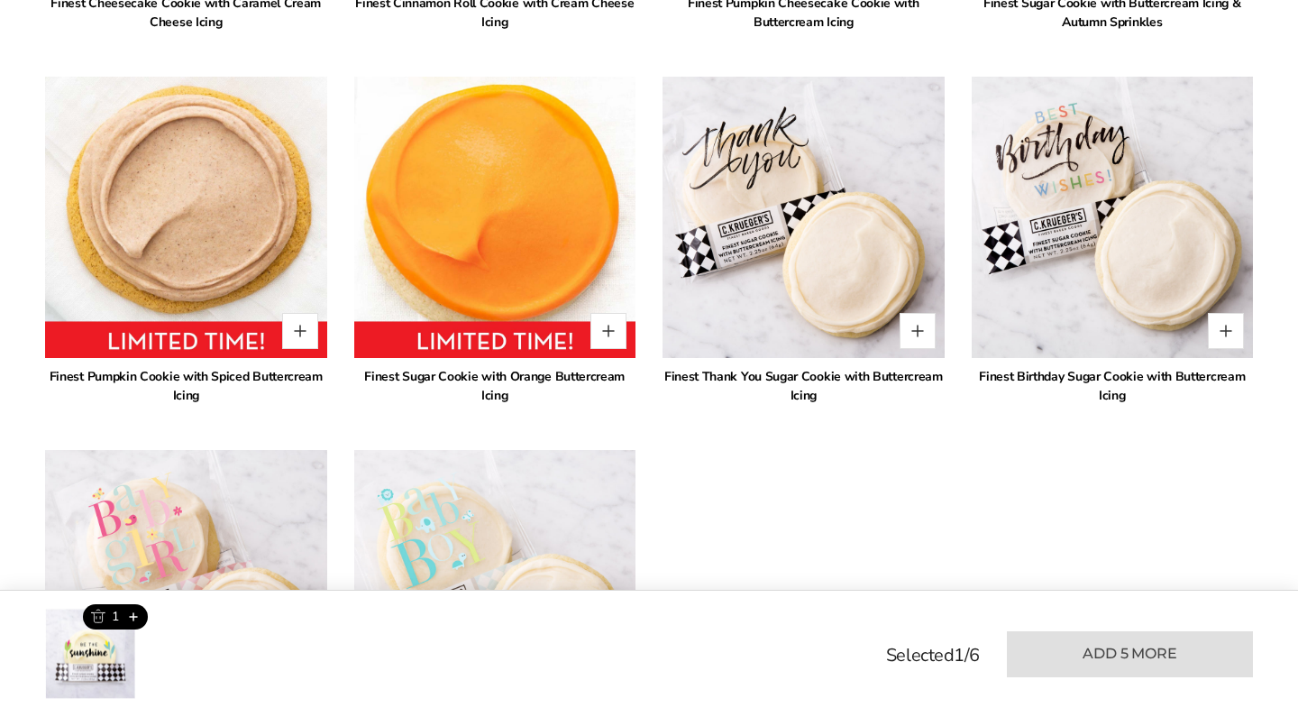
scroll to position [3862, 0]
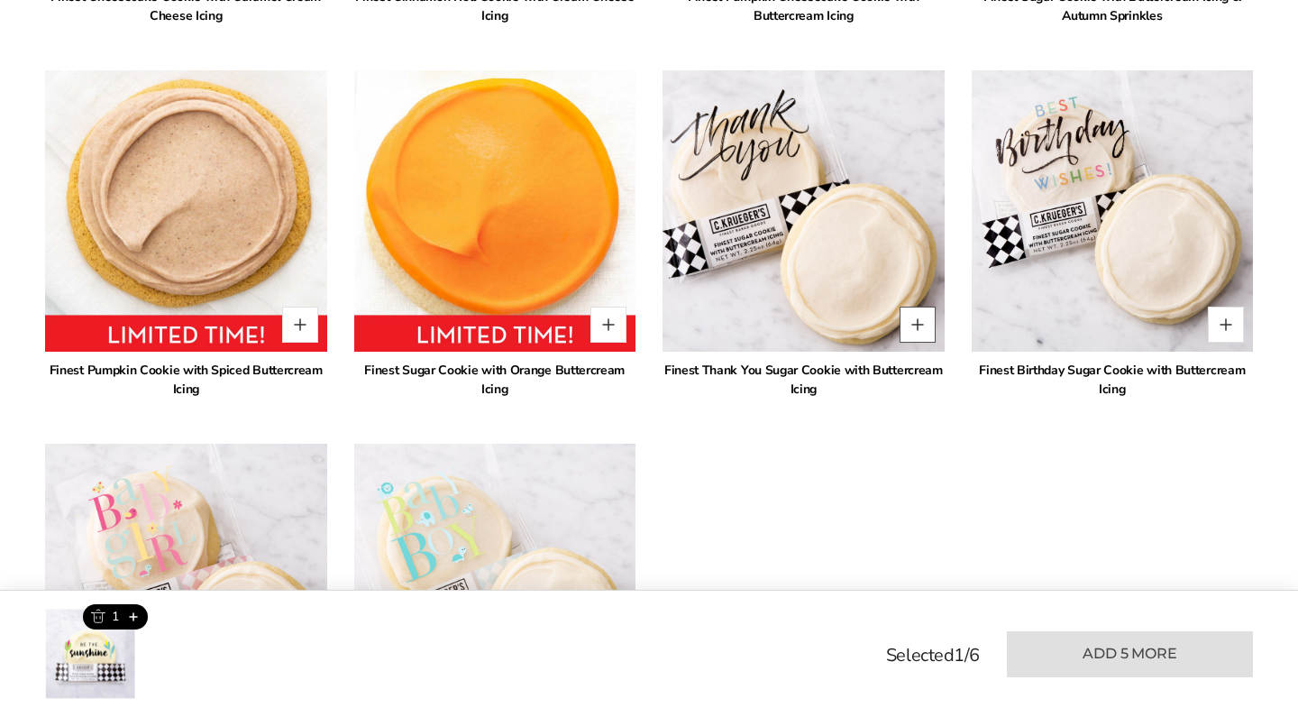
click at [911, 307] on button "Quantity button plus" at bounding box center [918, 325] width 36 height 36
type input "*"
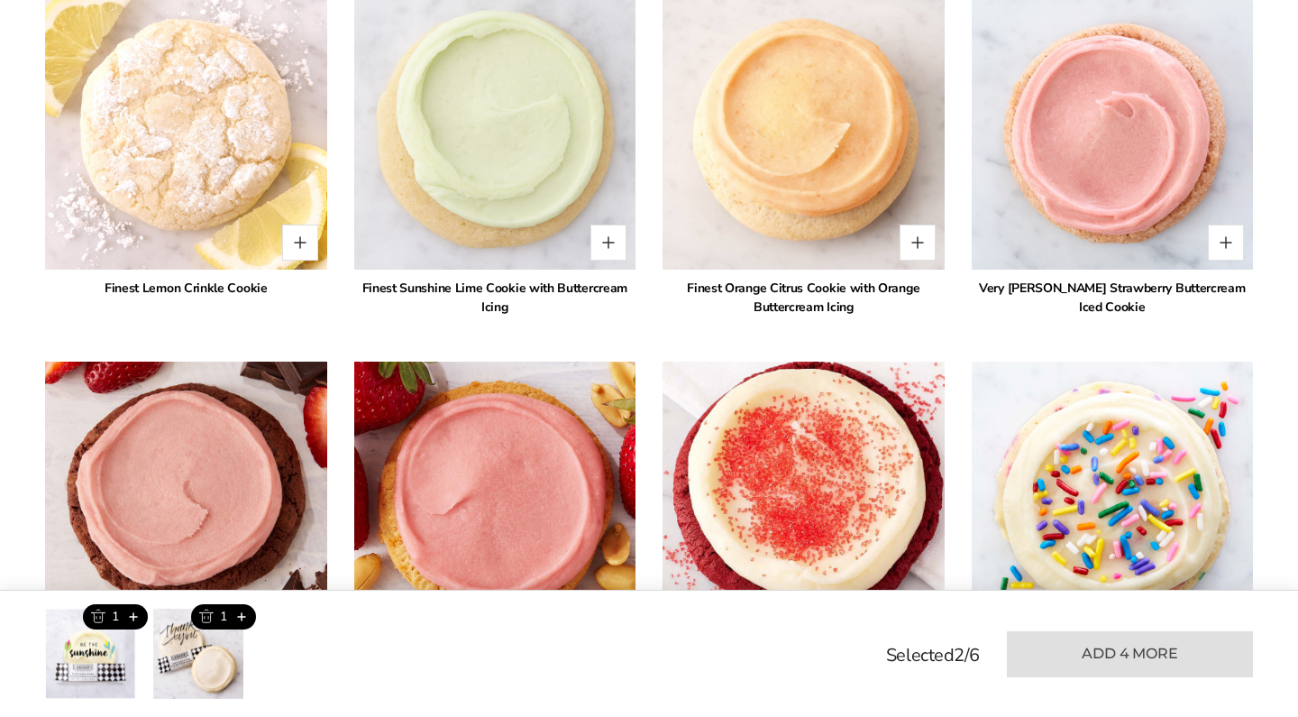
scroll to position [1751, 0]
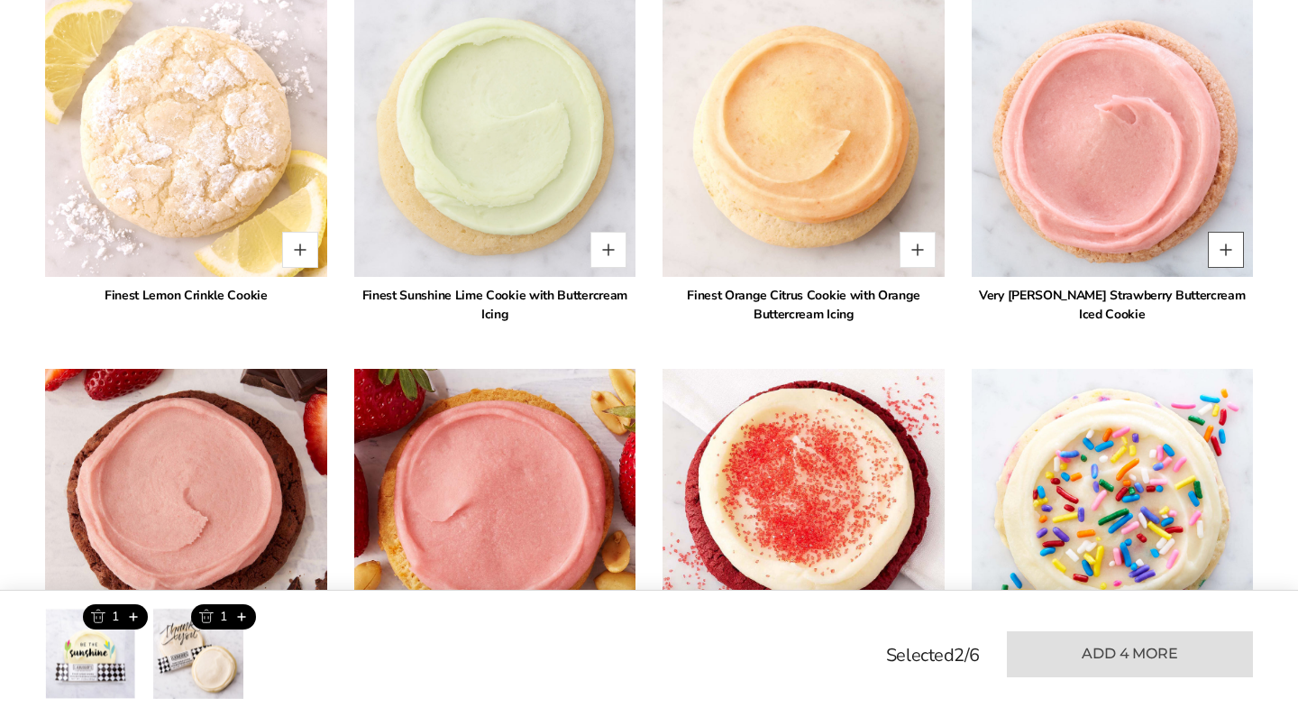
click at [1224, 232] on button "Quantity button plus" at bounding box center [1226, 250] width 36 height 36
type input "*"
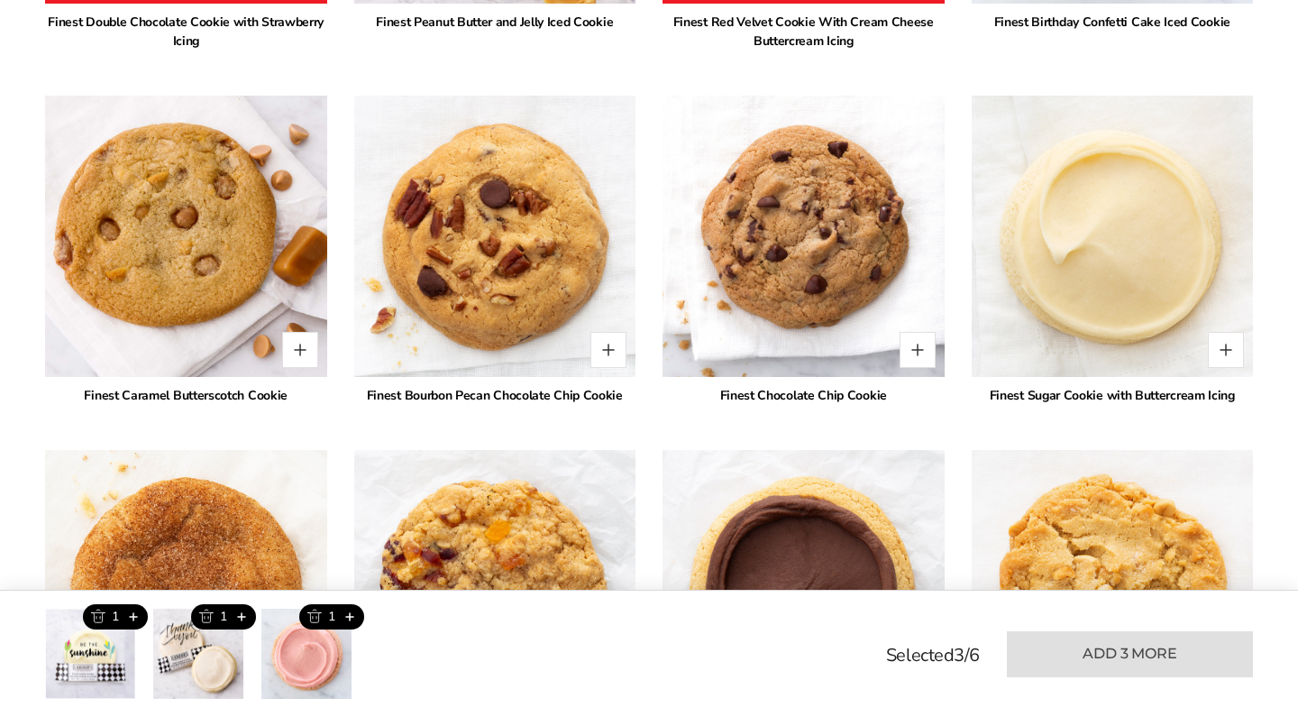
scroll to position [2407, 0]
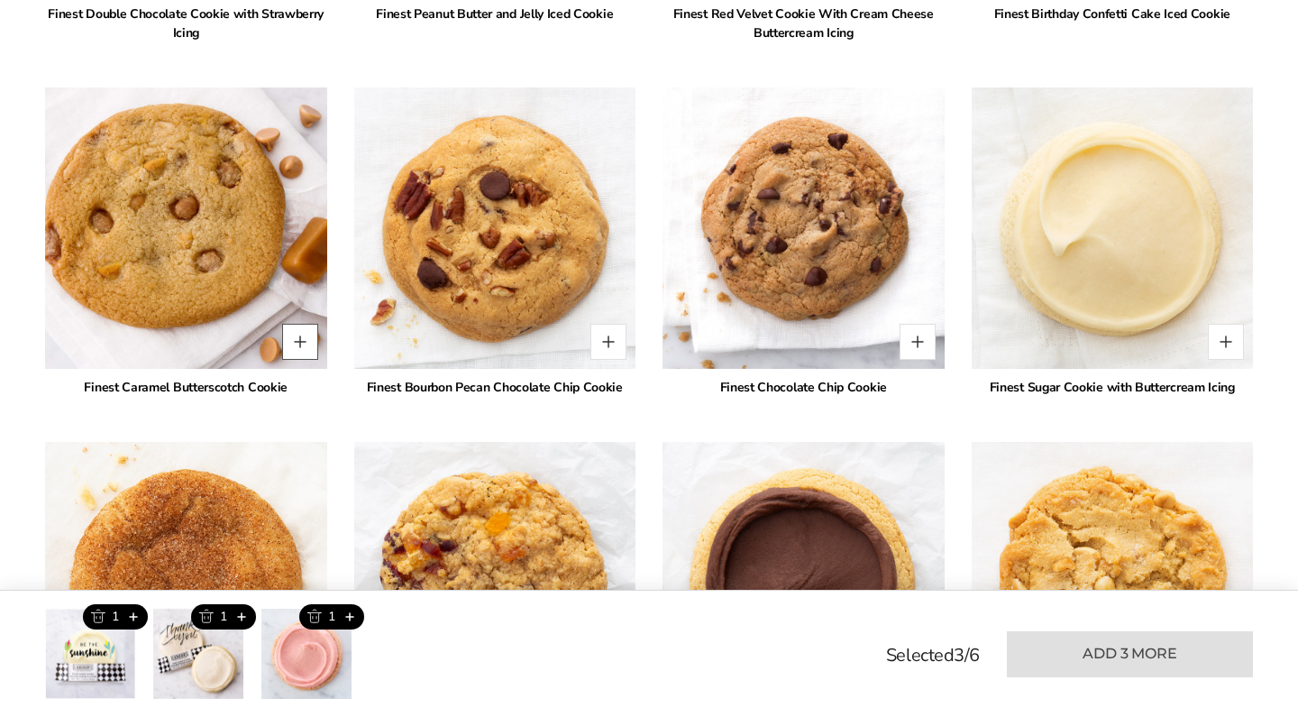
click at [299, 326] on button "Quantity button plus" at bounding box center [300, 342] width 36 height 36
type input "*"
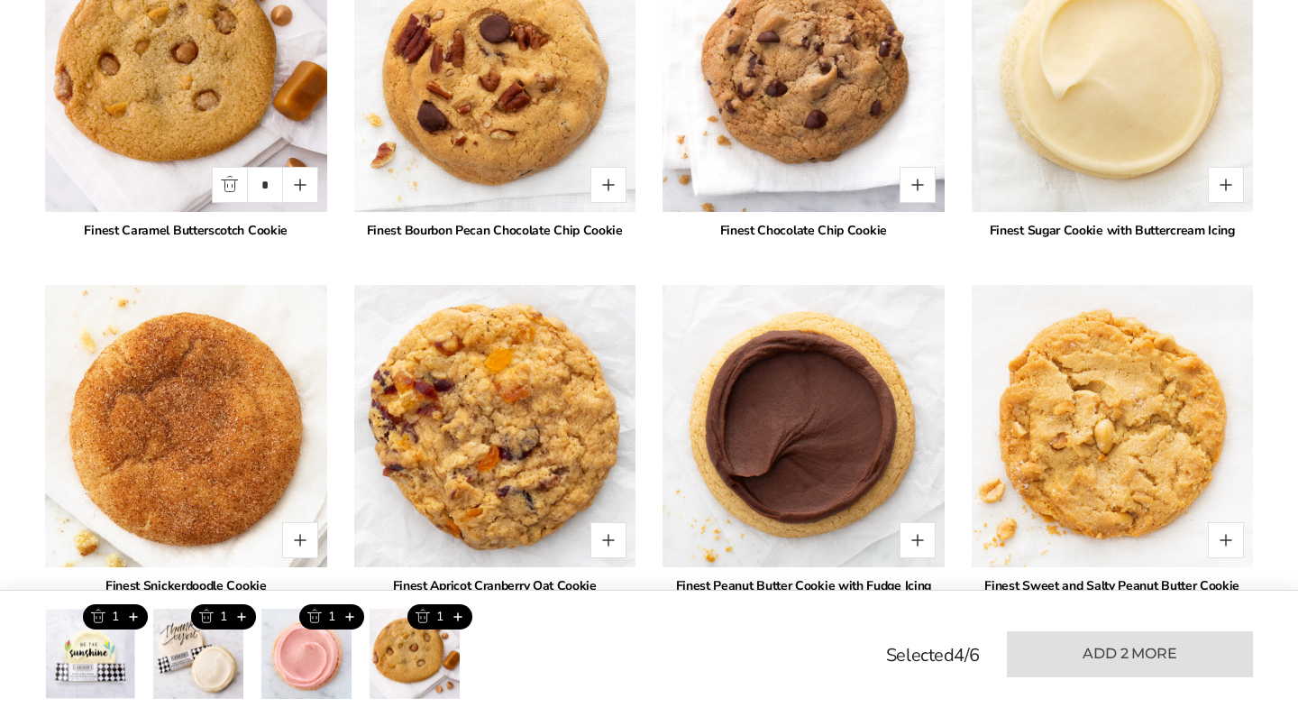
scroll to position [2564, 0]
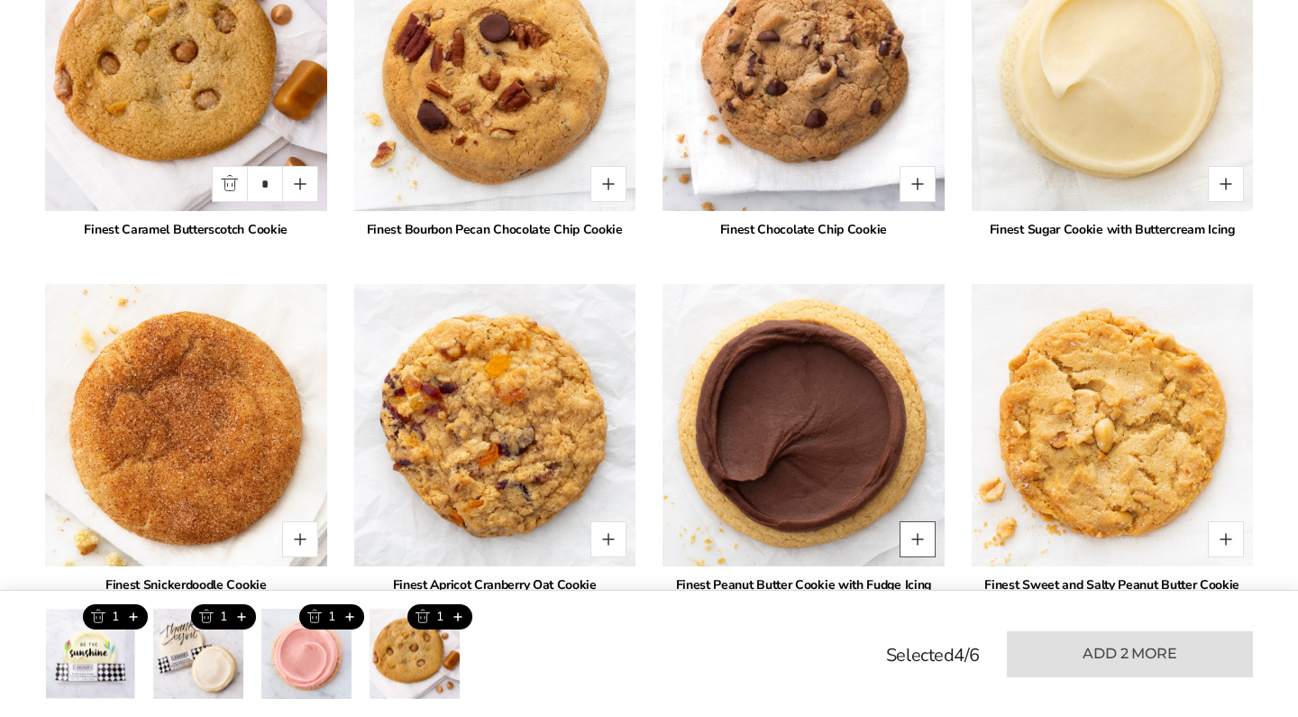
click at [924, 522] on button "Quantity button plus" at bounding box center [918, 539] width 36 height 36
type input "*"
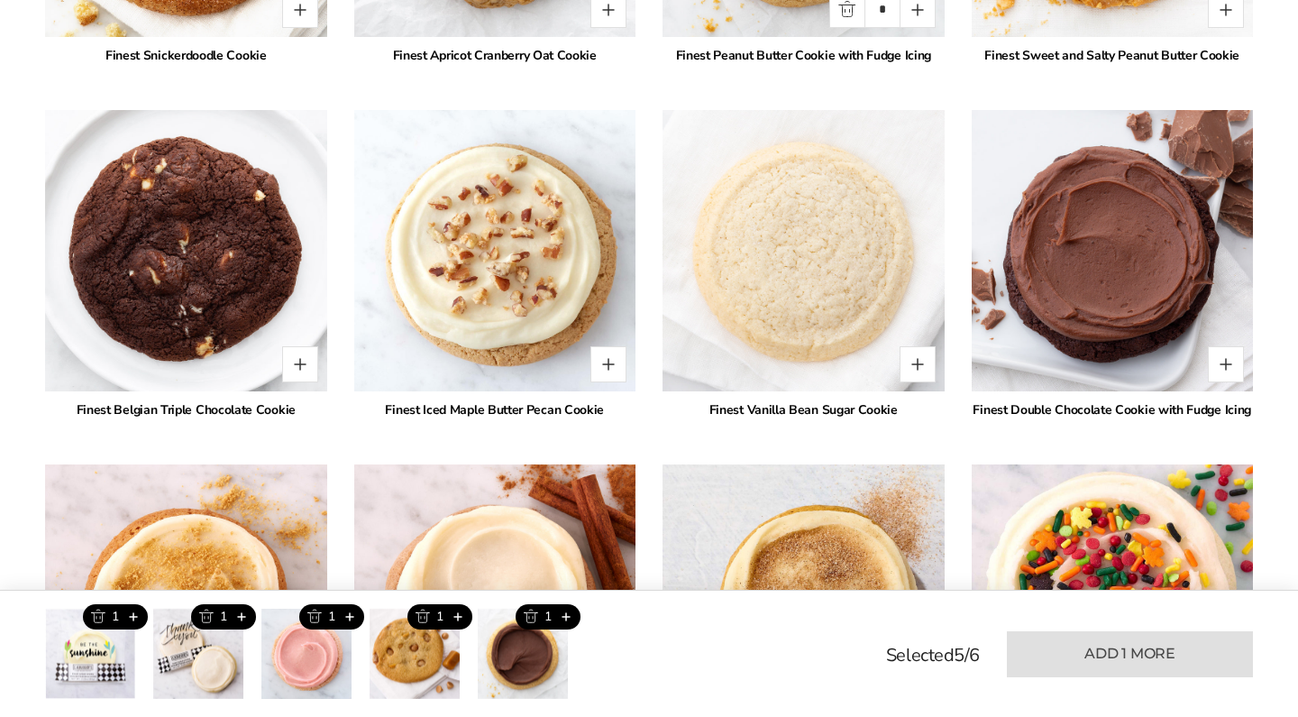
scroll to position [3096, 0]
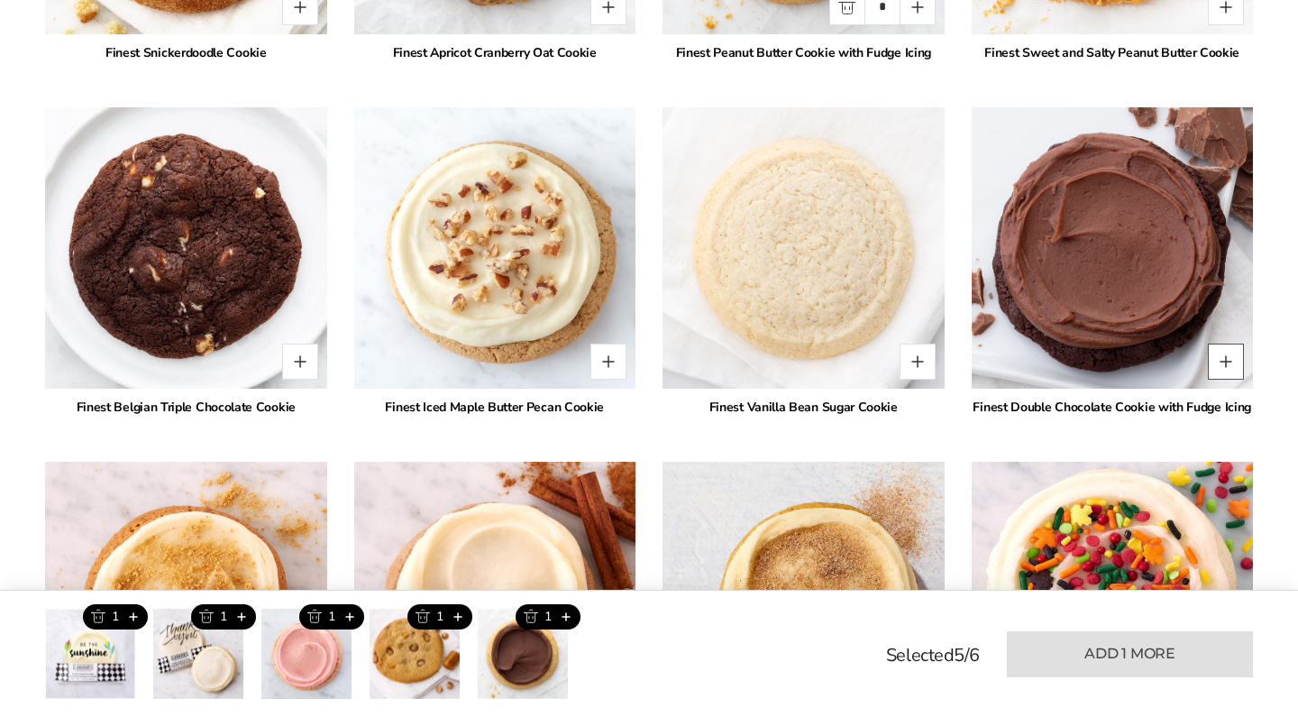
click at [1219, 350] on button "Quantity button plus" at bounding box center [1226, 362] width 36 height 36
type input "*"
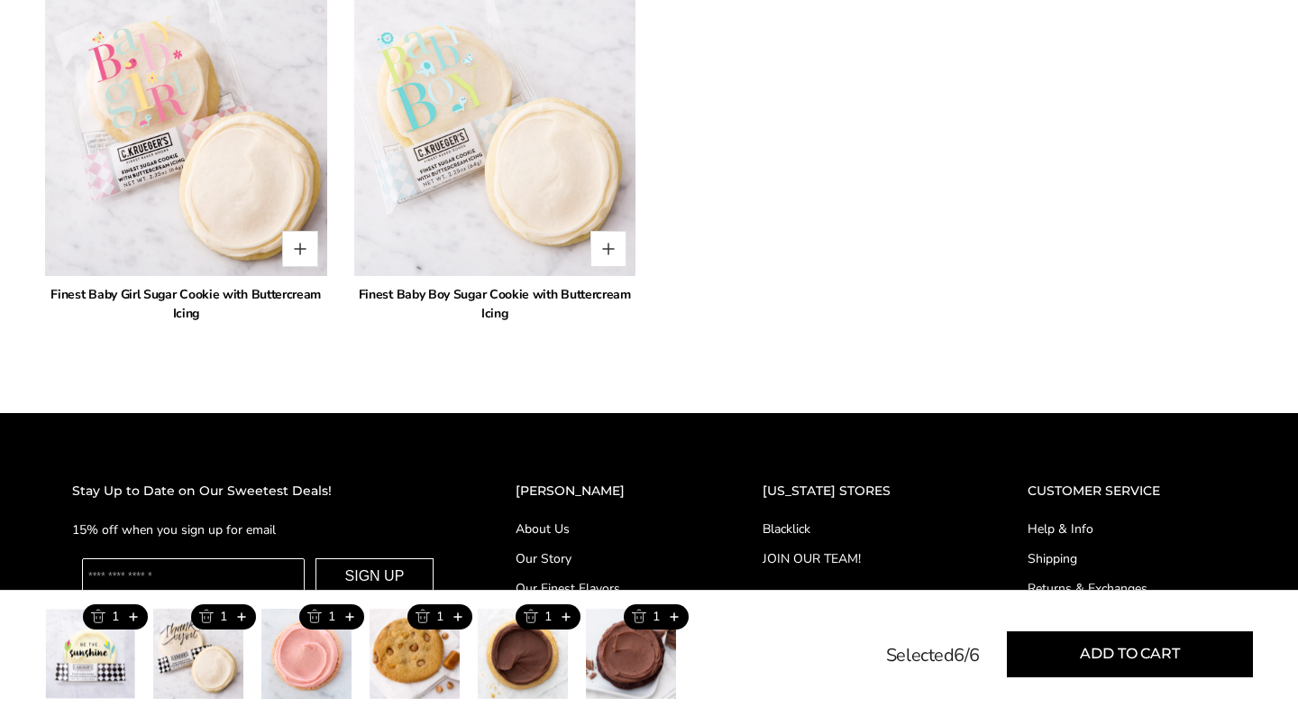
scroll to position [4315, 0]
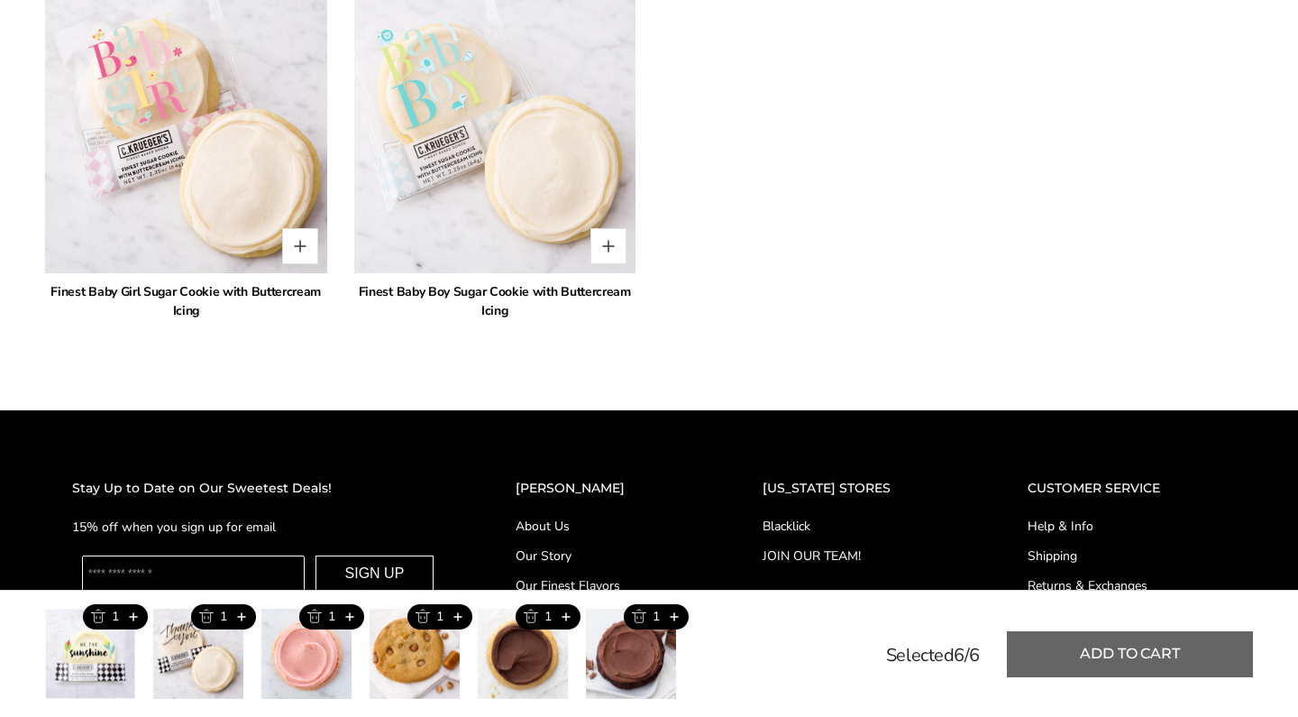
click at [1198, 653] on button "Add to cart" at bounding box center [1130, 654] width 246 height 46
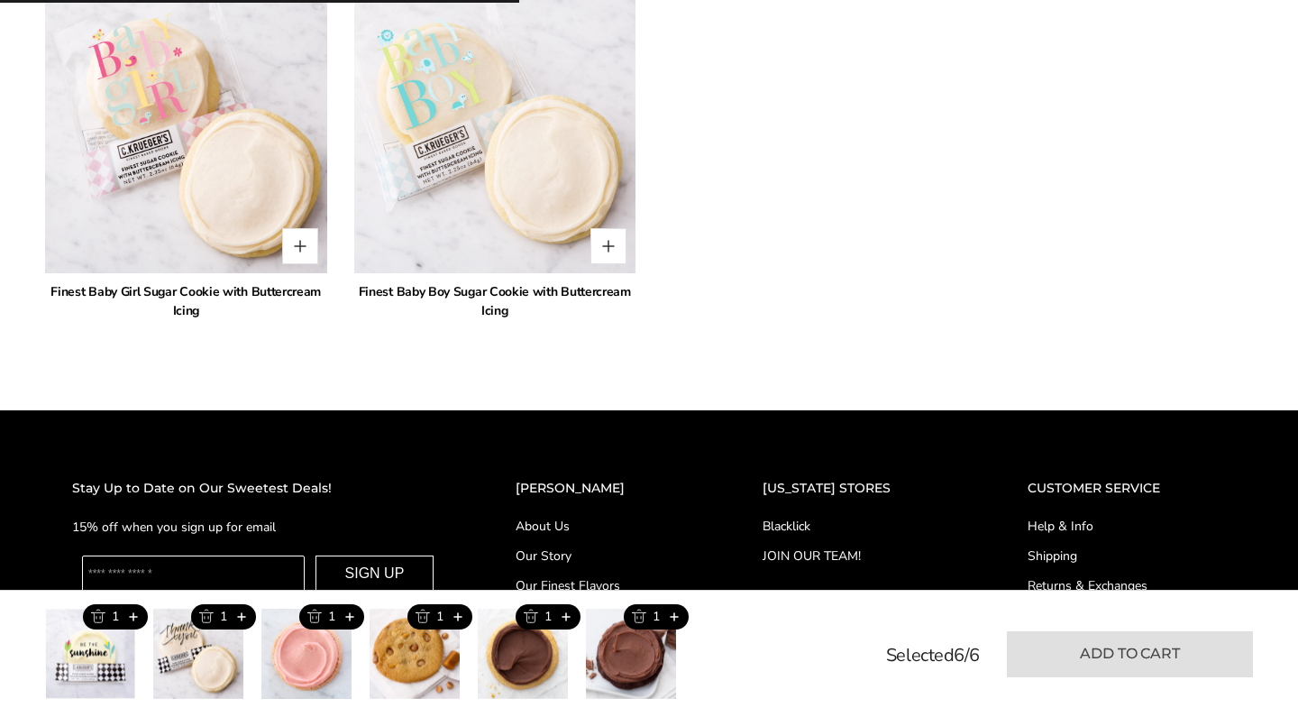
type input "*"
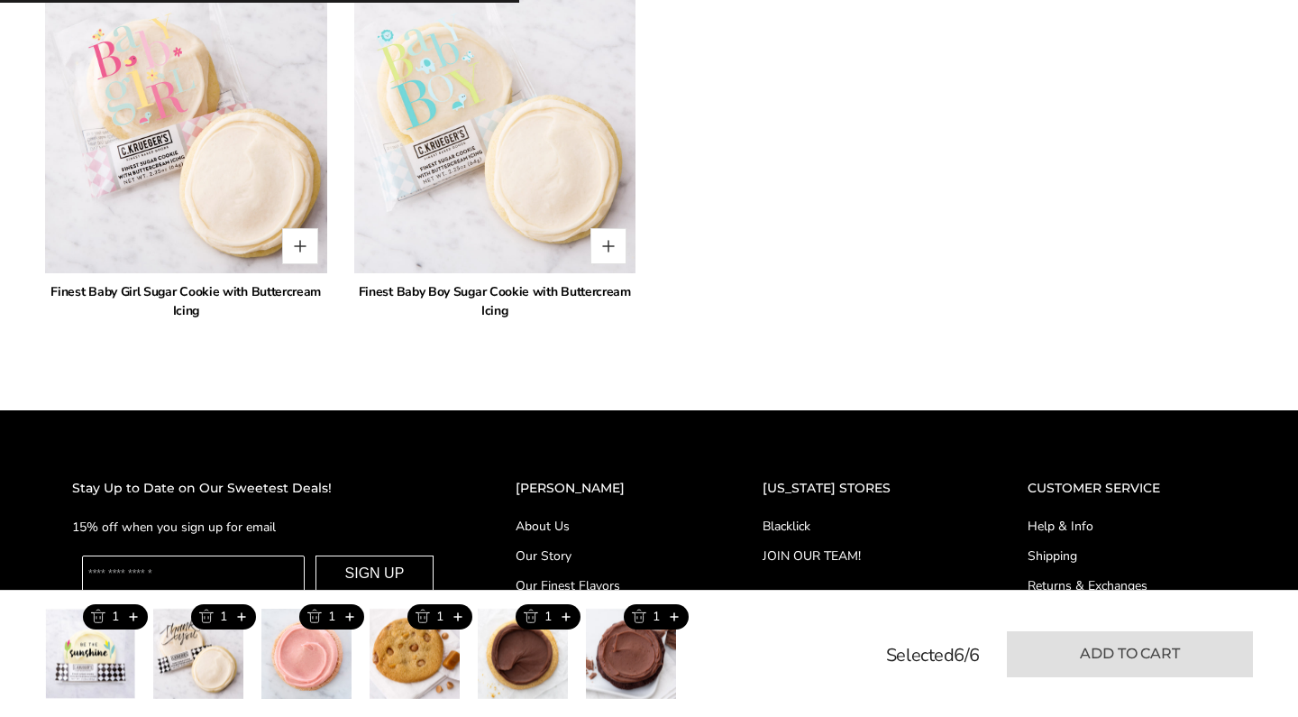
type input "*"
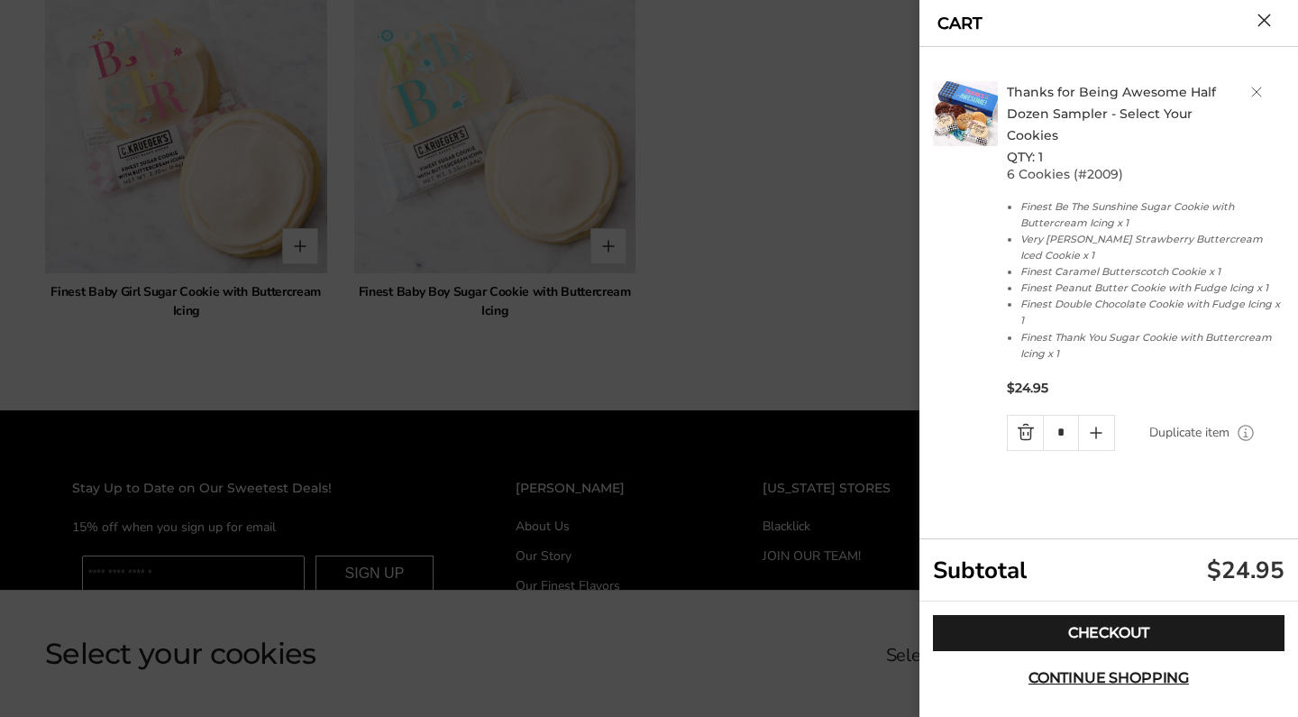
click at [688, 189] on div at bounding box center [649, 358] width 1298 height 717
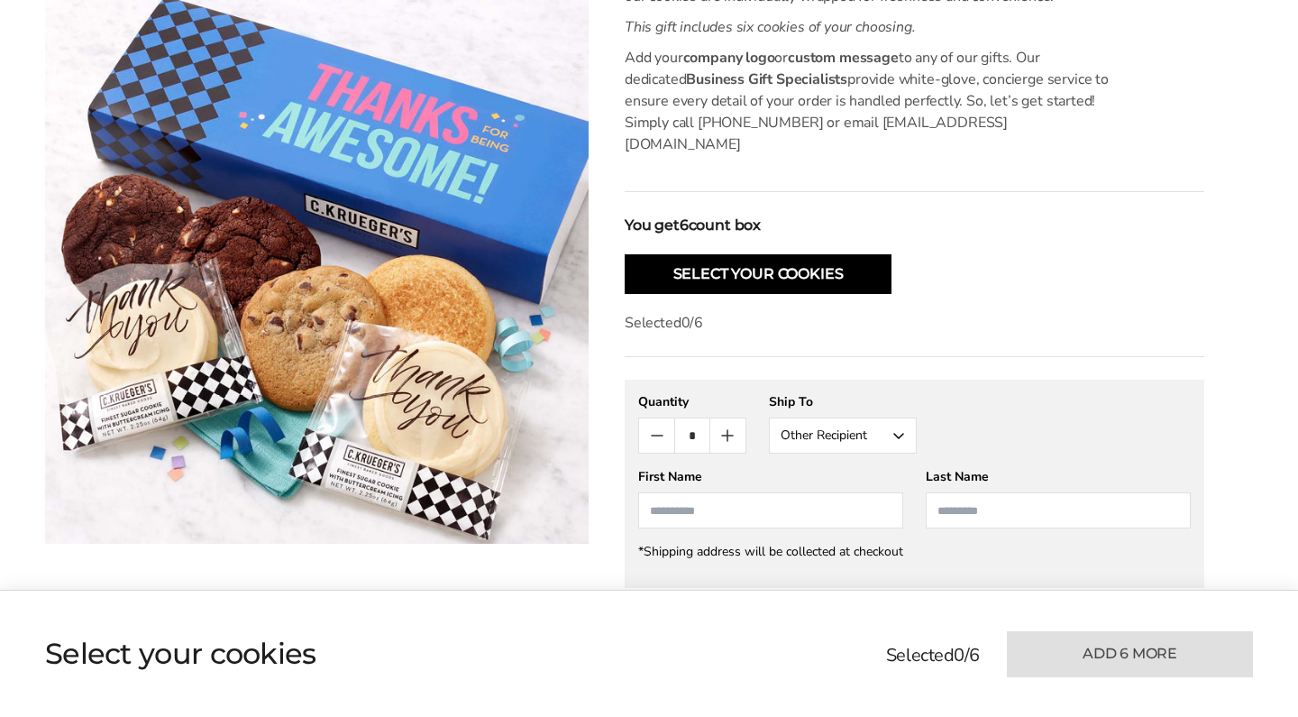
scroll to position [699, 0]
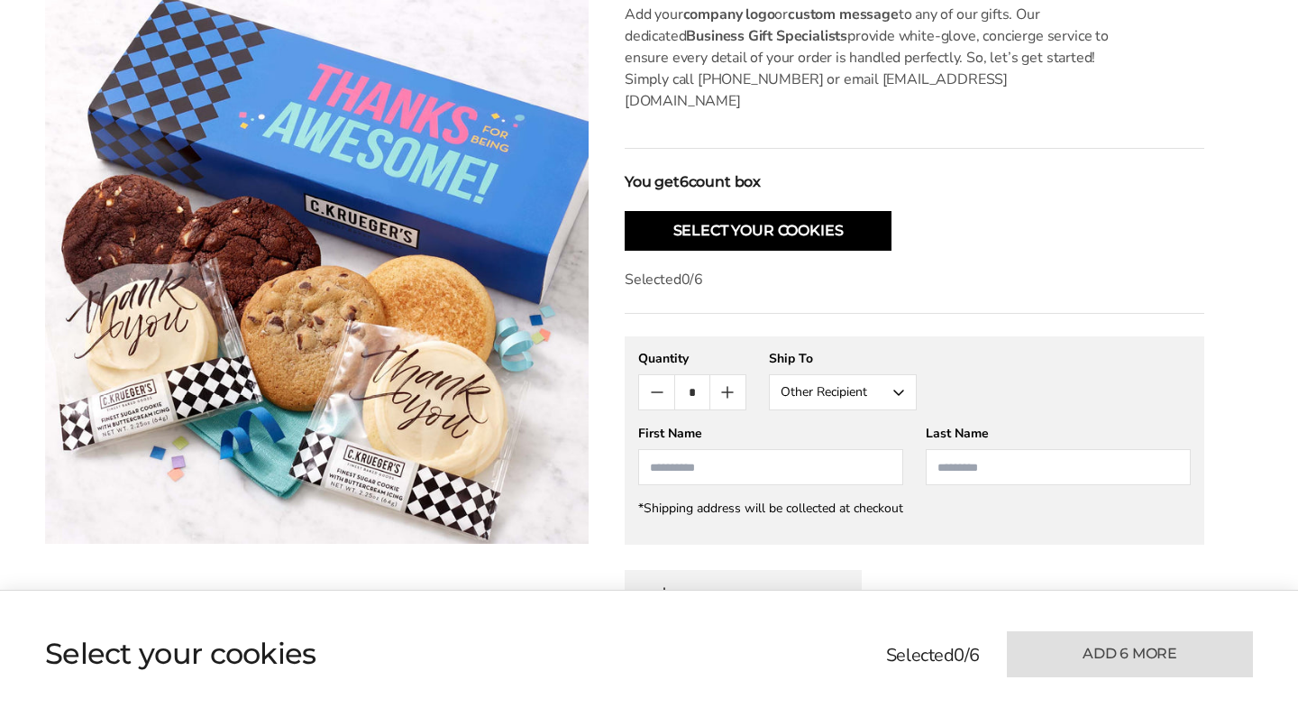
click at [899, 374] on button "Other Recipient" at bounding box center [843, 392] width 148 height 36
click at [823, 443] on button "Other Recipient" at bounding box center [843, 459] width 146 height 32
click at [795, 457] on input "First Name" at bounding box center [770, 467] width 265 height 36
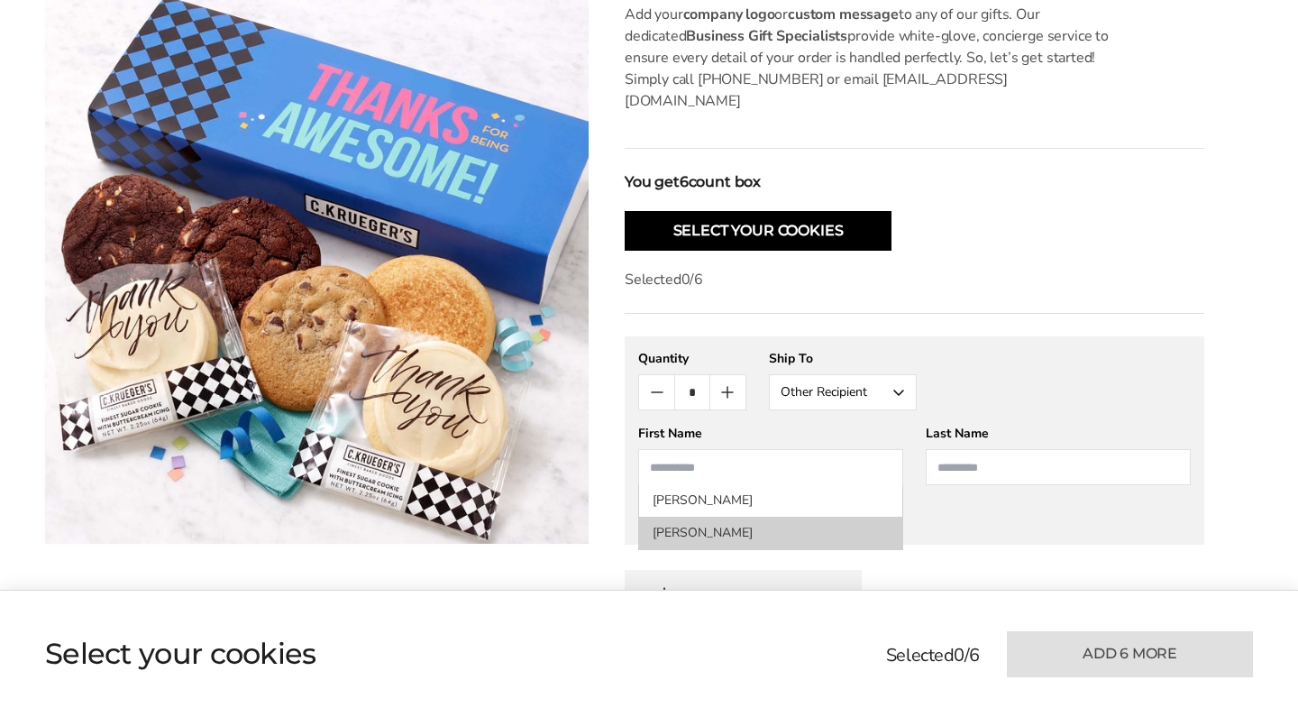
click at [762, 517] on li "Abigail Messina" at bounding box center [770, 533] width 263 height 32
type input "*******"
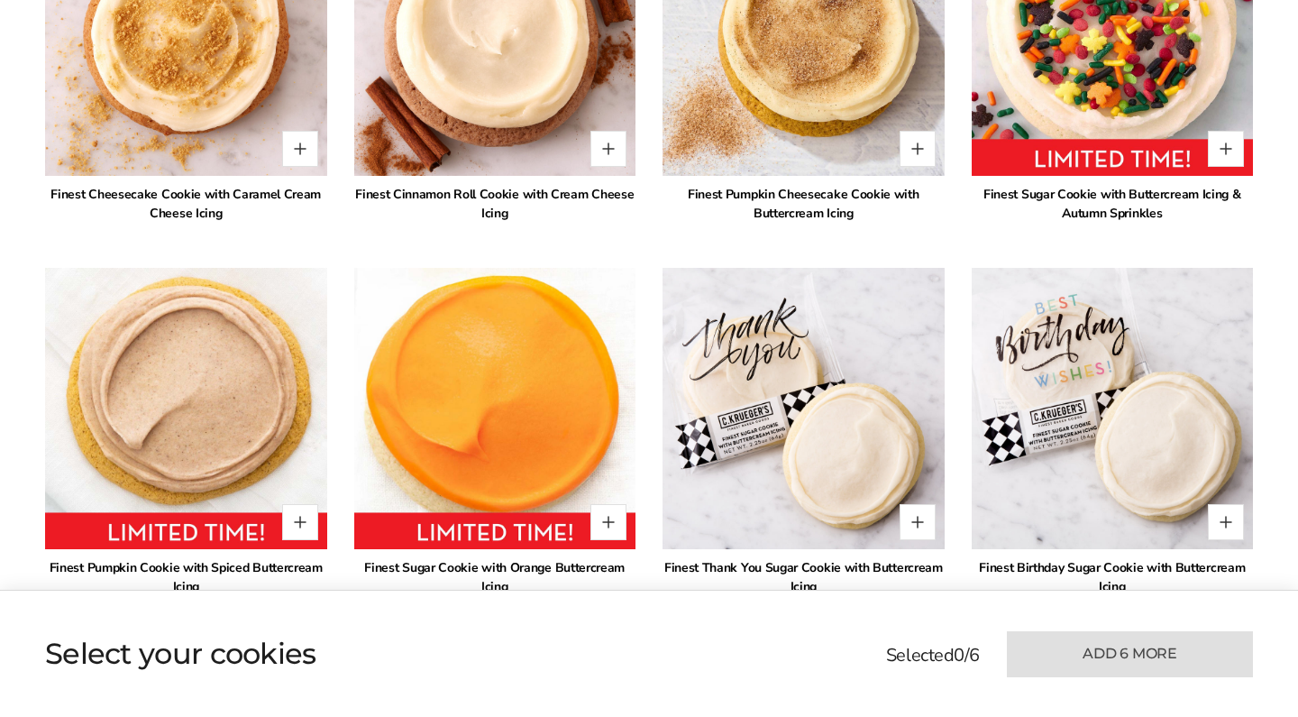
scroll to position [3653, 0]
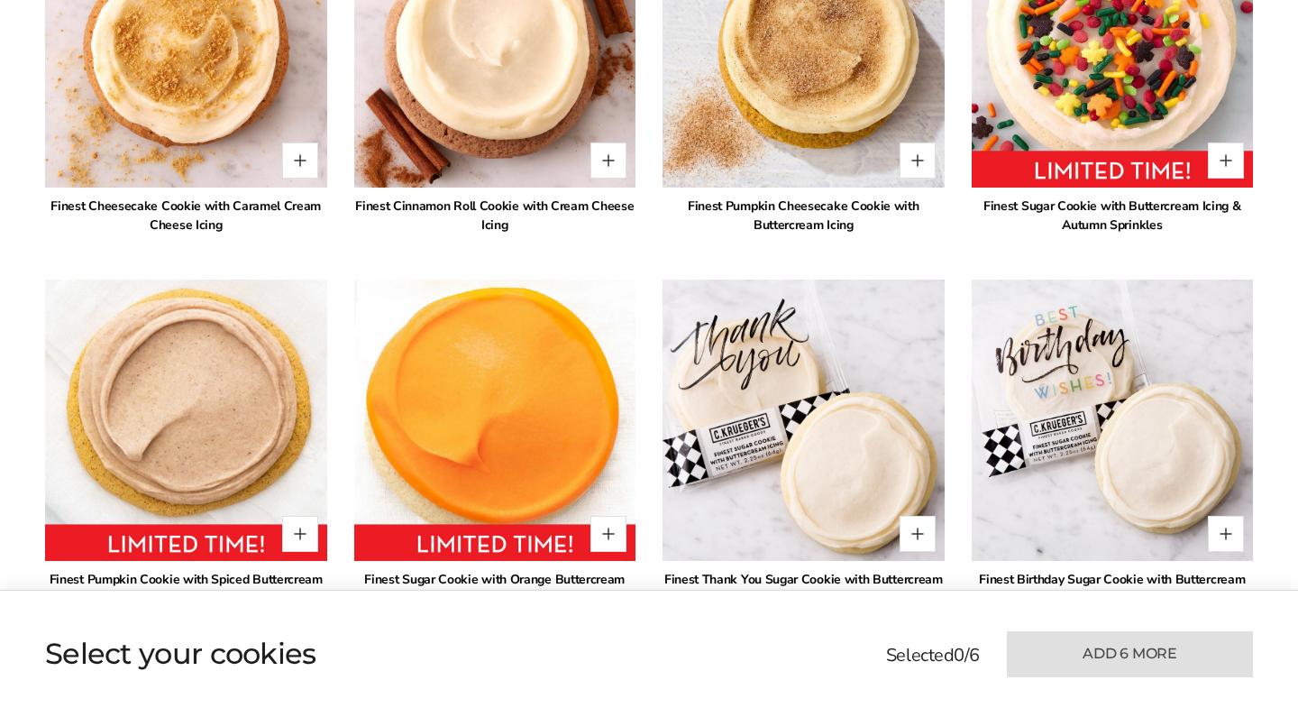
click at [804, 342] on img at bounding box center [803, 420] width 310 height 310
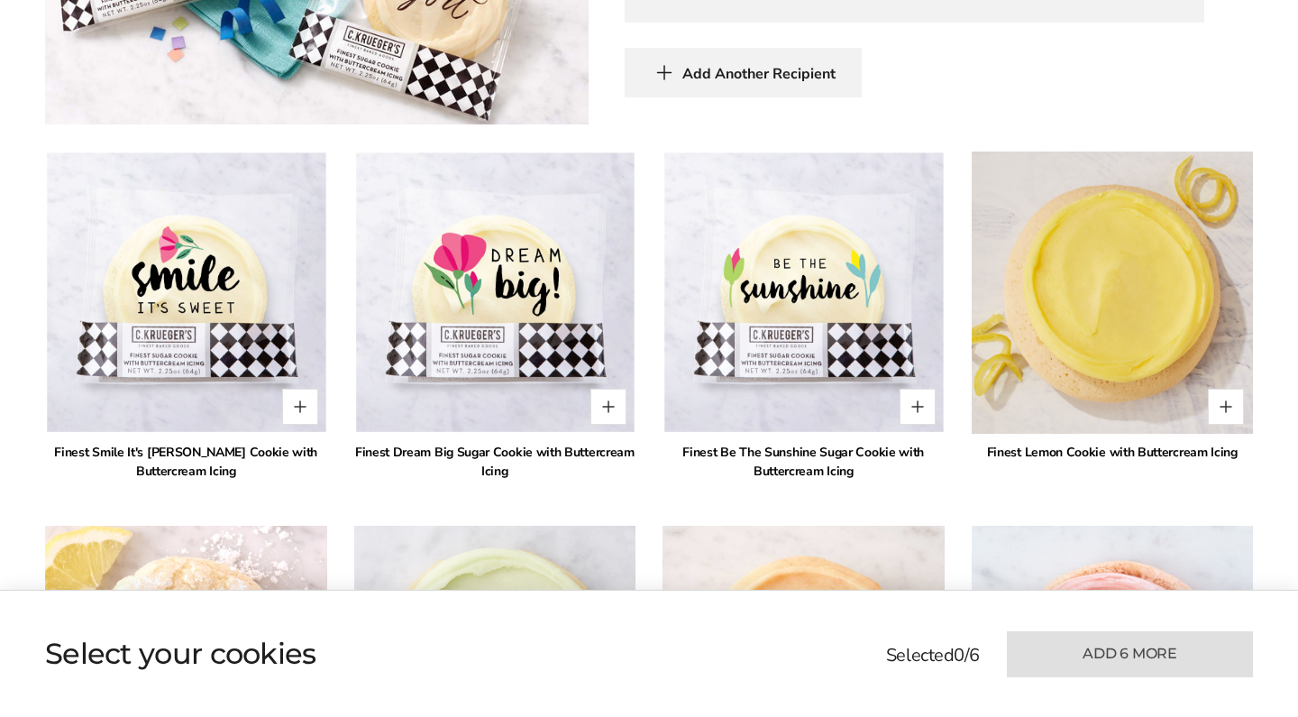
scroll to position [1227, 0]
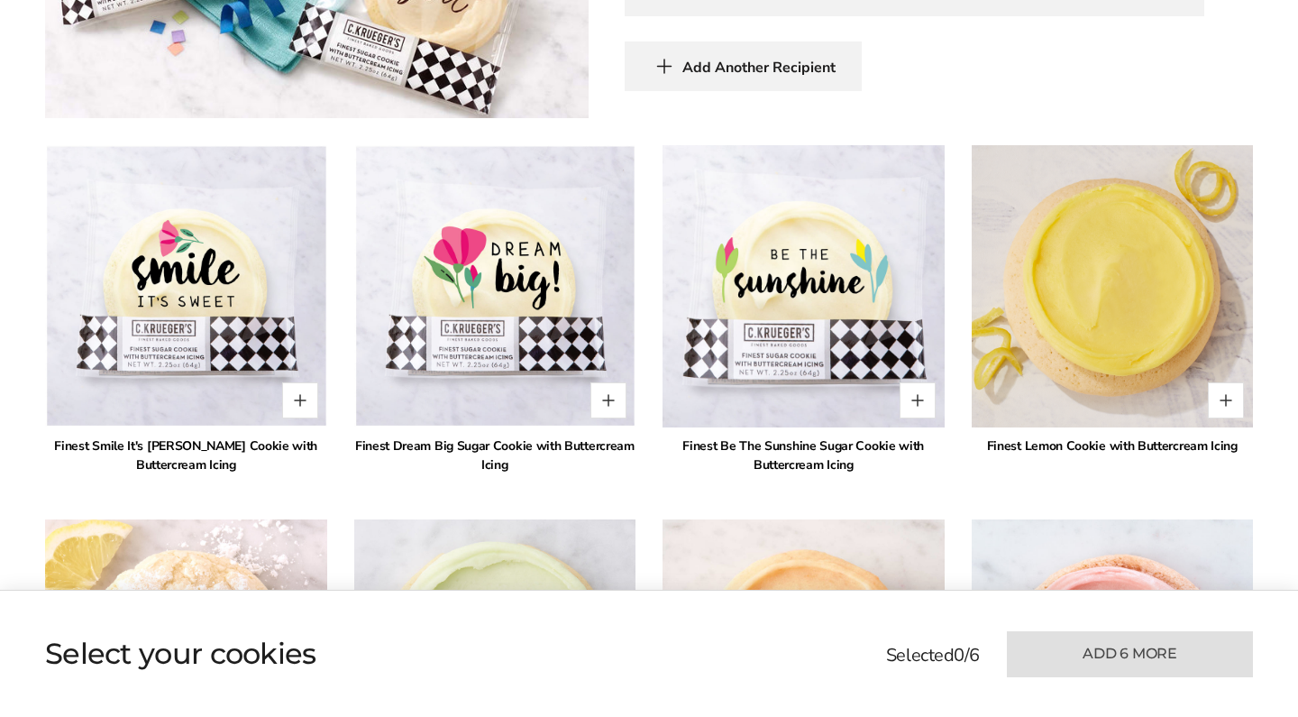
click at [760, 248] on img at bounding box center [803, 287] width 310 height 310
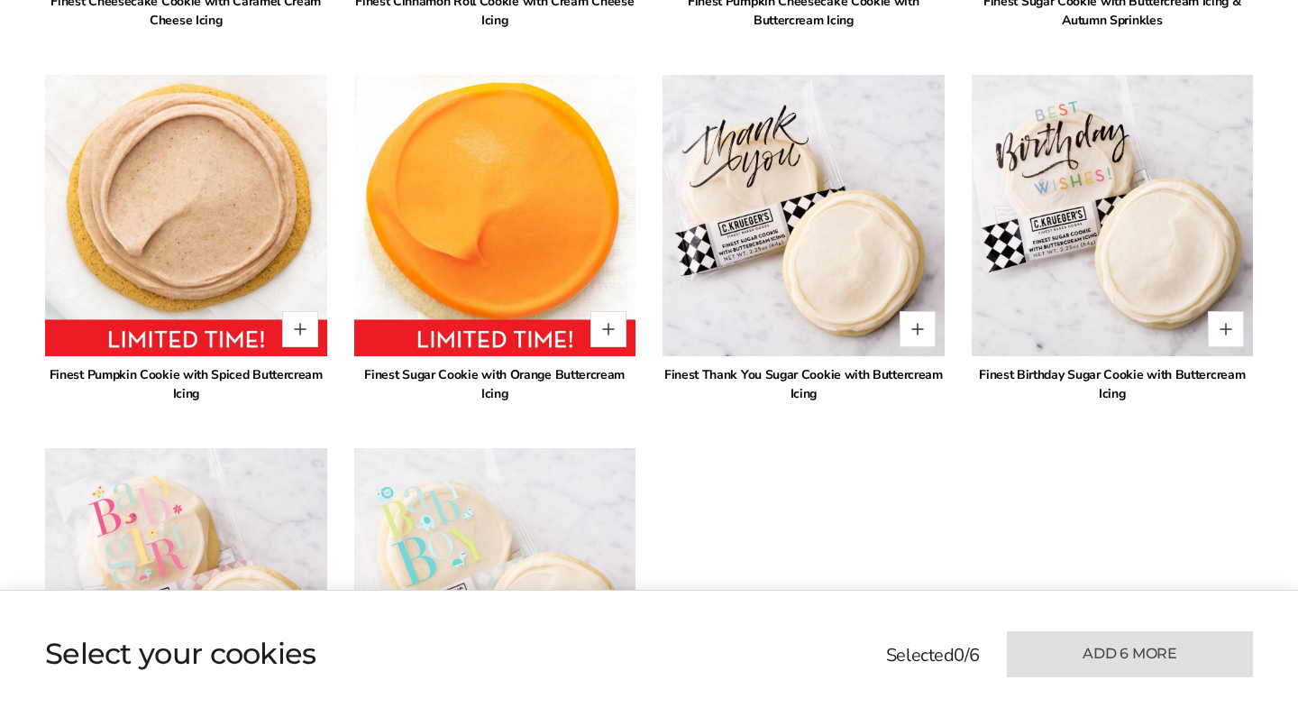
scroll to position [3856, 0]
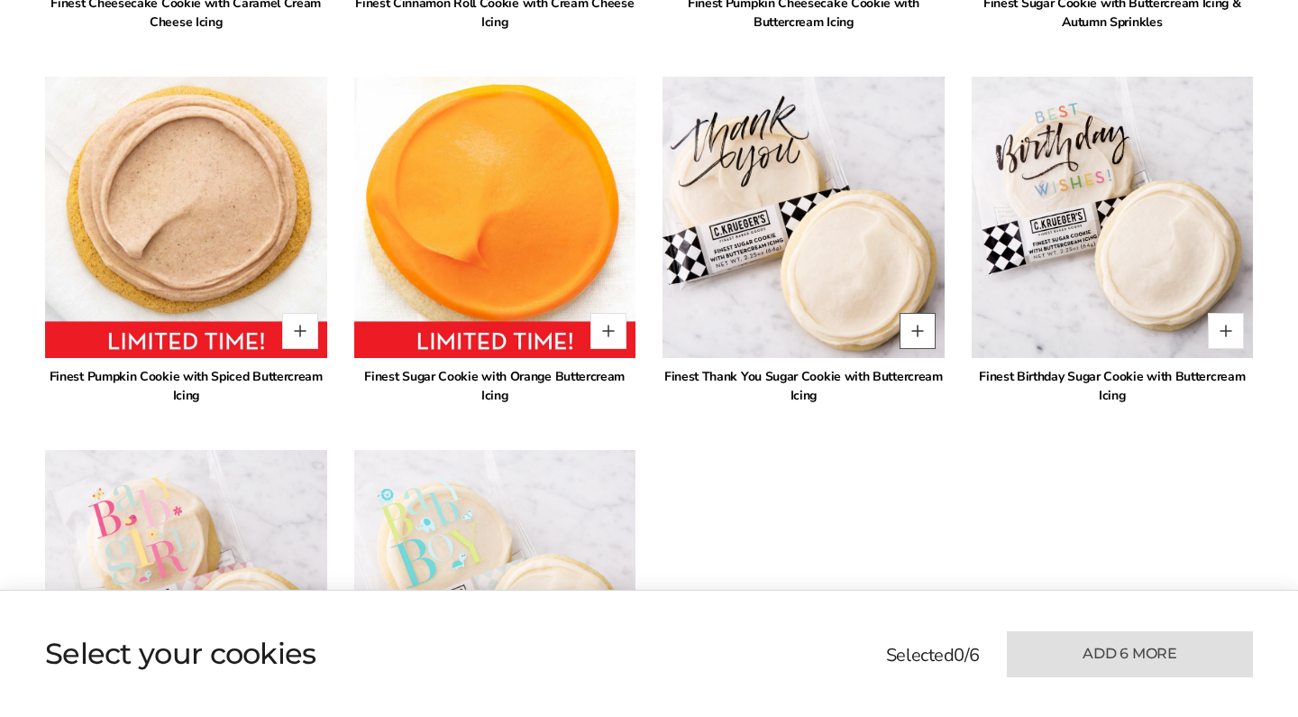
click at [922, 315] on button "Quantity button plus" at bounding box center [918, 331] width 36 height 36
type input "*"
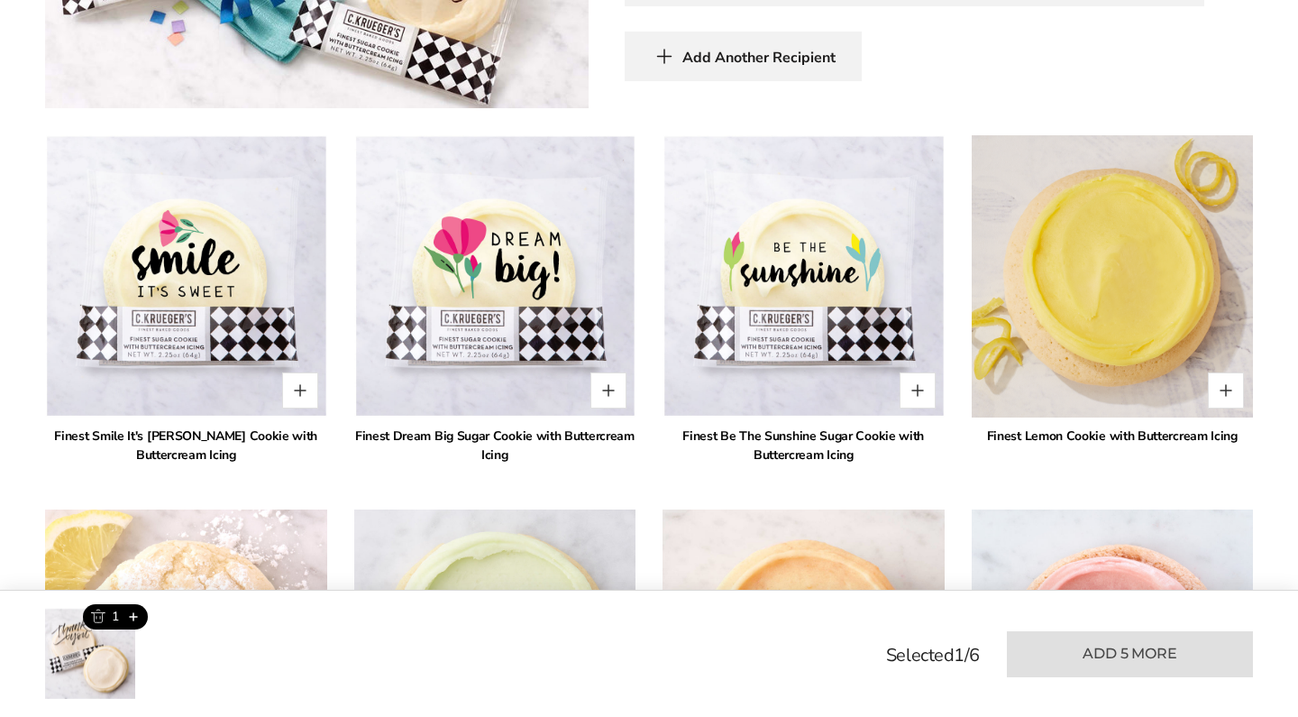
scroll to position [1295, 0]
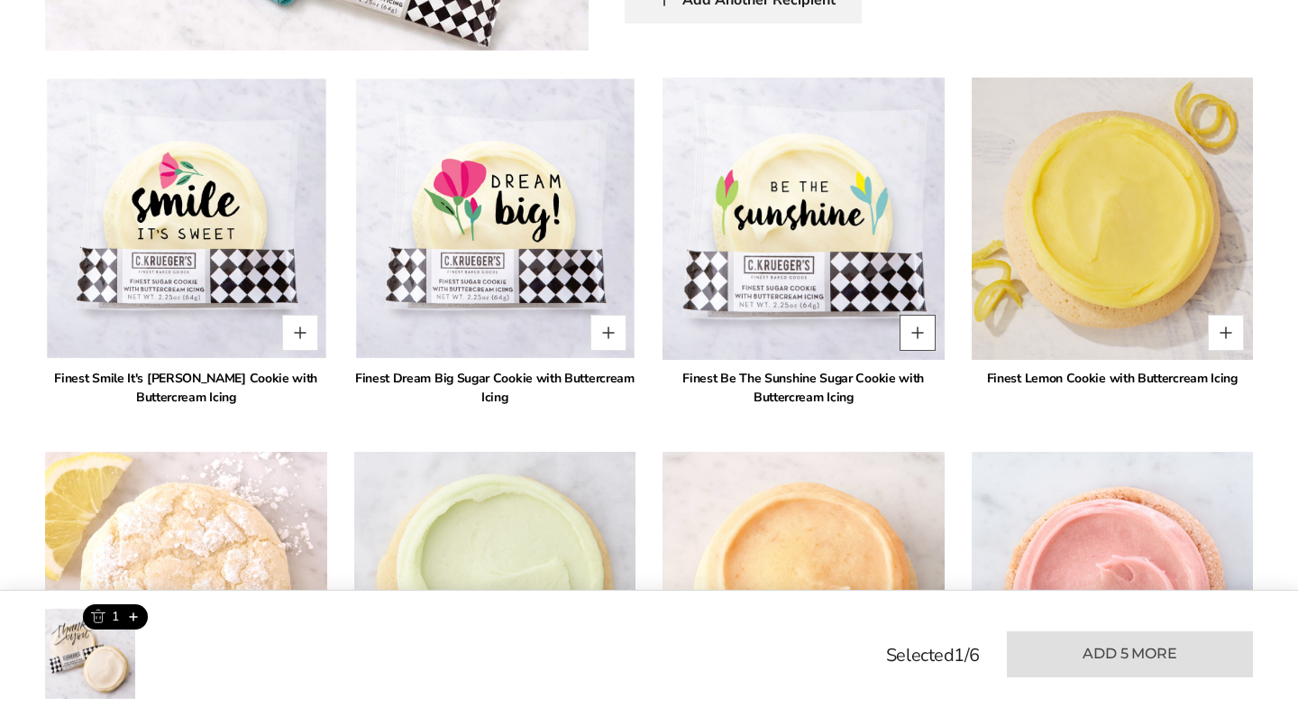
click at [915, 317] on button "Quantity button plus" at bounding box center [918, 333] width 36 height 36
type input "*"
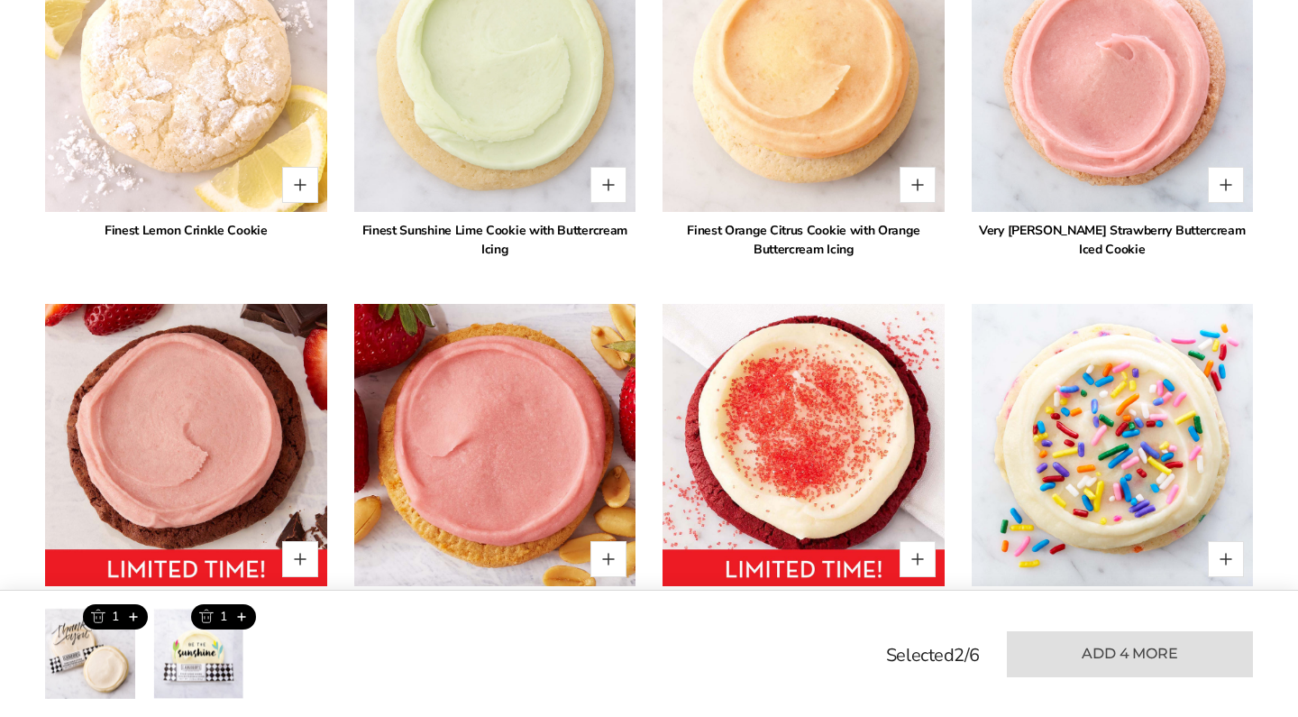
scroll to position [1885, 0]
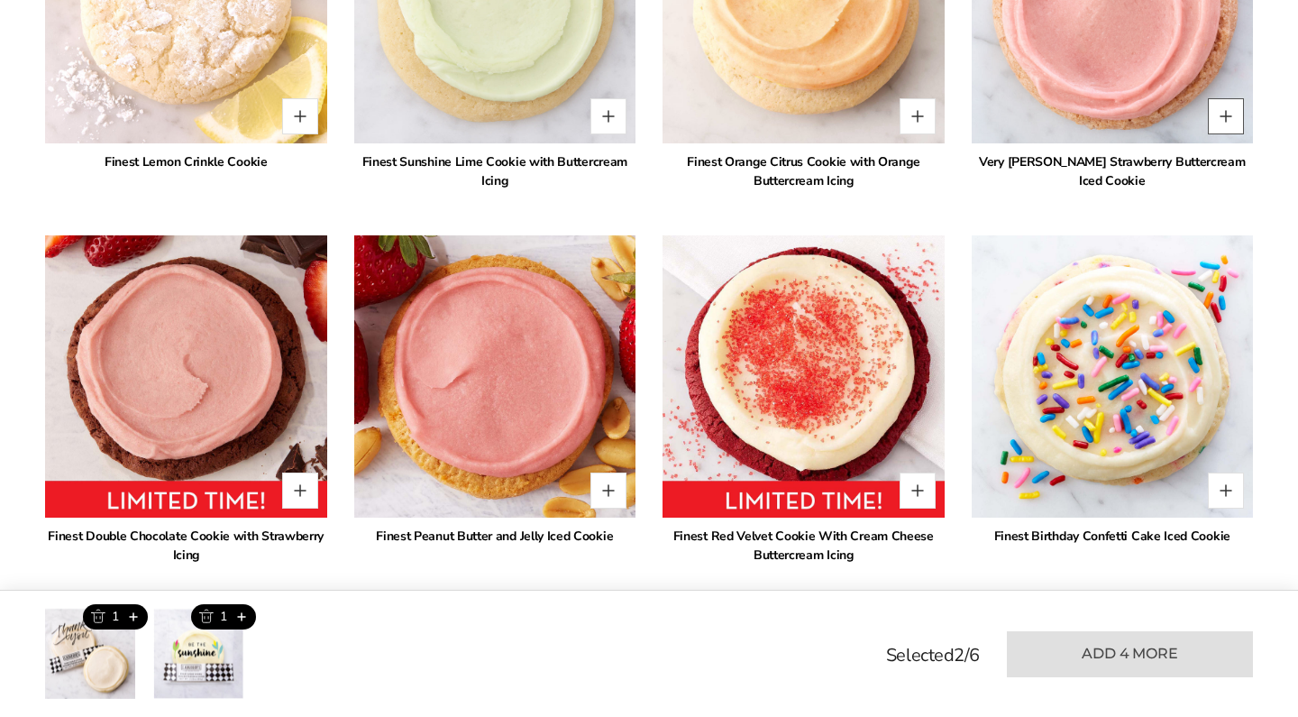
click at [1219, 110] on button "Quantity button plus" at bounding box center [1226, 116] width 36 height 36
type input "*"
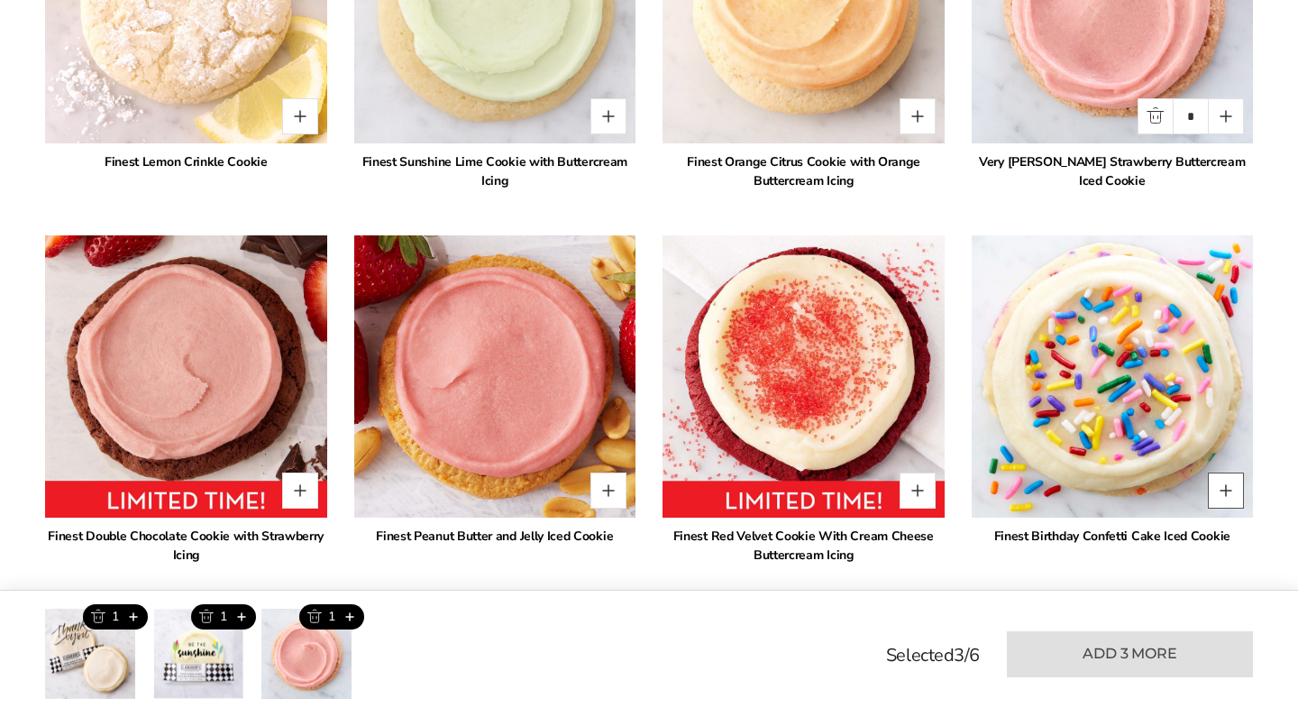
click at [1228, 472] on button "Quantity button plus" at bounding box center [1226, 490] width 36 height 36
type input "*"
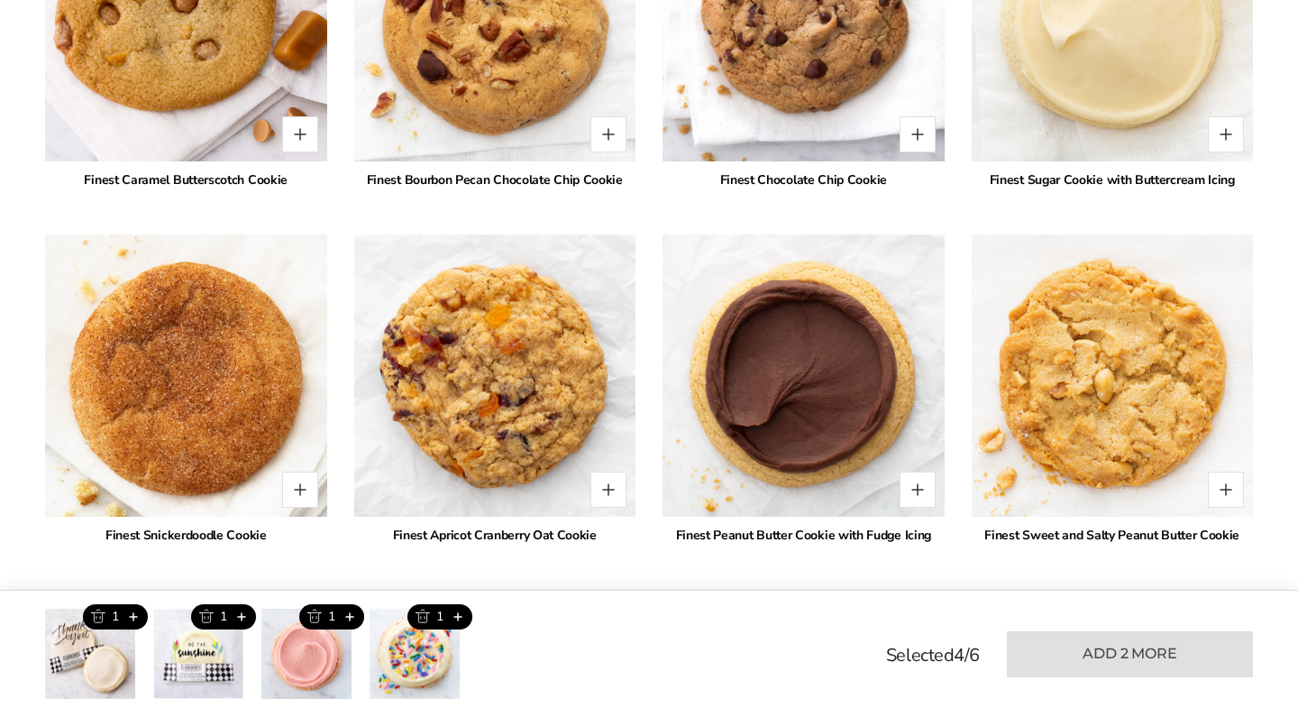
scroll to position [2611, 0]
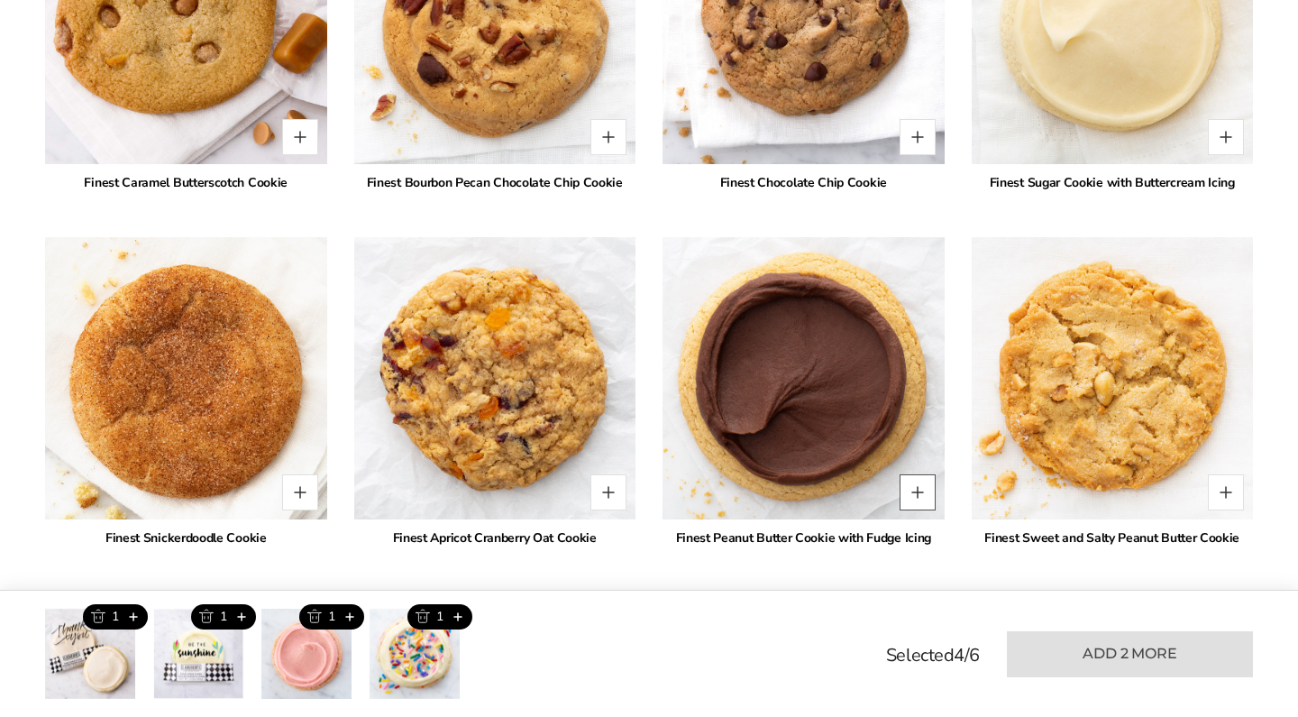
click at [922, 484] on button "Quantity button plus" at bounding box center [918, 492] width 36 height 36
type input "*"
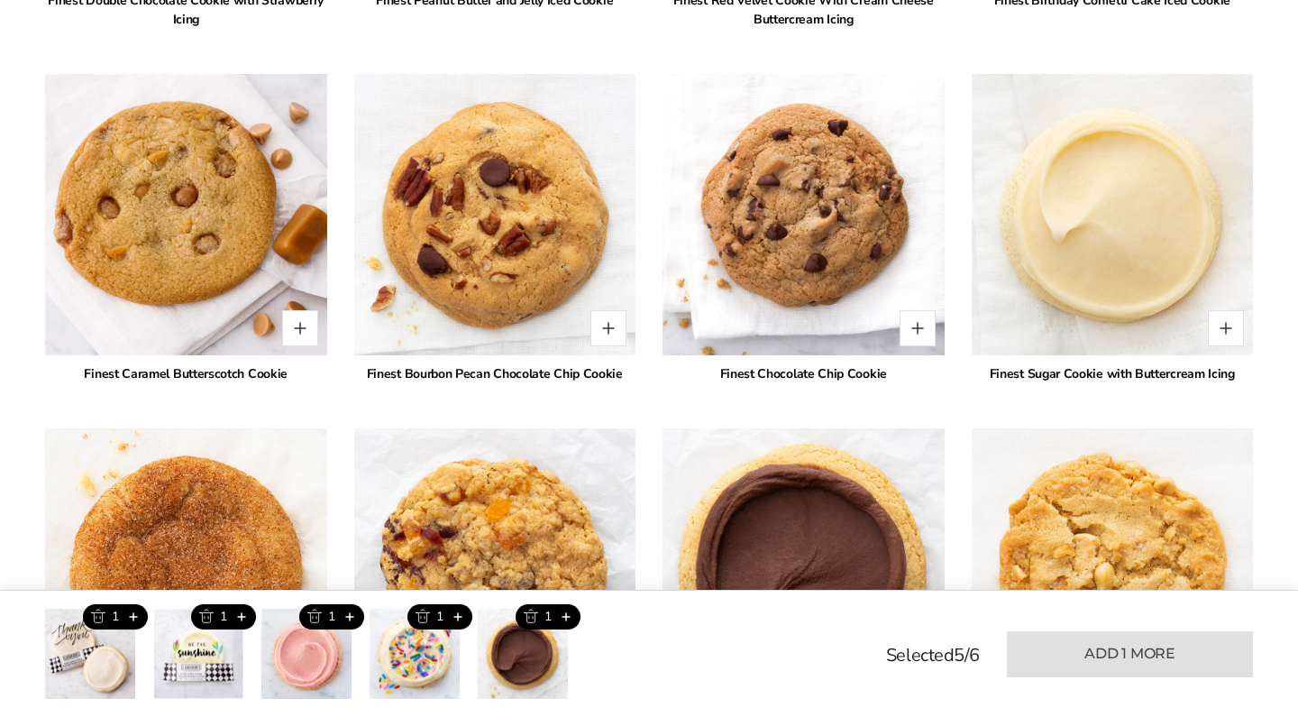
scroll to position [2442, 0]
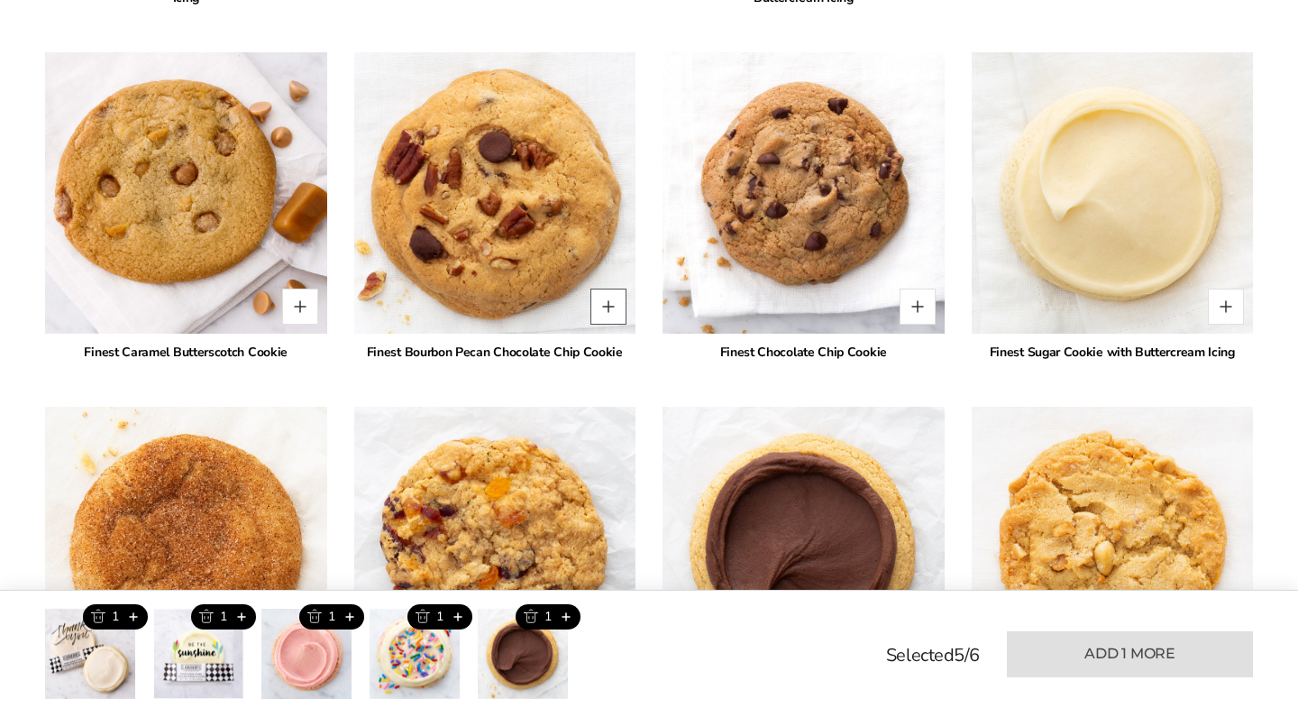
click at [606, 289] on button "Quantity button plus" at bounding box center [609, 307] width 36 height 36
type input "*"
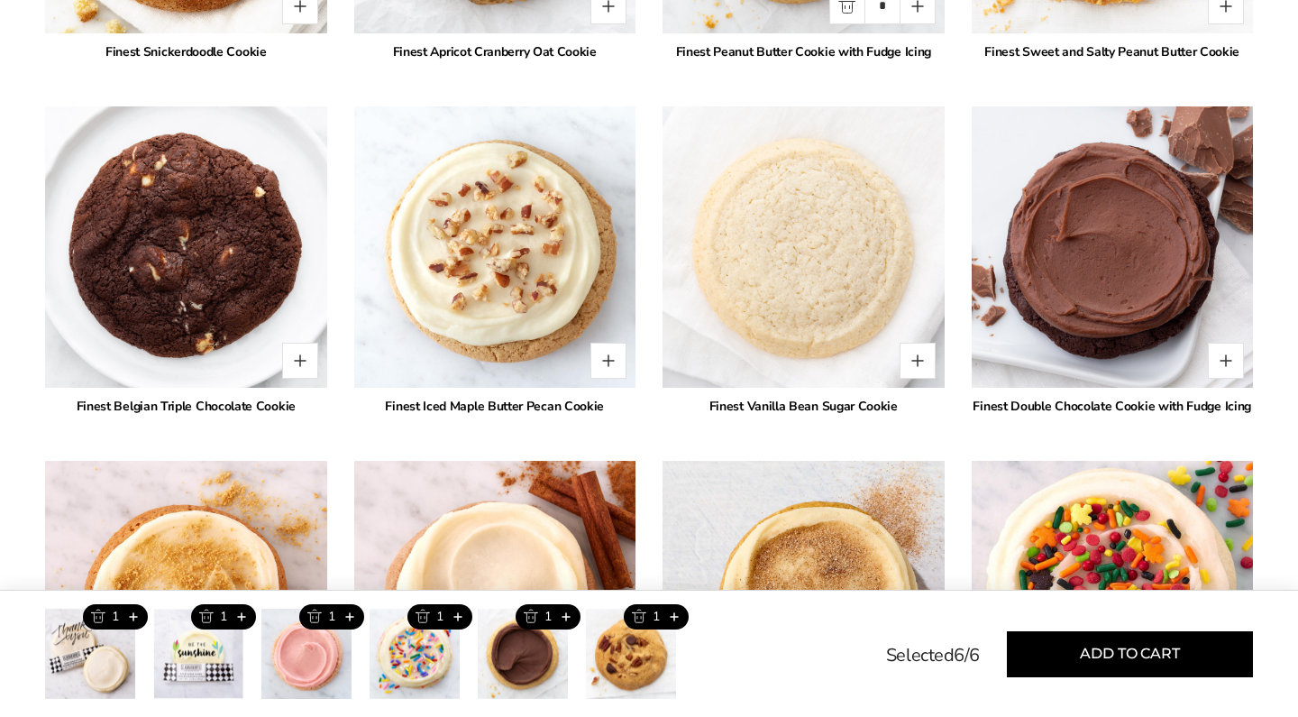
scroll to position [3107, 0]
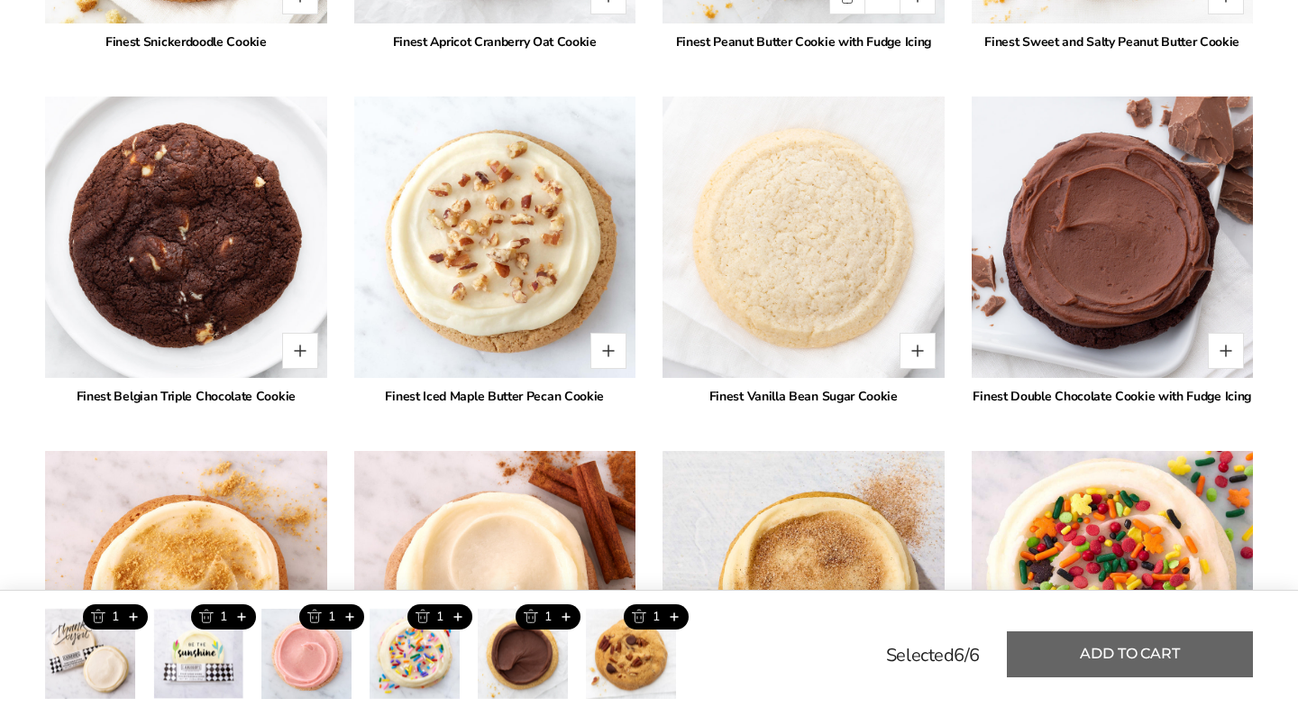
click at [1144, 660] on button "Add to cart" at bounding box center [1130, 654] width 246 height 46
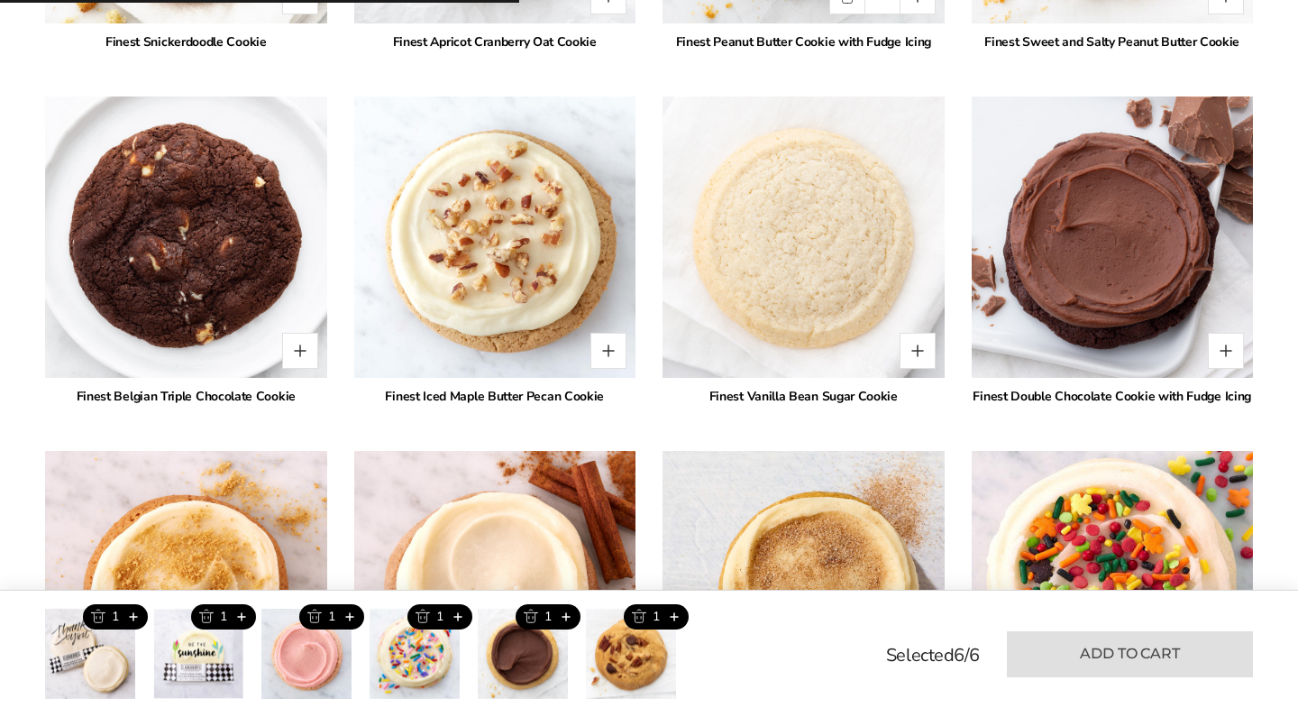
type input "*"
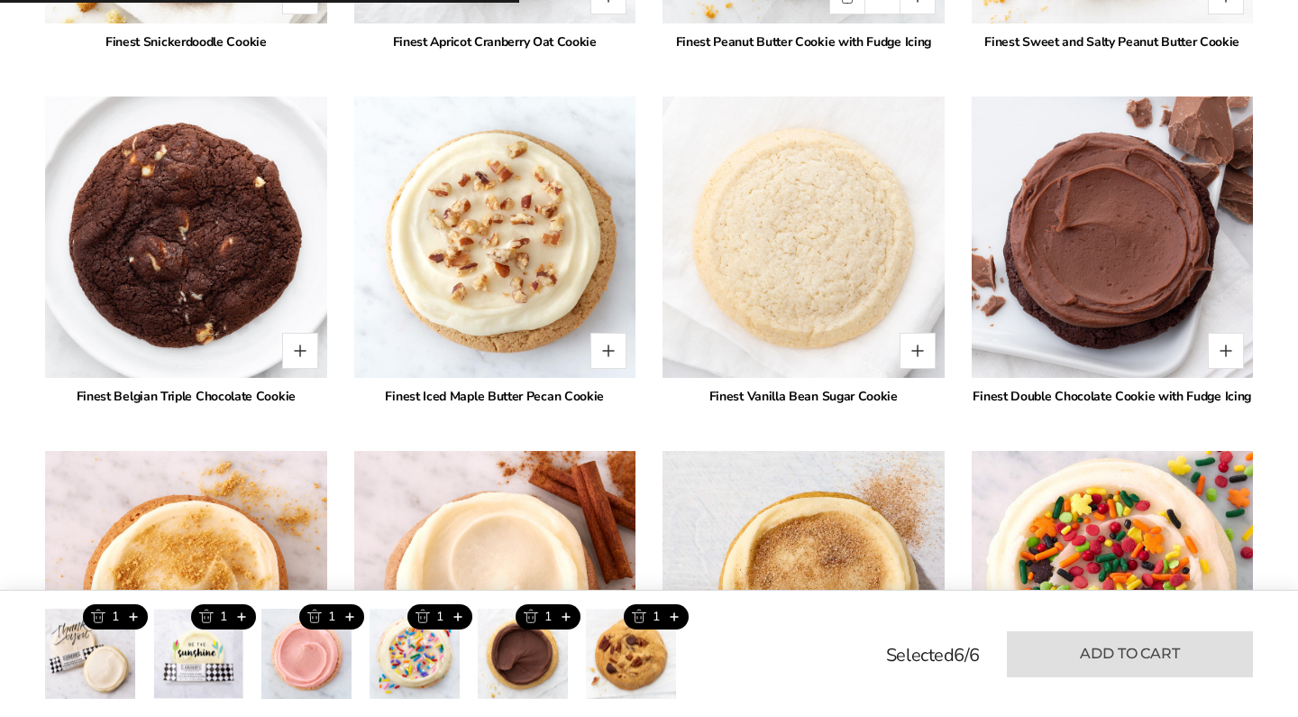
type input "*"
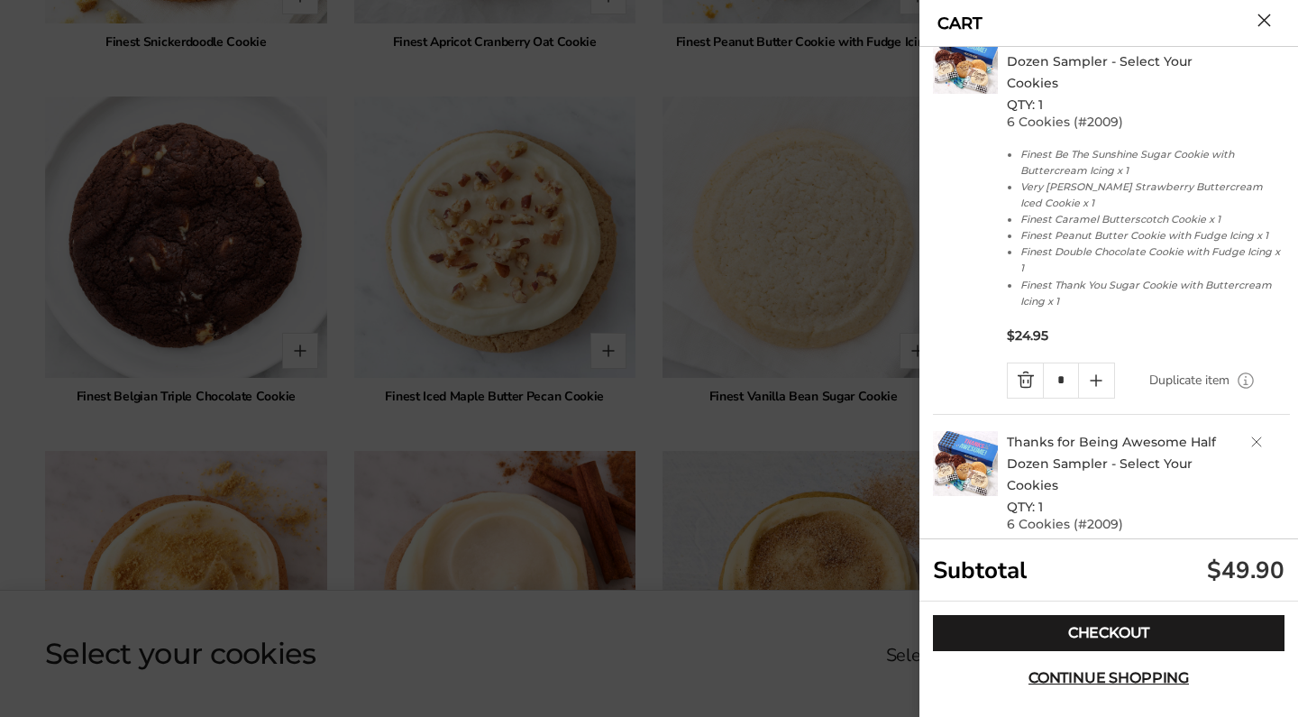
scroll to position [96, 0]
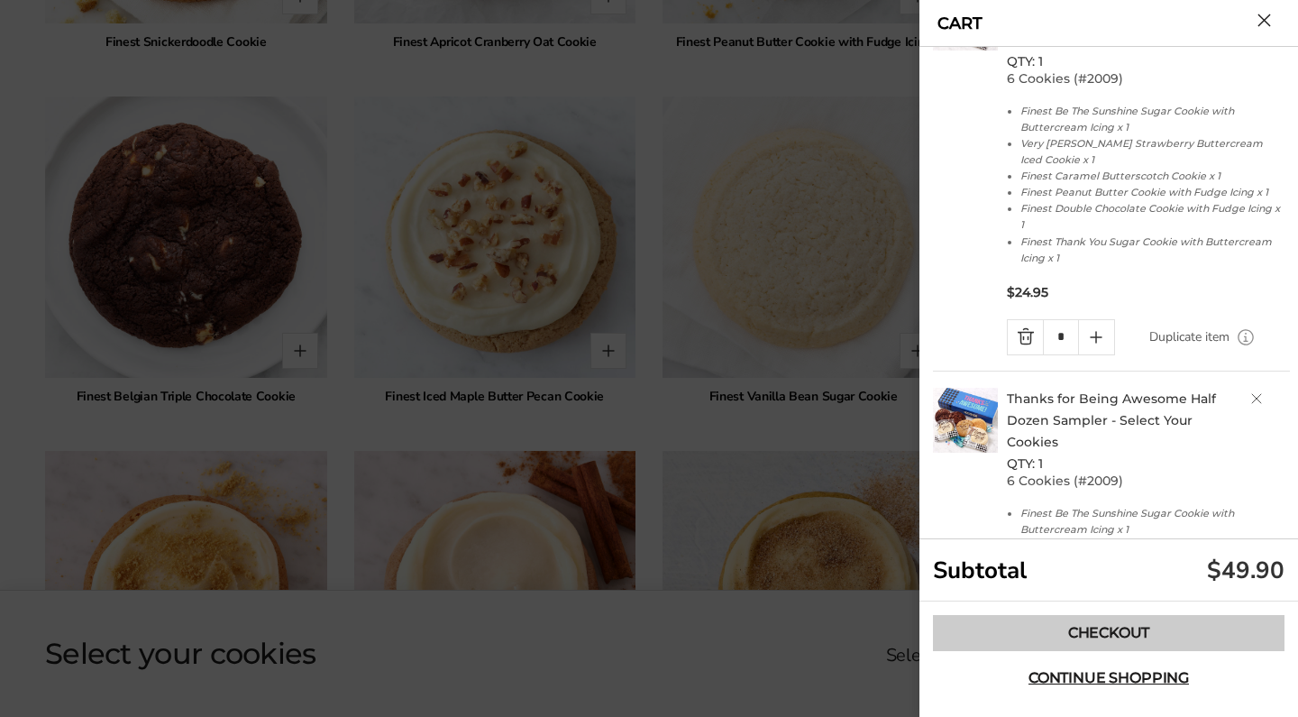
click at [1185, 639] on link "Checkout" at bounding box center [1109, 633] width 352 height 36
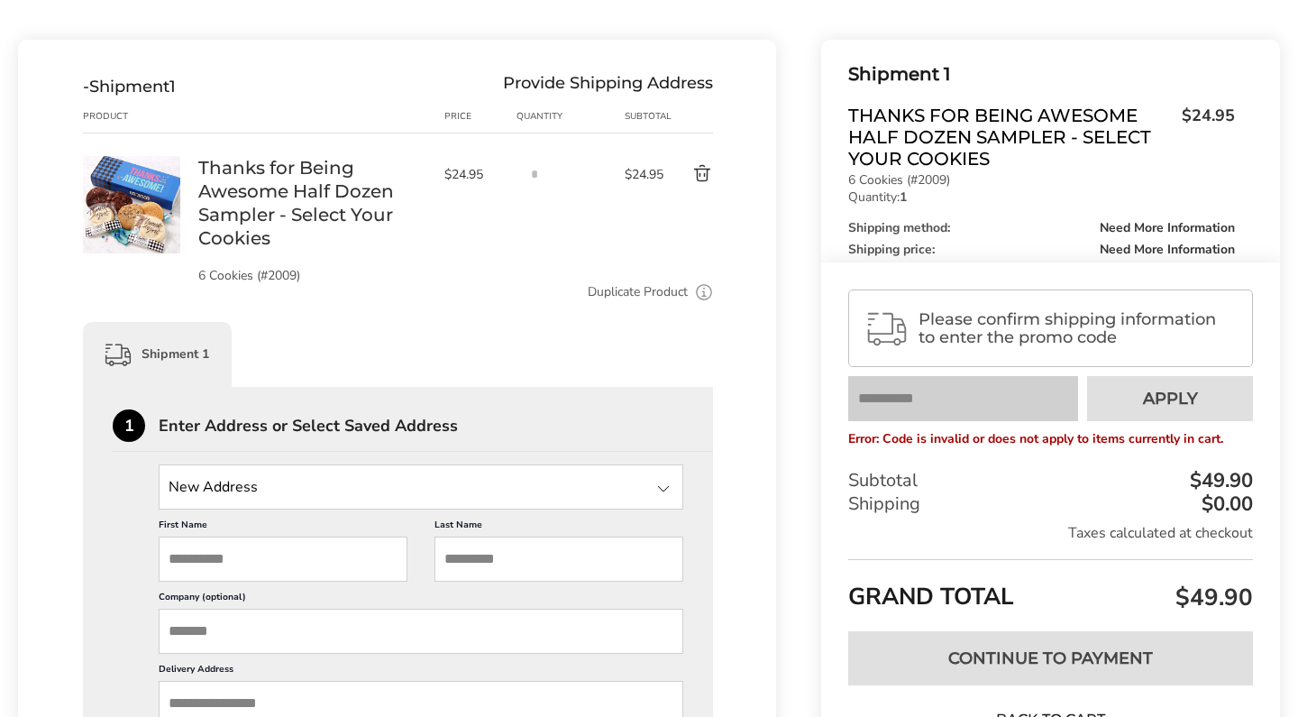
scroll to position [172, 0]
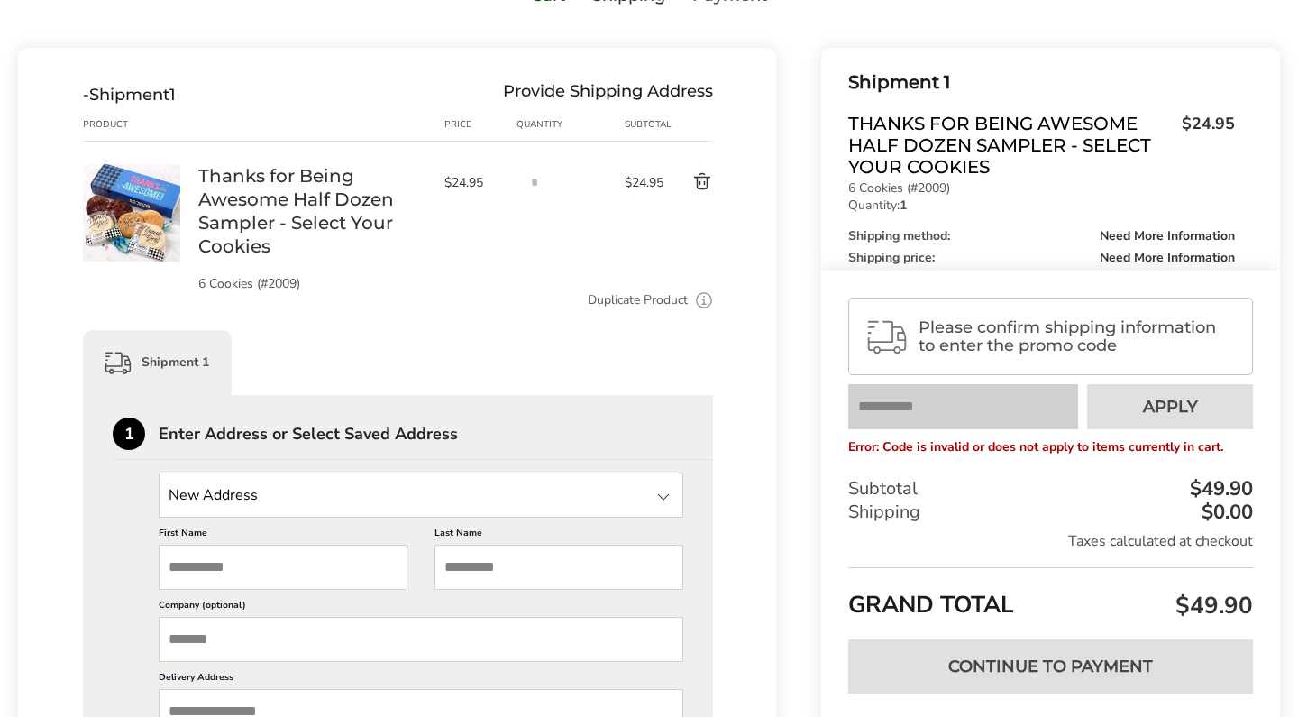
click at [700, 192] on button "Delete product" at bounding box center [689, 182] width 49 height 22
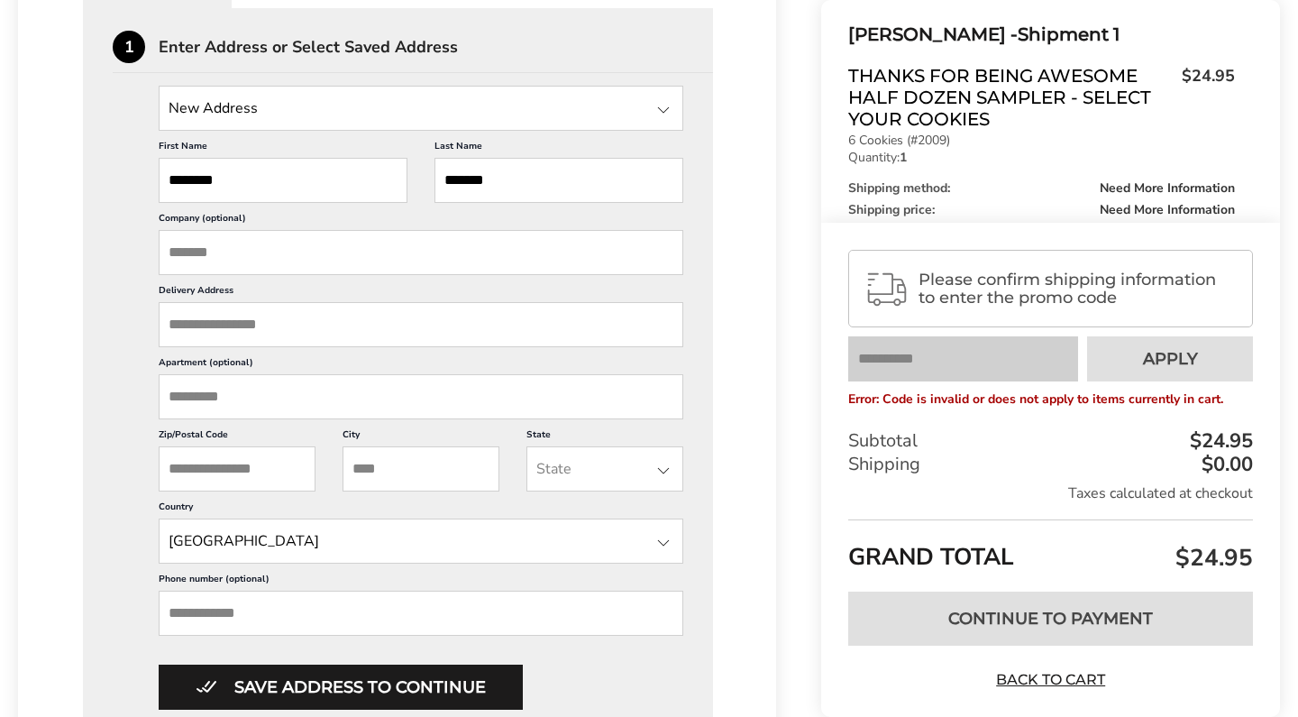
scroll to position [531, 0]
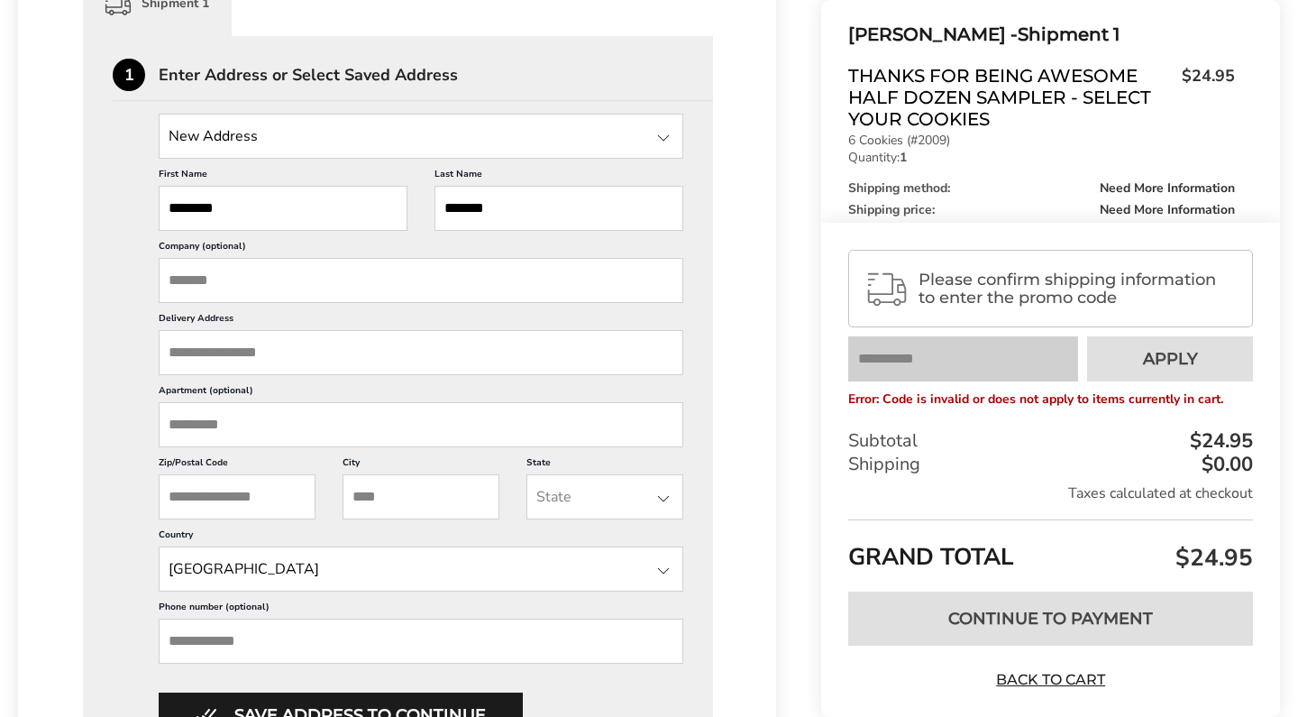
paste input "**********"
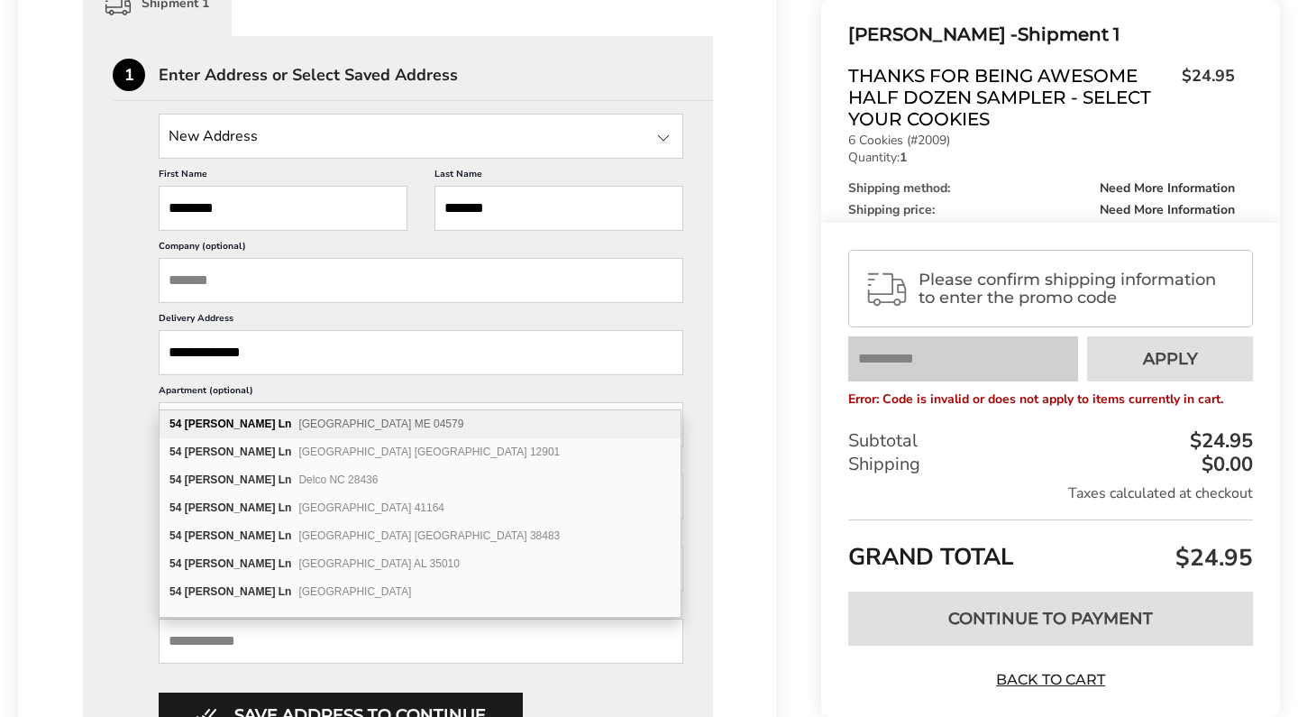
click at [311, 426] on span "Woolwich ME 04579" at bounding box center [380, 423] width 165 height 13
type input "**********"
type input "********"
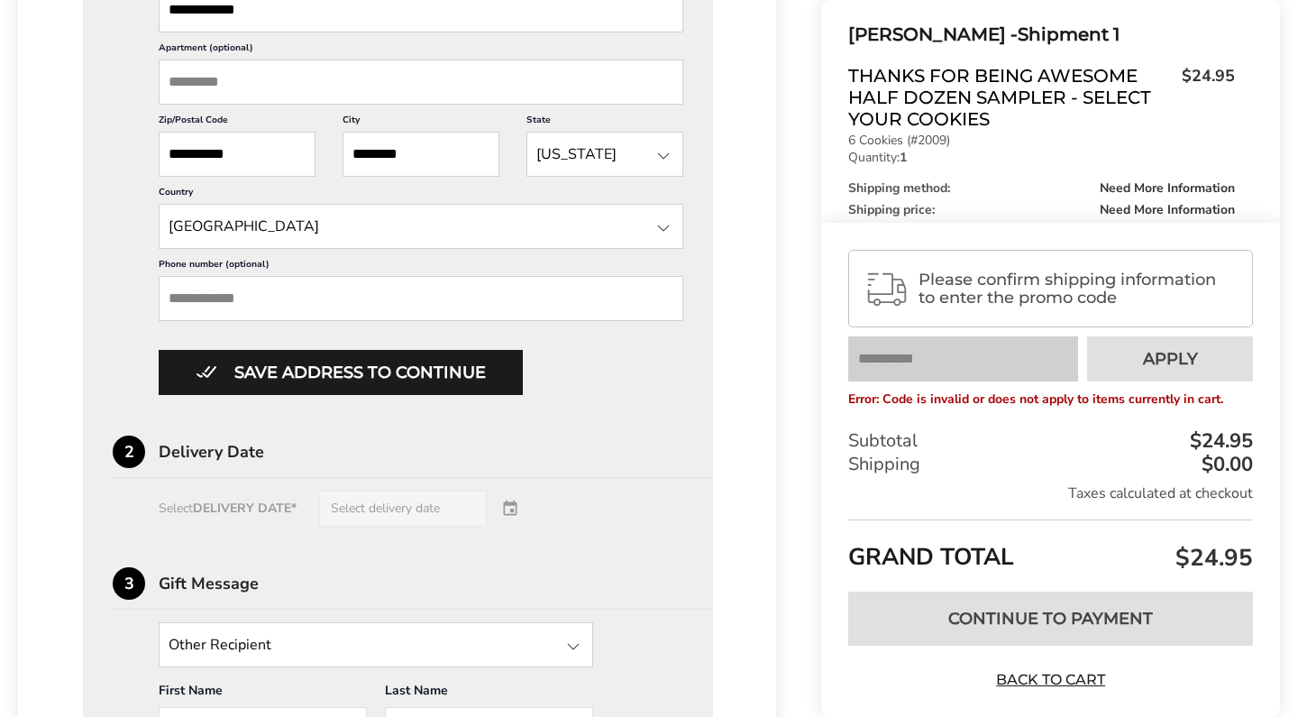
scroll to position [875, 0]
click at [463, 526] on div "Select DELIVERY DATE* Select delivery date" at bounding box center [398, 508] width 571 height 36
click at [513, 526] on div "Select DELIVERY DATE* Select delivery date" at bounding box center [398, 508] width 571 height 36
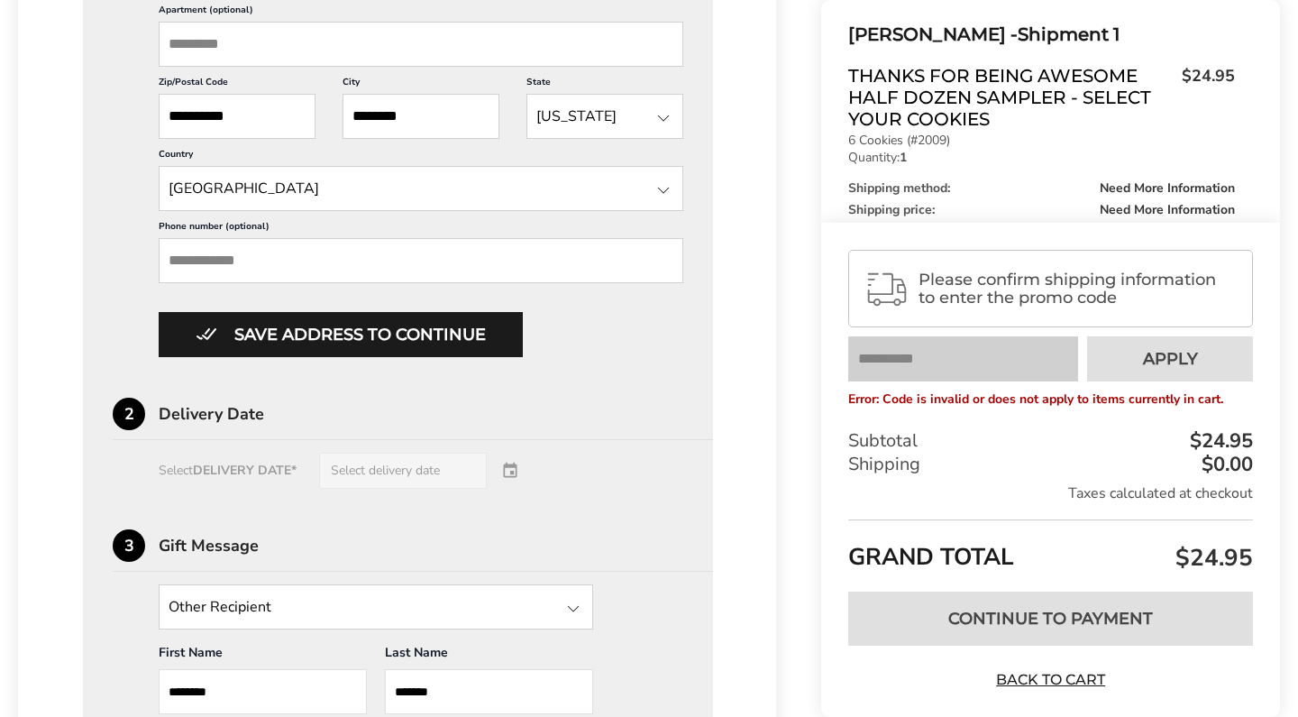
scroll to position [921, 0]
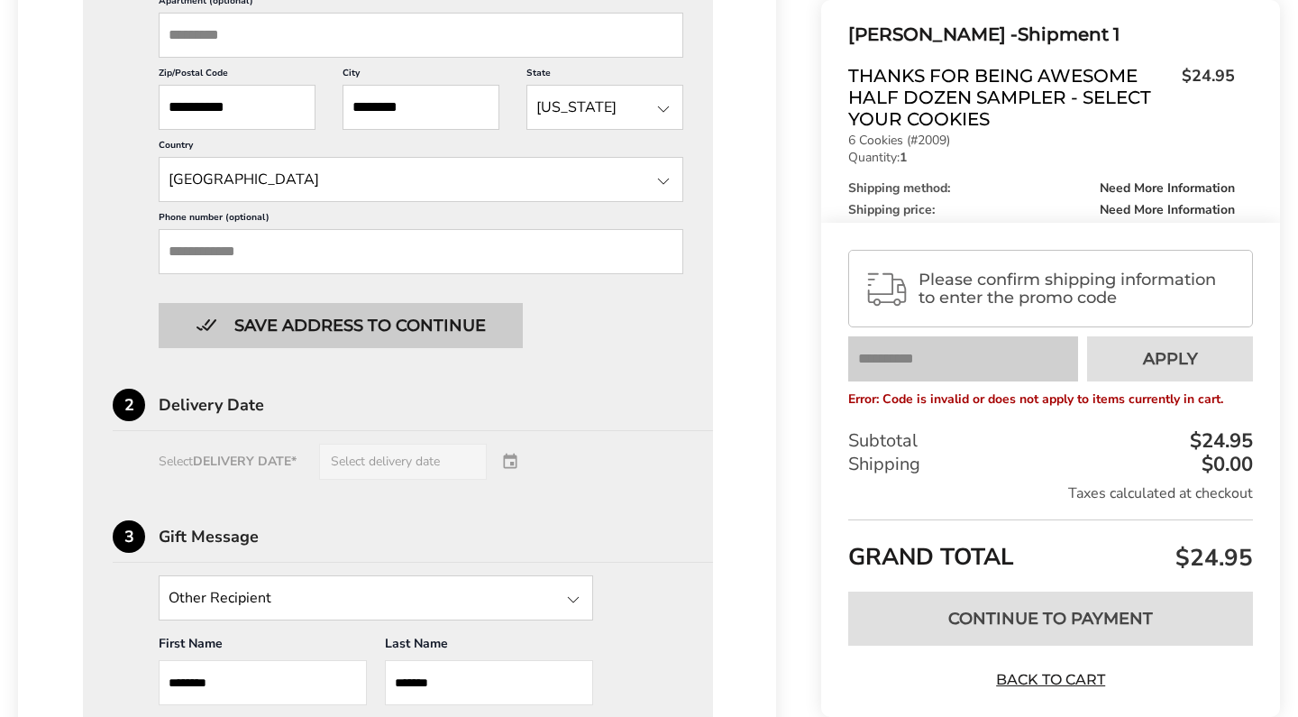
click at [465, 348] on button "Save address to continue" at bounding box center [341, 325] width 364 height 45
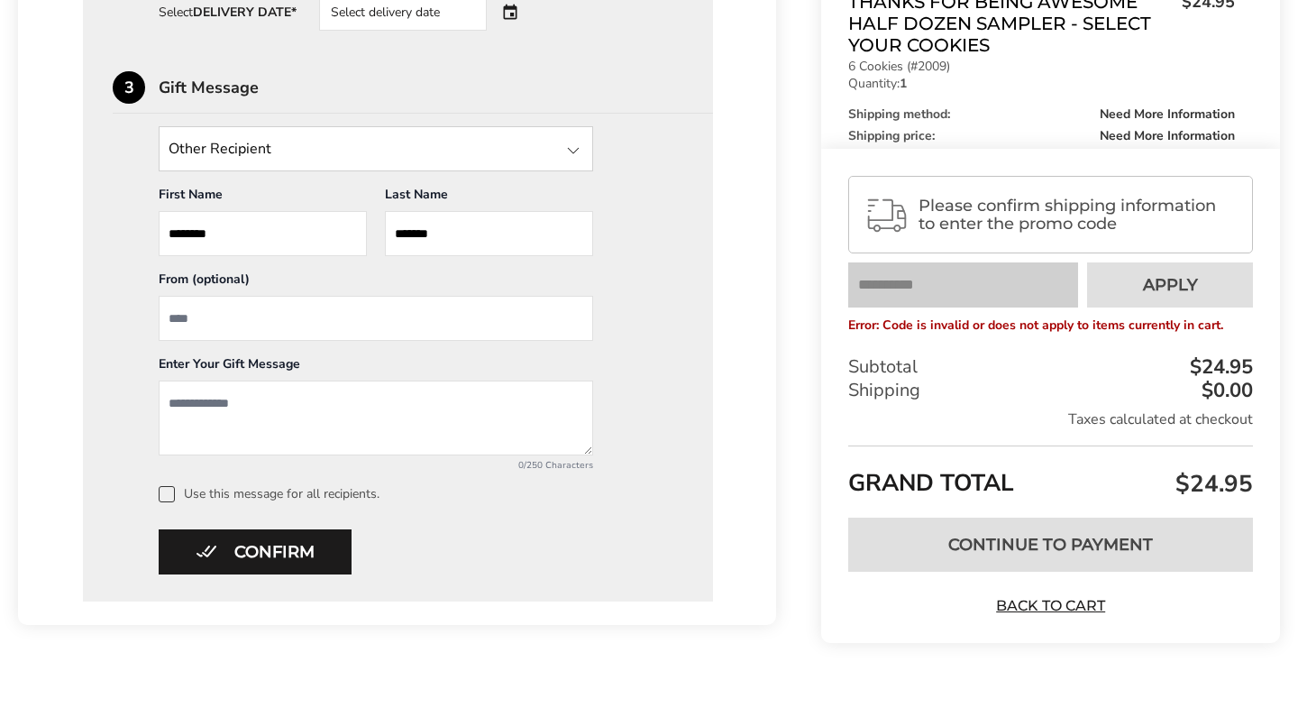
scroll to position [839, 0]
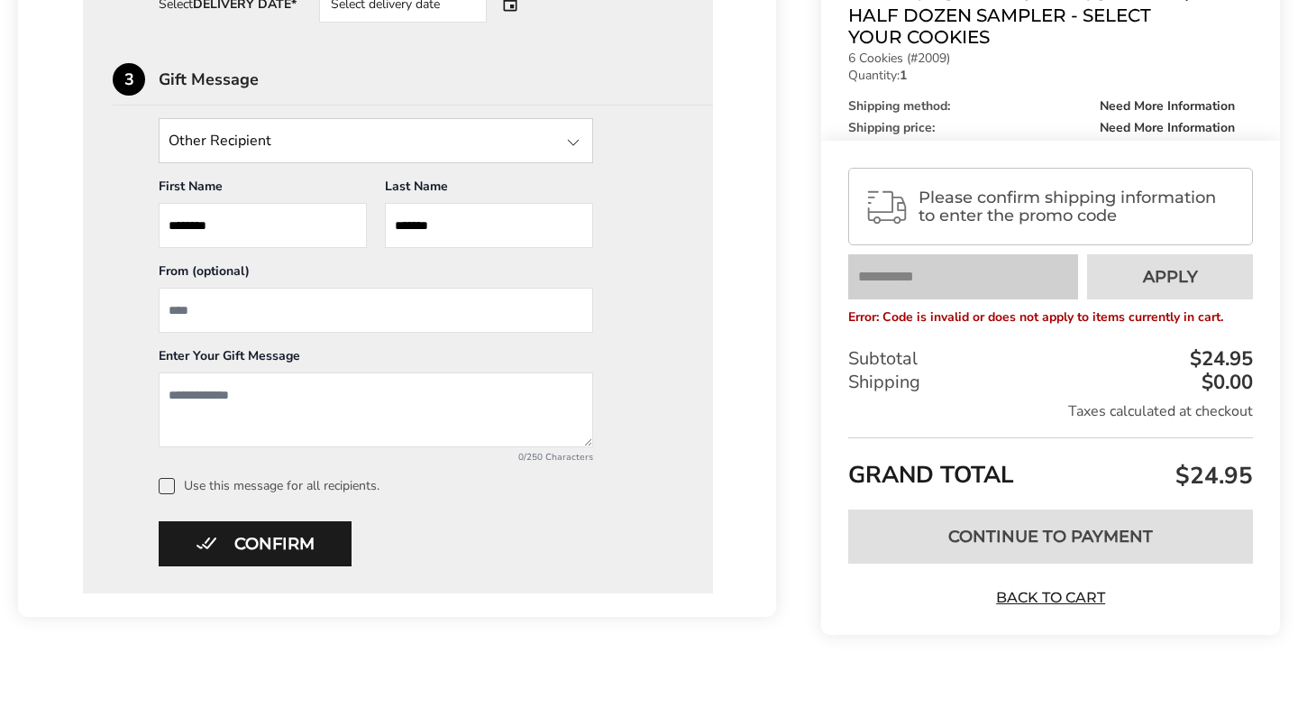
click at [362, 315] on input "From" at bounding box center [376, 310] width 435 height 45
type input "*****"
click at [316, 393] on textarea "Add a message" at bounding box center [376, 409] width 435 height 75
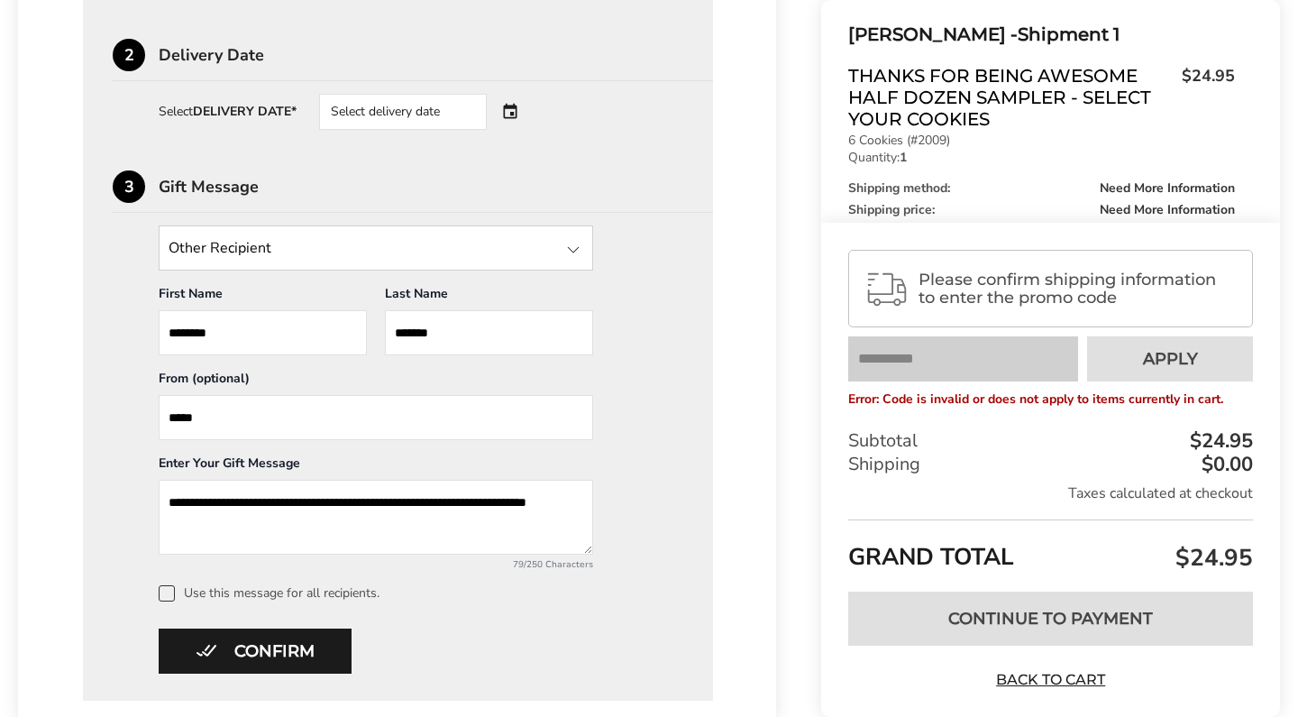
scroll to position [732, 0]
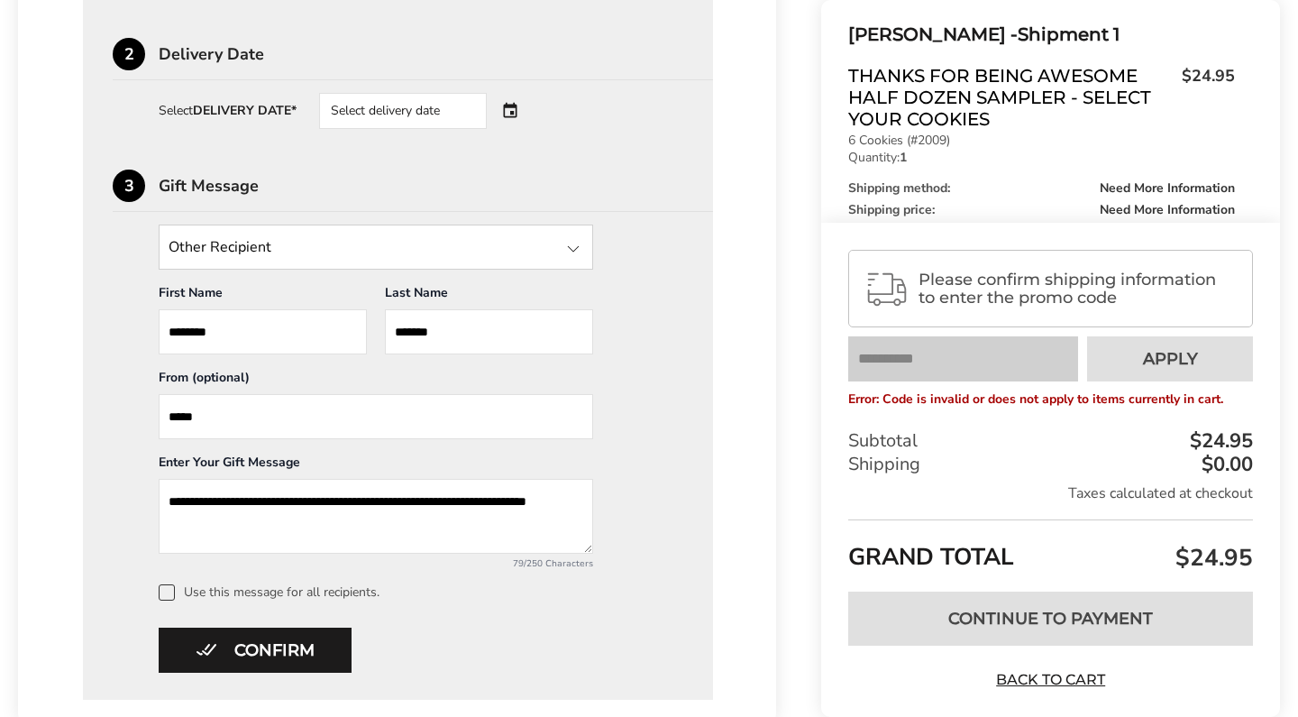
click at [493, 509] on textarea "**********" at bounding box center [376, 516] width 435 height 75
click at [535, 509] on textarea "**********" at bounding box center [376, 516] width 435 height 75
click at [294, 530] on textarea "**********" at bounding box center [376, 516] width 435 height 75
click at [477, 509] on textarea "**********" at bounding box center [376, 516] width 435 height 75
click at [480, 510] on textarea "**********" at bounding box center [376, 516] width 435 height 75
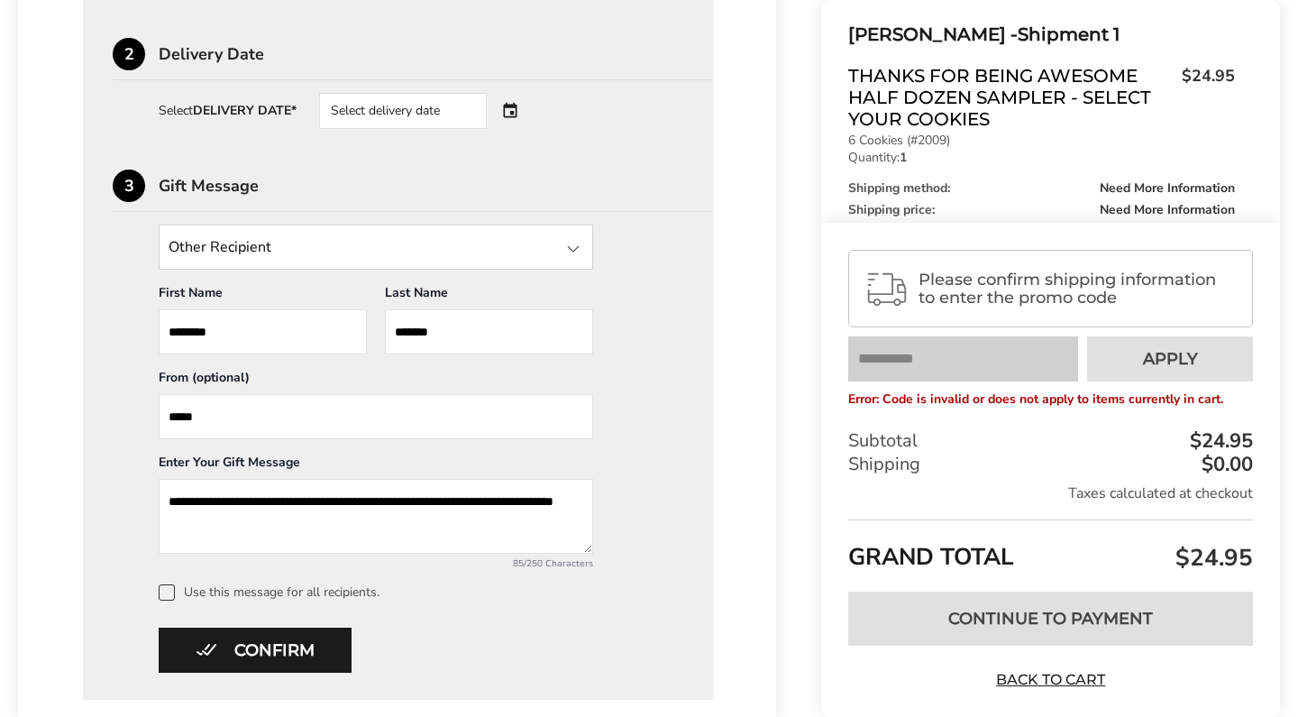
click at [279, 529] on textarea "**********" at bounding box center [376, 516] width 435 height 75
click at [236, 528] on textarea "**********" at bounding box center [376, 516] width 435 height 75
click at [510, 530] on textarea "**********" at bounding box center [376, 516] width 435 height 75
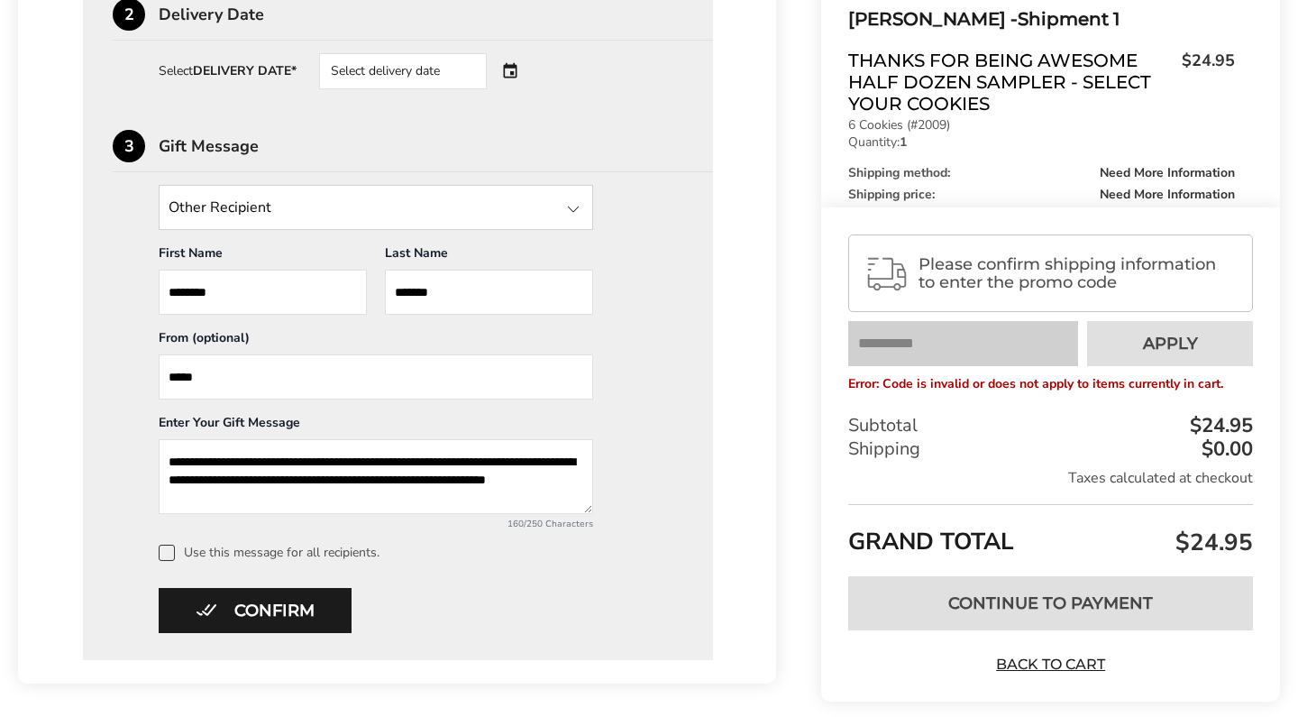
scroll to position [811, 0]
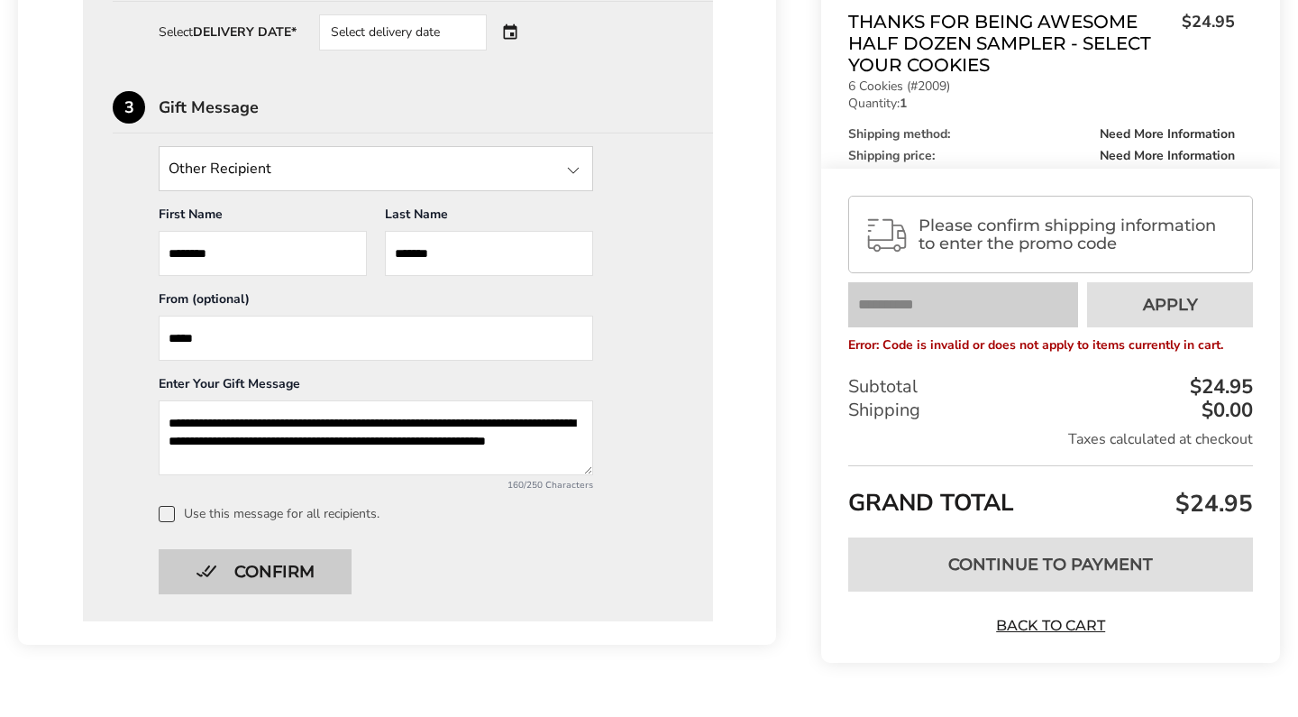
type textarea "**********"
click at [317, 583] on button "Confirm" at bounding box center [255, 571] width 193 height 45
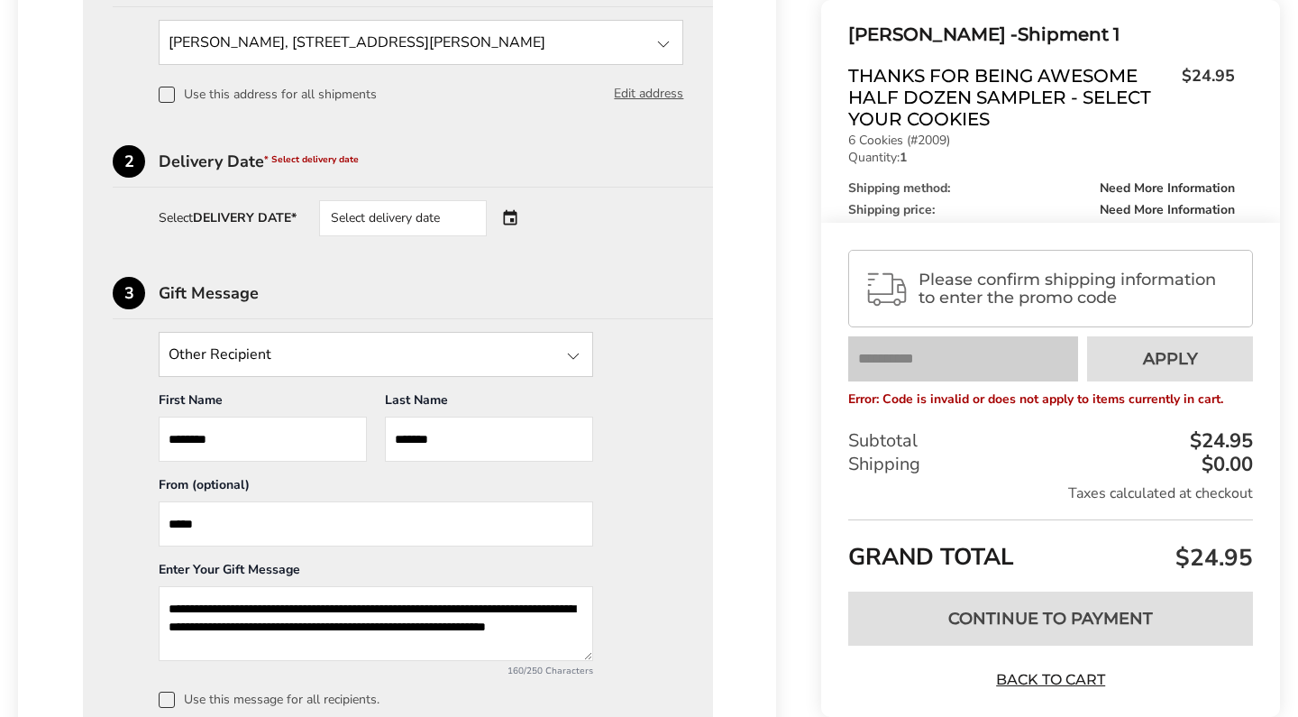
scroll to position [621, 0]
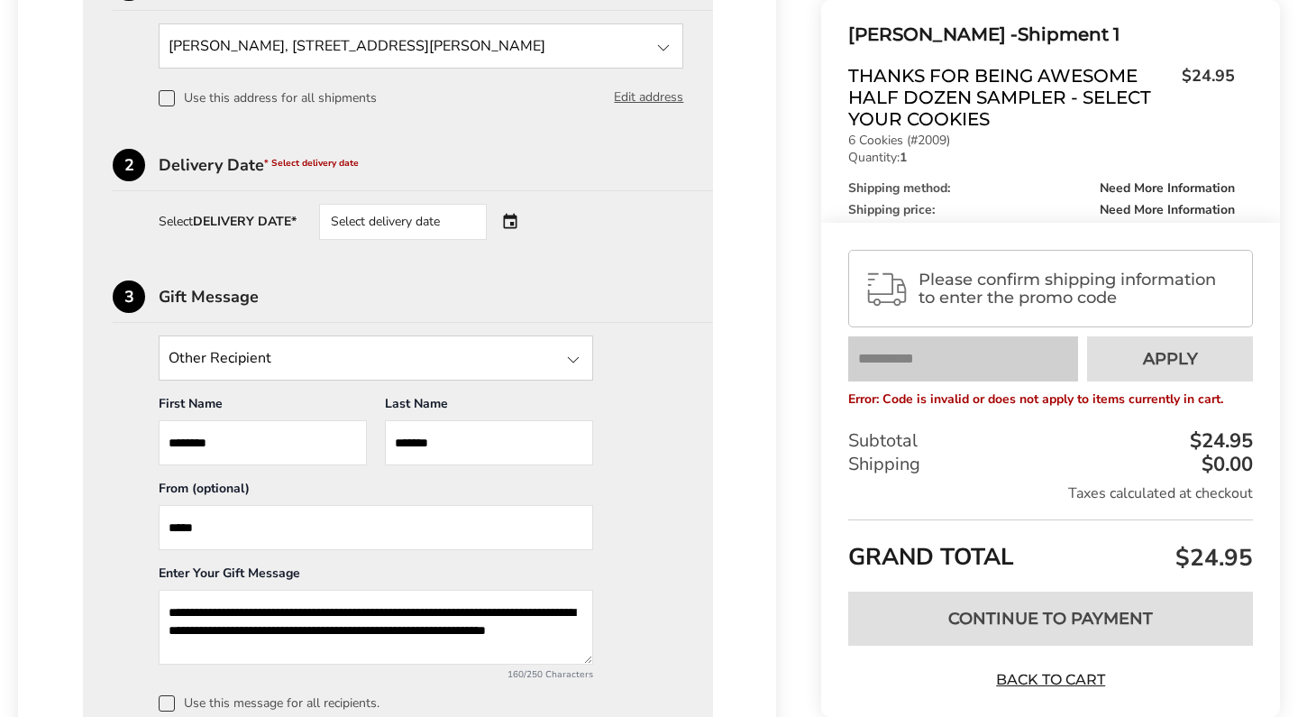
click at [517, 225] on div "Select delivery date" at bounding box center [428, 222] width 218 height 36
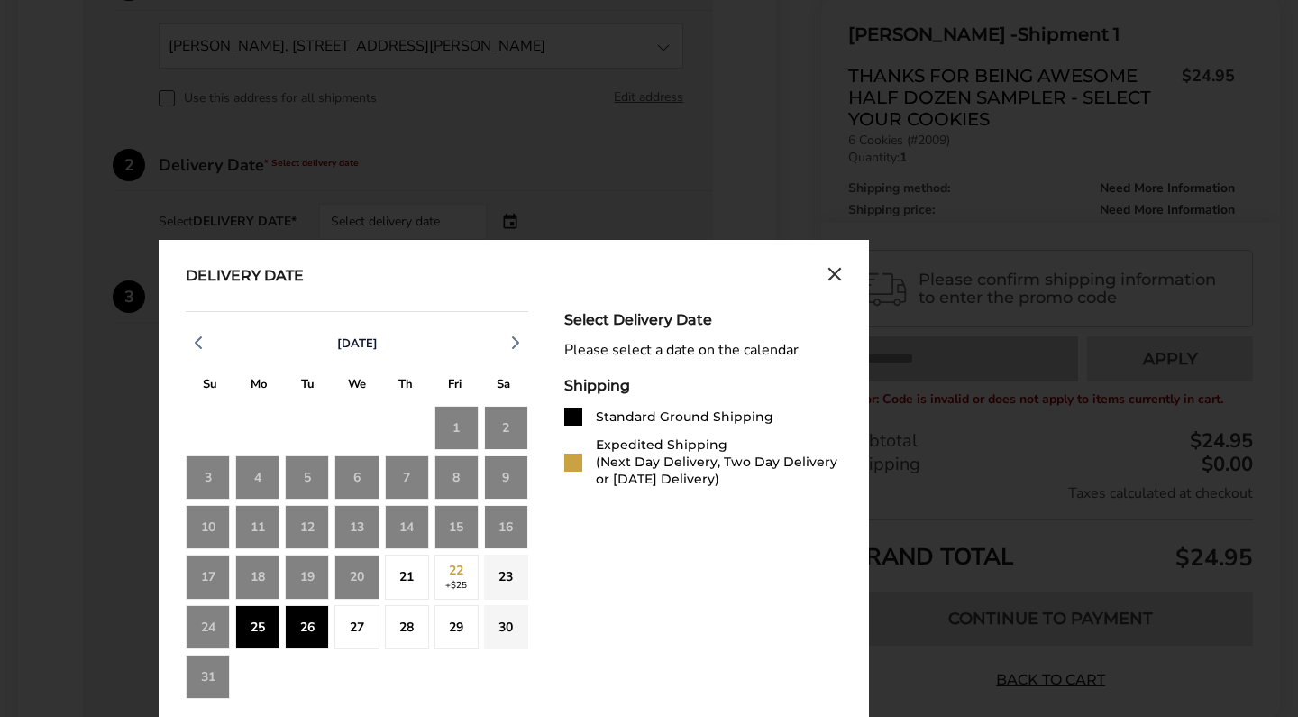
click at [406, 588] on div "21" at bounding box center [407, 577] width 44 height 44
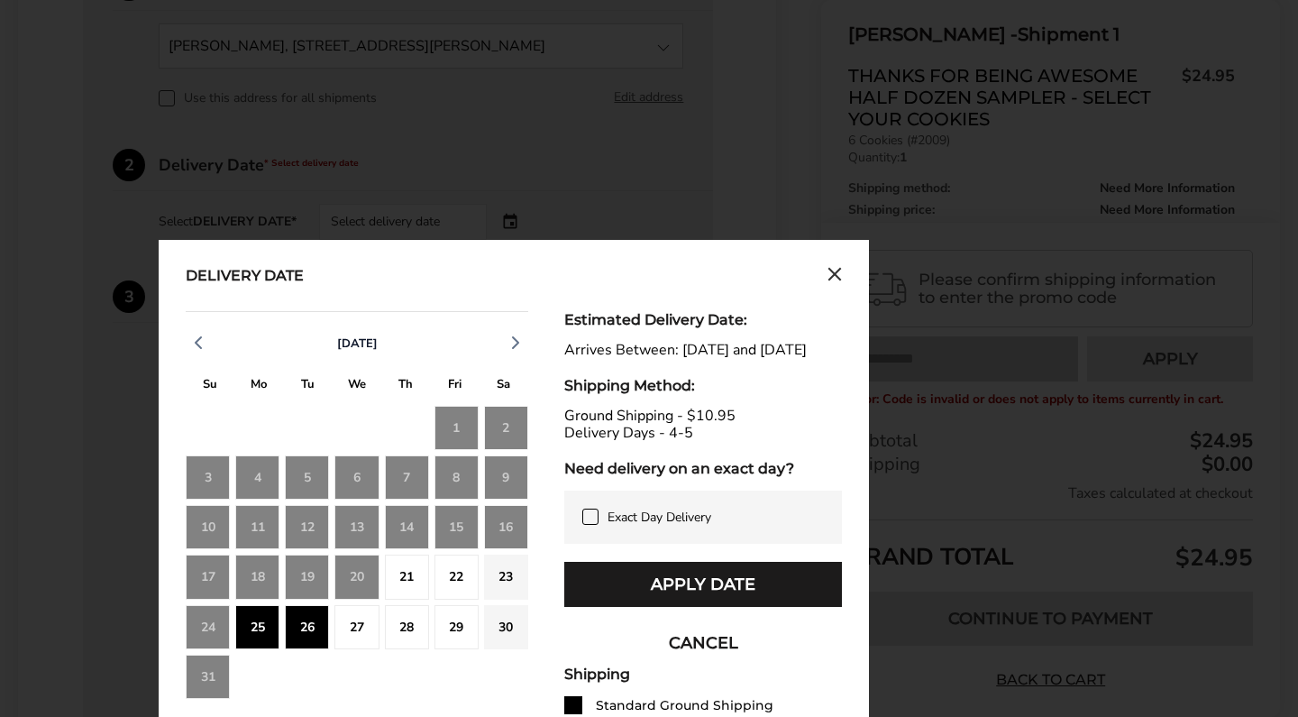
click at [409, 586] on div "21" at bounding box center [407, 577] width 44 height 44
click at [453, 582] on div "22" at bounding box center [457, 577] width 44 height 44
click at [504, 588] on div "23" at bounding box center [506, 577] width 44 height 44
click at [265, 636] on div "25" at bounding box center [257, 627] width 44 height 44
click at [307, 632] on div "26" at bounding box center [307, 627] width 44 height 44
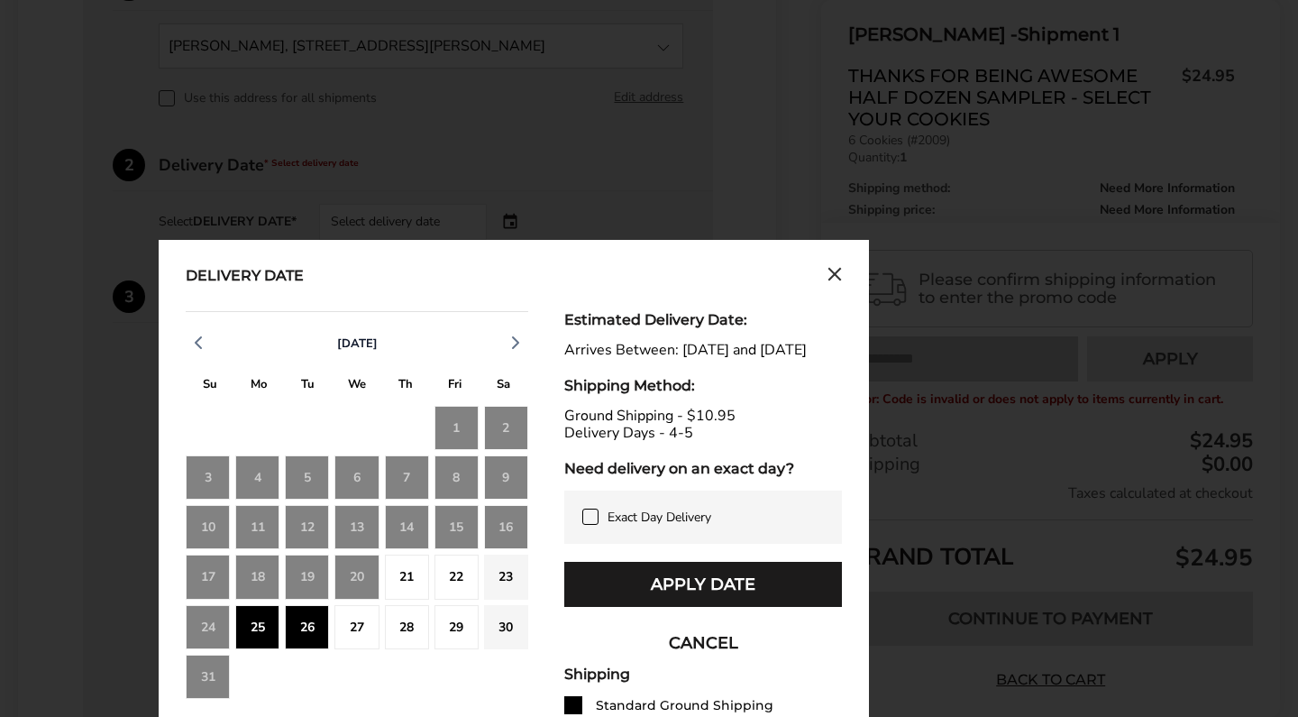
click at [357, 635] on div "27" at bounding box center [357, 627] width 44 height 44
click at [400, 589] on div "21" at bounding box center [407, 577] width 44 height 44
click at [403, 585] on div "21" at bounding box center [407, 577] width 44 height 44
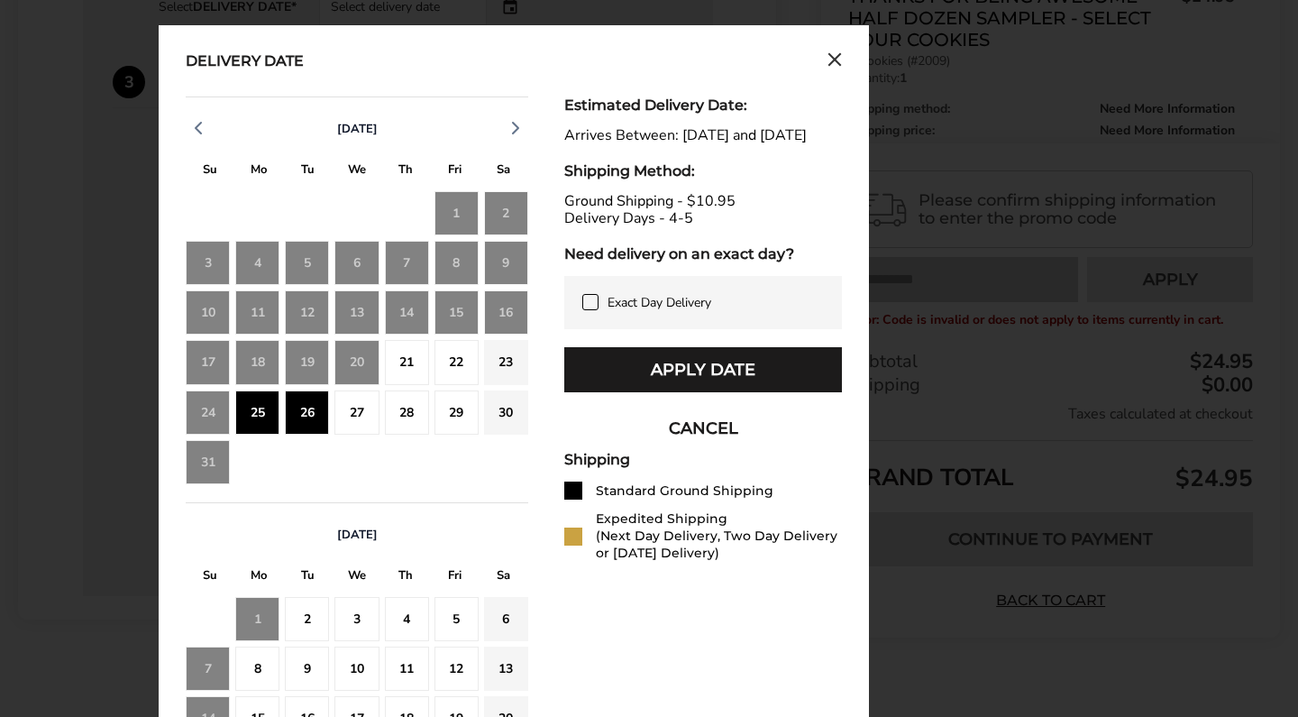
scroll to position [839, 0]
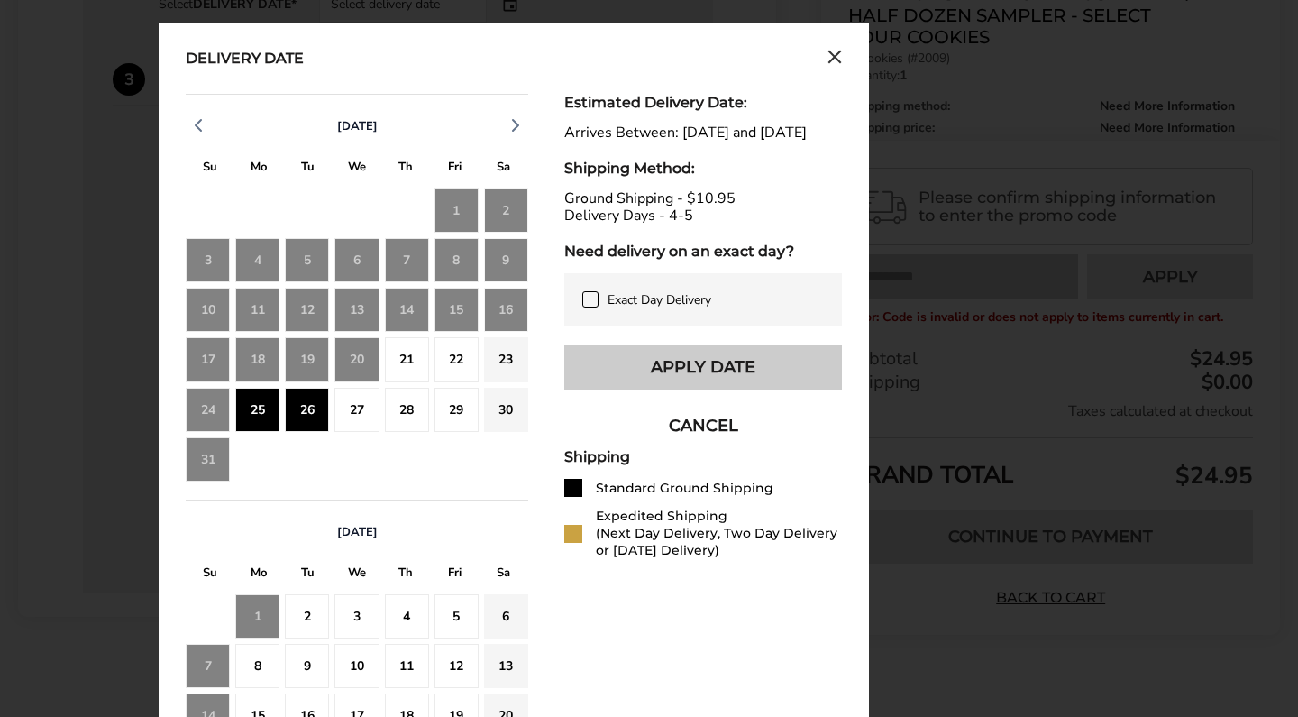
click at [678, 390] on button "Apply Date" at bounding box center [703, 366] width 278 height 45
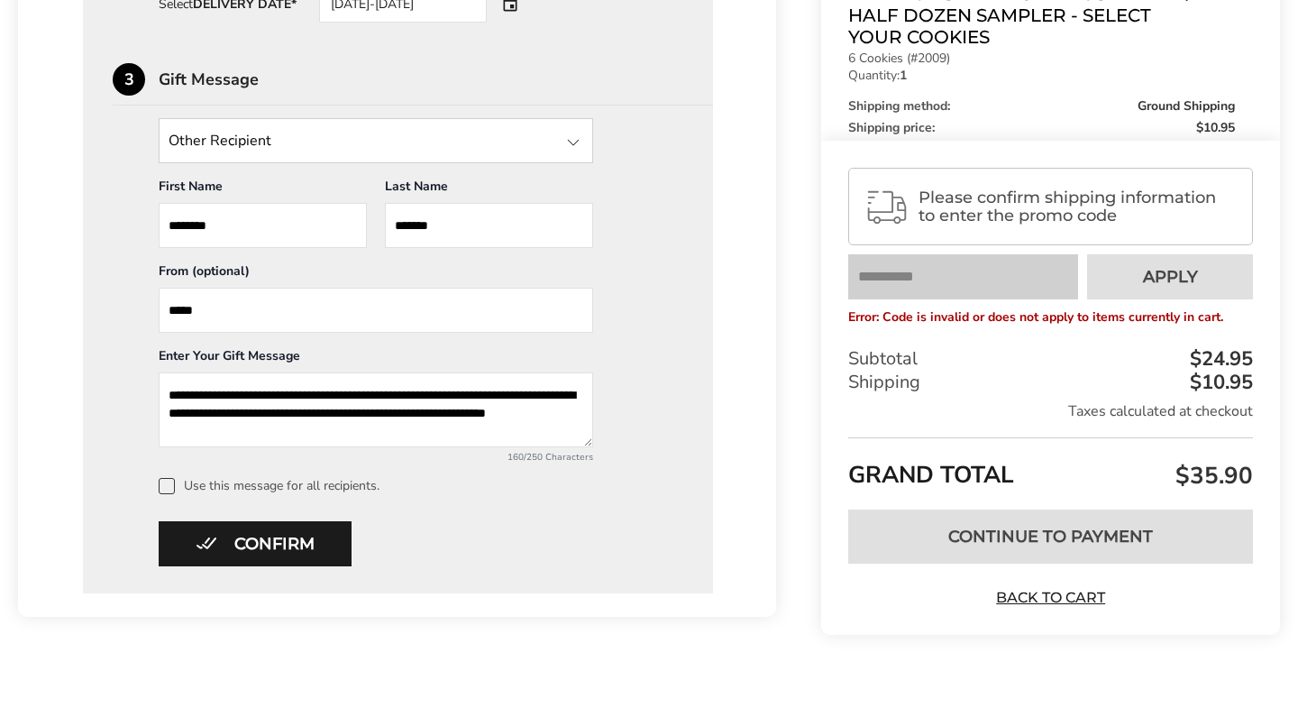
click at [986, 286] on input "text" at bounding box center [963, 276] width 230 height 45
click at [1050, 218] on span "Please confirm shipping information to enter the promo code" at bounding box center [1078, 206] width 318 height 36
click at [1027, 211] on span "Please confirm shipping information to enter the promo code" at bounding box center [1078, 206] width 318 height 36
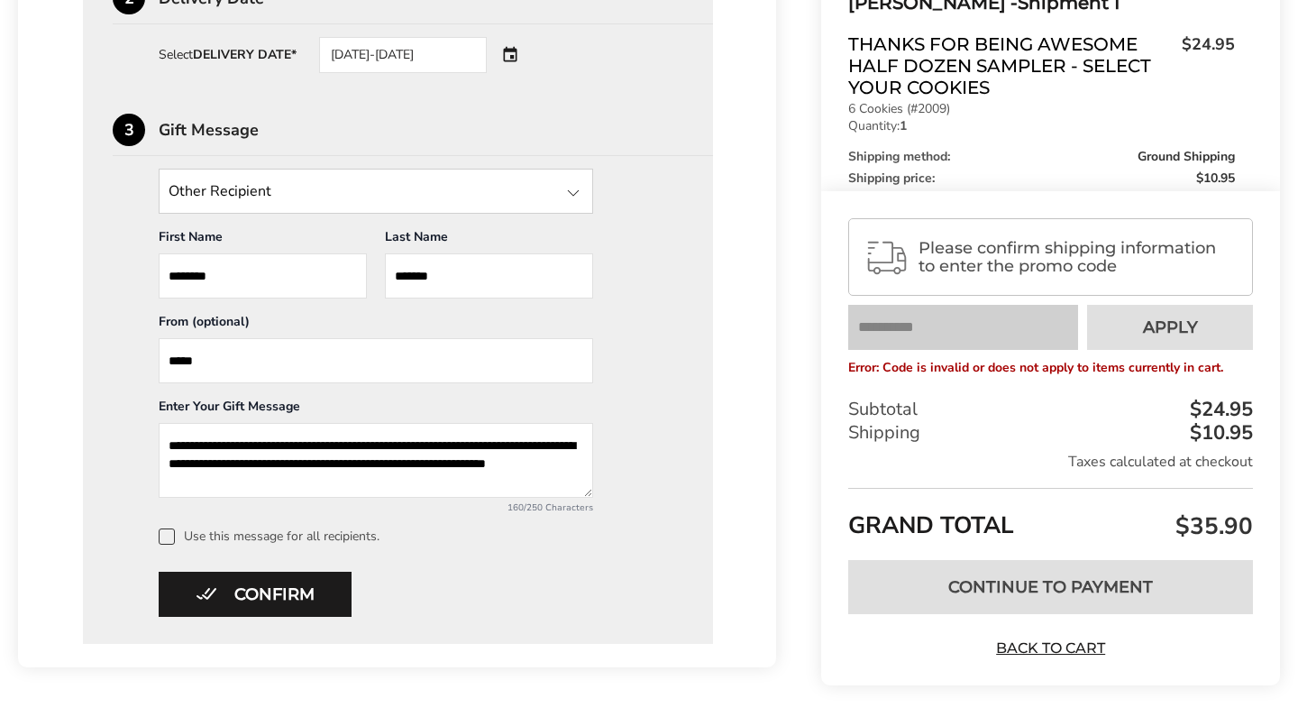
scroll to position [752, 0]
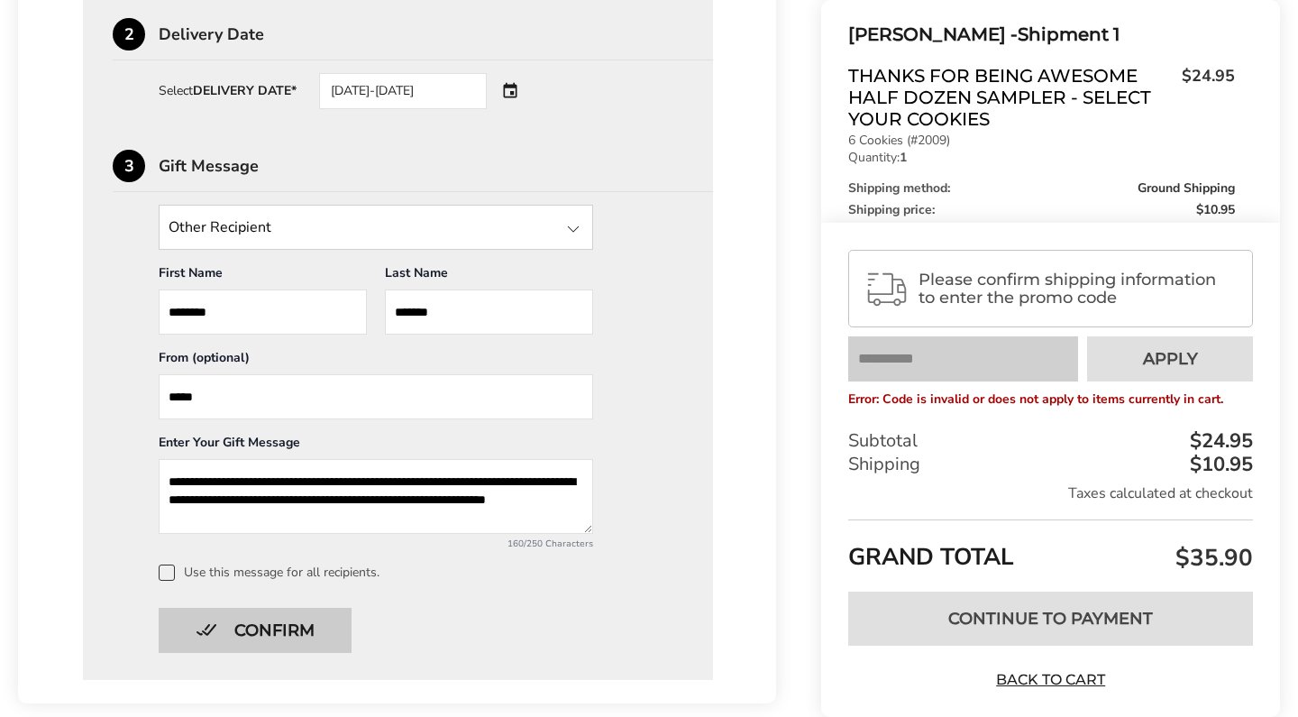
click at [292, 639] on button "Confirm" at bounding box center [255, 630] width 193 height 45
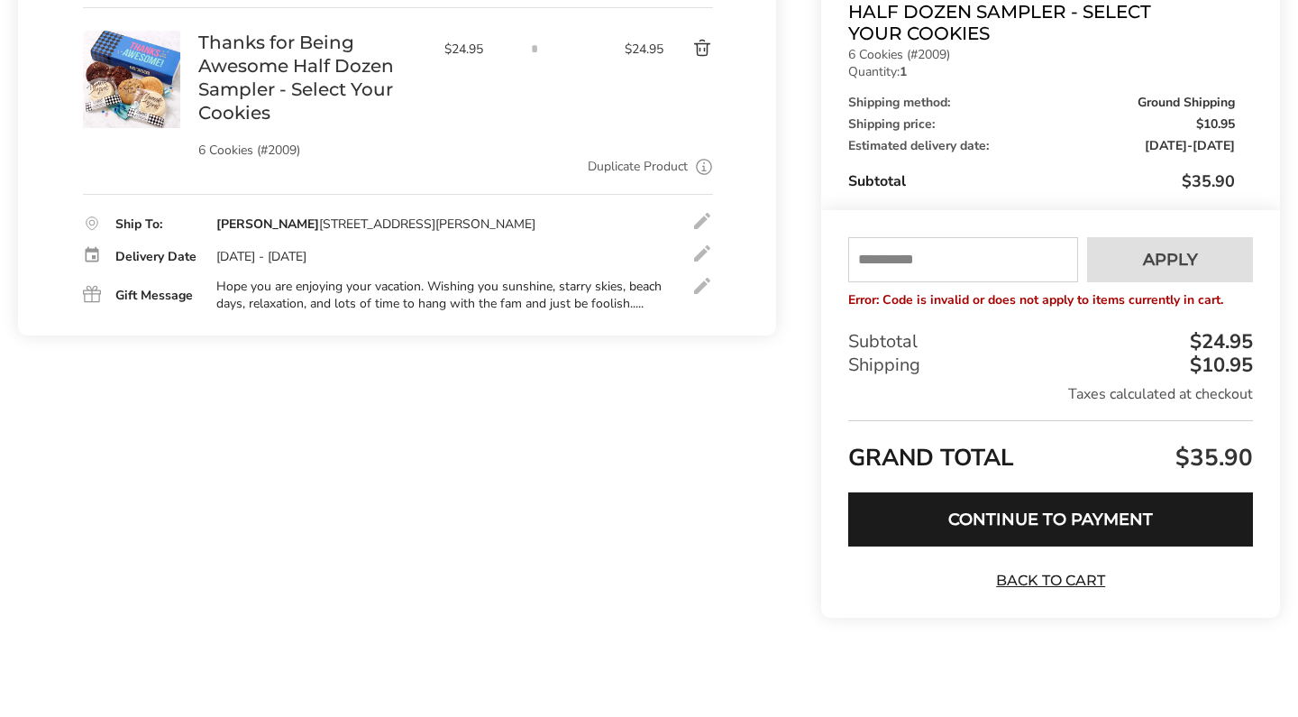
click at [918, 260] on input "text" at bounding box center [963, 259] width 230 height 45
type input "****"
click at [1191, 242] on button "Apply" at bounding box center [1170, 259] width 166 height 45
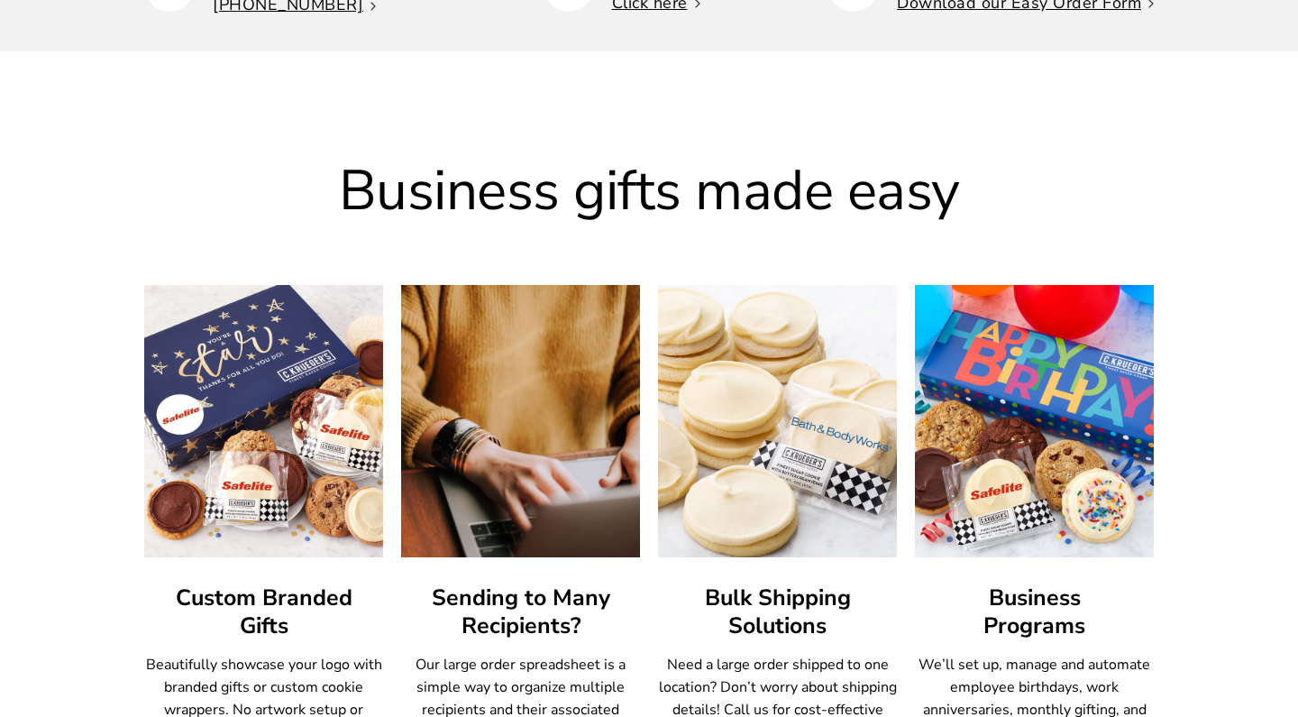
scroll to position [821, 0]
